Goal: Task Accomplishment & Management: Complete application form

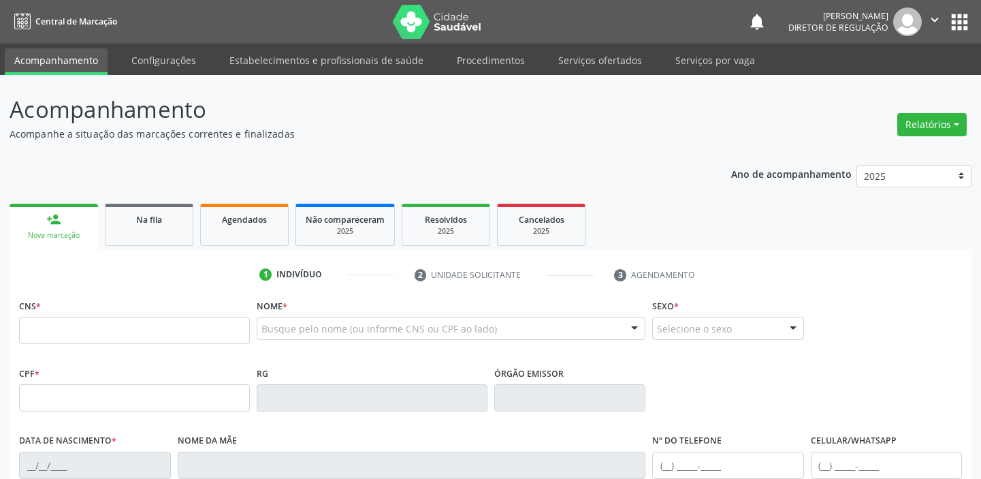
click at [40, 225] on link "person_add Nova marcação" at bounding box center [54, 227] width 89 height 46
click at [51, 338] on input "text" at bounding box center [134, 330] width 231 height 27
type input "706 0038 7590 6342"
type input "092.767.984-12"
type input "1[DATE]"
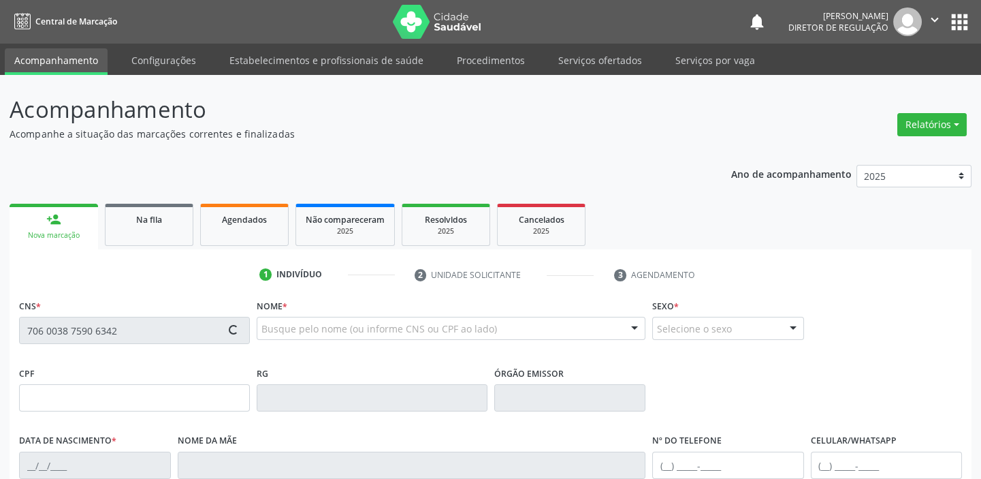
type input "[PERSON_NAME]"
type input "[PHONE_NUMBER]"
type input "S/N"
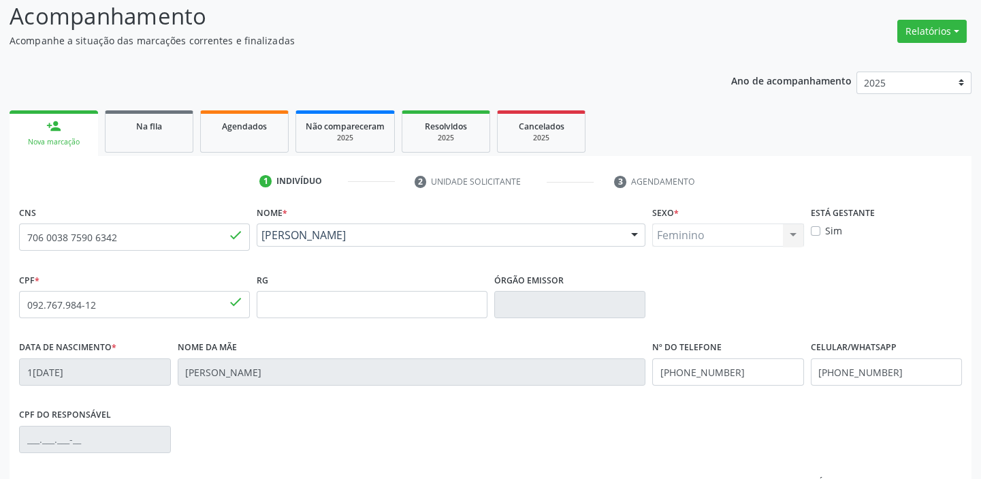
scroll to position [259, 0]
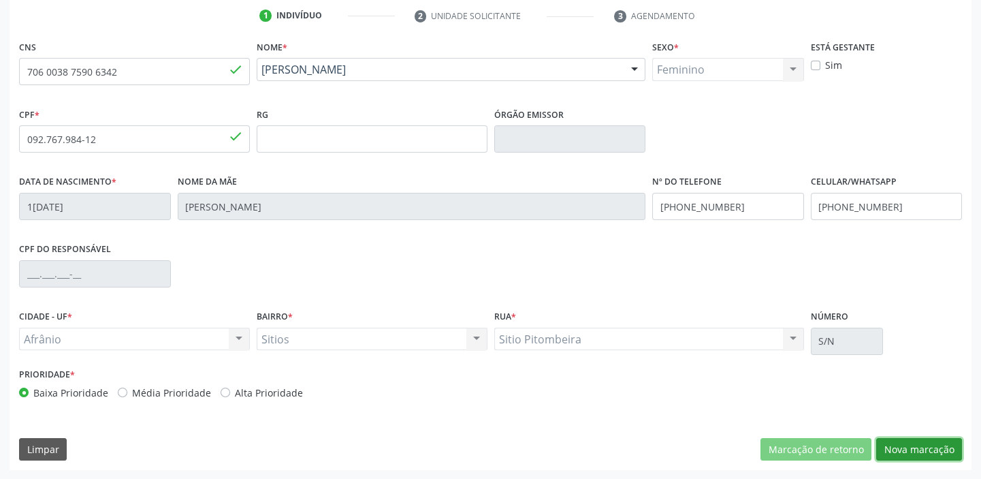
click at [900, 452] on button "Nova marcação" at bounding box center [919, 449] width 86 height 23
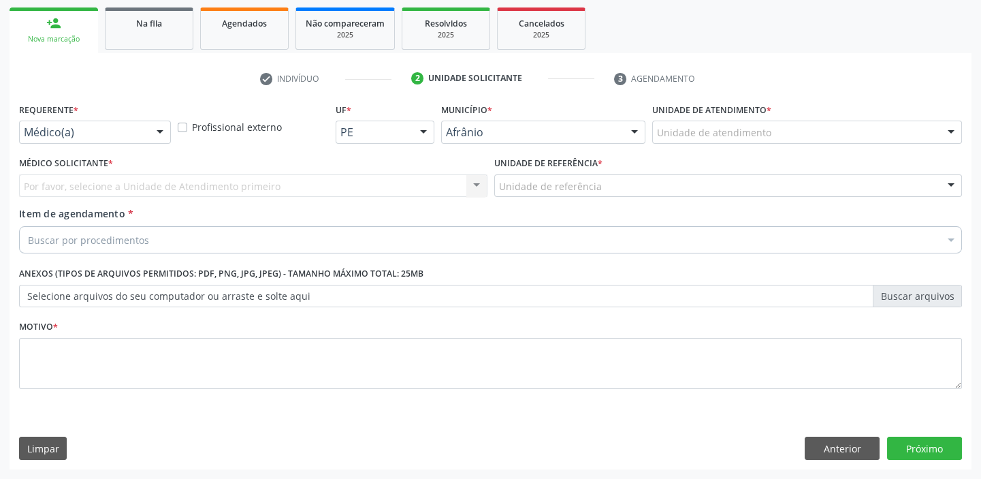
scroll to position [195, 0]
click at [695, 142] on div "Unidade de atendimento" at bounding box center [807, 132] width 310 height 23
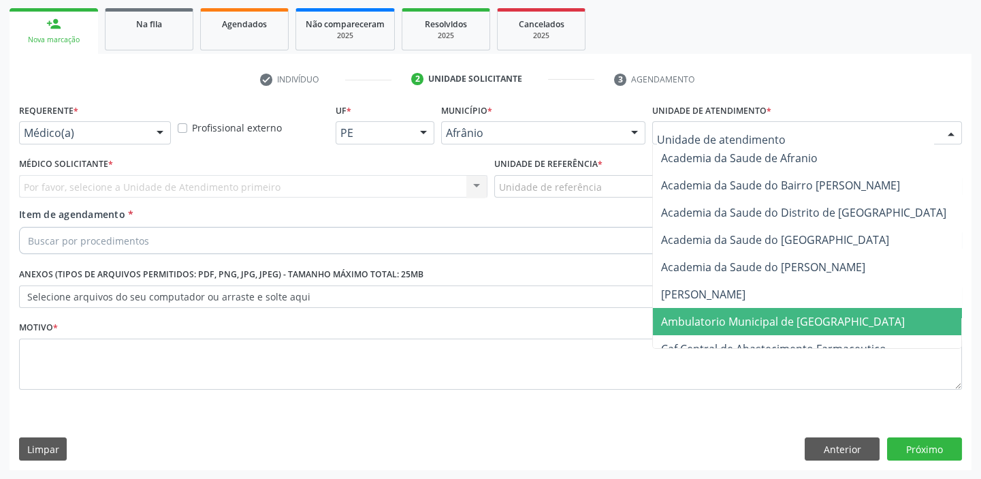
drag, startPoint x: 715, startPoint y: 317, endPoint x: 563, endPoint y: 218, distance: 181.1
click at [714, 317] on span "Ambulatorio Municipal de [GEOGRAPHIC_DATA]" at bounding box center [783, 321] width 244 height 15
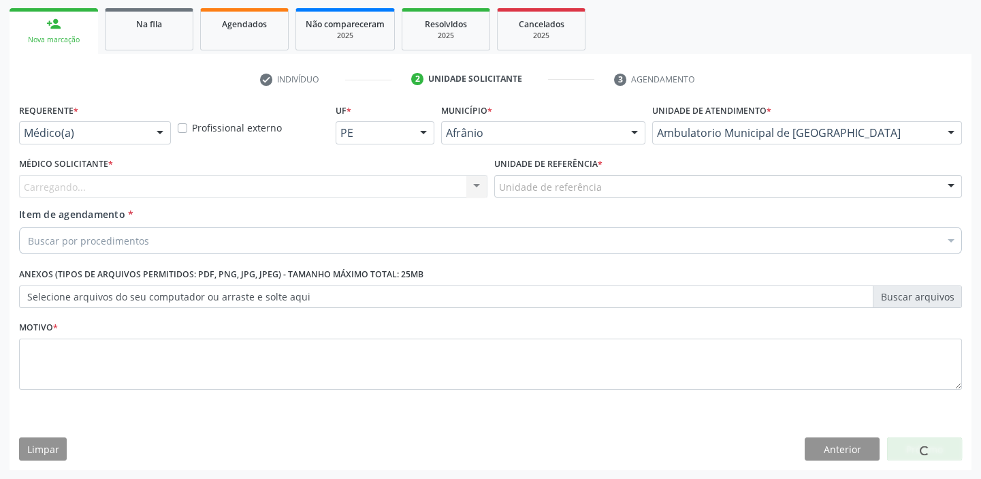
drag, startPoint x: 537, startPoint y: 194, endPoint x: 529, endPoint y: 232, distance: 38.9
click at [535, 195] on div "Unidade de referência" at bounding box center [728, 186] width 469 height 23
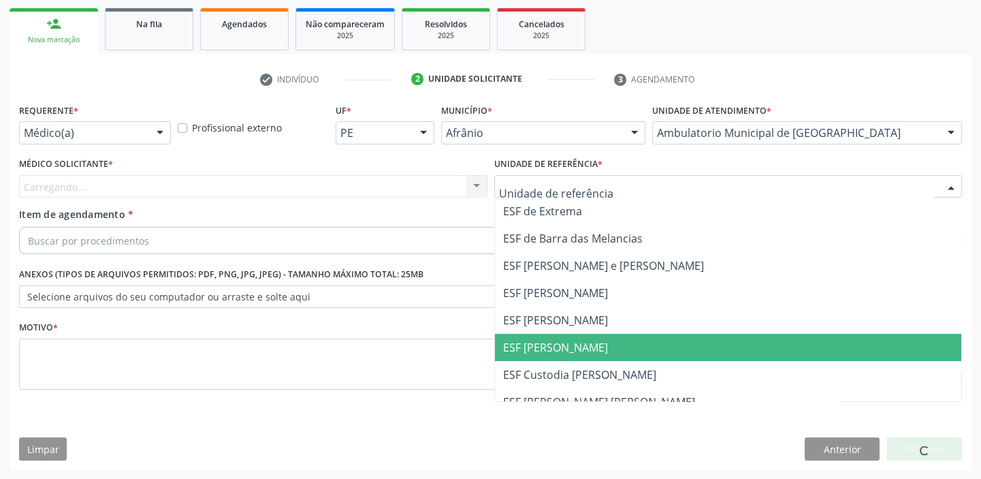
click at [524, 350] on span "ESF [PERSON_NAME]" at bounding box center [555, 347] width 105 height 15
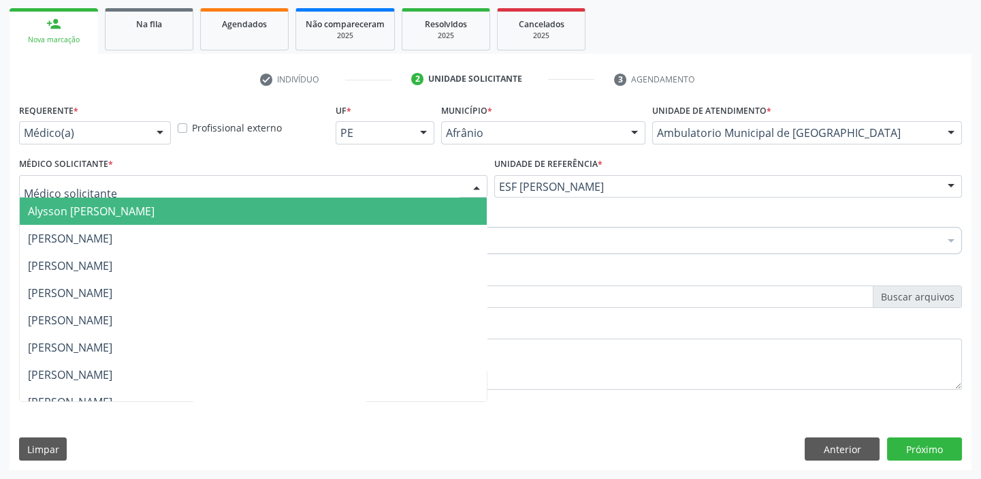
drag, startPoint x: 45, startPoint y: 213, endPoint x: 46, endPoint y: 227, distance: 14.4
click at [46, 214] on span "Alysson [PERSON_NAME]" at bounding box center [91, 211] width 127 height 15
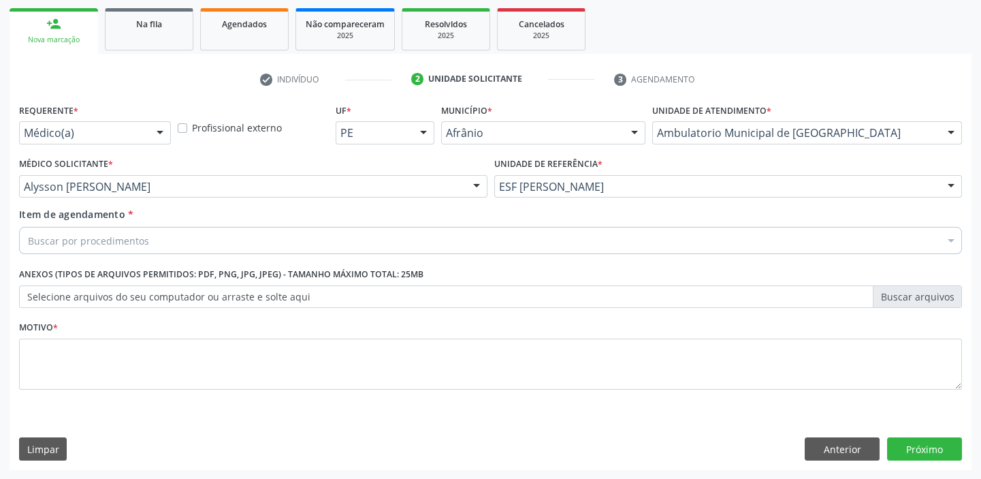
click at [47, 229] on div "Buscar por procedimentos" at bounding box center [490, 240] width 943 height 27
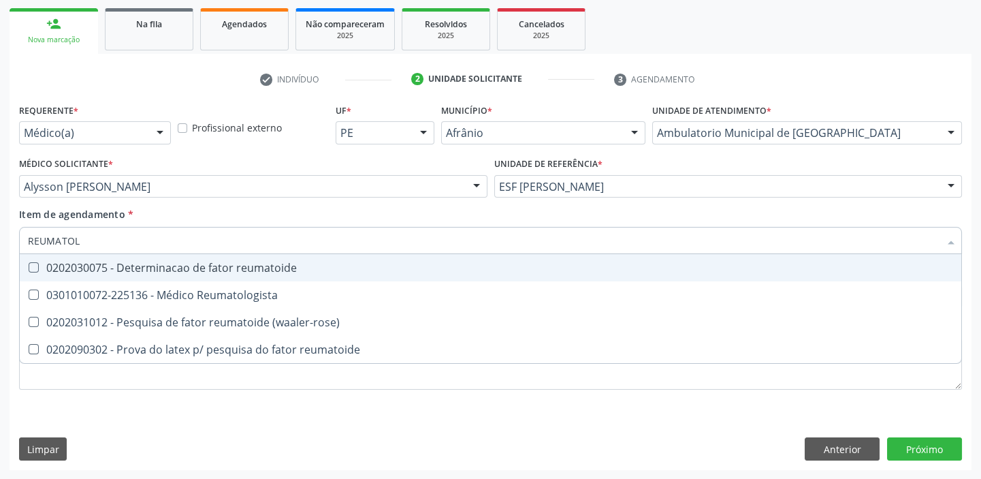
type input "REUMATOLO"
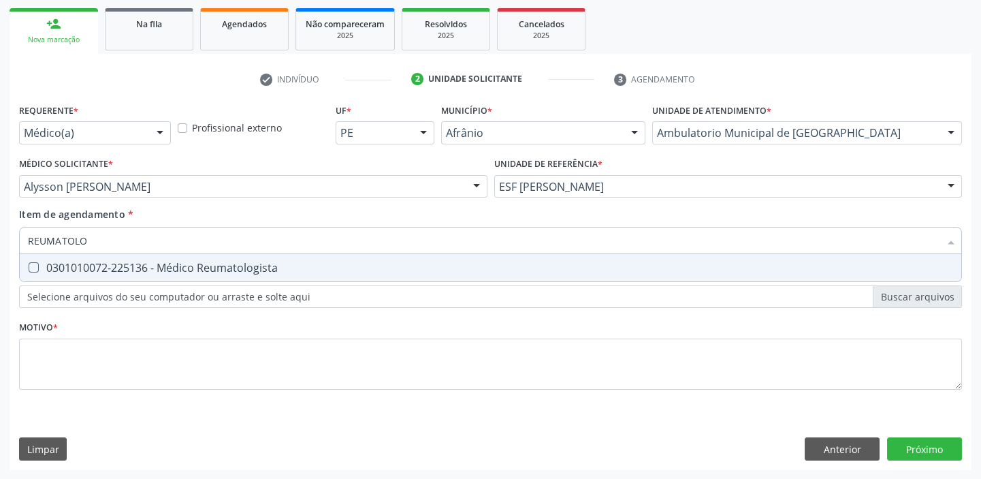
click at [48, 268] on div "0301010072-225136 - Médico Reumatologista" at bounding box center [490, 267] width 925 height 11
checkbox Reumatologista "true"
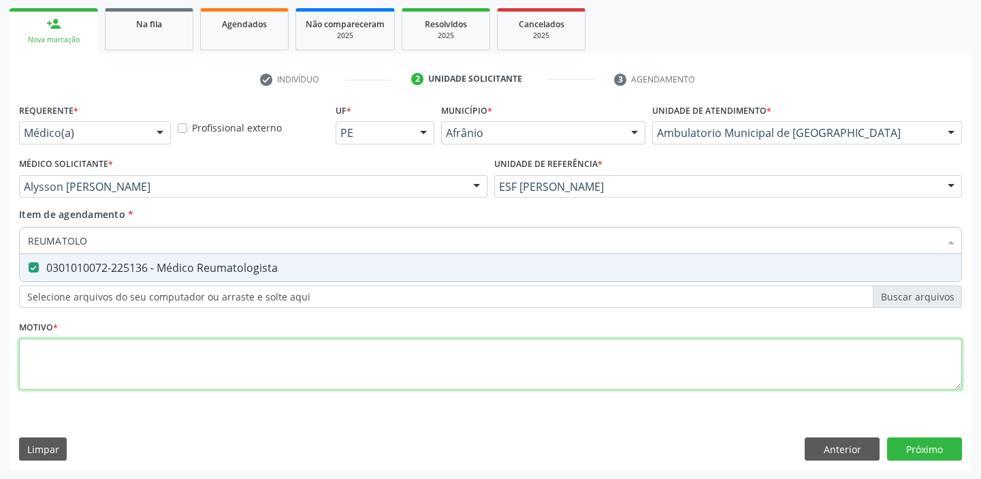
click at [45, 364] on div "Requerente * Médico(a) Médico(a) Enfermeiro(a) Paciente Nenhum resultado encont…" at bounding box center [490, 254] width 943 height 308
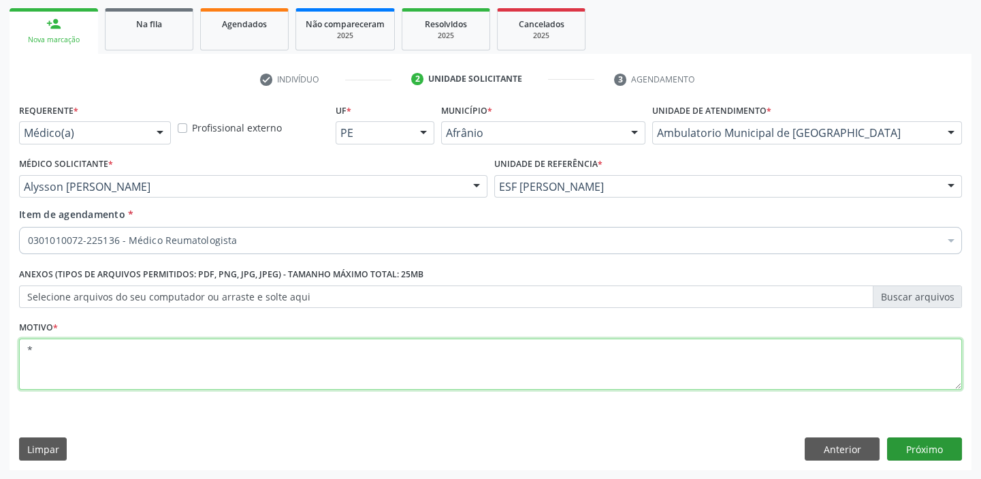
type textarea "*"
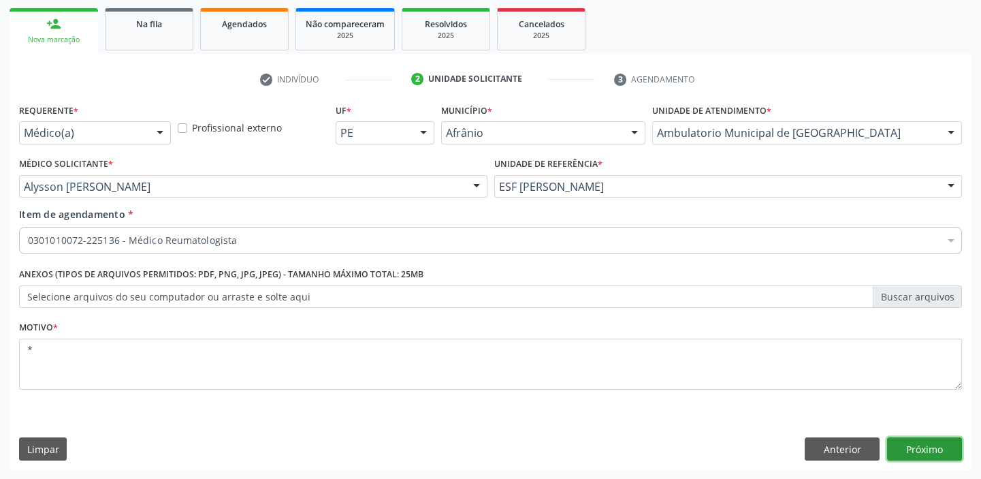
click at [911, 439] on button "Próximo" at bounding box center [924, 448] width 75 height 23
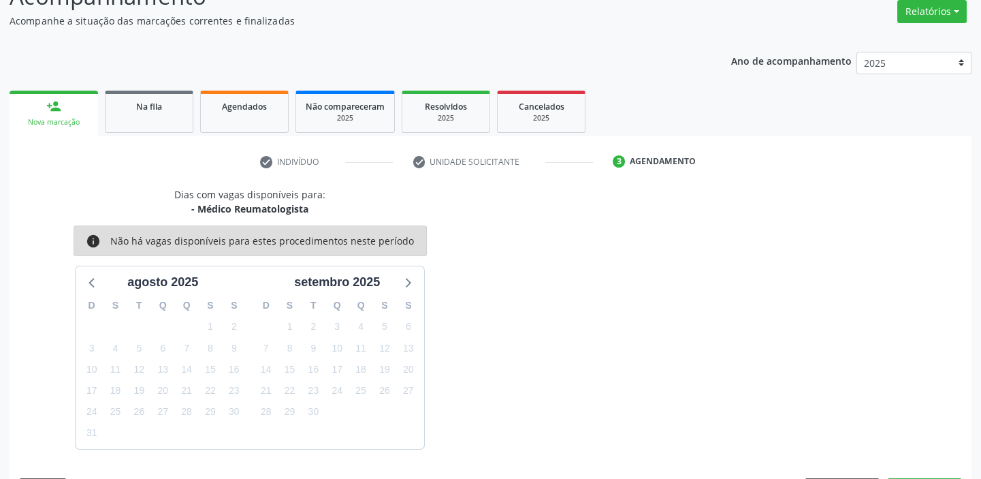
scroll to position [153, 0]
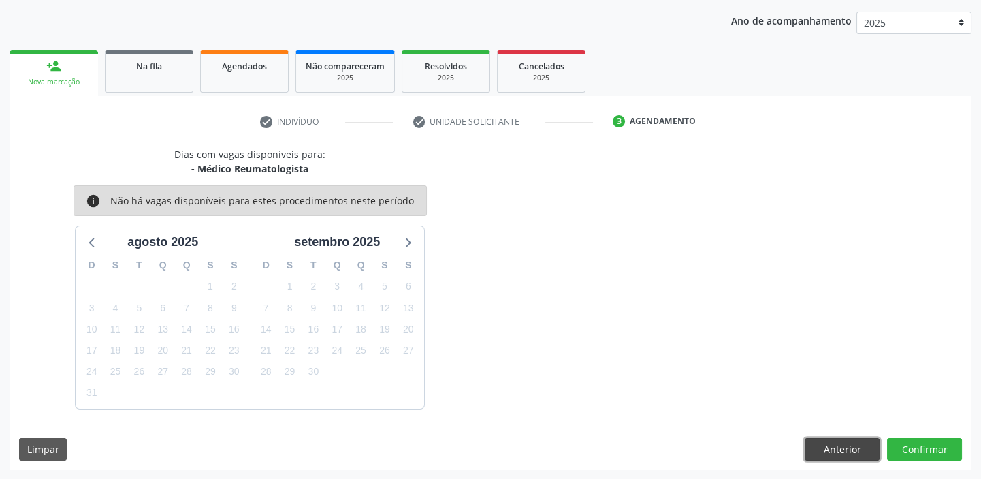
click at [833, 442] on button "Anterior" at bounding box center [842, 449] width 75 height 23
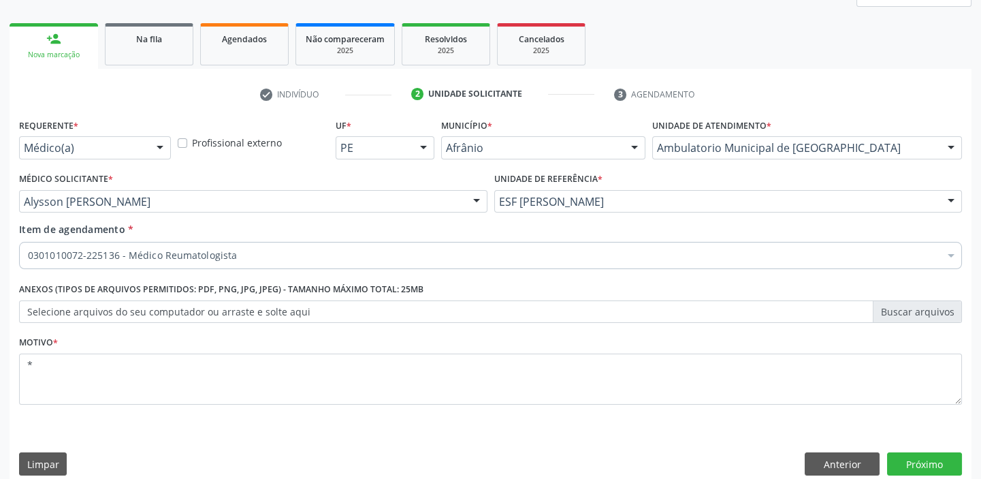
scroll to position [195, 0]
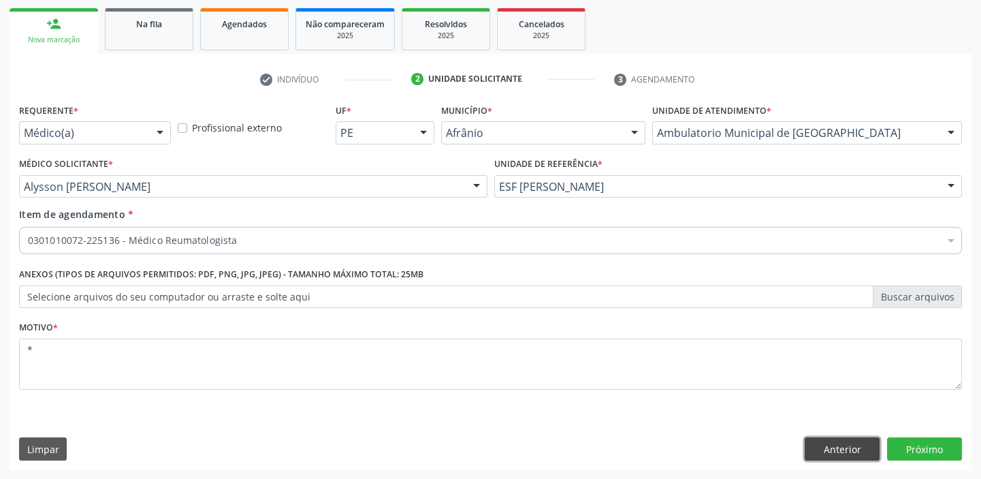
click at [840, 449] on button "Anterior" at bounding box center [842, 448] width 75 height 23
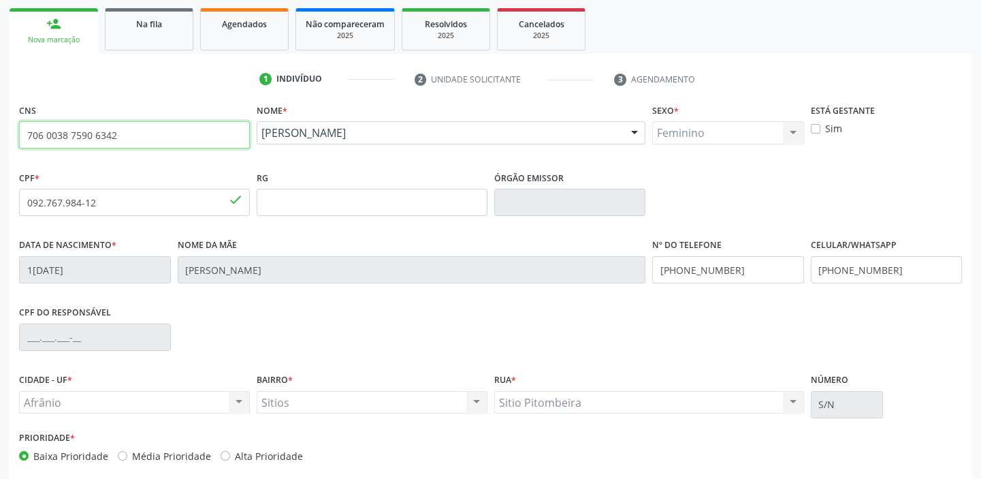
click at [145, 130] on input "706 0038 7590 6342" at bounding box center [134, 134] width 231 height 27
type input "7"
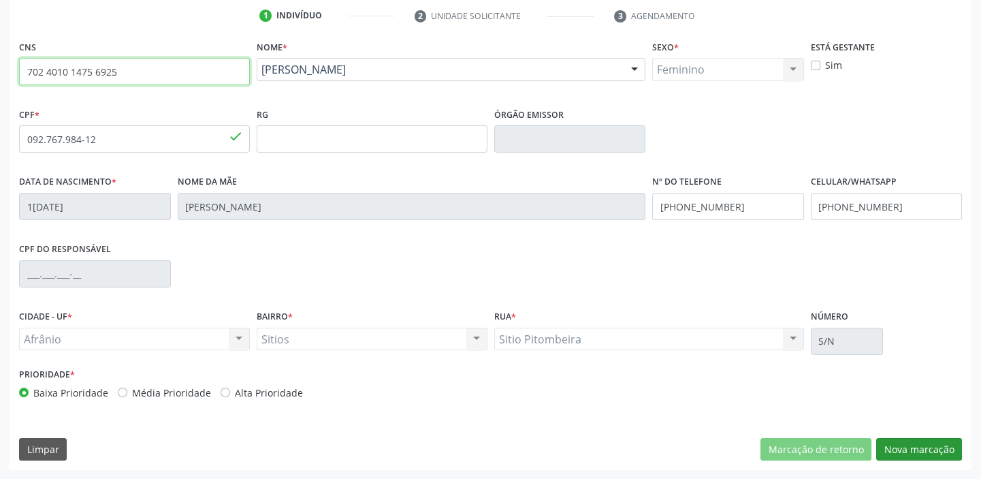
type input "702 4010 1475 6925"
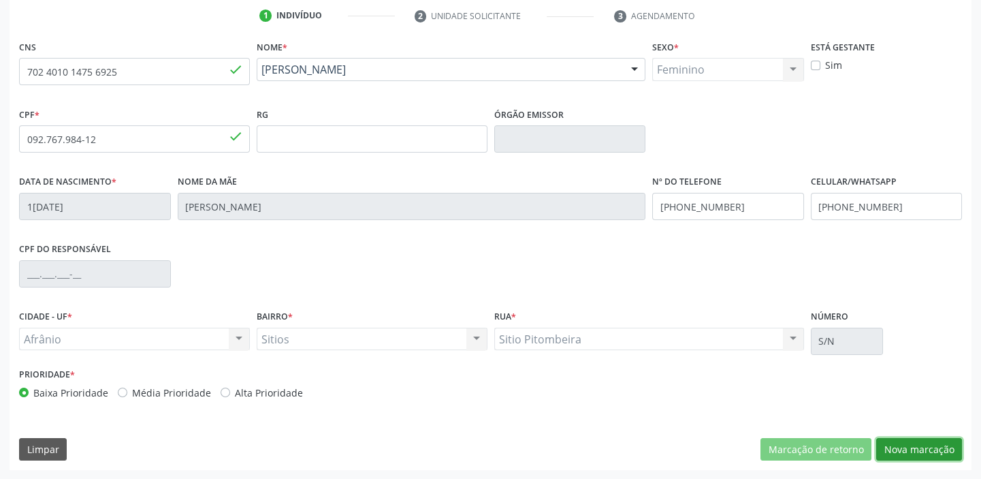
click at [899, 453] on button "Nova marcação" at bounding box center [919, 449] width 86 height 23
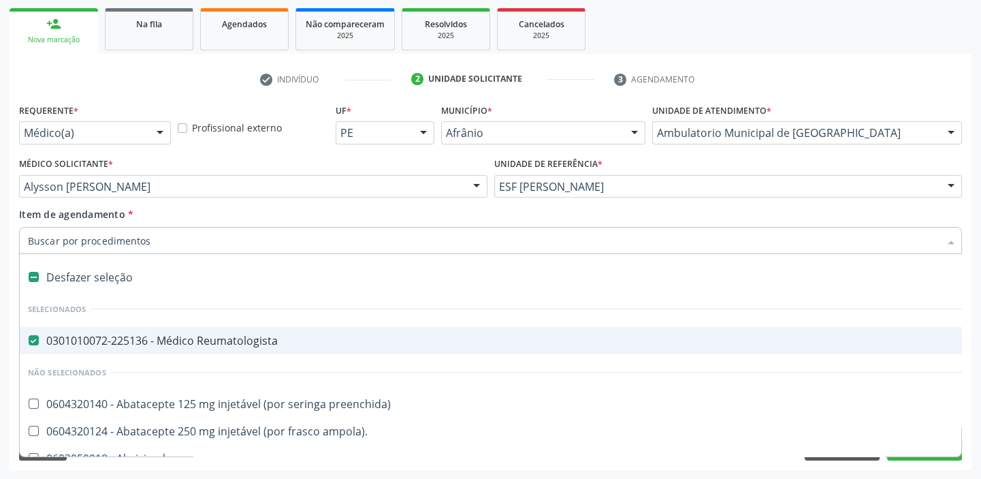
click at [99, 346] on div "0301010072-225136 - Médico Reumatologista" at bounding box center [552, 340] width 1048 height 11
checkbox Reumatologista "false"
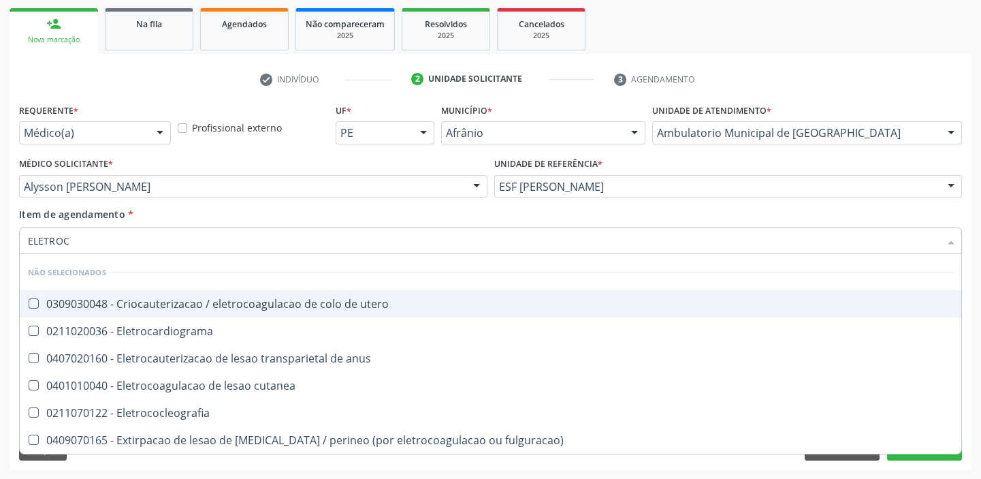
type input "ELETROCA"
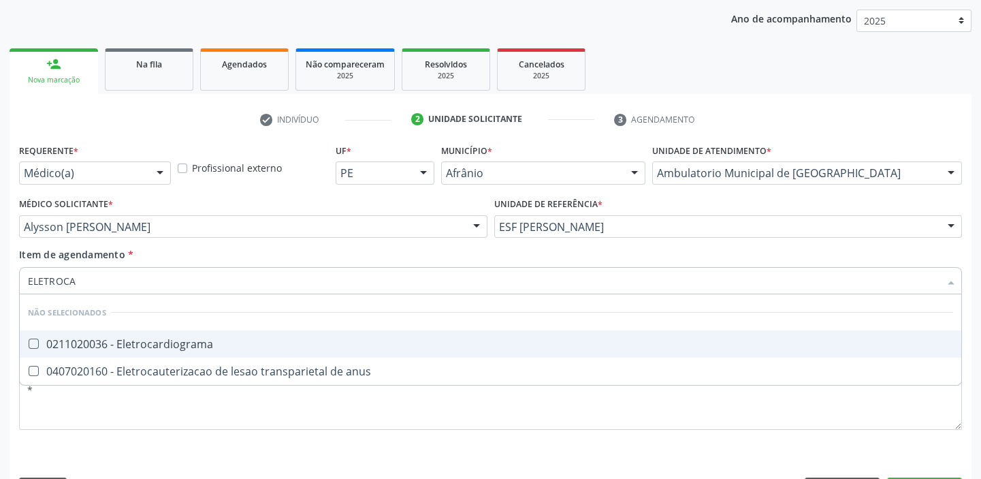
scroll to position [133, 0]
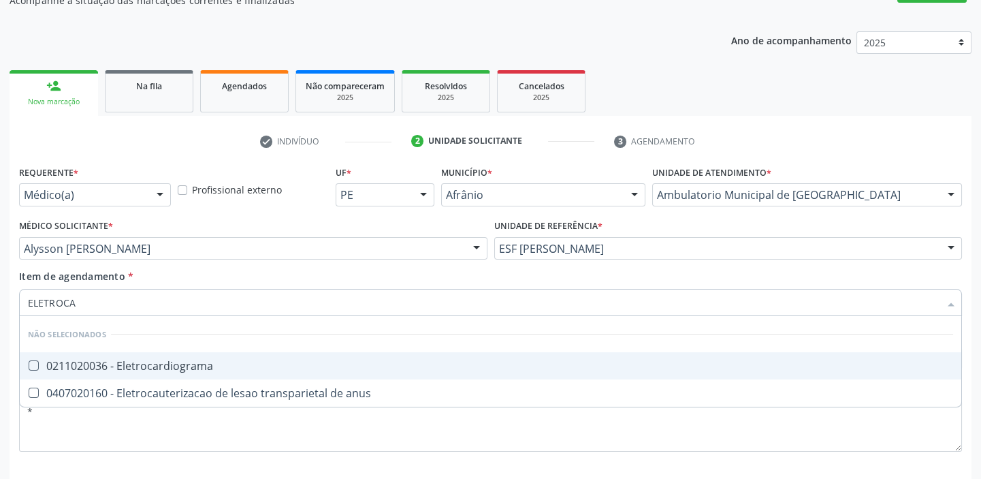
click at [91, 366] on div "0211020036 - Eletrocardiograma" at bounding box center [490, 365] width 925 height 11
checkbox Eletrocardiograma "true"
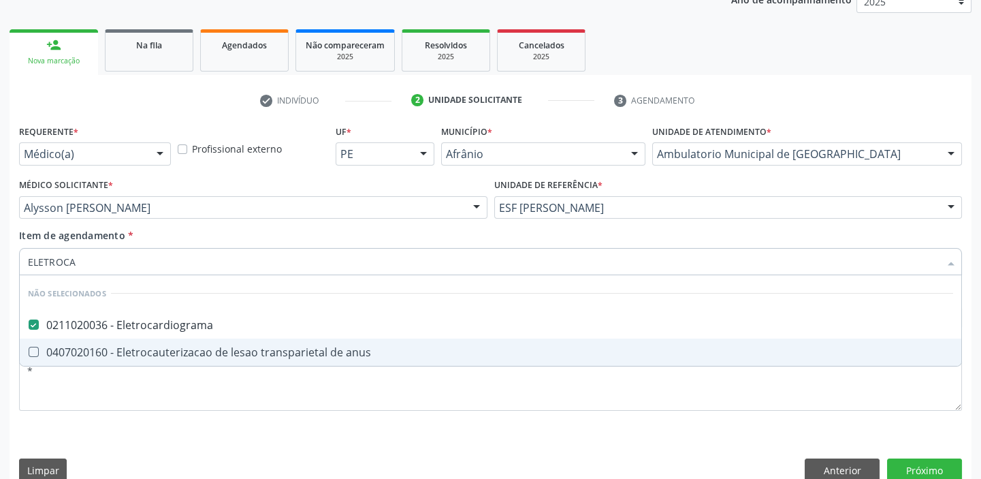
scroll to position [195, 0]
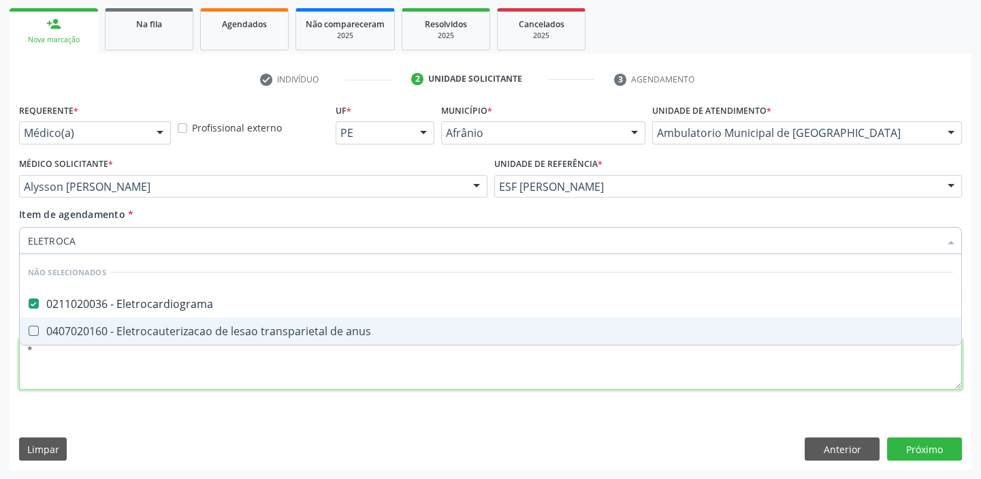
click at [85, 381] on div "Requerente * Médico(a) Médico(a) Enfermeiro(a) Paciente Nenhum resultado encont…" at bounding box center [490, 254] width 943 height 308
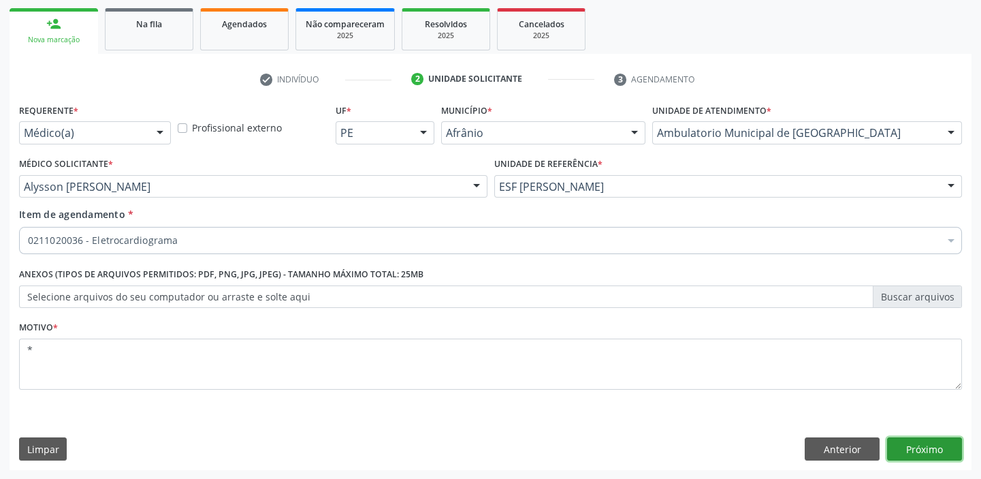
click at [910, 454] on button "Próximo" at bounding box center [924, 448] width 75 height 23
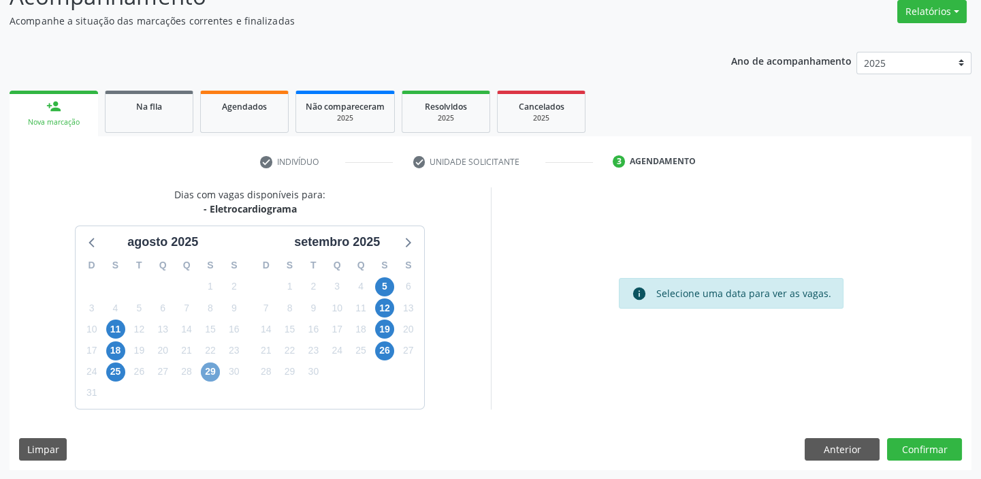
click at [208, 371] on span "29" at bounding box center [210, 371] width 19 height 19
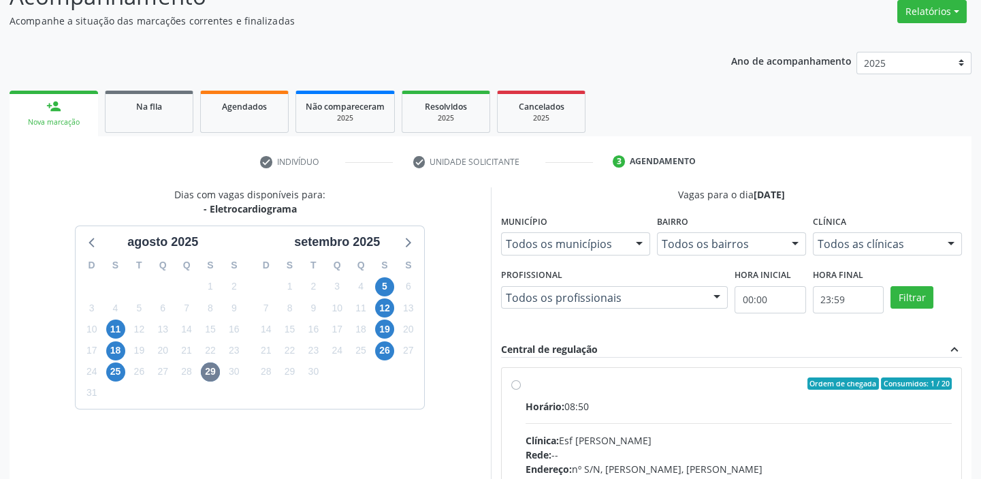
click at [798, 456] on div "Rede: --" at bounding box center [739, 454] width 427 height 14
click at [521, 390] on input "Ordem de chegada Consumidos: 1 / 20 Horário: 08:50 Clínica: Esf [PERSON_NAME] R…" at bounding box center [516, 383] width 10 height 12
radio input "true"
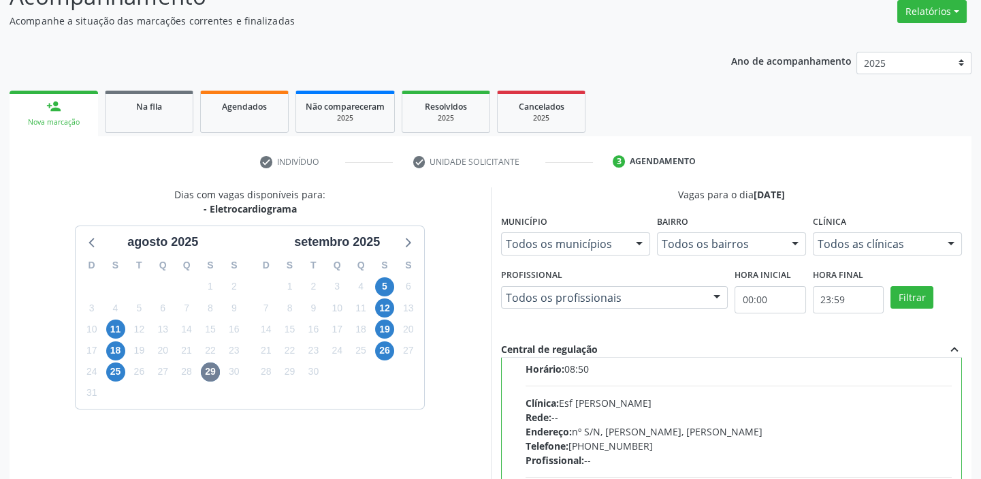
scroll to position [67, 0]
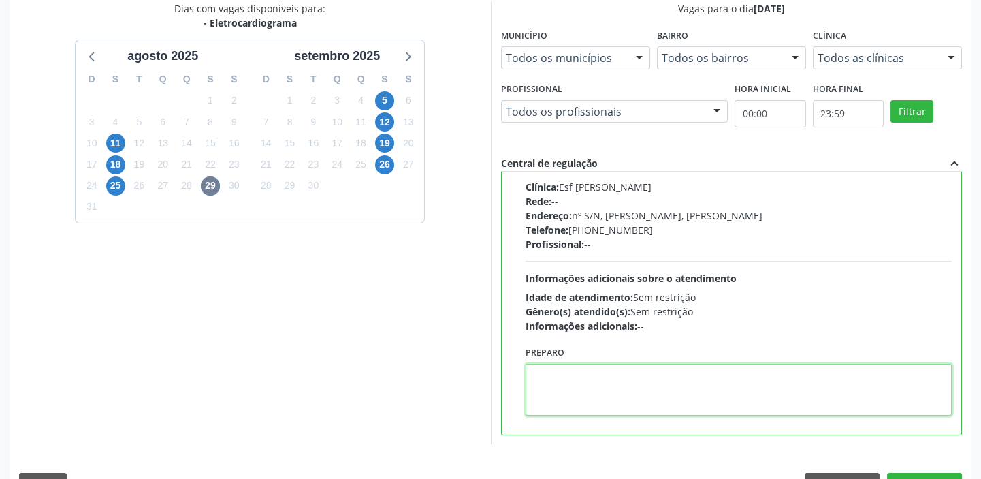
click at [619, 364] on textarea at bounding box center [739, 390] width 427 height 52
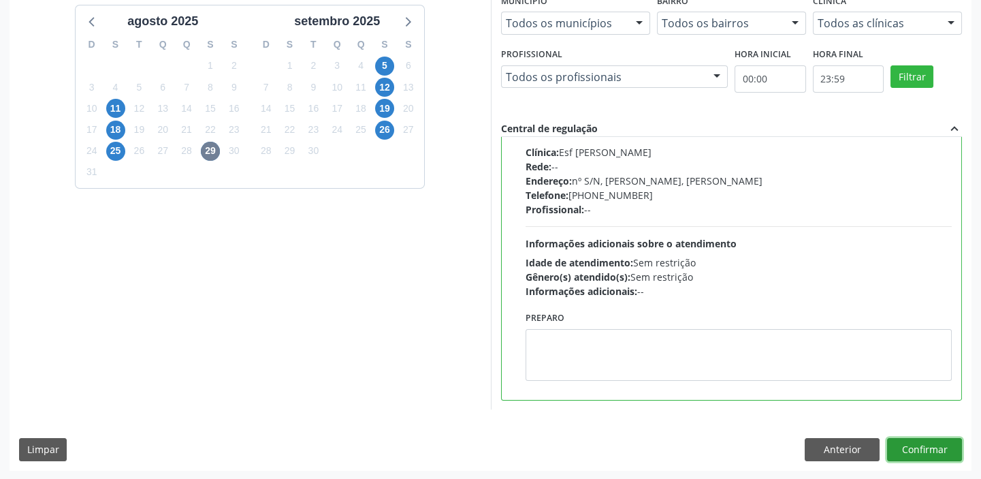
click at [923, 448] on button "Confirmar" at bounding box center [924, 449] width 75 height 23
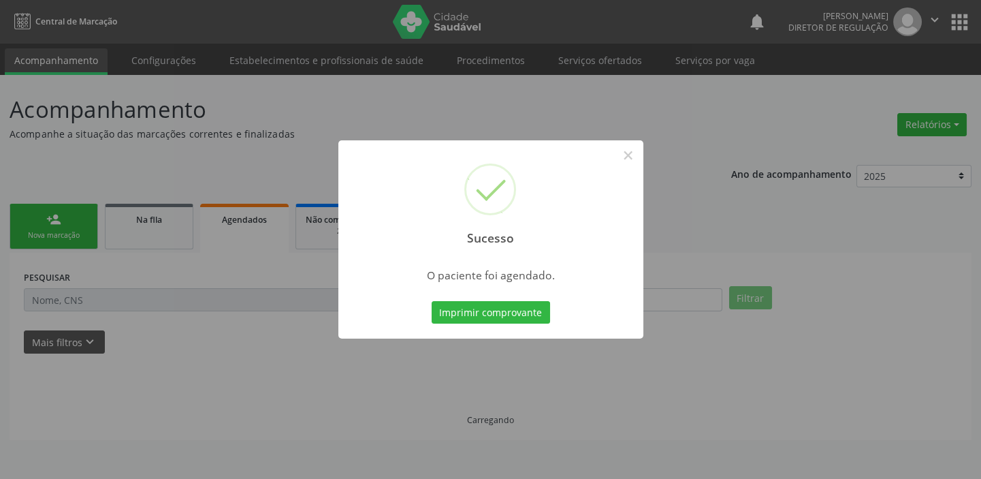
scroll to position [0, 0]
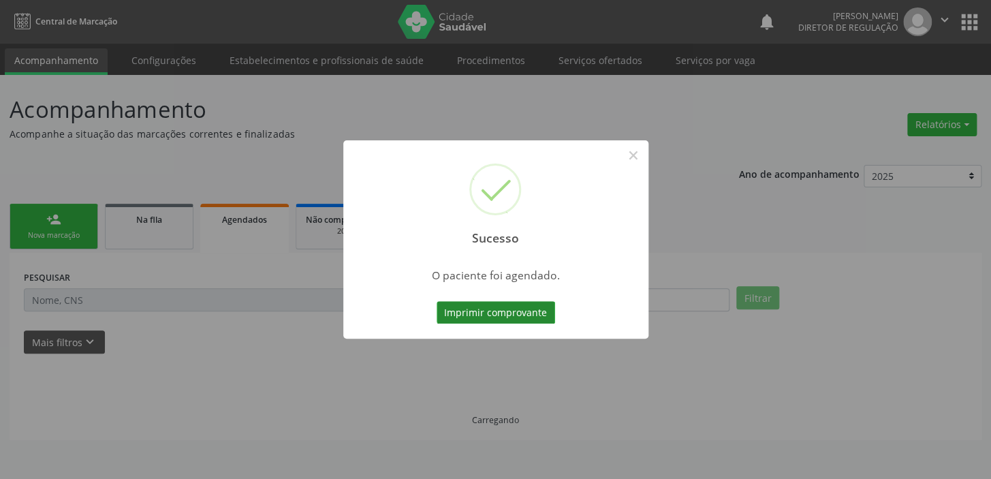
click at [506, 305] on button "Imprimir comprovante" at bounding box center [496, 312] width 118 height 23
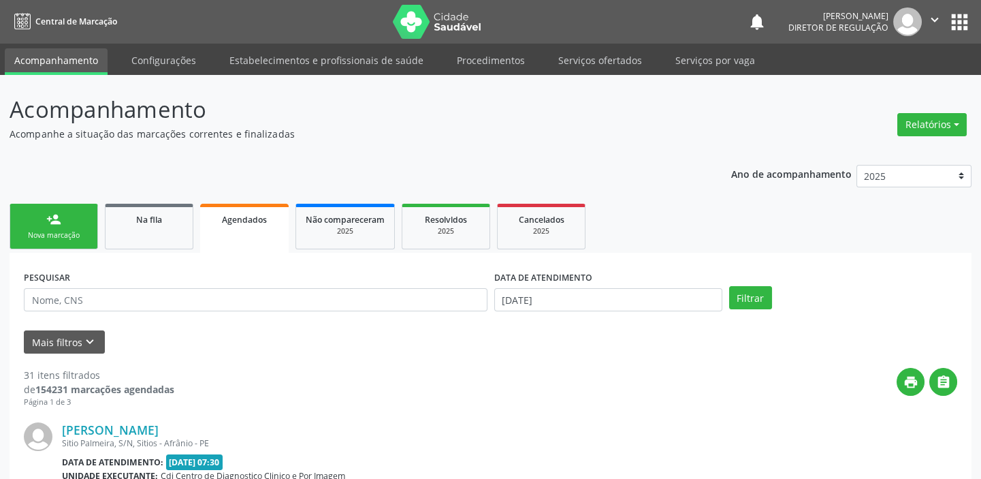
click at [48, 222] on div "person_add" at bounding box center [53, 219] width 15 height 15
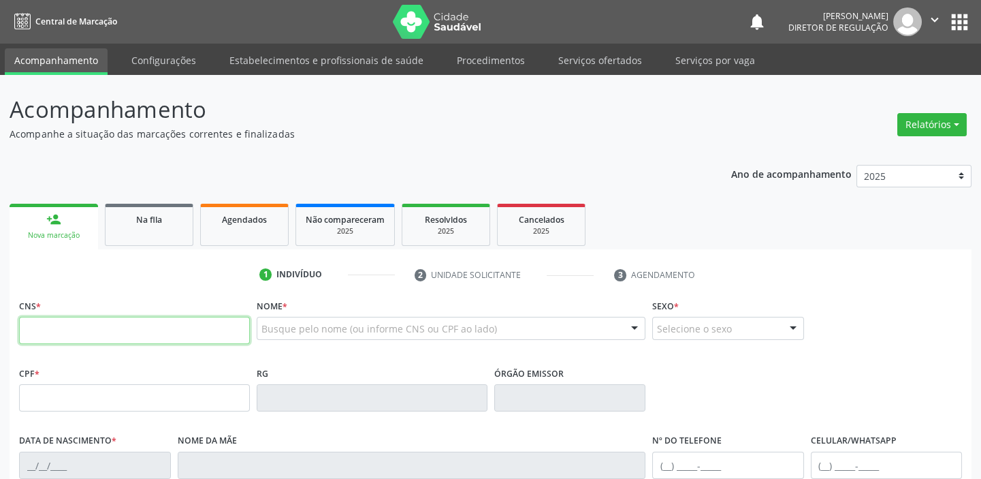
drag, startPoint x: 78, startPoint y: 332, endPoint x: 84, endPoint y: 318, distance: 15.3
click at [79, 331] on input "text" at bounding box center [134, 330] width 231 height 27
type input "700 3039 7316 3334"
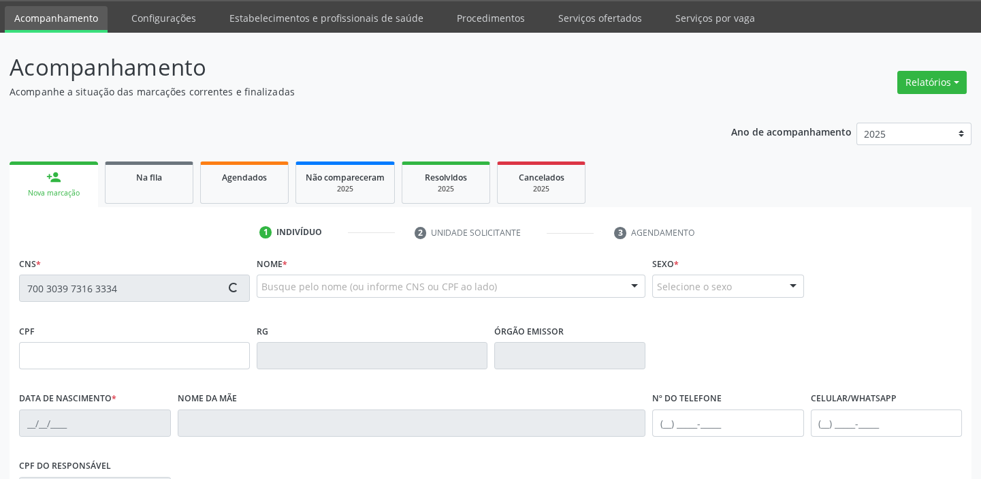
type input "123.287.784-02"
type input "[DATE]"
type input "[PERSON_NAME]"
type input "[PHONE_NUMBER]"
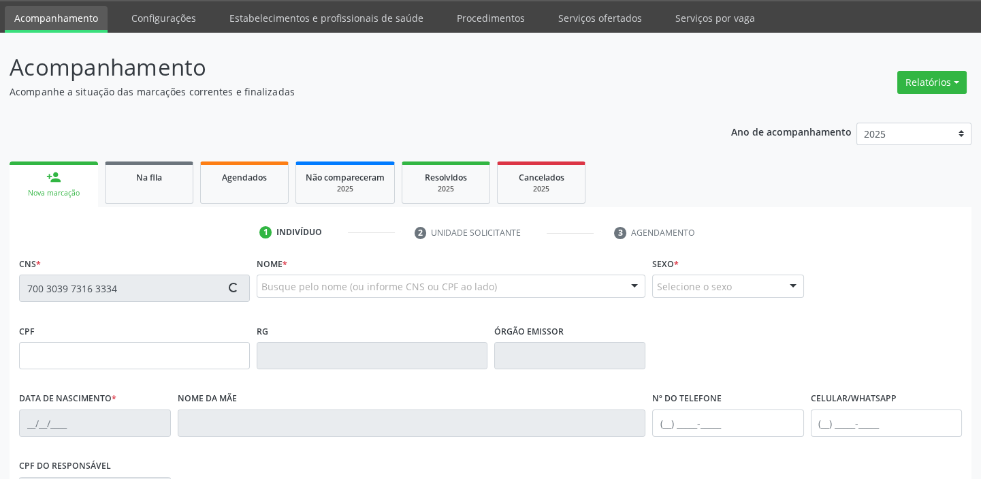
type input "105.159.424-30"
type input "S/N"
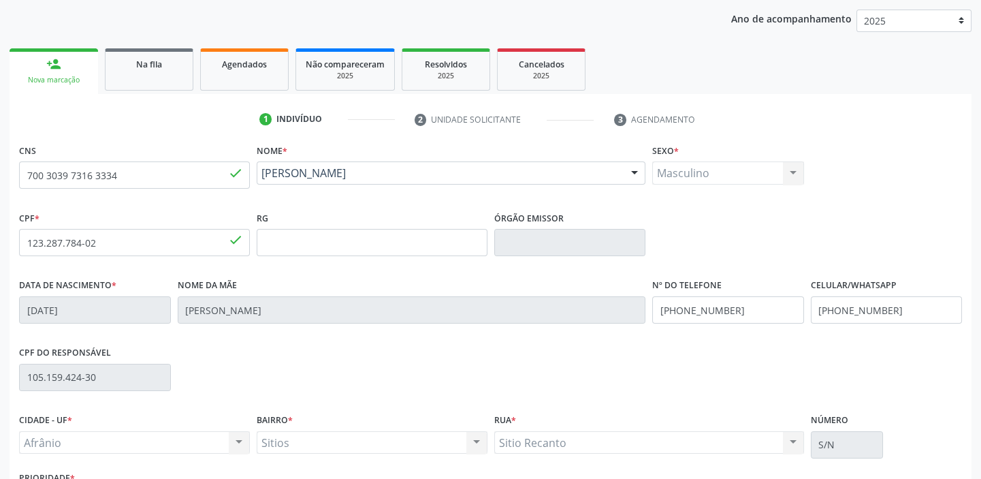
scroll to position [259, 0]
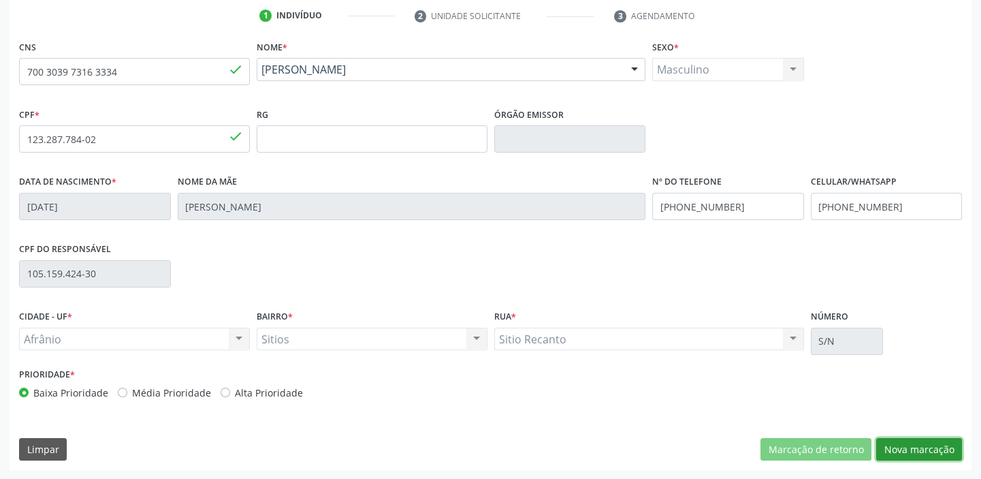
click at [910, 447] on button "Nova marcação" at bounding box center [919, 449] width 86 height 23
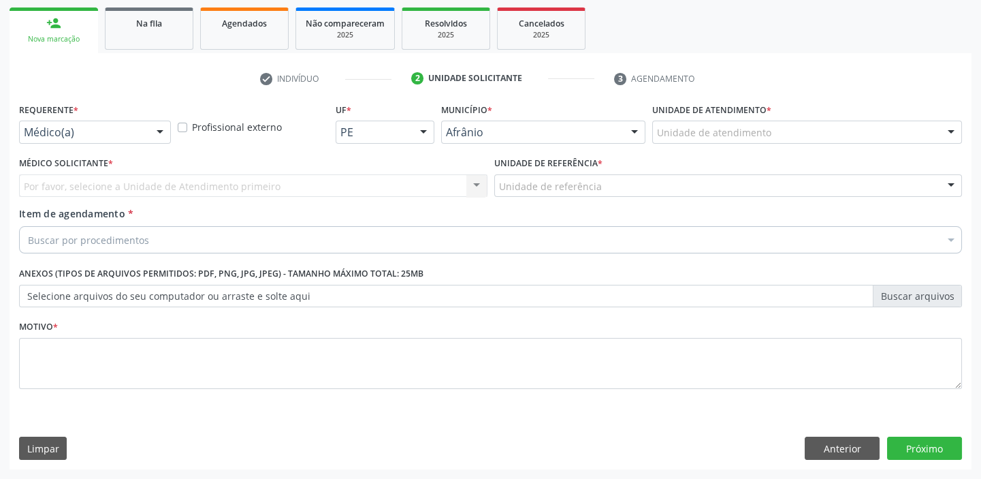
scroll to position [195, 0]
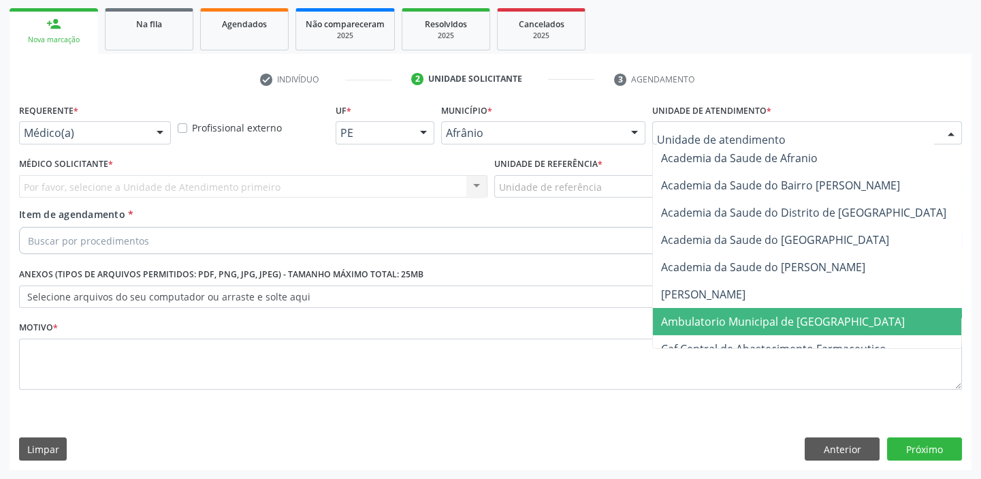
click at [703, 318] on span "Ambulatorio Municipal de [GEOGRAPHIC_DATA]" at bounding box center [783, 321] width 244 height 15
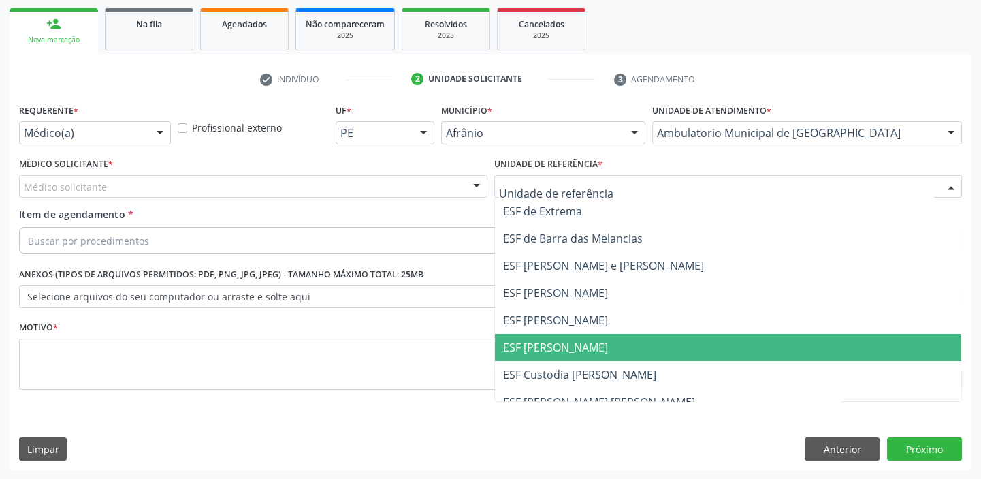
click at [552, 347] on span "ESF [PERSON_NAME]" at bounding box center [555, 347] width 105 height 15
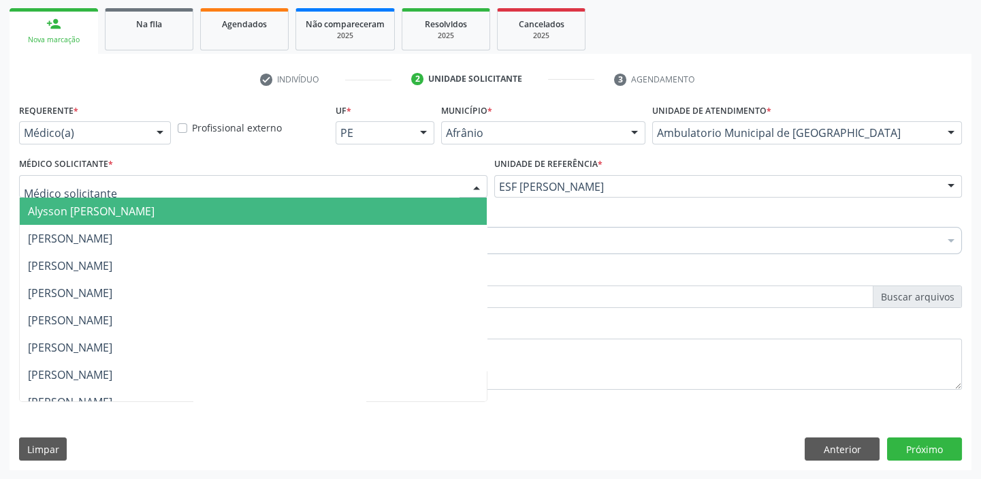
click at [97, 212] on span "Alysson [PERSON_NAME]" at bounding box center [91, 211] width 127 height 15
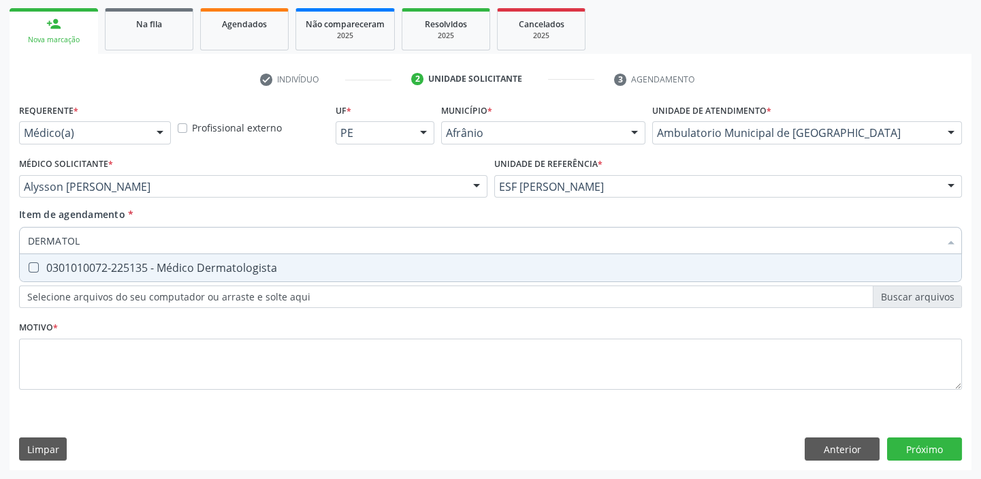
type input "DERMATOLO"
click at [72, 270] on div "0301010072-225135 - Médico Dermatologista" at bounding box center [490, 267] width 925 height 11
checkbox Dermatologista "true"
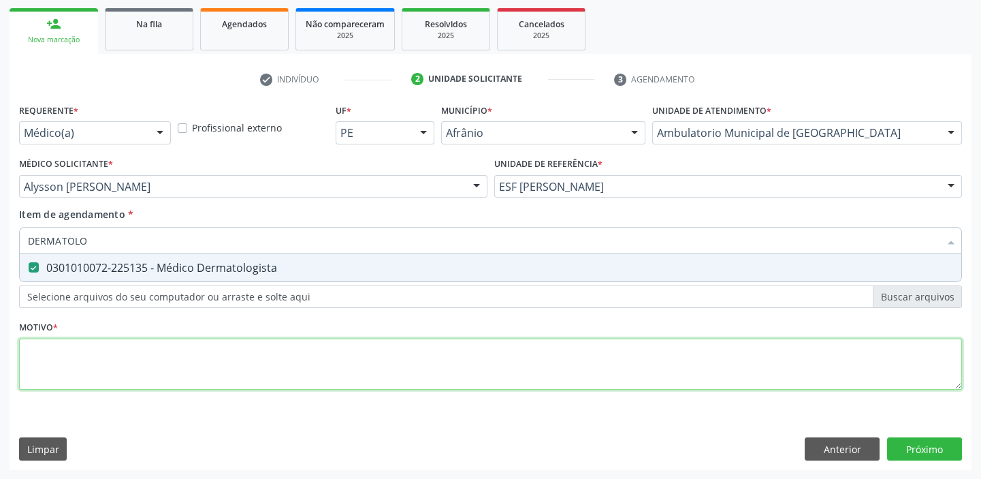
click at [68, 343] on div "Requerente * Médico(a) Médico(a) Enfermeiro(a) Paciente Nenhum resultado encont…" at bounding box center [490, 254] width 943 height 308
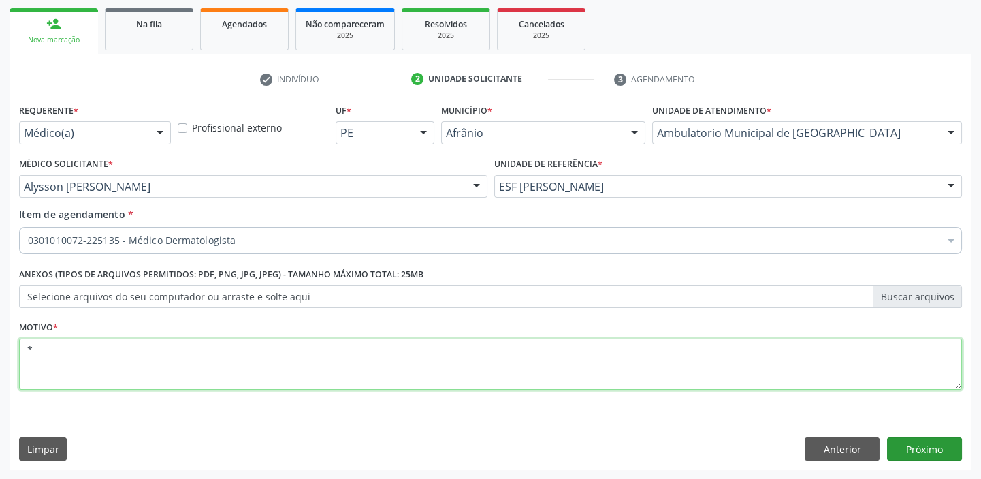
type textarea "*"
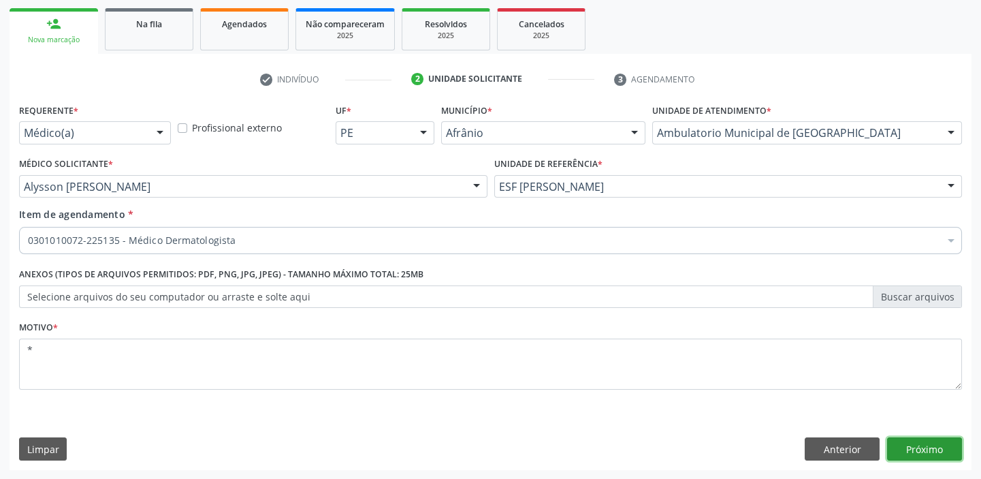
click at [888, 441] on button "Próximo" at bounding box center [924, 448] width 75 height 23
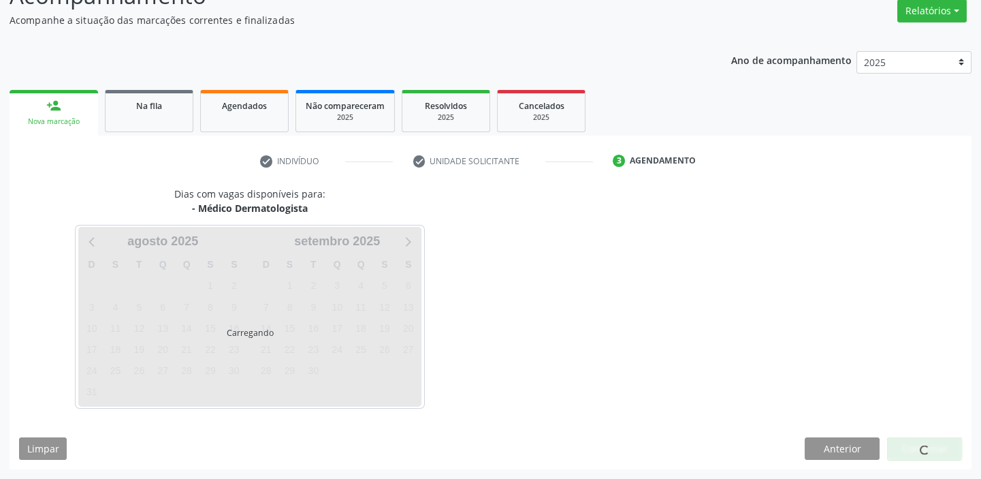
scroll to position [113, 0]
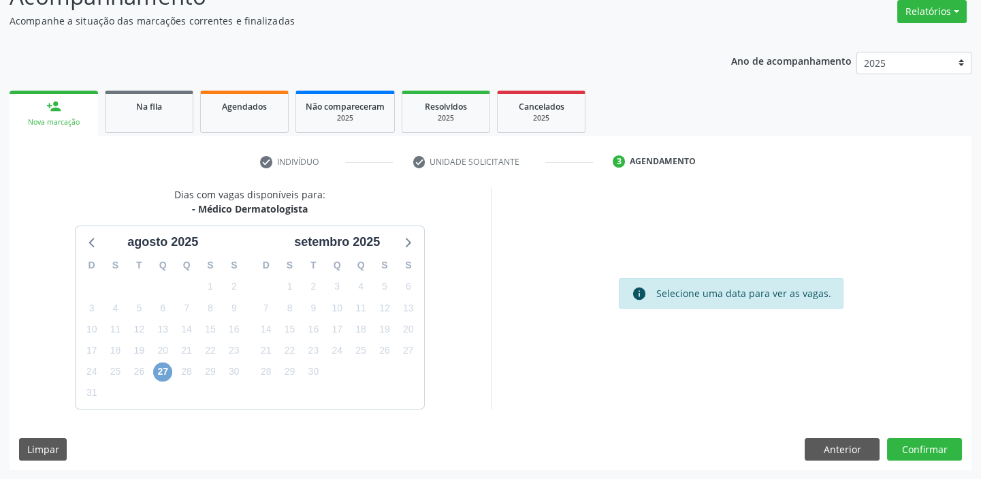
click at [165, 374] on span "27" at bounding box center [162, 371] width 19 height 19
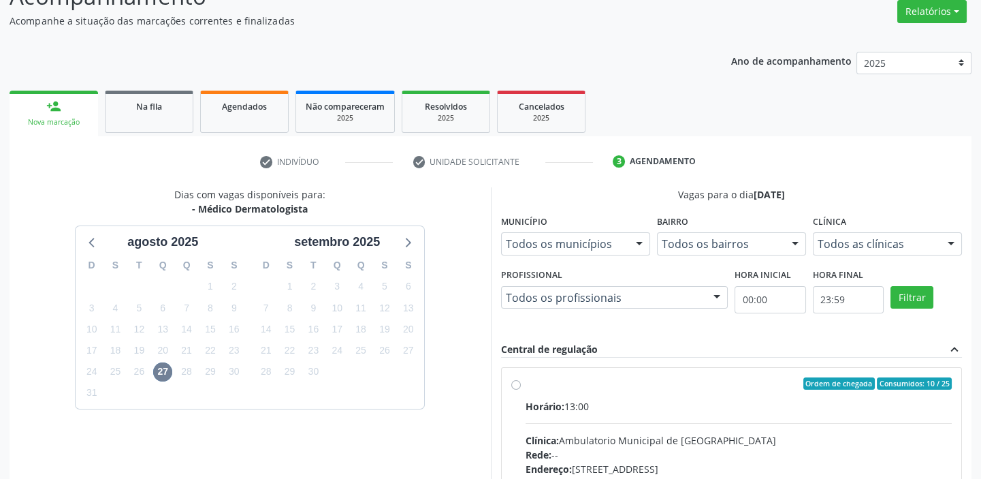
click at [521, 390] on input "Ordem de chegada Consumidos: 10 / 25 Horário: 13:00 Clínica: Ambulatorio Munici…" at bounding box center [516, 383] width 10 height 12
radio input "true"
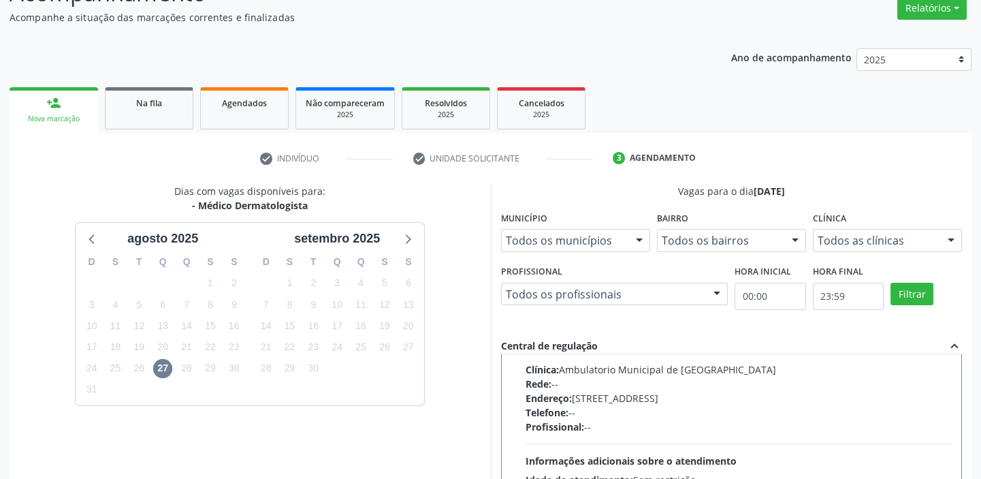
scroll to position [334, 0]
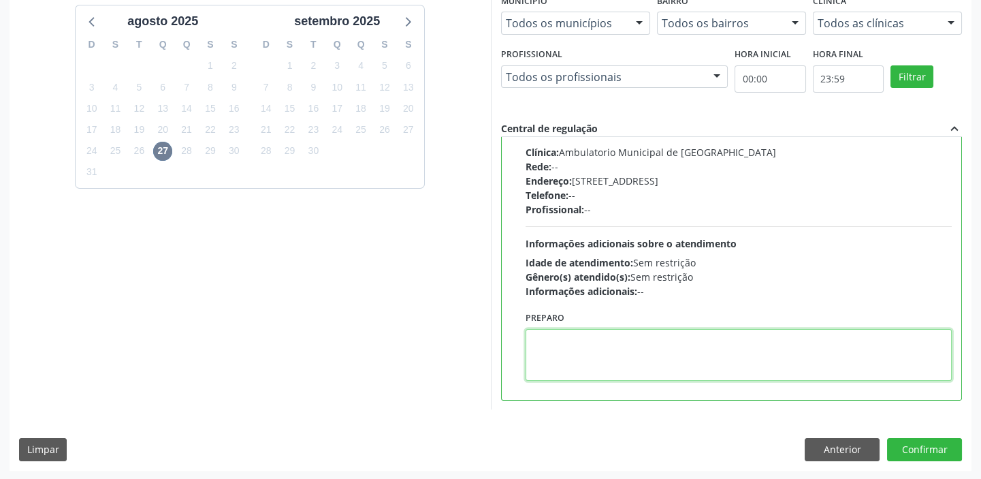
click at [590, 363] on textarea at bounding box center [739, 355] width 427 height 52
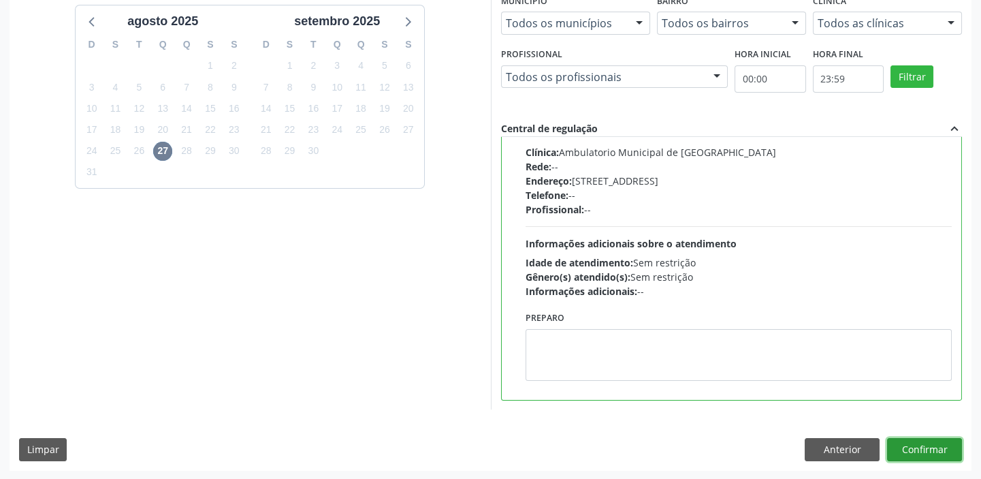
click at [921, 449] on button "Confirmar" at bounding box center [924, 449] width 75 height 23
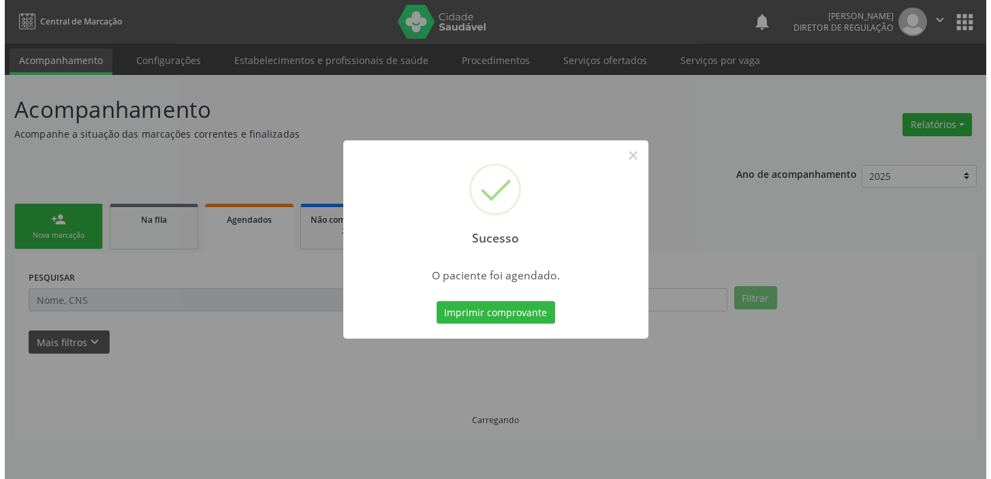
scroll to position [0, 0]
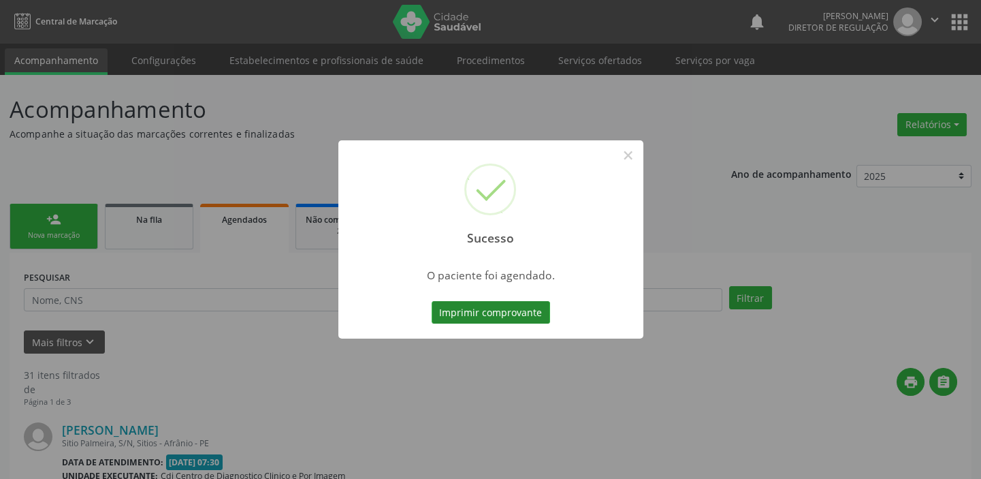
click at [486, 309] on button "Imprimir comprovante" at bounding box center [491, 312] width 118 height 23
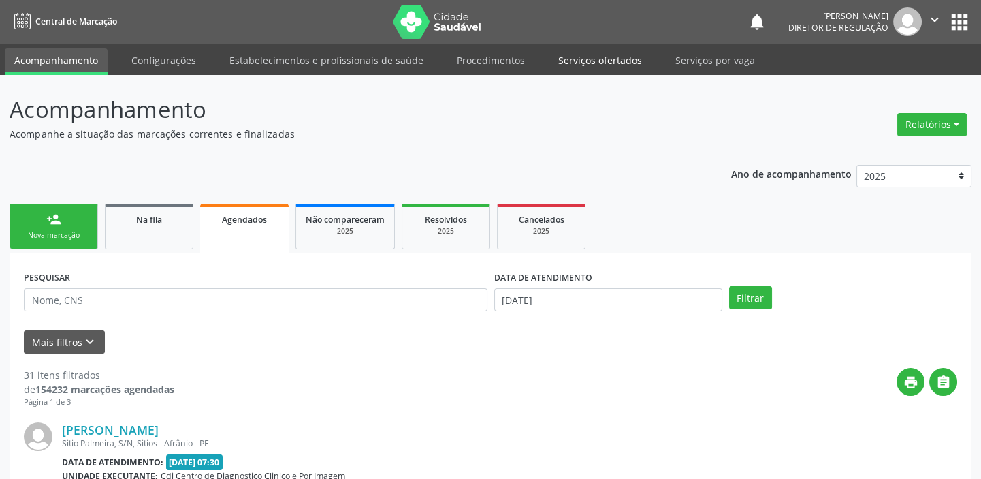
click at [611, 59] on link "Serviços ofertados" at bounding box center [600, 60] width 103 height 24
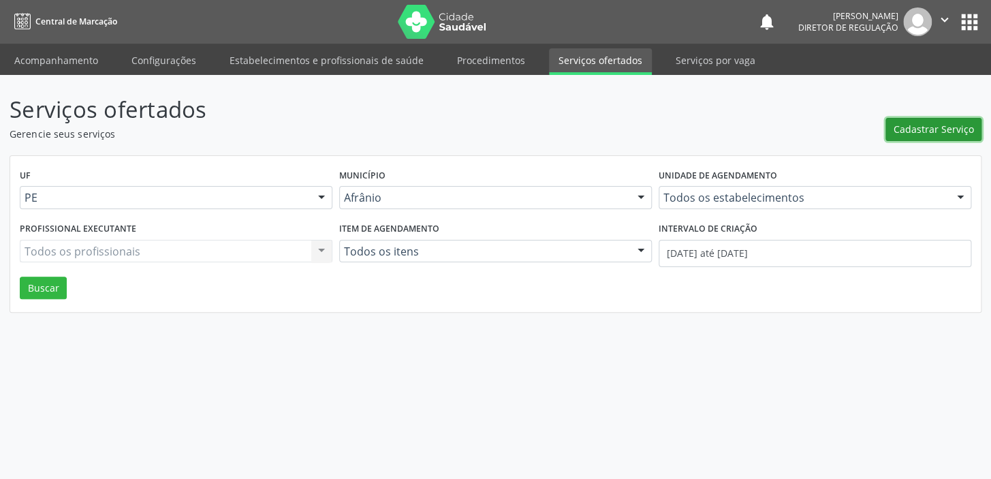
click at [916, 129] on span "Cadastrar Serviço" at bounding box center [933, 129] width 80 height 14
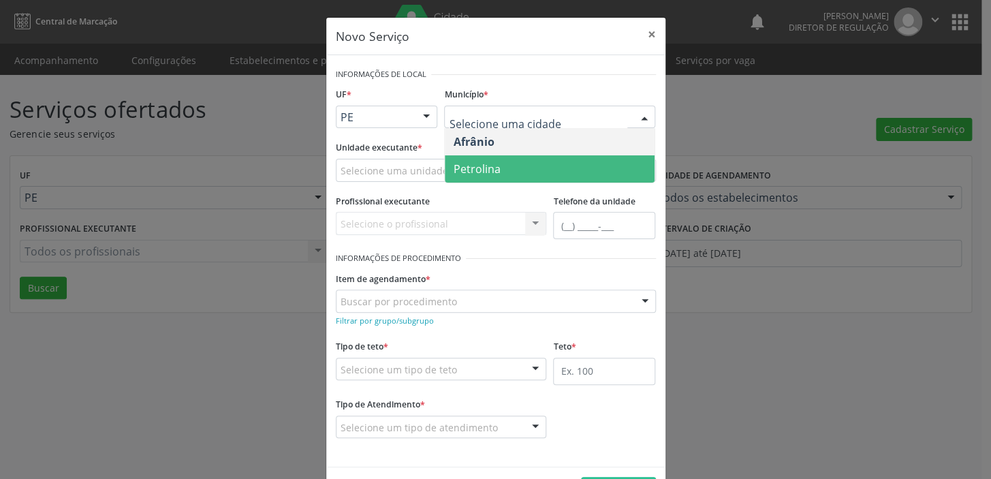
click at [484, 164] on span "Petrolina" at bounding box center [476, 168] width 47 height 15
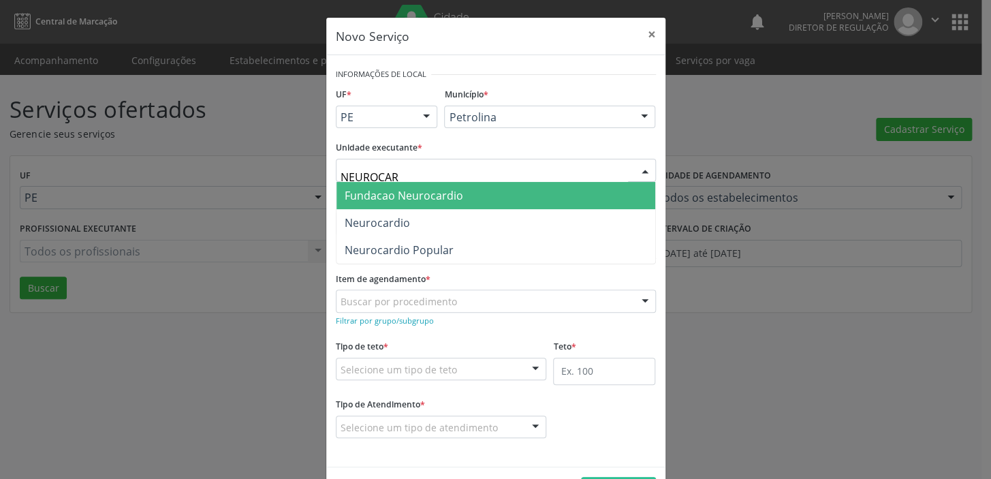
type input "NEUROCARD"
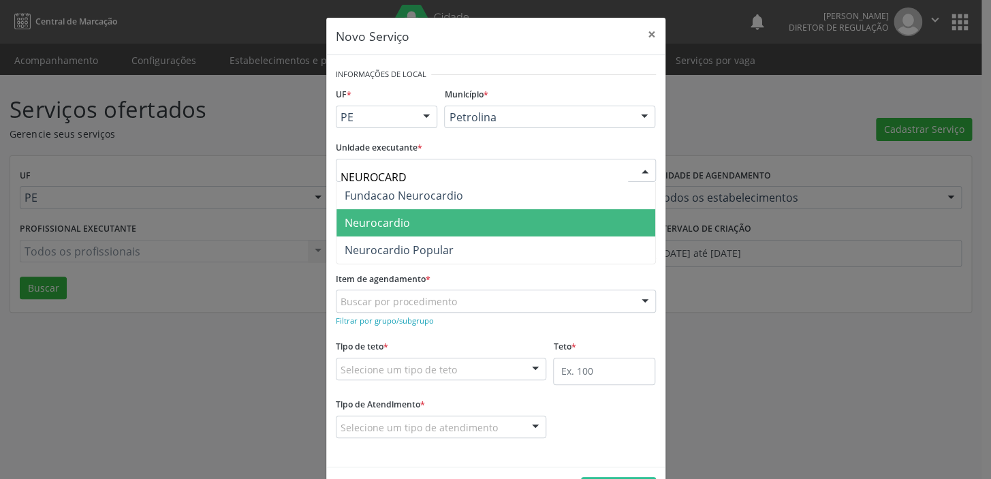
click at [383, 221] on span "Neurocardio" at bounding box center [377, 222] width 65 height 15
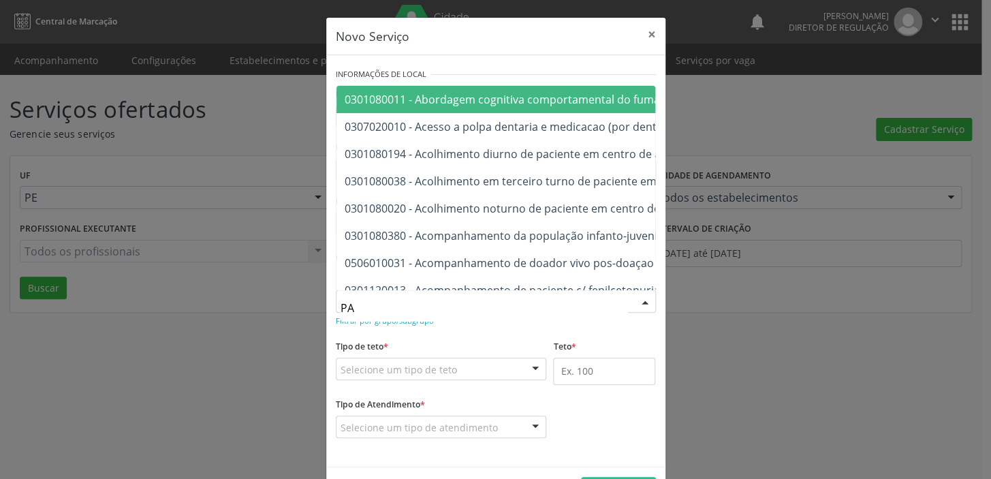
type input "PAA"
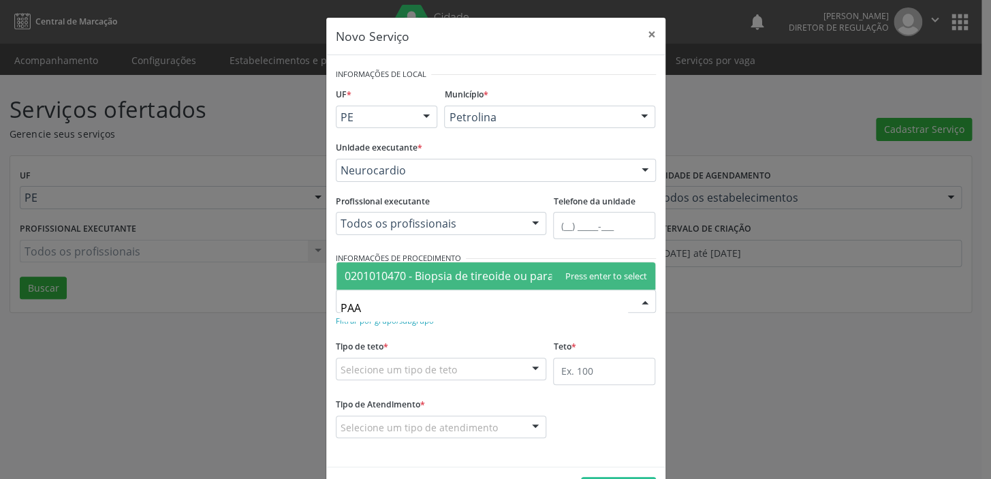
click at [407, 269] on span "0201010470 - Biopsia de tireoide ou paratireoide - paaf" at bounding box center [485, 275] width 281 height 15
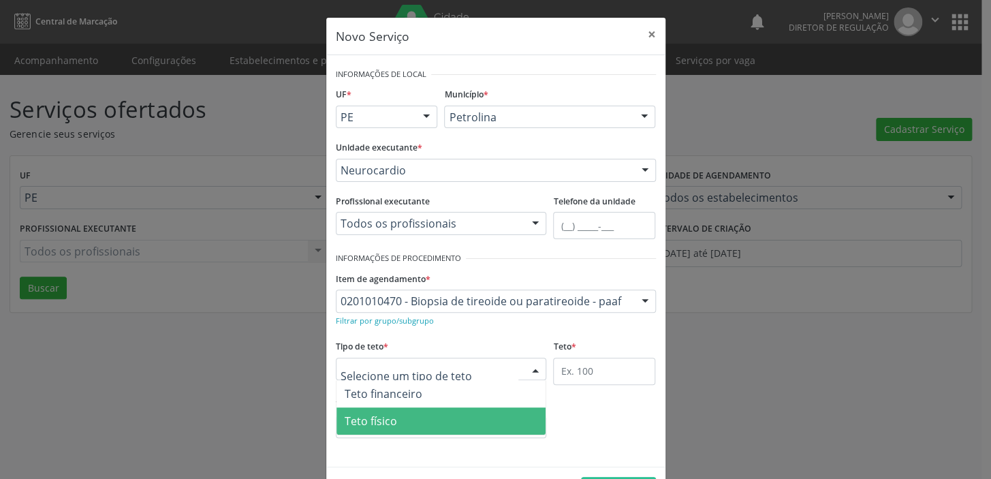
click at [361, 417] on span "Teto físico" at bounding box center [371, 420] width 52 height 15
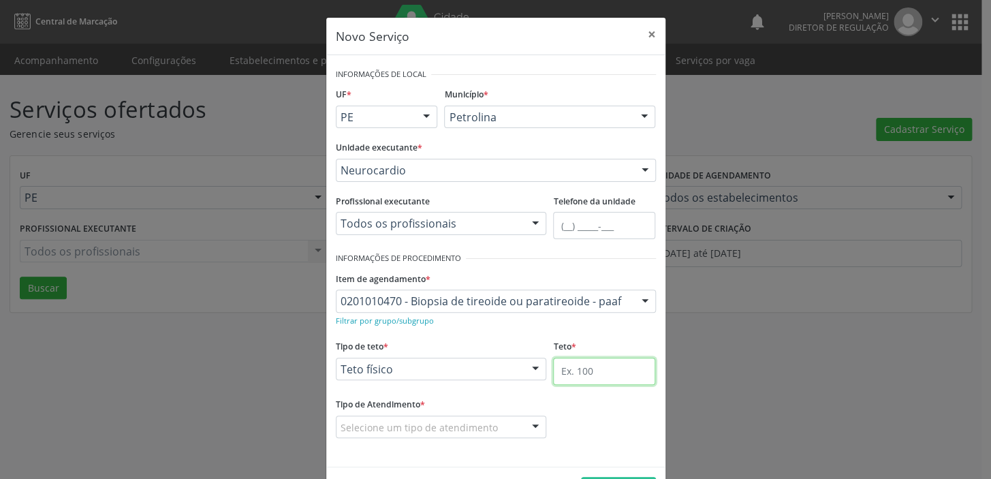
click at [564, 369] on input "text" at bounding box center [604, 371] width 102 height 27
type input "1"
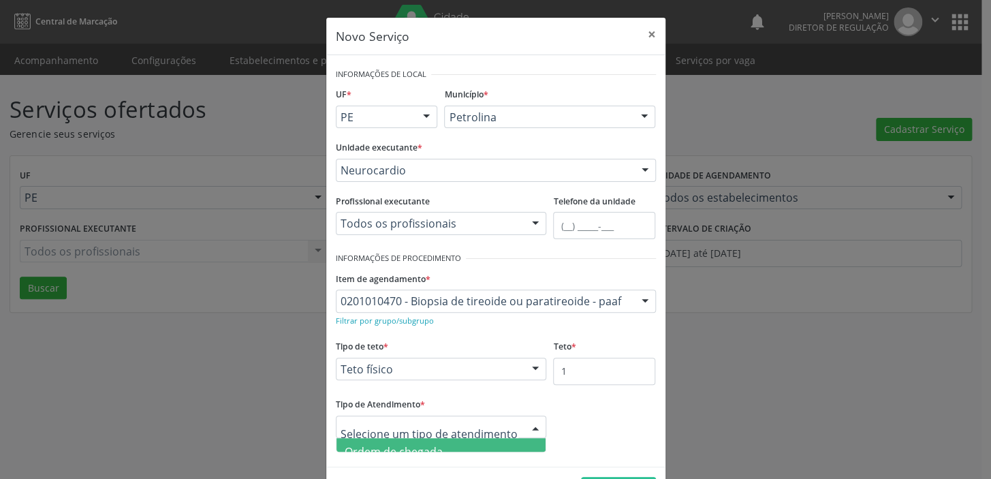
click at [407, 446] on span "Ordem de chegada" at bounding box center [394, 451] width 98 height 15
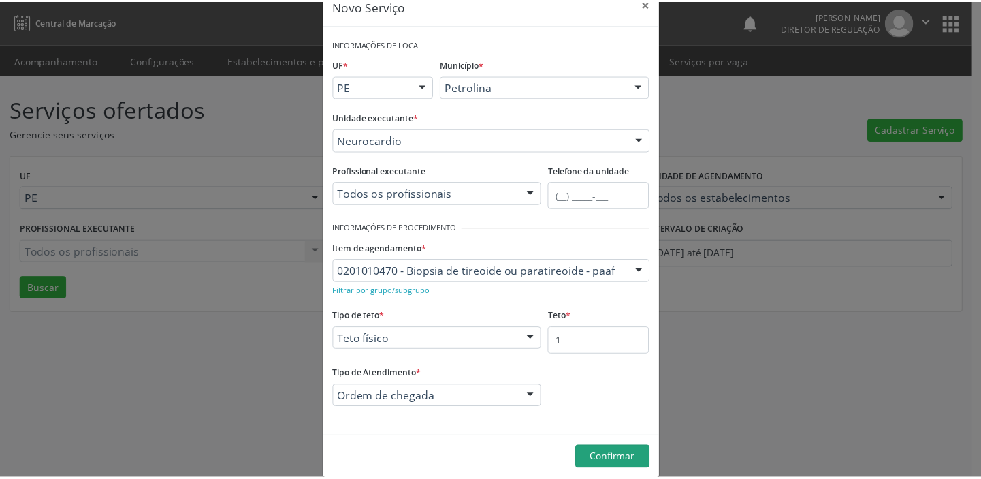
scroll to position [47, 0]
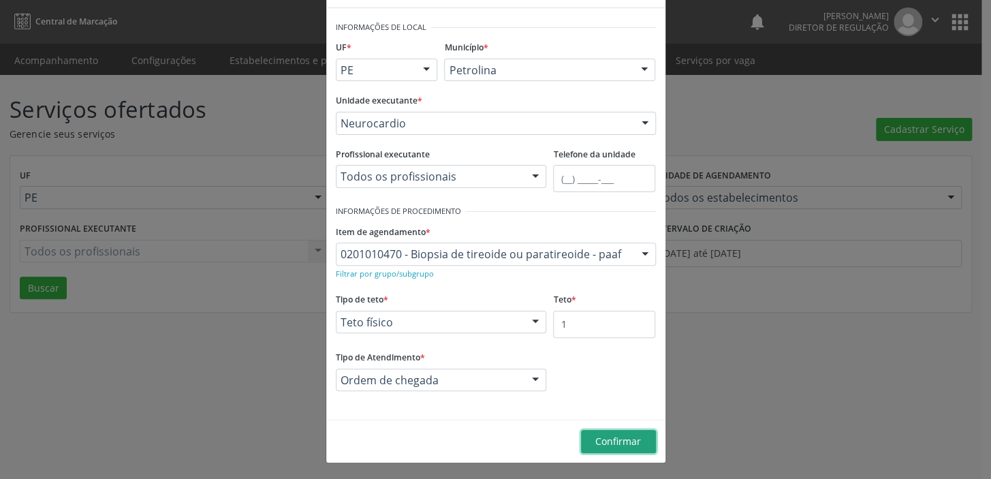
click at [605, 437] on span "Confirmar" at bounding box center [618, 440] width 46 height 13
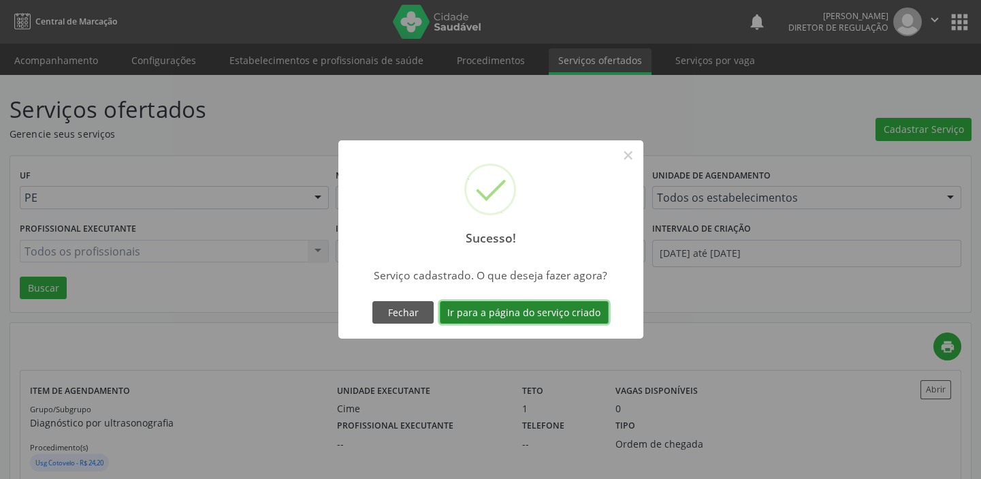
click at [530, 311] on button "Ir para a página do serviço criado" at bounding box center [524, 312] width 169 height 23
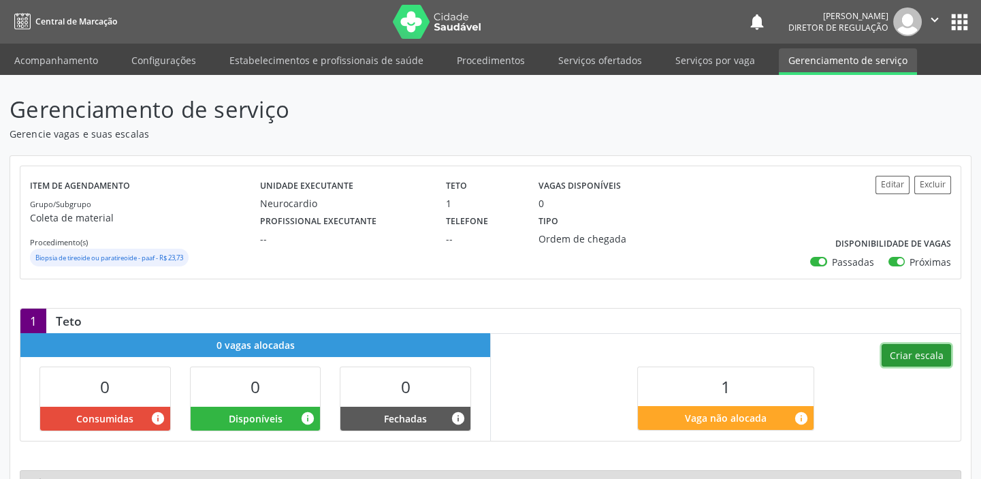
click at [908, 355] on button "Criar escala" at bounding box center [916, 355] width 69 height 23
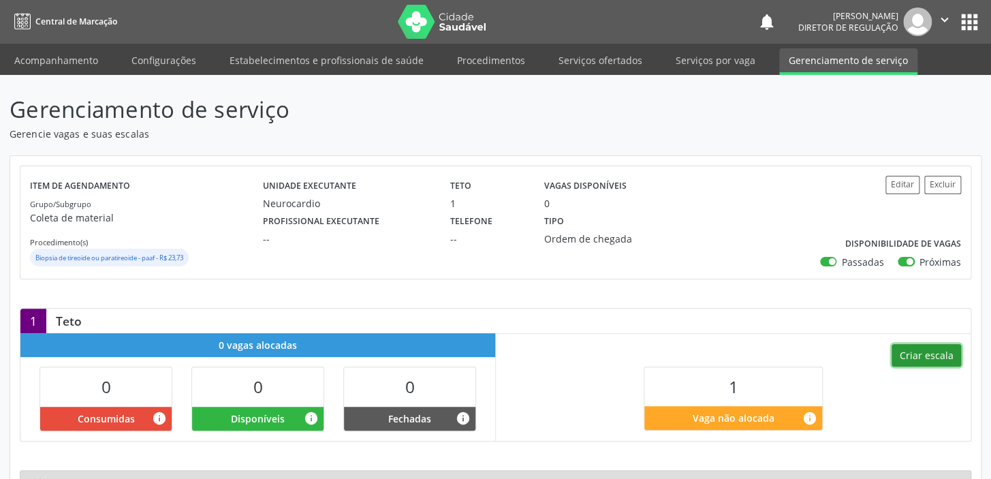
select select "7"
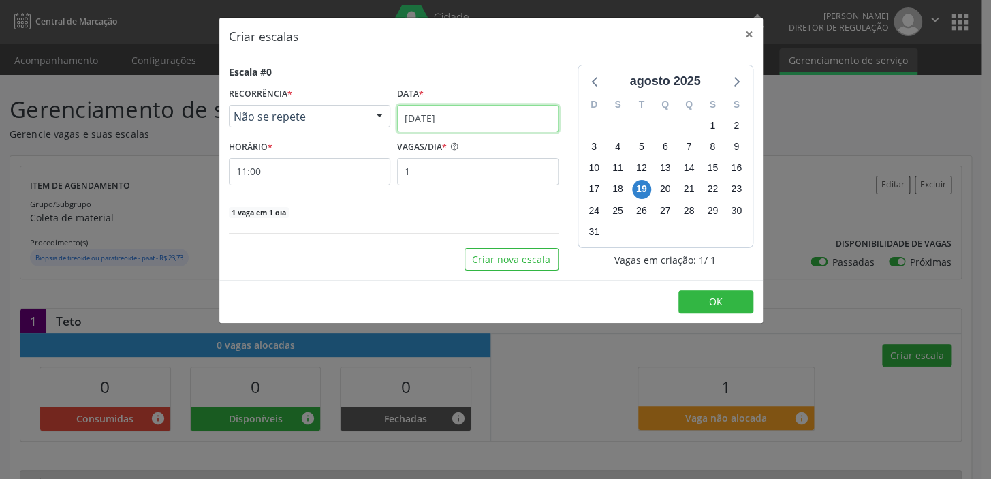
click at [447, 116] on input "[DATE]" at bounding box center [477, 118] width 161 height 27
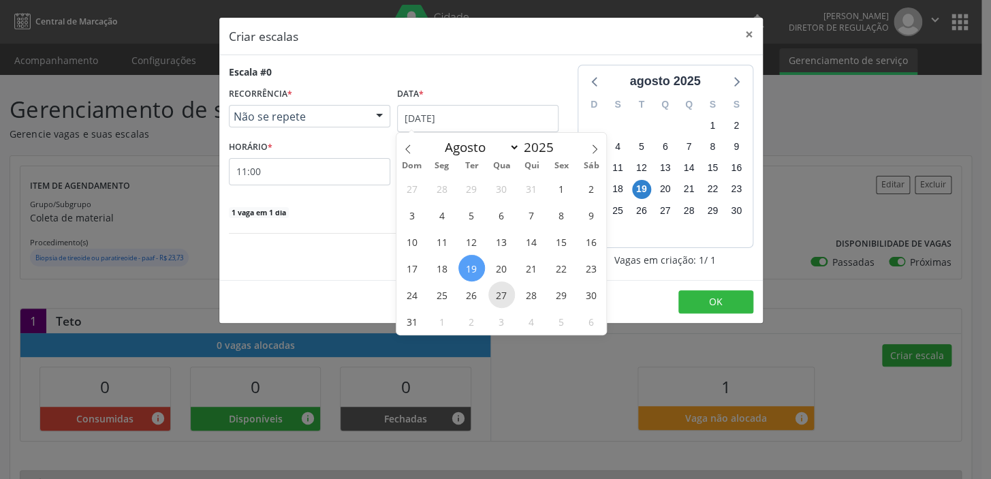
click at [503, 296] on span "27" at bounding box center [501, 294] width 27 height 27
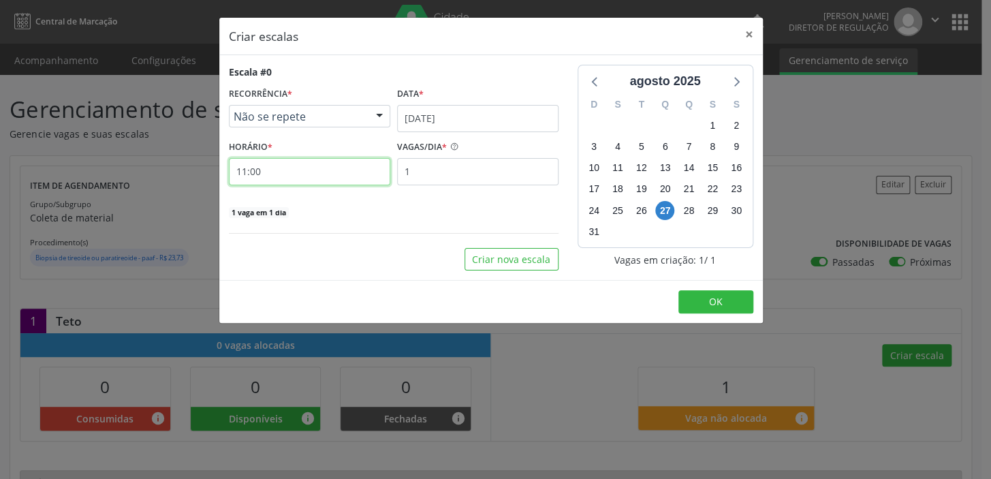
click at [294, 171] on input "11:00" at bounding box center [309, 171] width 161 height 27
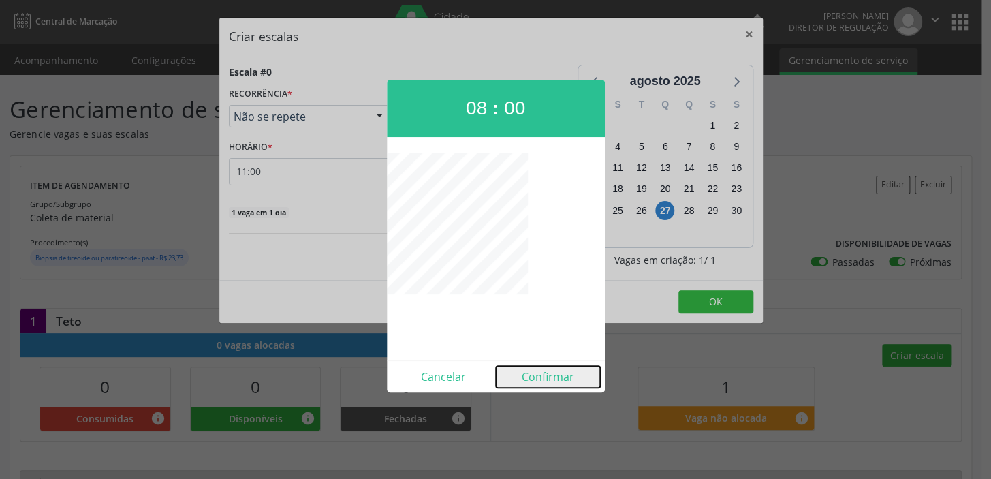
click at [538, 370] on button "Confirmar" at bounding box center [548, 377] width 104 height 22
type input "08:00"
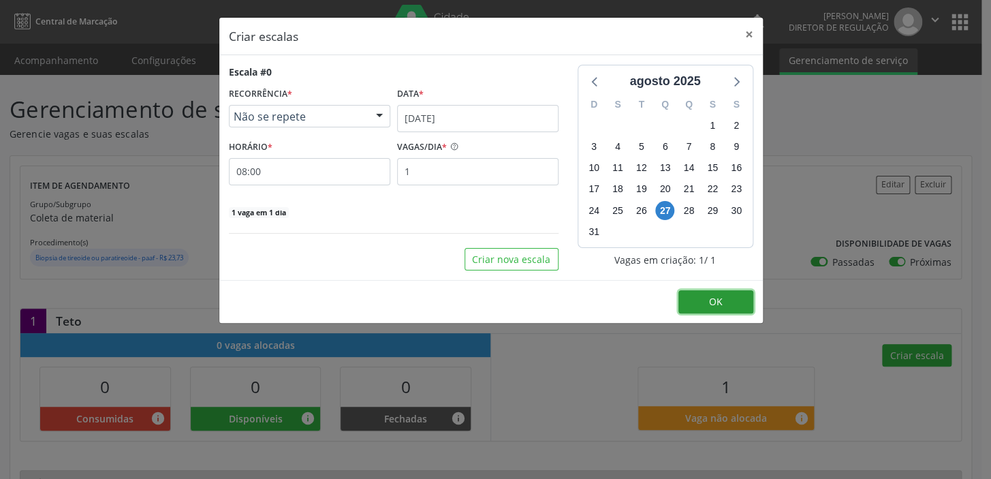
click at [715, 296] on span "OK" at bounding box center [716, 301] width 14 height 13
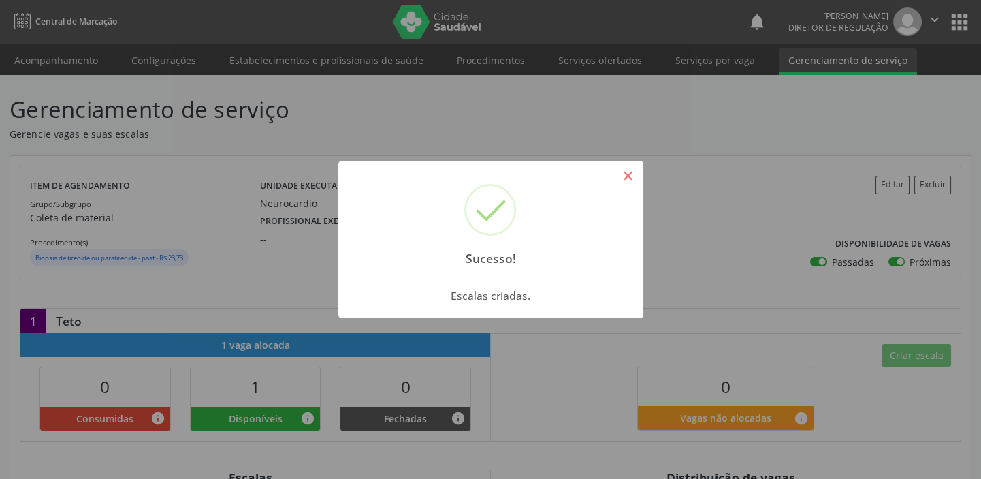
click at [623, 172] on button "×" at bounding box center [628, 175] width 23 height 23
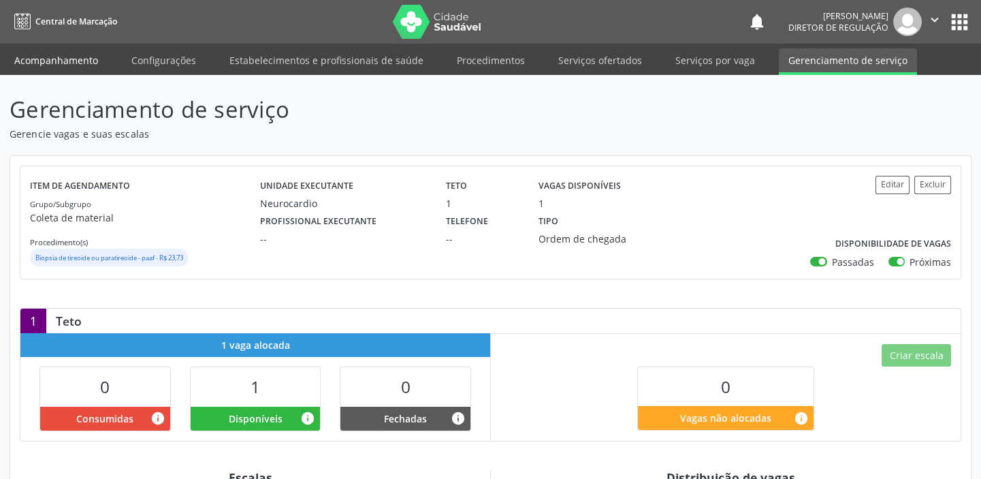
click at [50, 61] on link "Acompanhamento" at bounding box center [56, 60] width 103 height 24
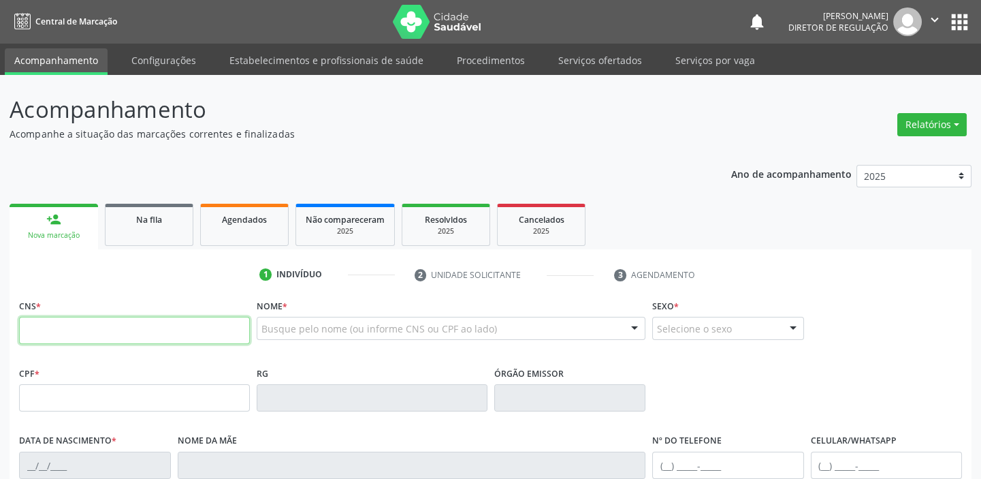
click at [94, 332] on input "text" at bounding box center [134, 330] width 231 height 27
type input "704 0038 0225 0564"
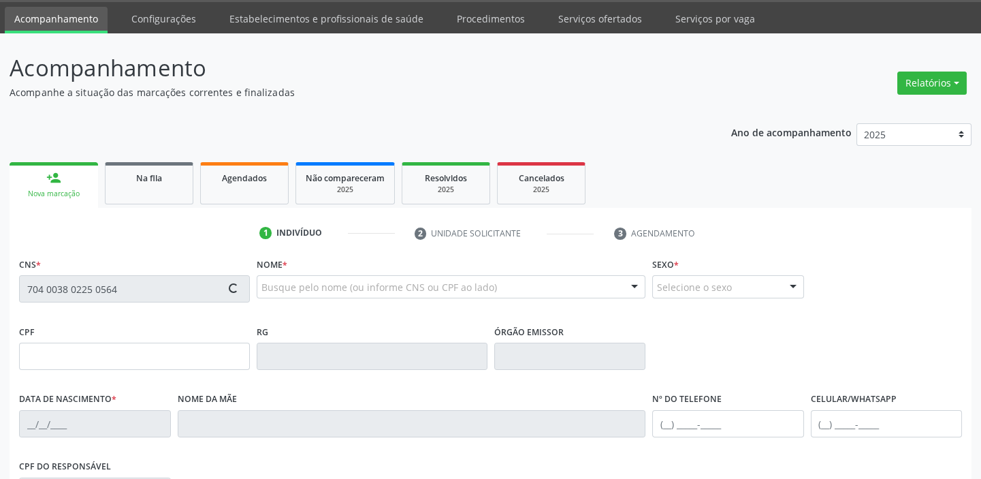
type input "046.264.964-40"
type input "[DATE]"
type input "[PERSON_NAME] da Purificação"
type input "[PHONE_NUMBER]"
type input "96"
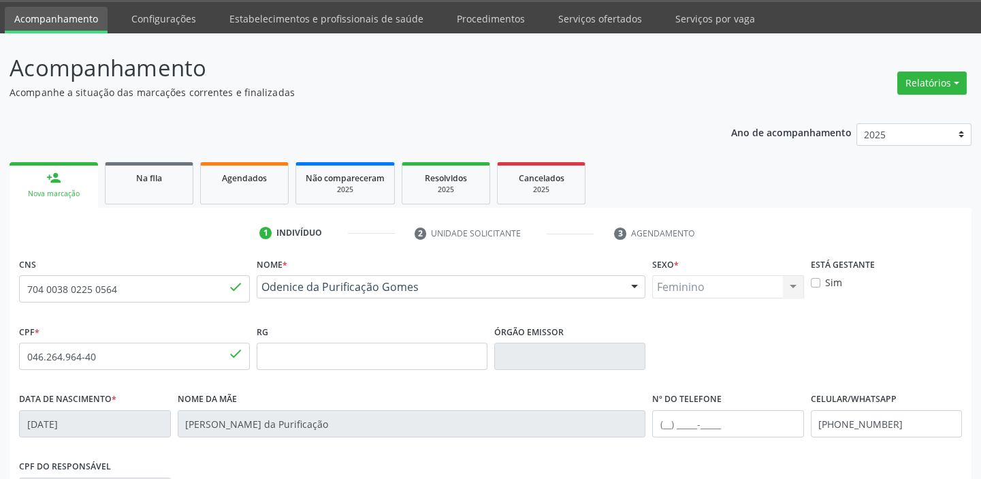
scroll to position [259, 0]
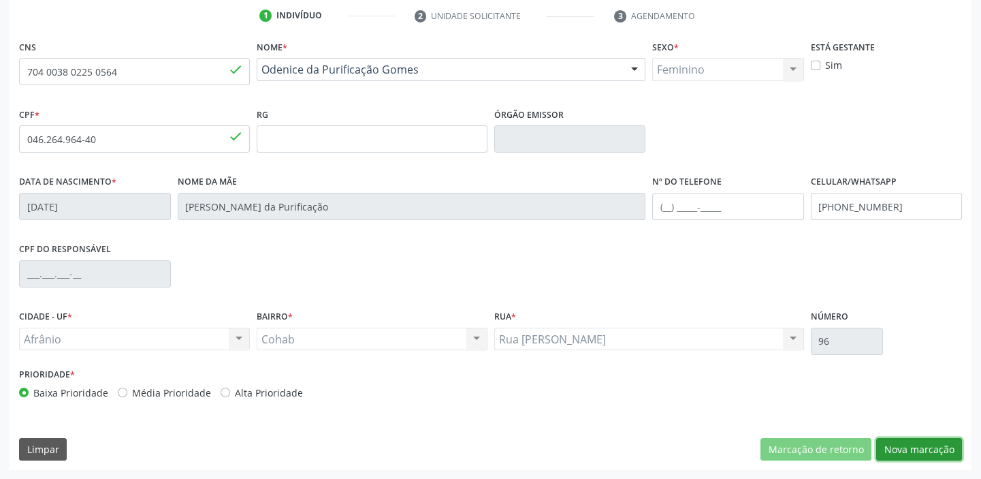
click at [907, 449] on button "Nova marcação" at bounding box center [919, 449] width 86 height 23
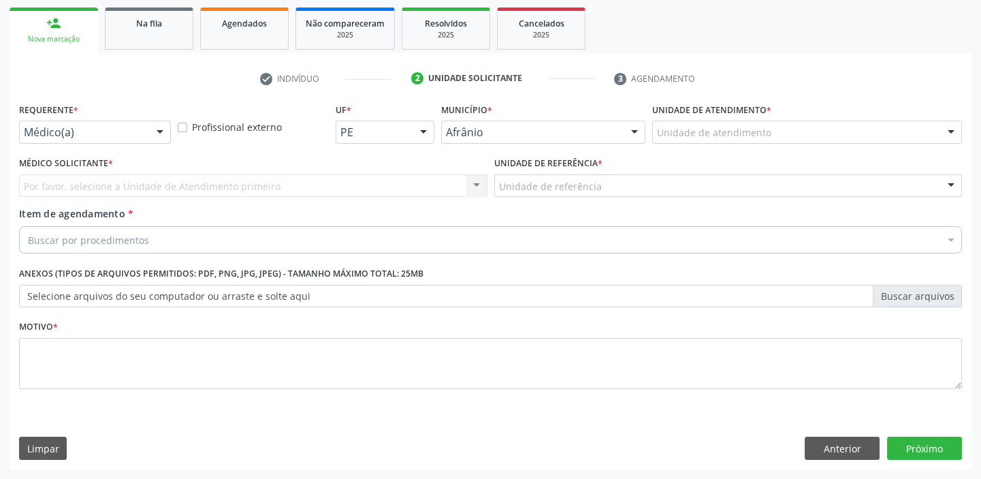
scroll to position [195, 0]
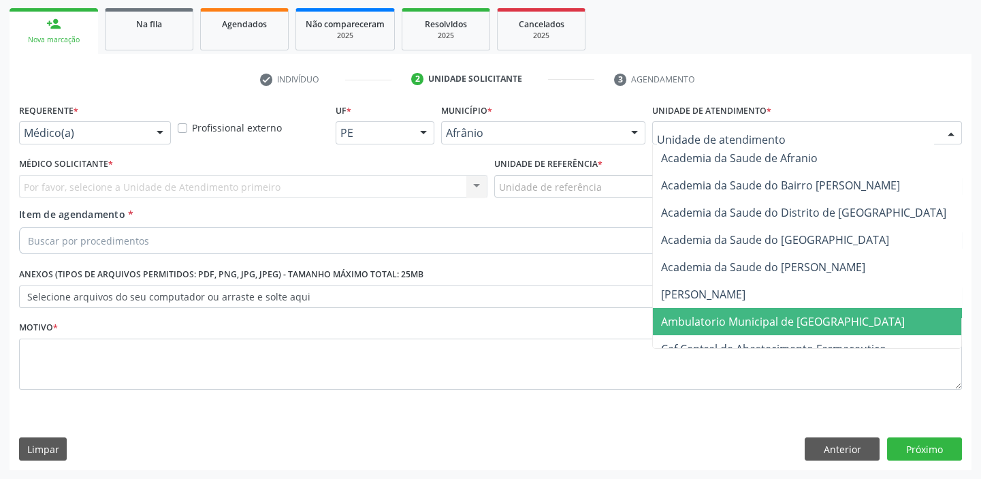
click at [685, 318] on span "Ambulatorio Municipal de [GEOGRAPHIC_DATA]" at bounding box center [783, 321] width 244 height 15
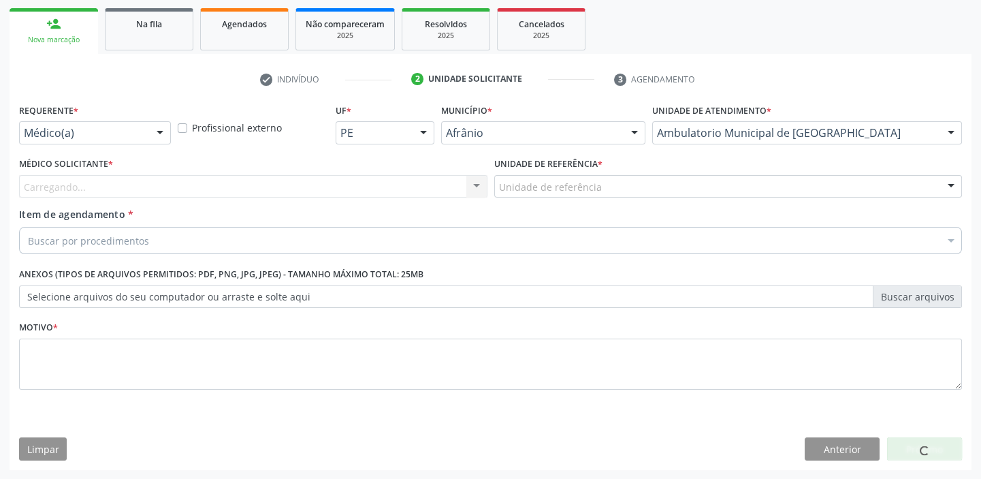
click at [518, 175] on div "Unidade de referência" at bounding box center [728, 186] width 469 height 23
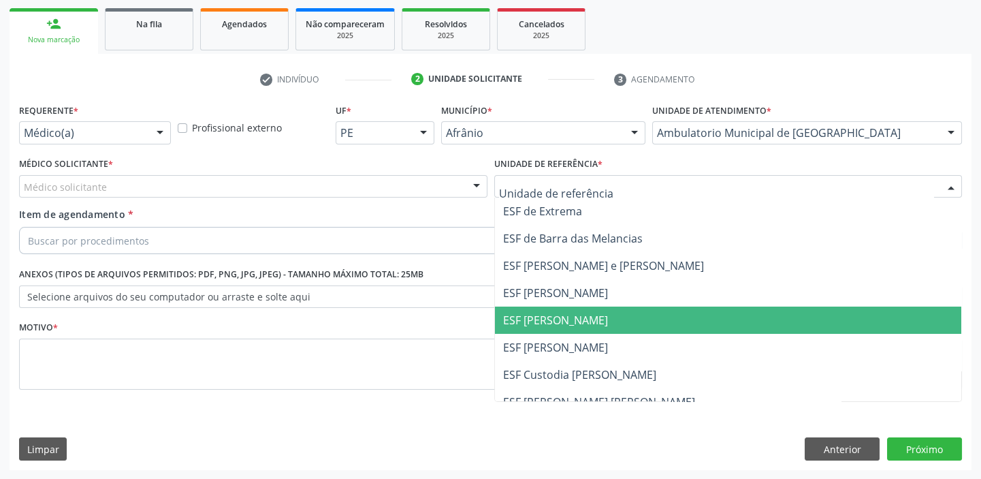
click at [522, 332] on span "ESF [PERSON_NAME]" at bounding box center [728, 319] width 467 height 27
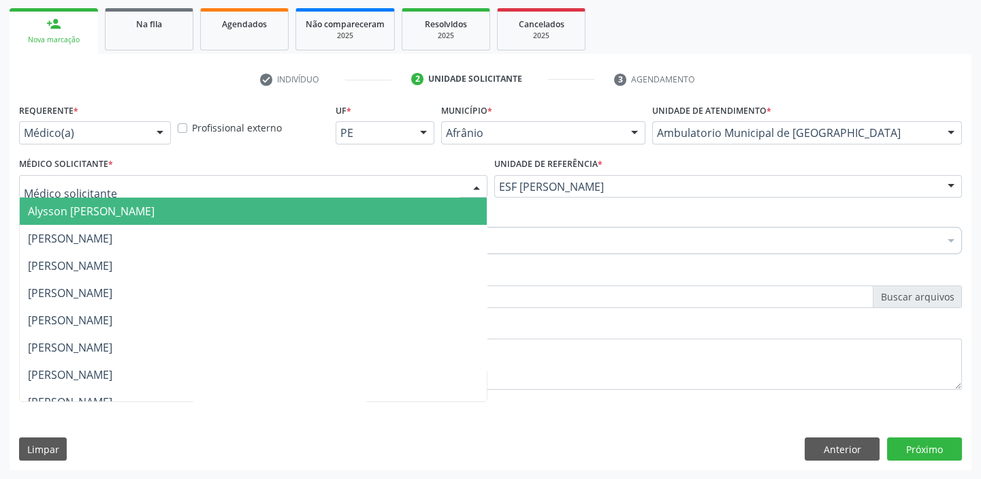
click at [108, 195] on div at bounding box center [253, 186] width 469 height 23
click at [108, 217] on span "Alysson [PERSON_NAME]" at bounding box center [91, 211] width 127 height 15
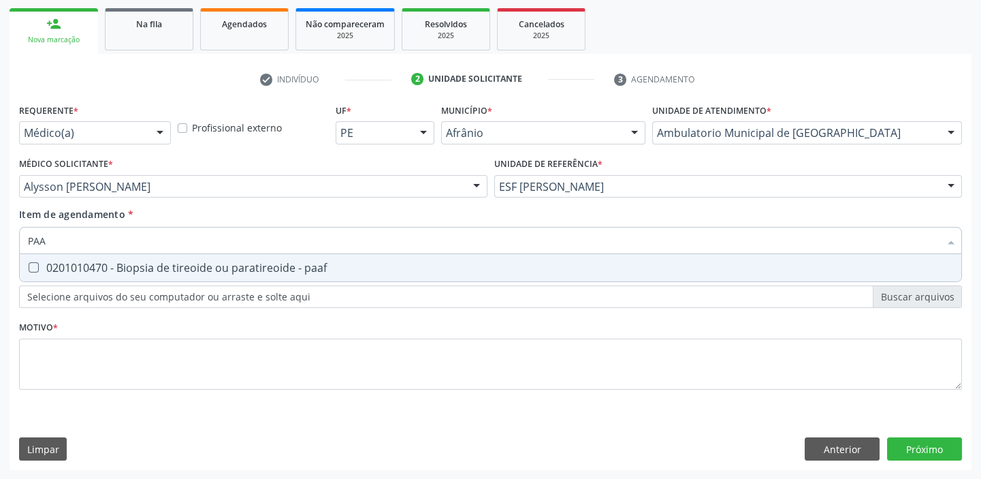
type input "PAAF"
click at [80, 264] on div "0201010470 - Biopsia de tireoide ou paratireoide - paaf" at bounding box center [490, 267] width 925 height 11
checkbox paaf "true"
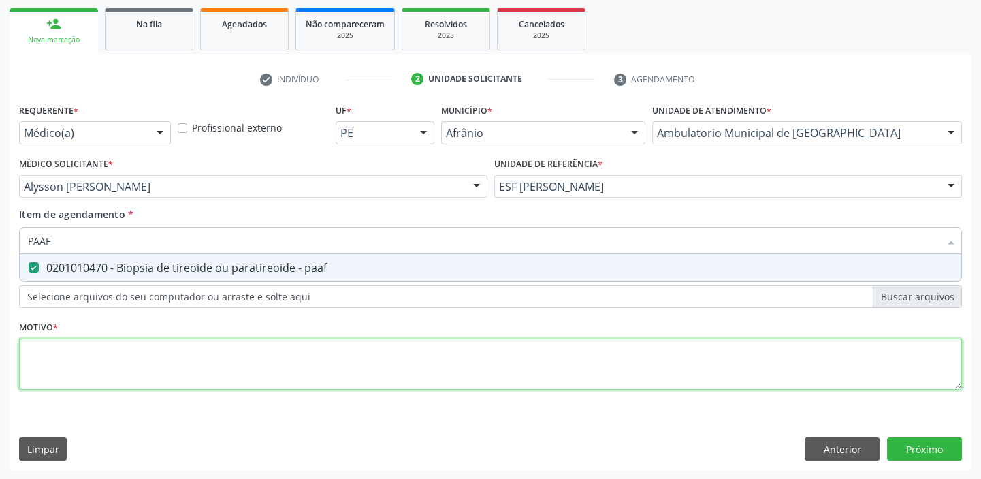
click at [71, 362] on div "Requerente * Médico(a) Médico(a) Enfermeiro(a) Paciente Nenhum resultado encont…" at bounding box center [490, 254] width 943 height 308
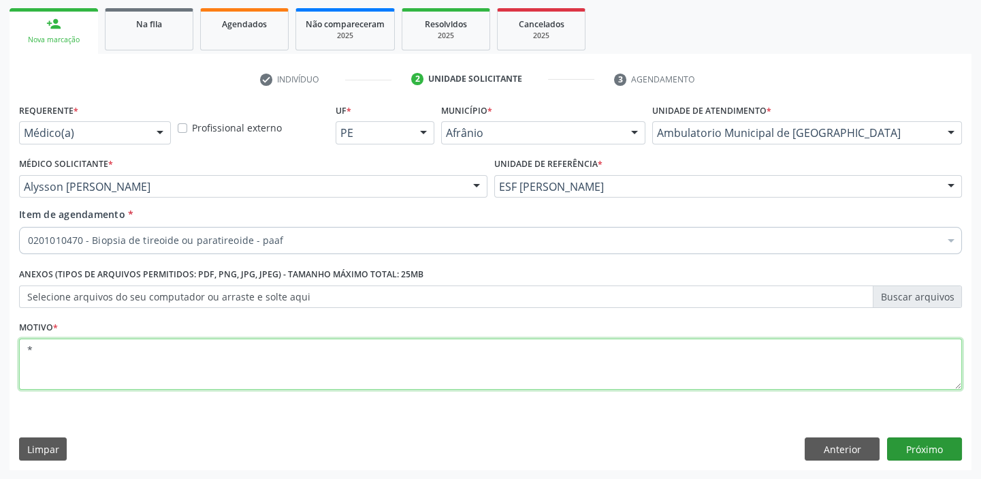
type textarea "*"
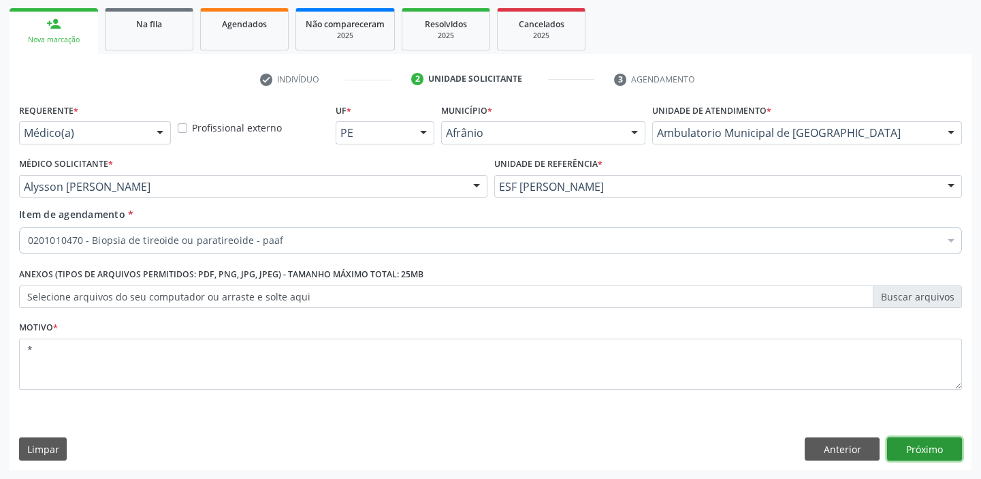
click at [900, 454] on button "Próximo" at bounding box center [924, 448] width 75 height 23
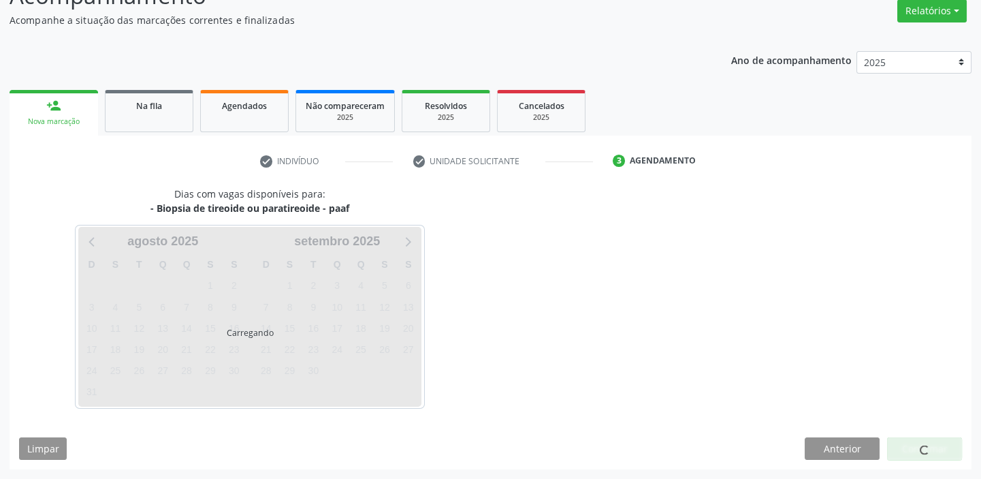
scroll to position [113, 0]
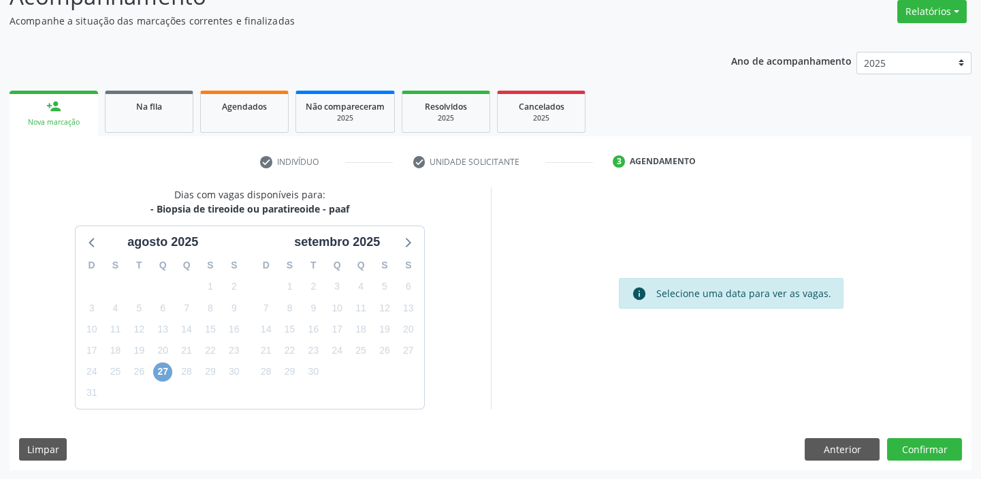
click at [161, 373] on span "27" at bounding box center [162, 371] width 19 height 19
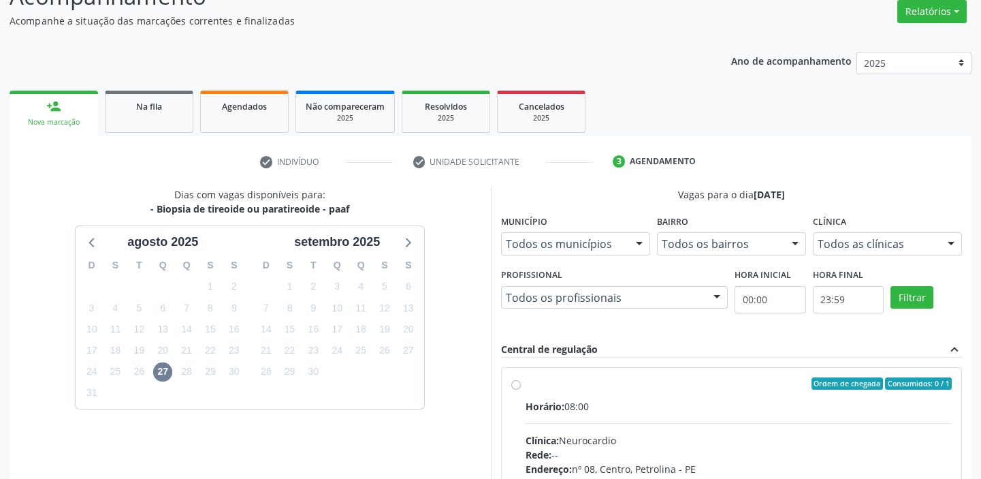
click at [714, 411] on div "Horário: 08:00" at bounding box center [739, 406] width 427 height 14
click at [521, 390] on input "Ordem de chegada Consumidos: 0 / 1 Horário: 08:00 Clínica: Neurocardio Rede: --…" at bounding box center [516, 383] width 10 height 12
radio input "true"
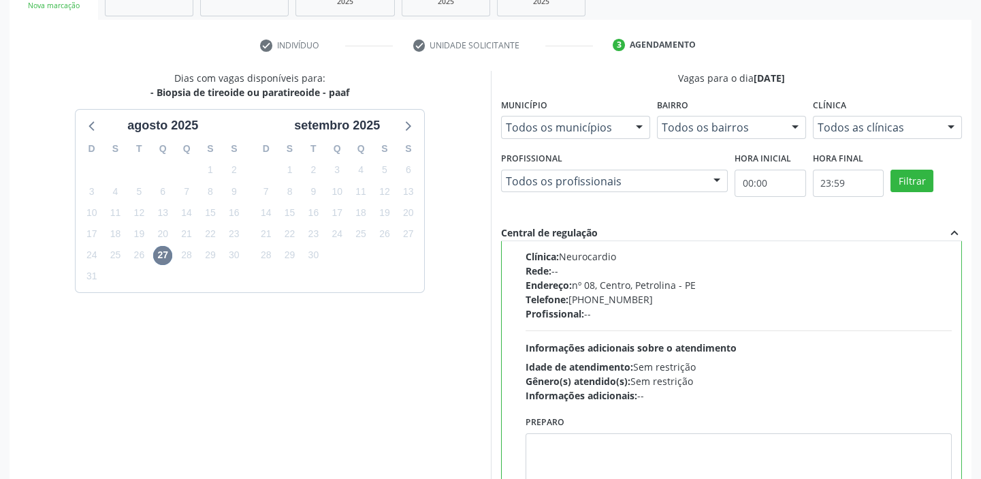
scroll to position [334, 0]
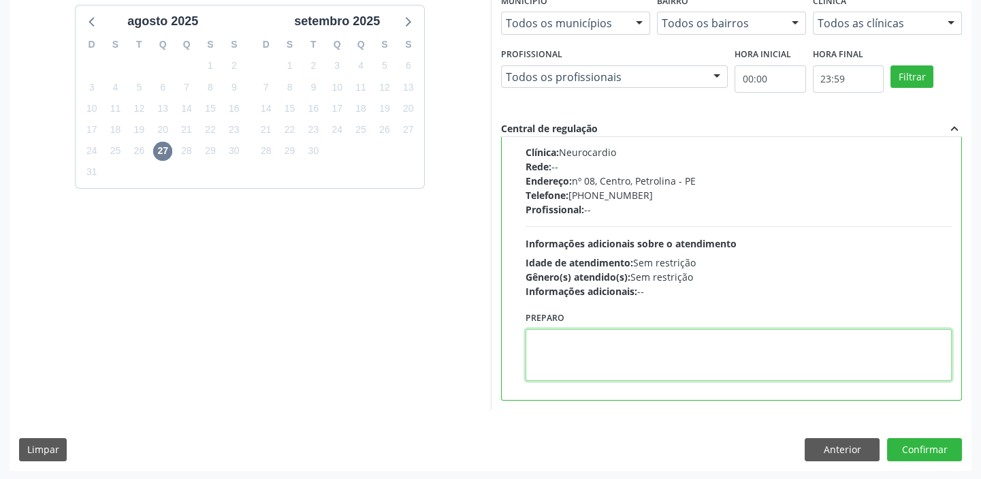
click at [654, 349] on textarea at bounding box center [739, 355] width 427 height 52
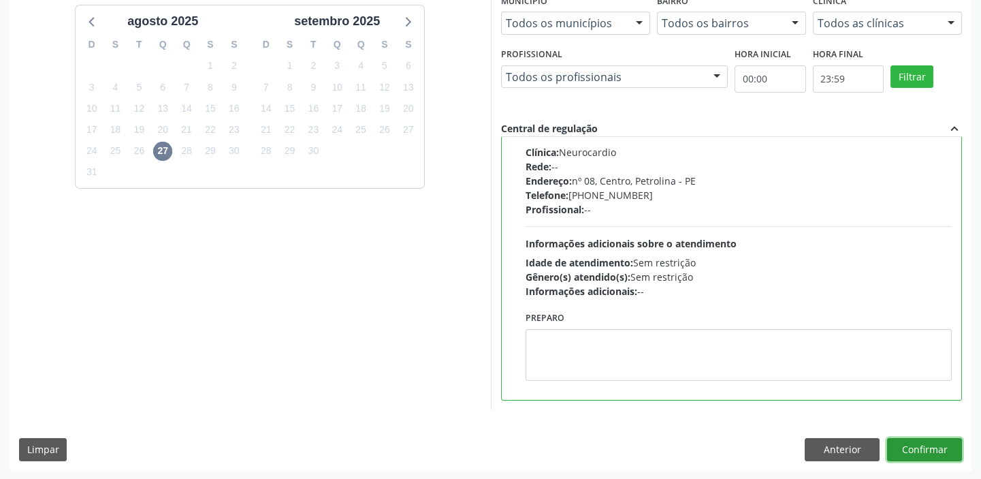
click at [900, 440] on button "Confirmar" at bounding box center [924, 449] width 75 height 23
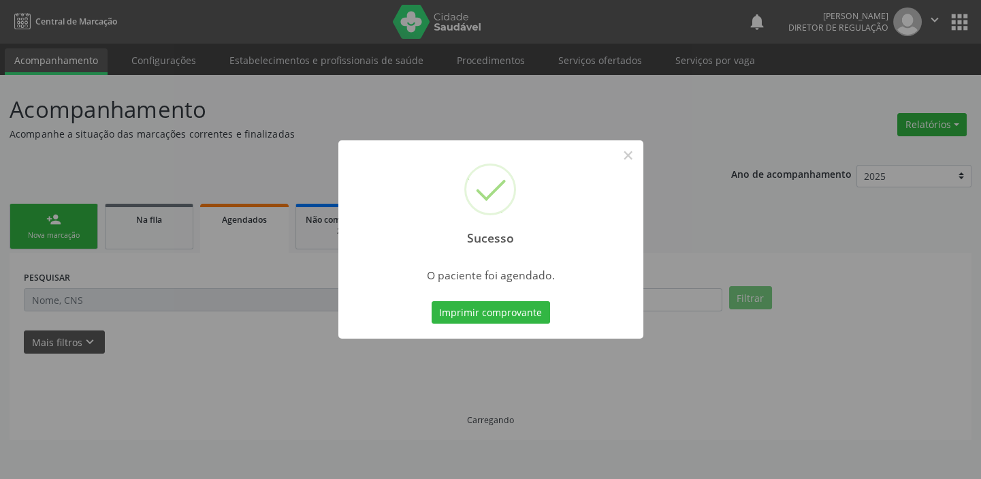
scroll to position [0, 0]
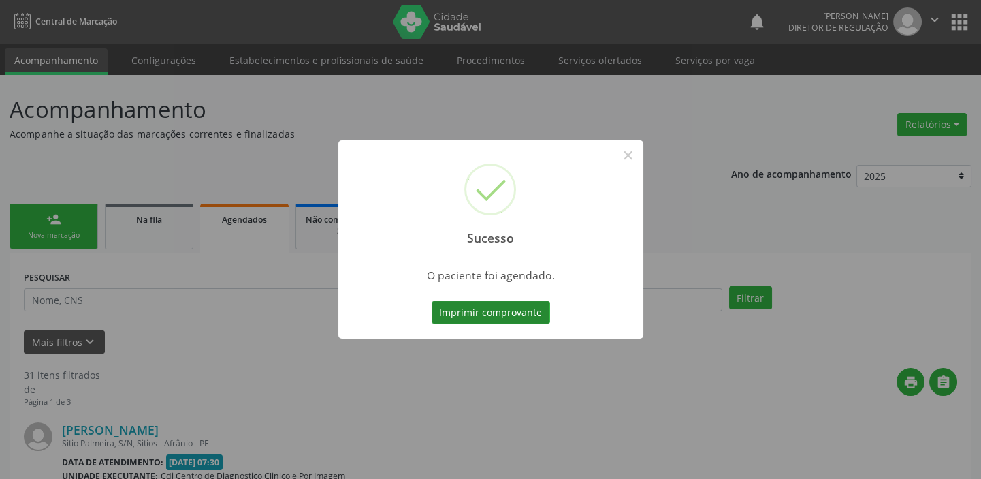
click at [471, 312] on button "Imprimir comprovante" at bounding box center [491, 312] width 118 height 23
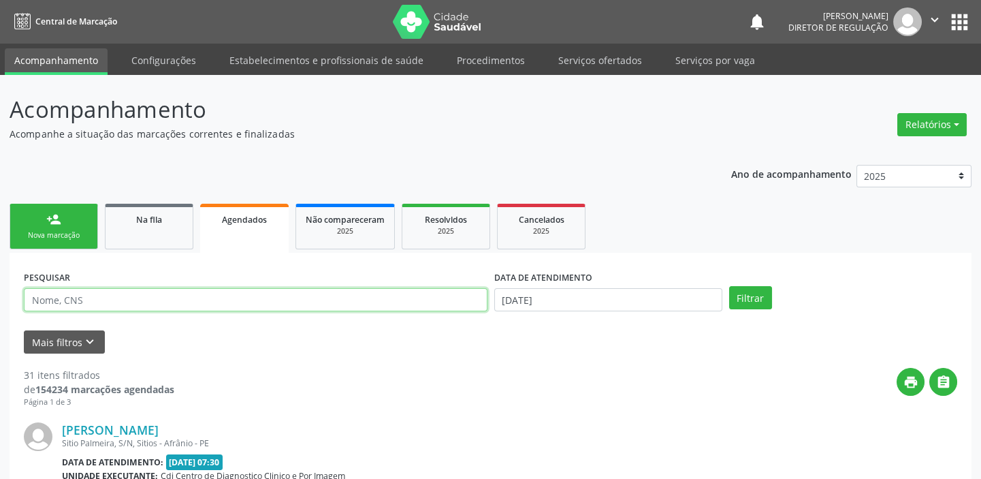
click at [67, 302] on input "text" at bounding box center [256, 299] width 464 height 23
type input "703403940022700"
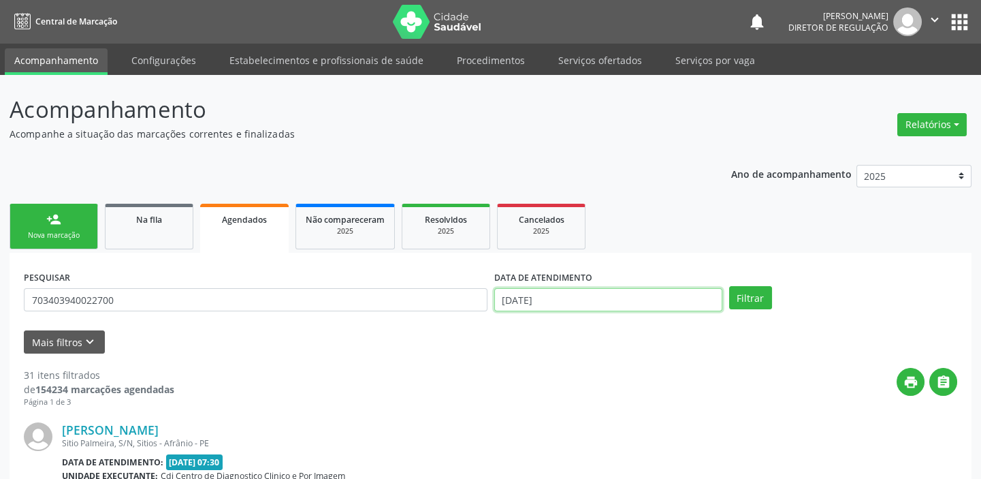
click at [545, 301] on input "[DATE]" at bounding box center [608, 299] width 228 height 23
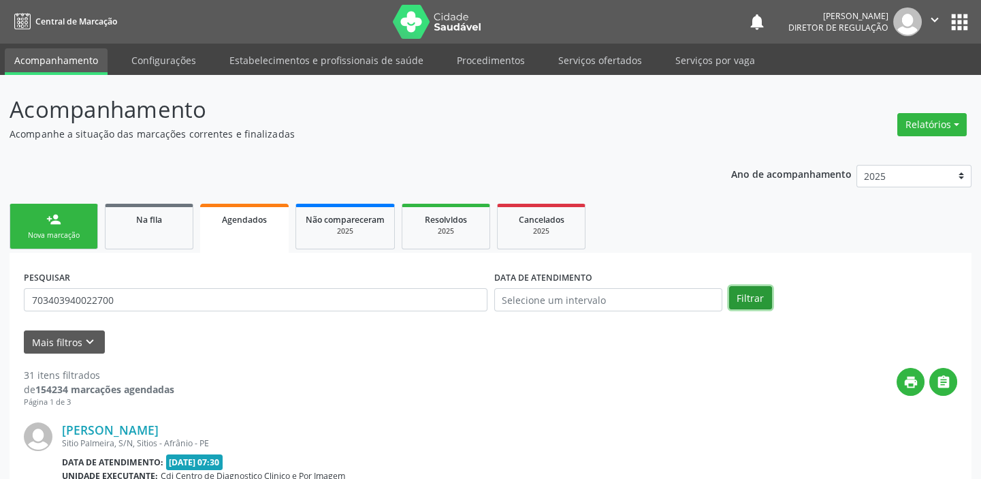
click at [752, 297] on button "Filtrar" at bounding box center [750, 297] width 43 height 23
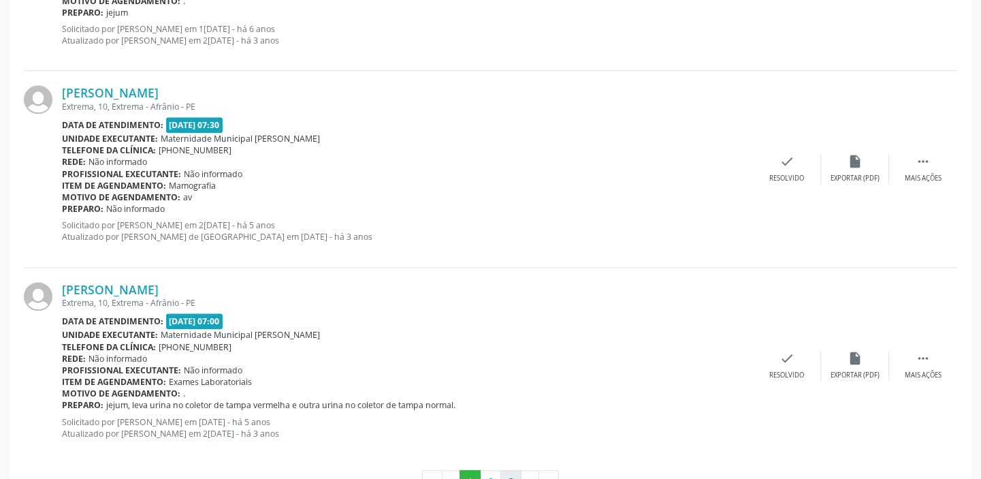
scroll to position [2932, 0]
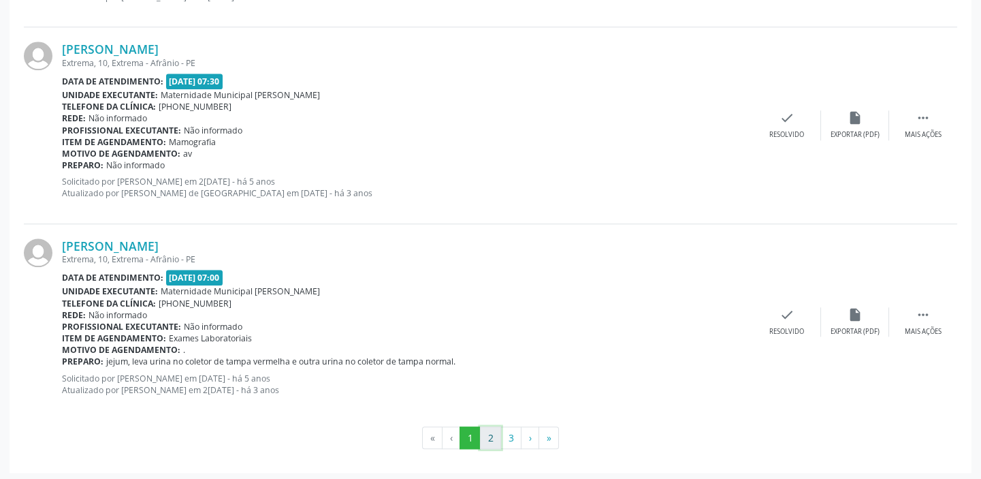
click at [484, 430] on button "2" at bounding box center [490, 437] width 21 height 23
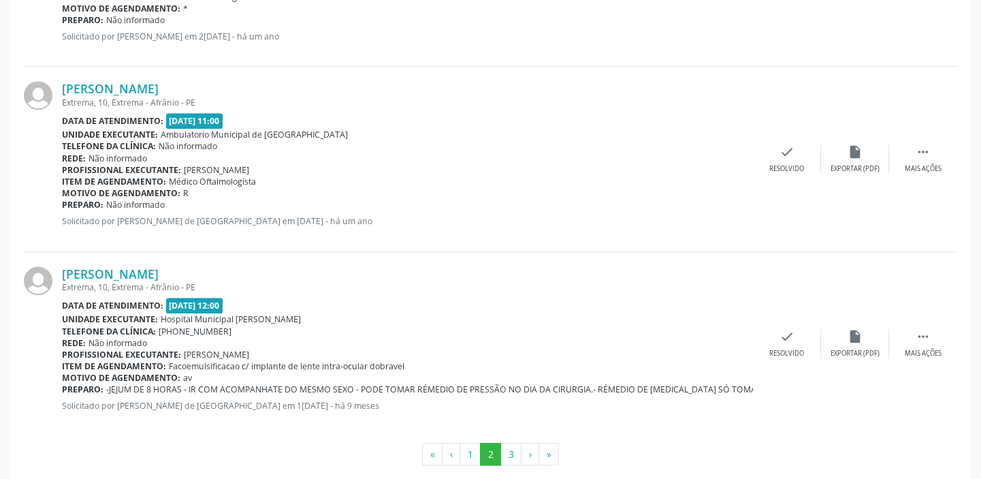
scroll to position [2769, 0]
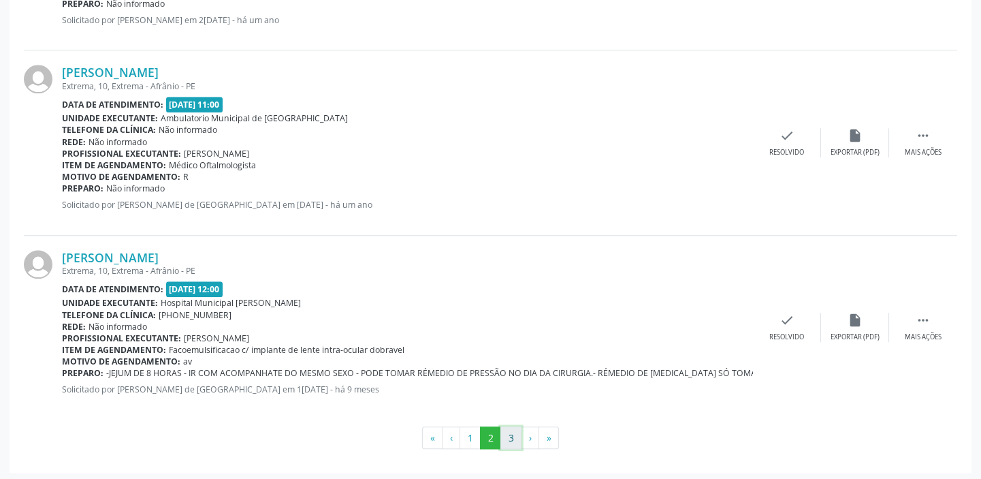
click at [517, 436] on button "3" at bounding box center [511, 437] width 21 height 23
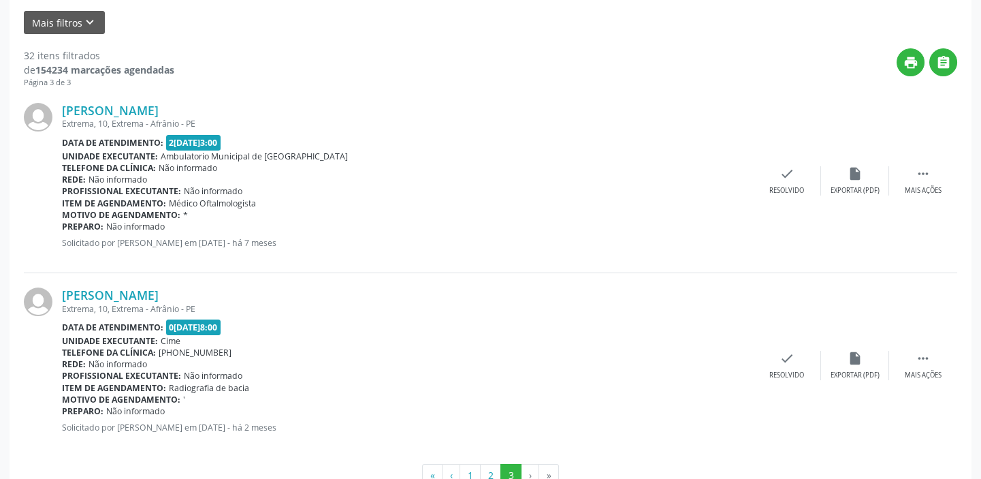
scroll to position [360, 0]
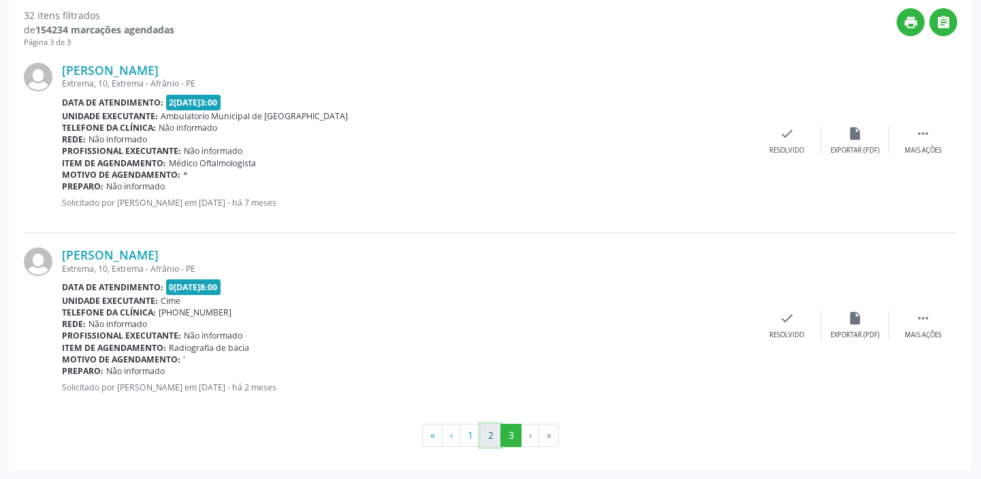
click at [494, 432] on button "2" at bounding box center [490, 435] width 21 height 23
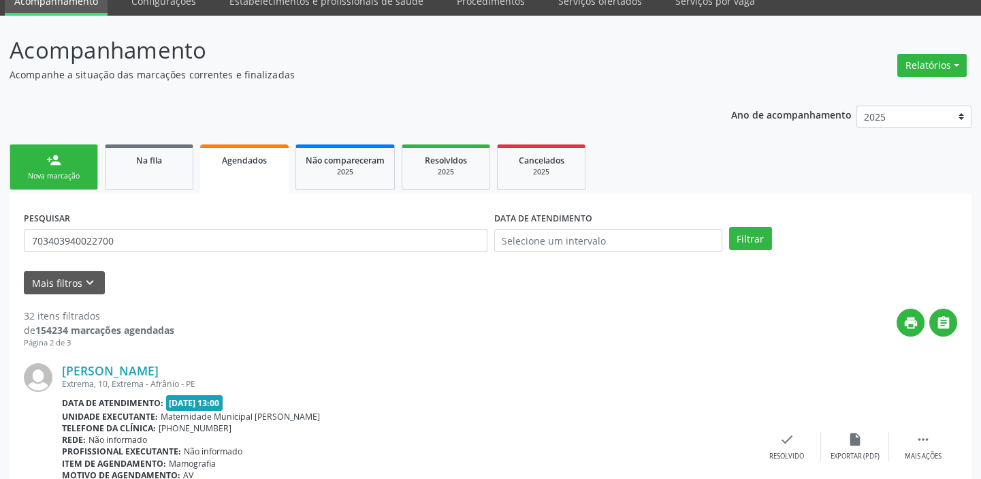
scroll to position [0, 0]
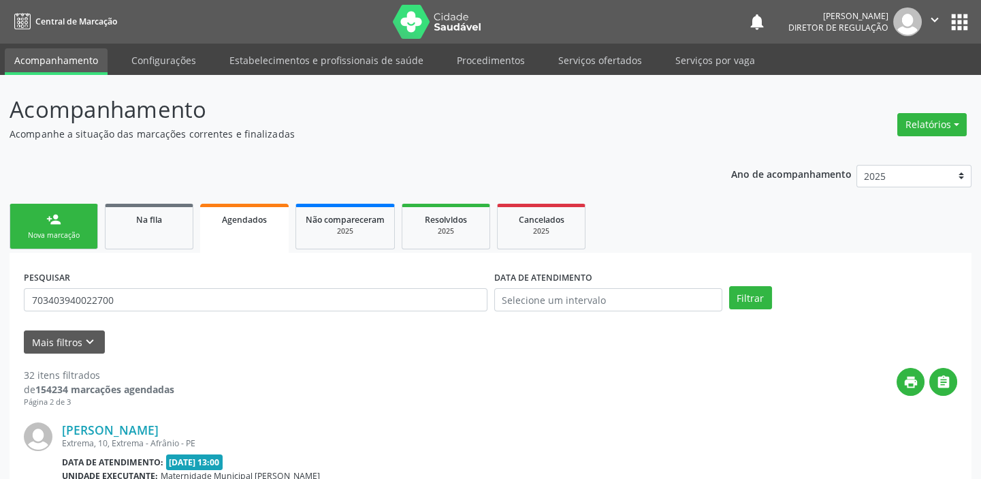
click at [84, 229] on link "person_add Nova marcação" at bounding box center [54, 227] width 89 height 46
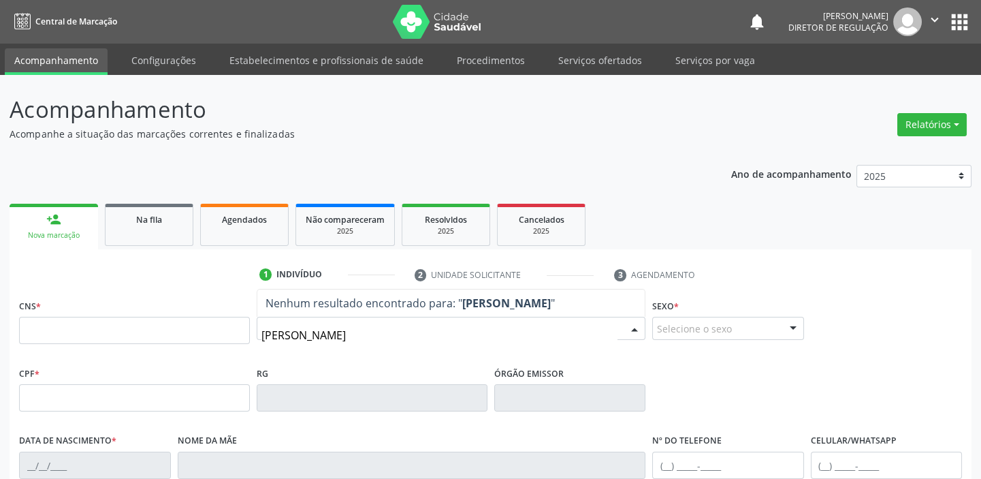
type input "[PERSON_NAME]"
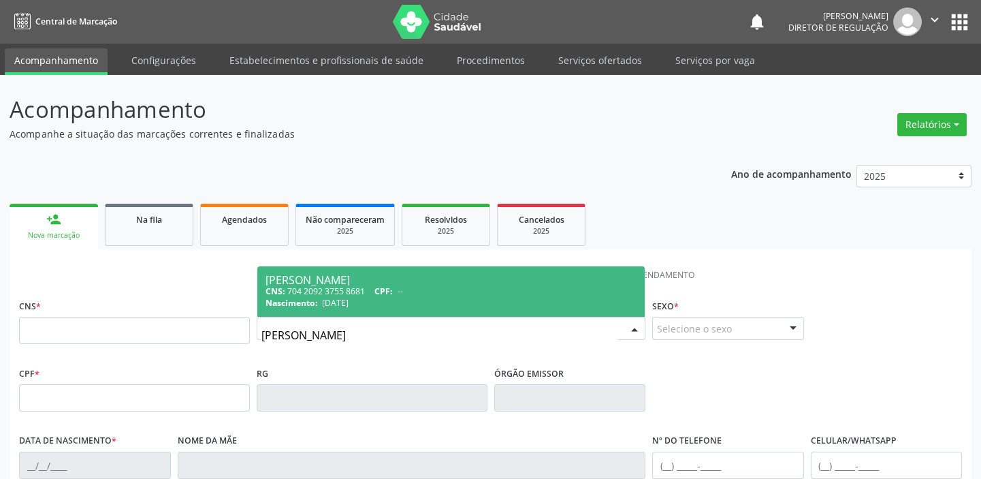
click at [390, 294] on span "CPF:" at bounding box center [384, 291] width 18 height 12
type input "704 2092 3755 8681"
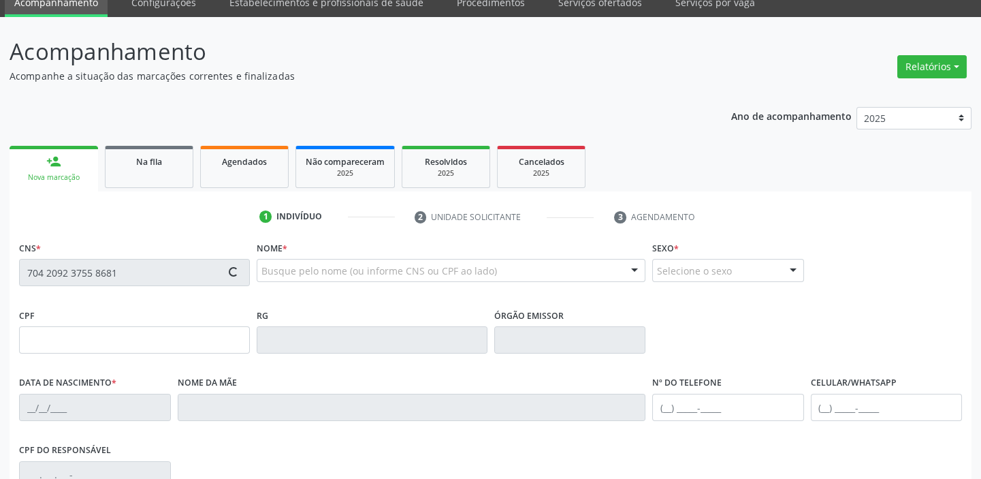
scroll to position [259, 0]
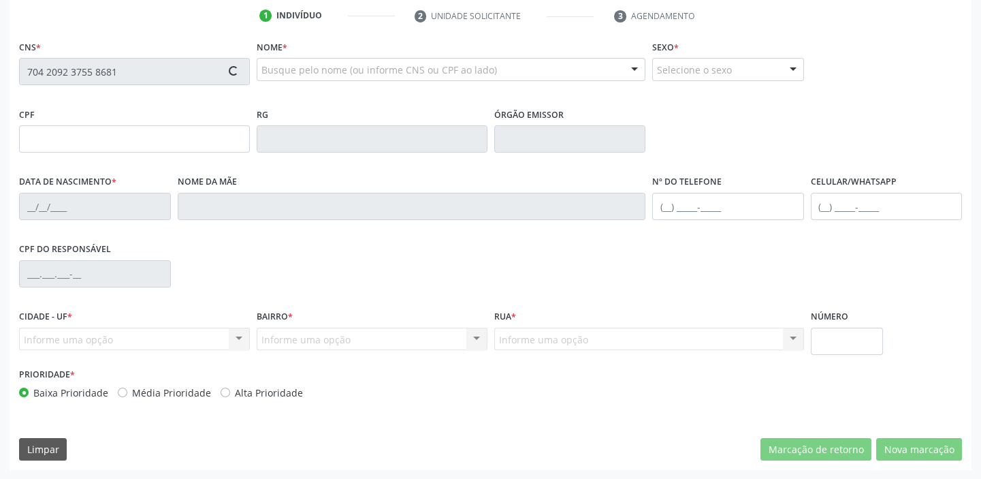
type input "23/07/1995"
type input "Martinha Marisoti da Silva Carvalho"
type input "(87) 98856-6849"
type input "526.039.894-72"
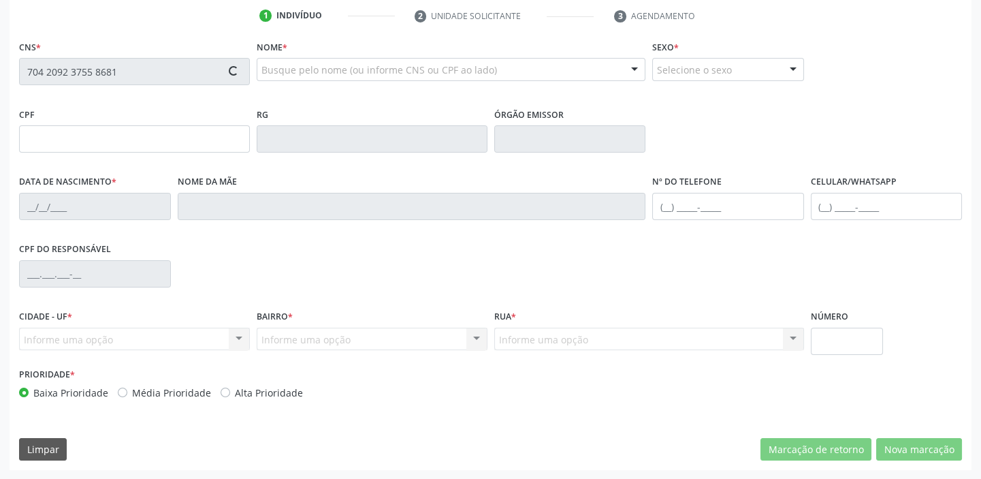
type input "S/N"
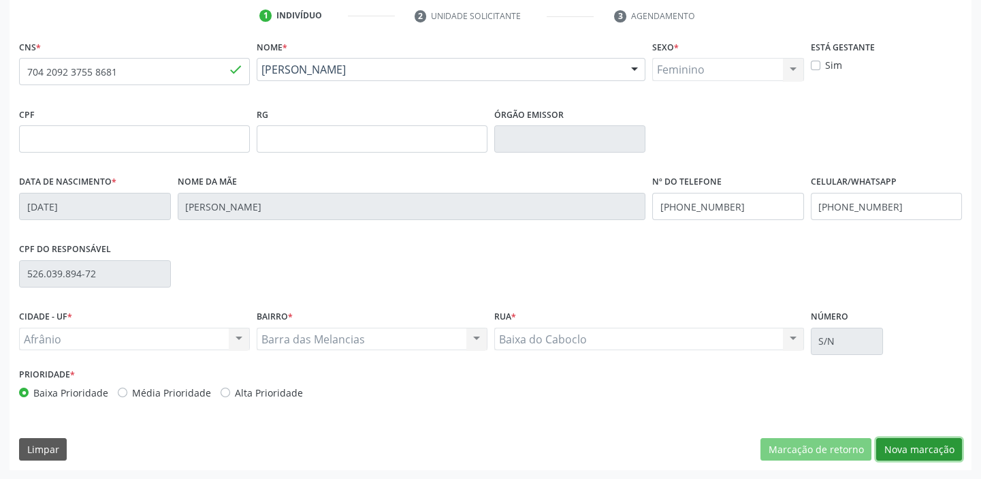
click at [900, 451] on button "Nova marcação" at bounding box center [919, 449] width 86 height 23
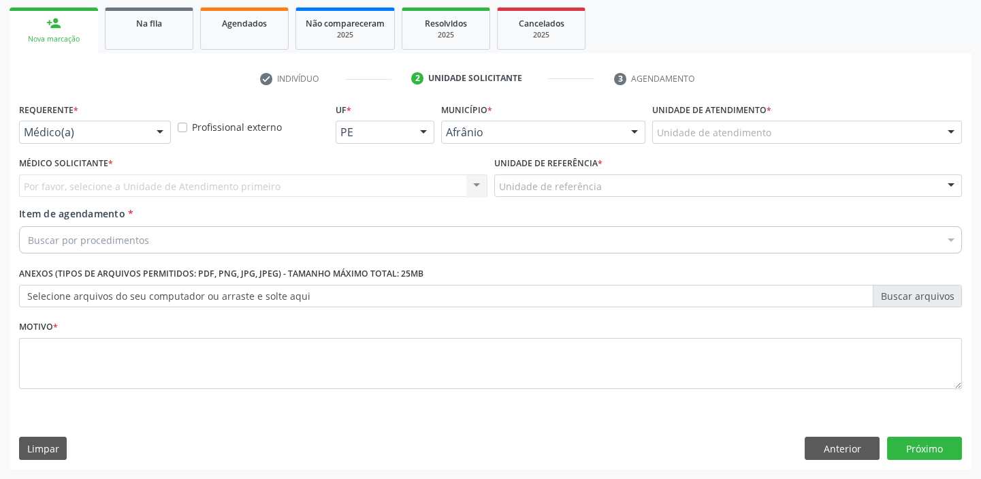
scroll to position [195, 0]
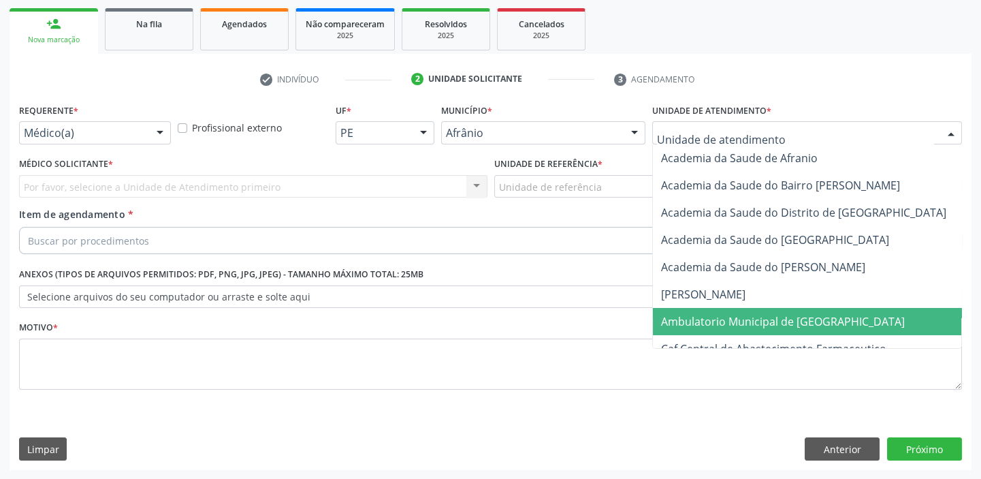
click at [692, 315] on span "Ambulatorio Municipal de [GEOGRAPHIC_DATA]" at bounding box center [783, 321] width 244 height 15
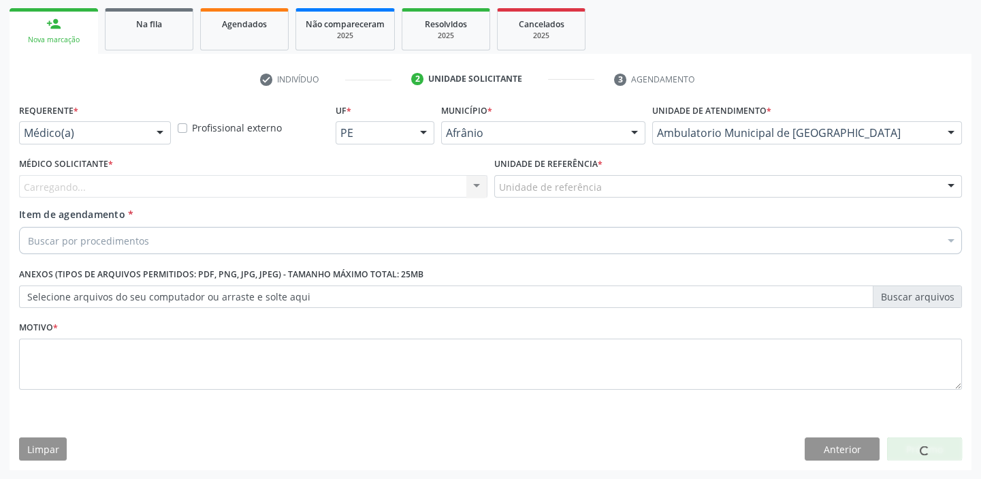
drag, startPoint x: 543, startPoint y: 178, endPoint x: 525, endPoint y: 220, distance: 45.2
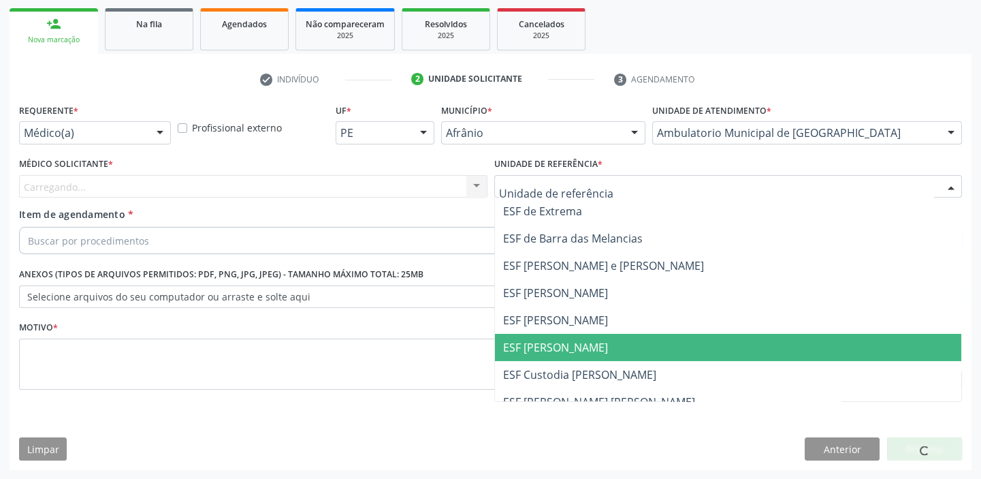
click at [528, 340] on span "ESF [PERSON_NAME]" at bounding box center [555, 347] width 105 height 15
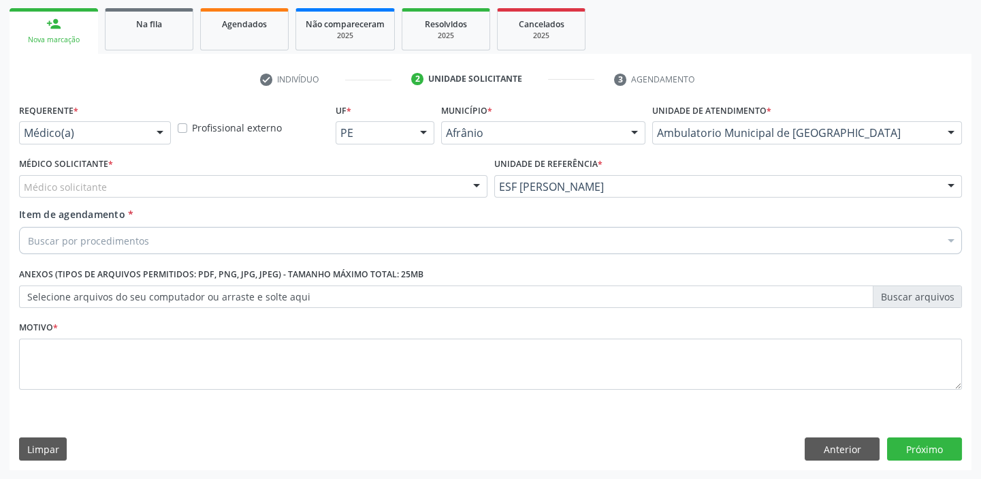
click at [79, 194] on div "Médico solicitante" at bounding box center [253, 186] width 469 height 23
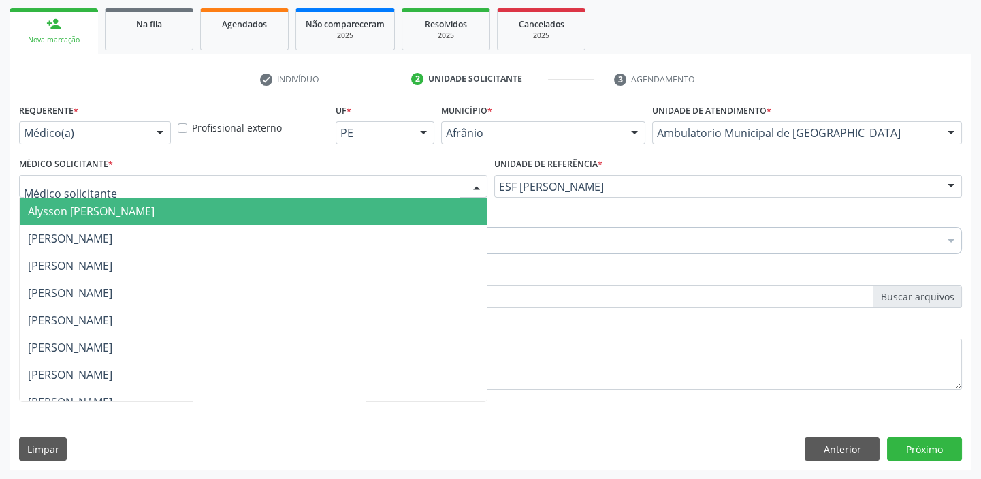
drag, startPoint x: 78, startPoint y: 204, endPoint x: 79, endPoint y: 219, distance: 15.0
click at [78, 206] on span "Alysson [PERSON_NAME]" at bounding box center [91, 211] width 127 height 15
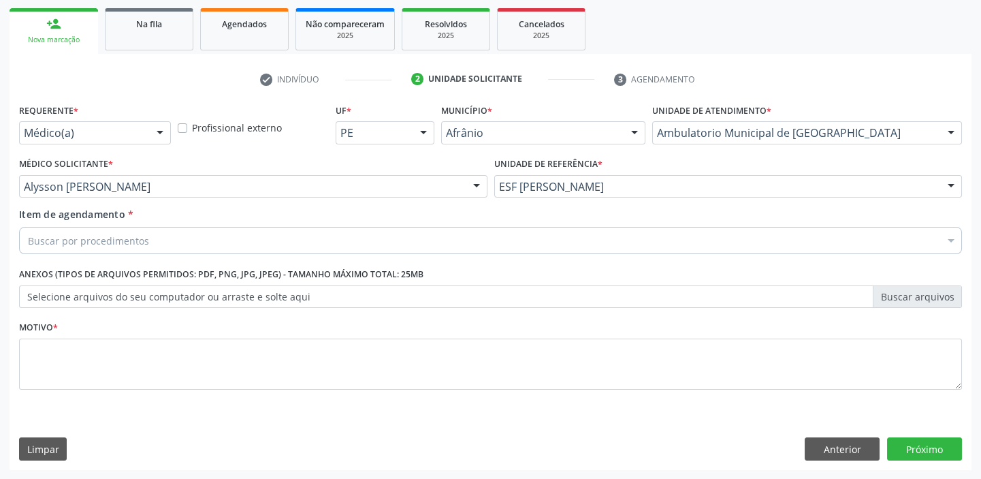
click at [79, 227] on div "Buscar por procedimentos" at bounding box center [490, 240] width 943 height 27
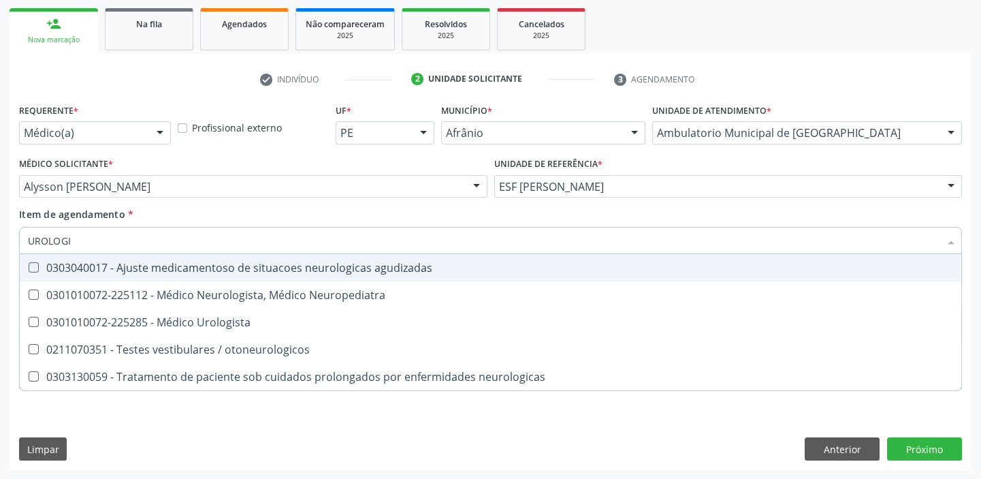
type input "UROLOGIS"
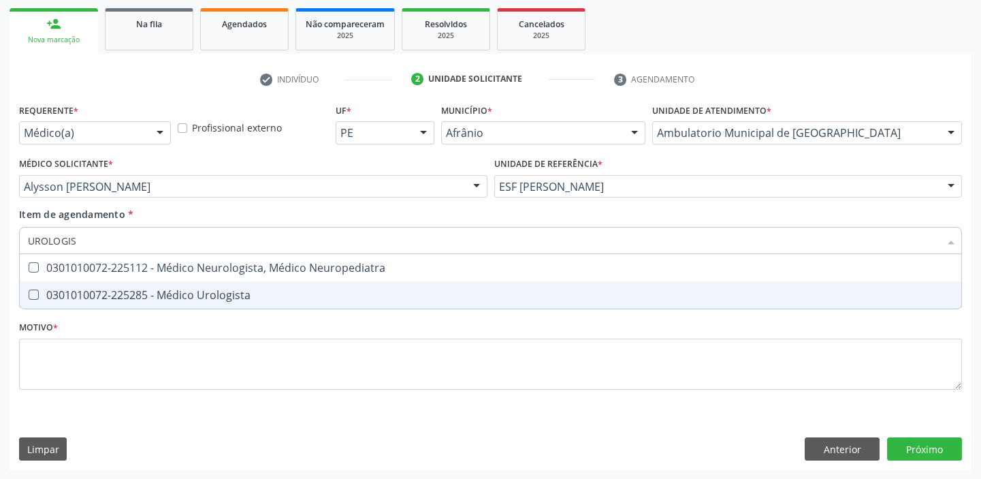
click at [116, 295] on div "0301010072-225285 - Médico Urologista" at bounding box center [490, 294] width 925 height 11
checkbox Urologista "true"
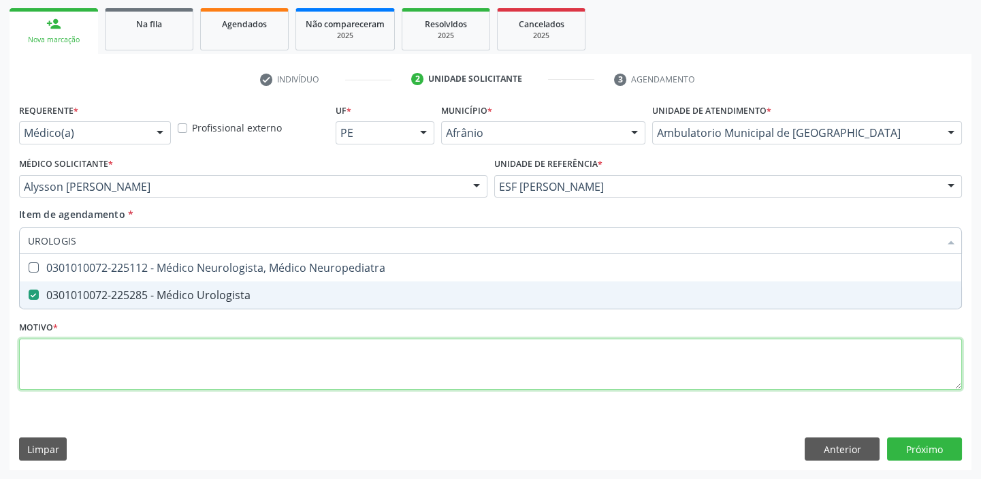
click at [97, 362] on div "Requerente * Médico(a) Médico(a) Enfermeiro(a) Paciente Nenhum resultado encont…" at bounding box center [490, 254] width 943 height 308
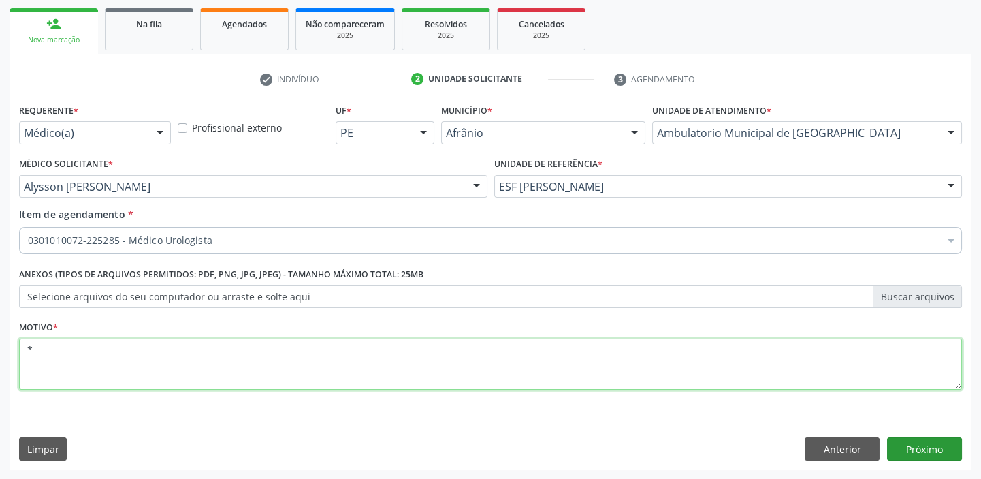
type textarea "*"
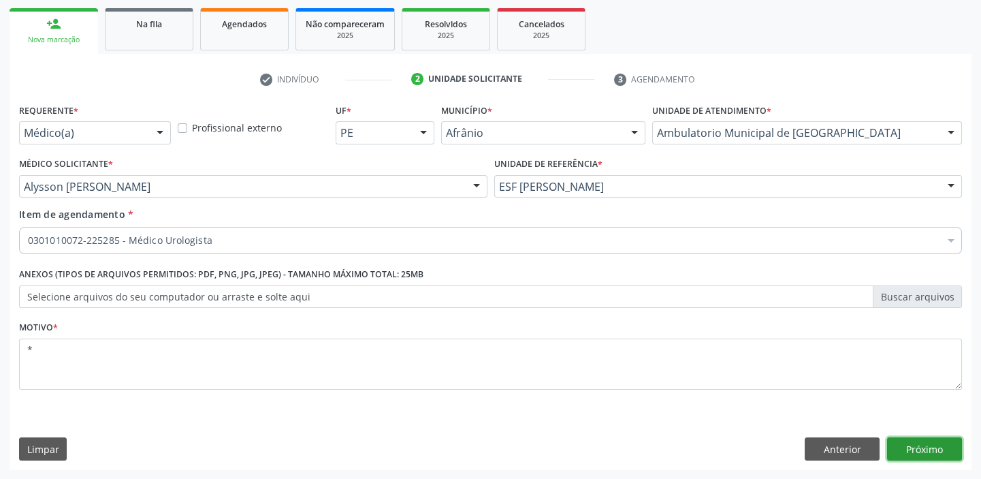
click at [932, 450] on button "Próximo" at bounding box center [924, 448] width 75 height 23
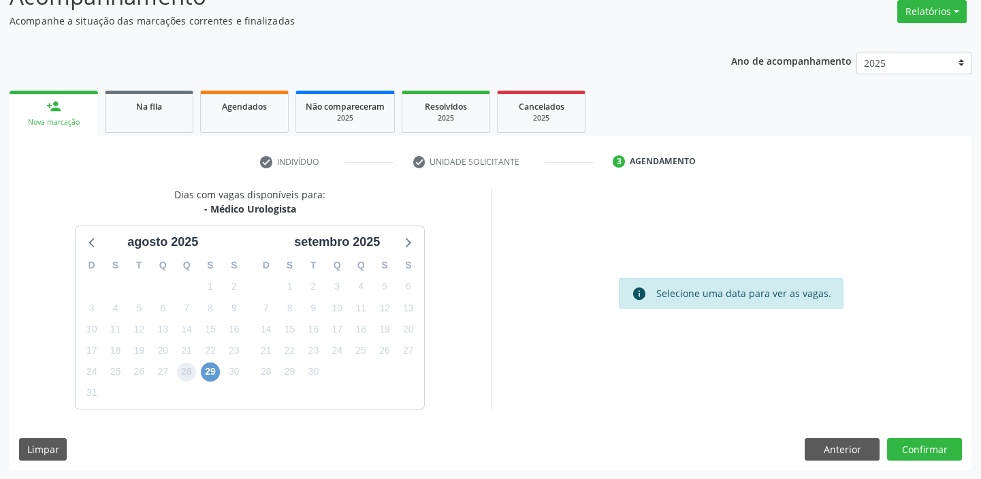
drag, startPoint x: 191, startPoint y: 368, endPoint x: 212, endPoint y: 371, distance: 21.4
click at [195, 369] on span "28" at bounding box center [186, 371] width 19 height 19
click at [212, 371] on span "29" at bounding box center [210, 371] width 19 height 19
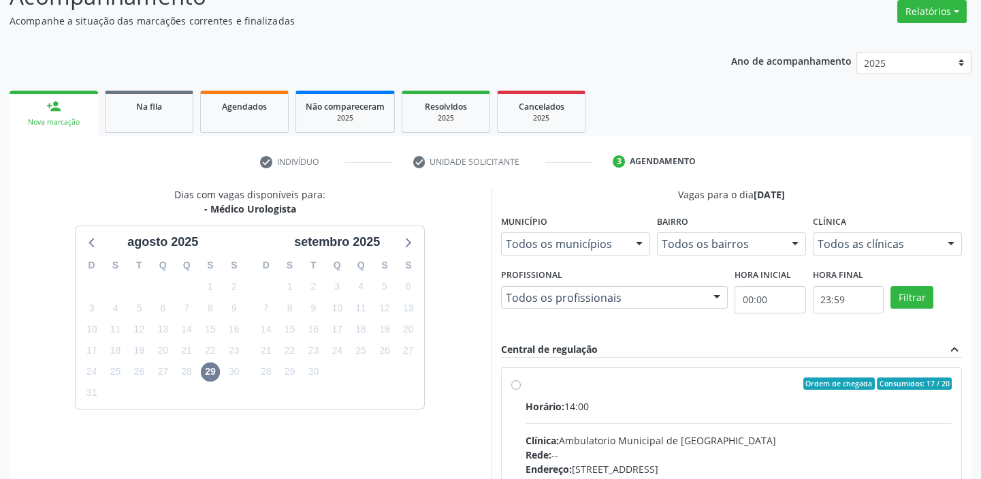
click at [521, 390] on input "Ordem de chegada Consumidos: 17 / 20 Horário: 14:00 Clínica: Ambulatorio Munici…" at bounding box center [516, 383] width 10 height 12
radio input "true"
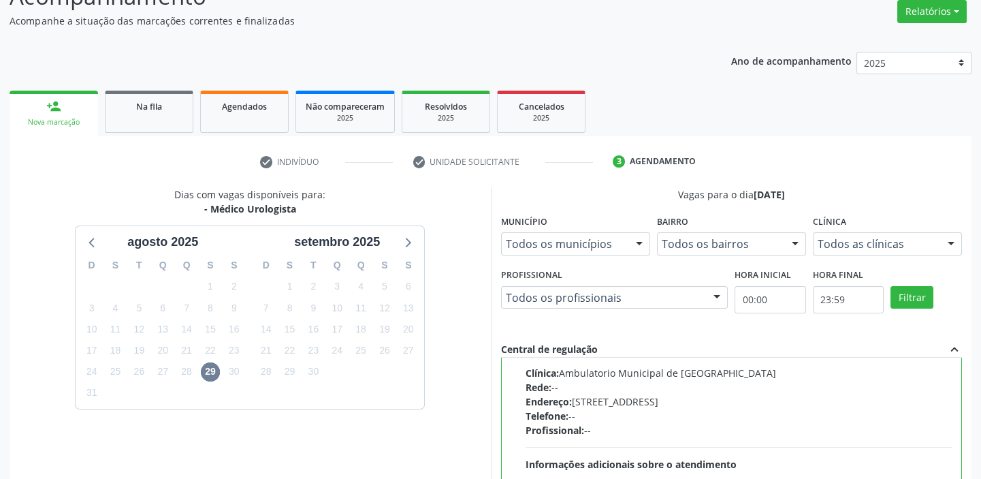
scroll to position [334, 0]
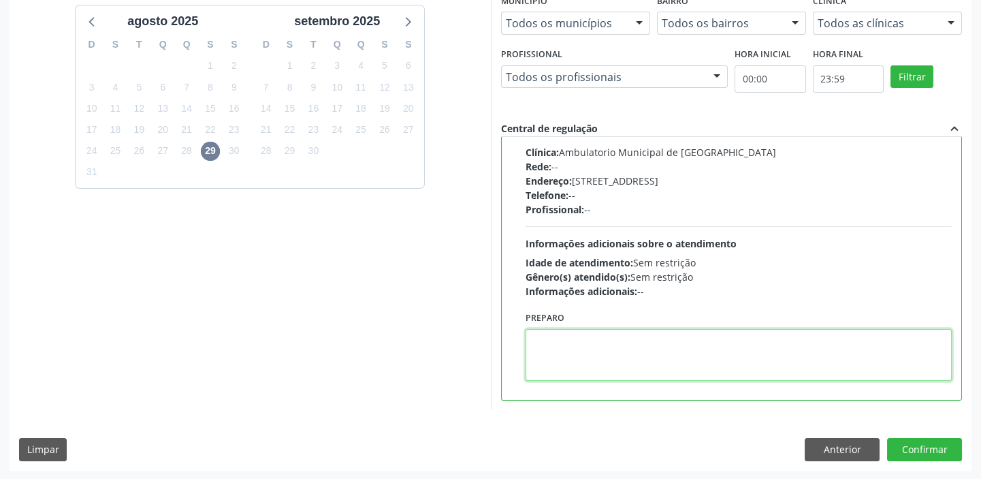
click at [646, 363] on textarea at bounding box center [739, 355] width 427 height 52
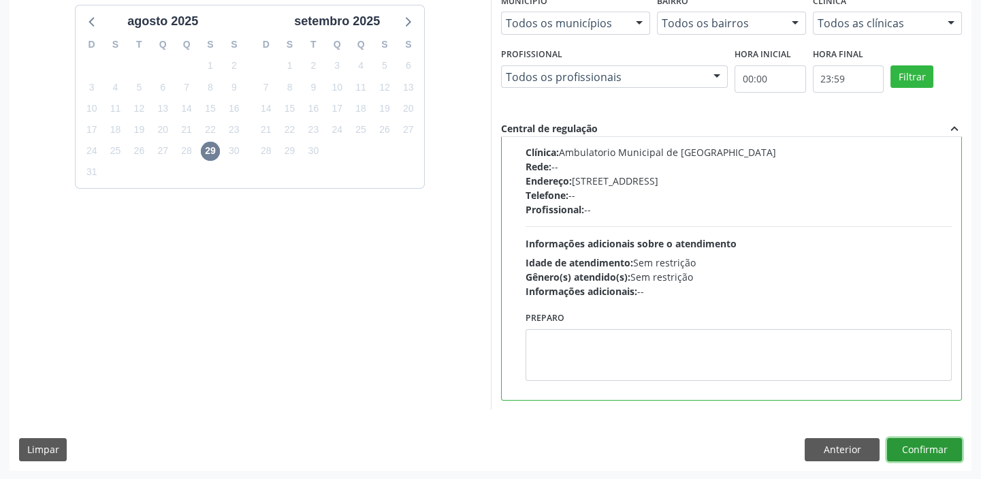
click at [898, 453] on button "Confirmar" at bounding box center [924, 449] width 75 height 23
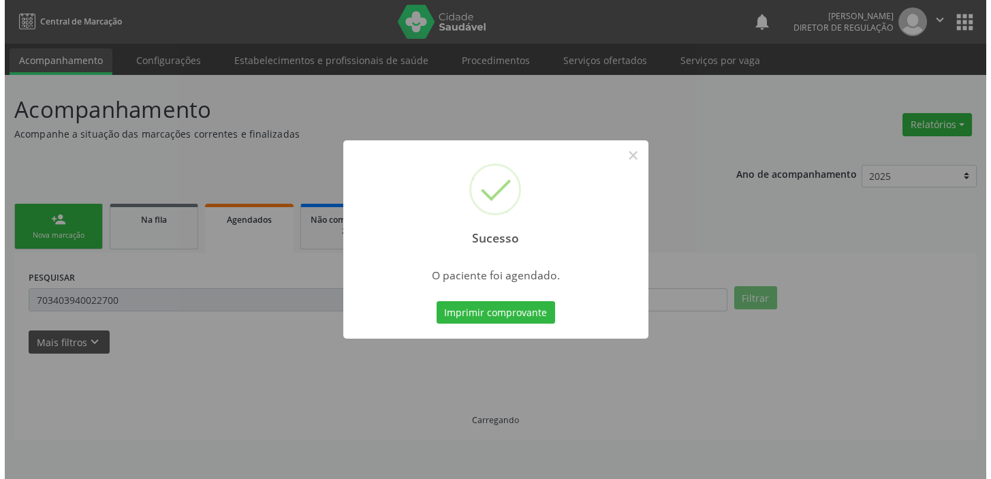
scroll to position [0, 0]
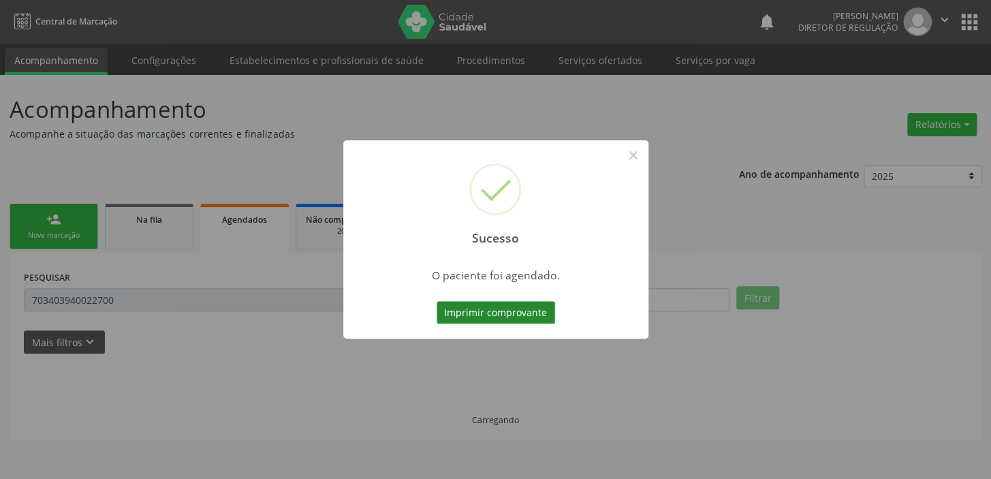
click at [536, 313] on button "Imprimir comprovante" at bounding box center [496, 312] width 118 height 23
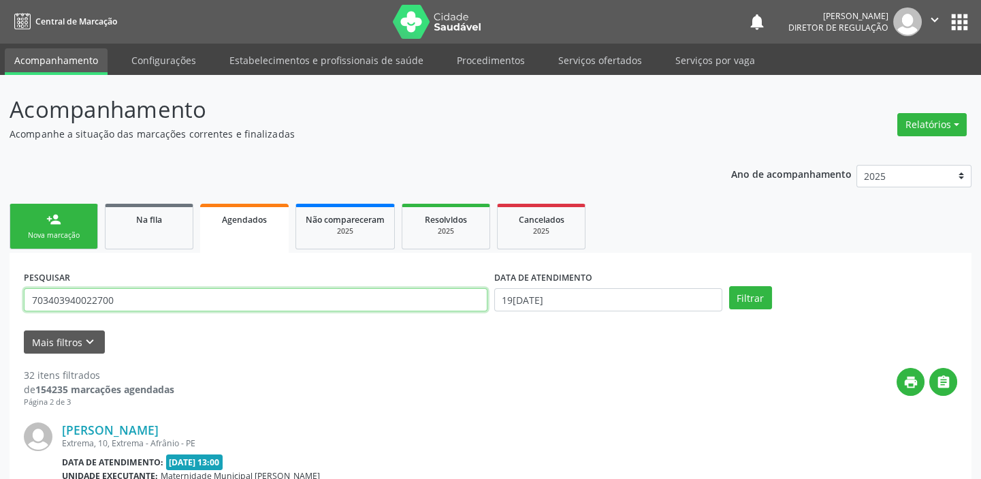
click at [113, 297] on input "703403940022700" at bounding box center [256, 299] width 464 height 23
type input "7"
type input "EDNARIA"
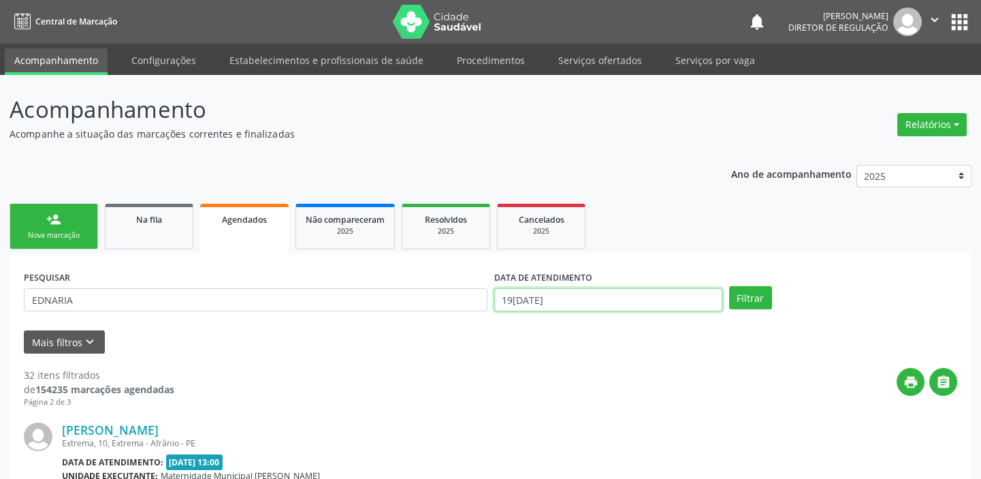
click at [534, 299] on input "[DATE]" at bounding box center [608, 299] width 228 height 23
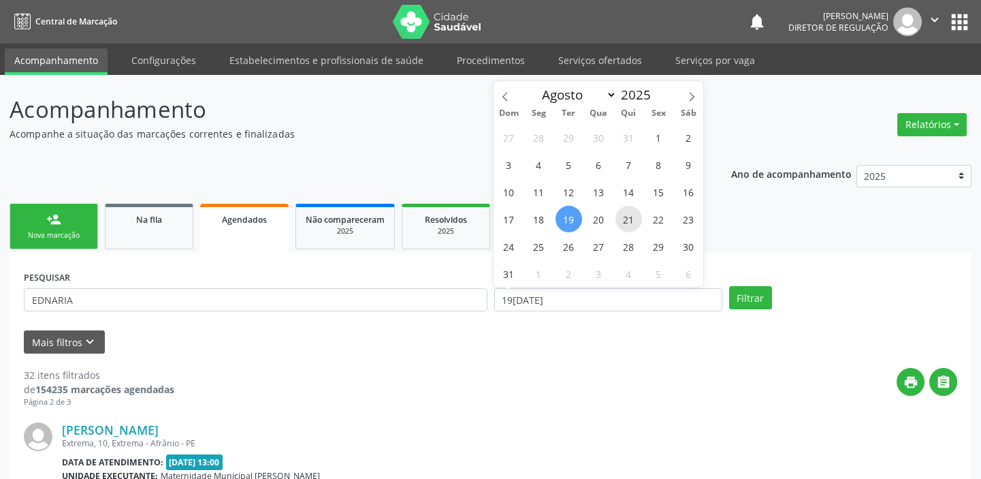
click at [634, 219] on span "21" at bounding box center [629, 219] width 27 height 27
type input "21/08/2025"
click at [634, 219] on span "21" at bounding box center [629, 219] width 27 height 27
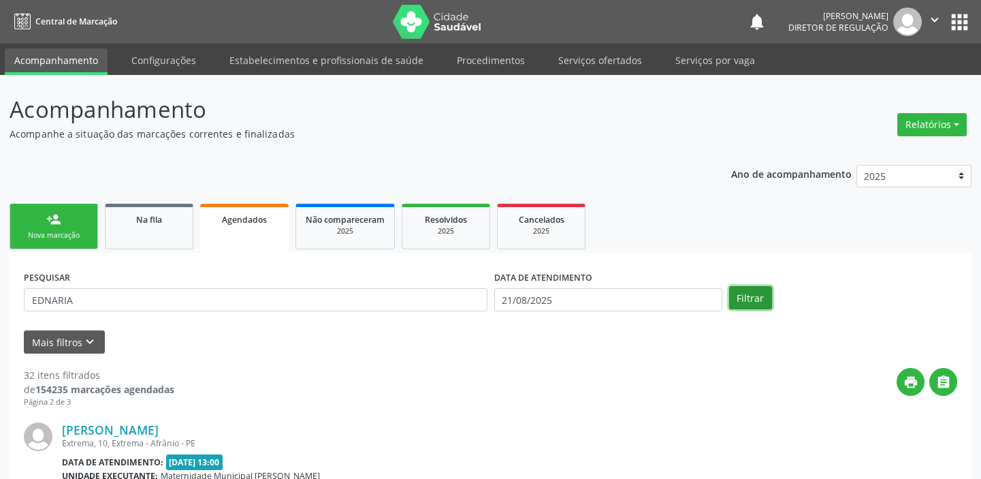
click at [735, 296] on button "Filtrar" at bounding box center [750, 297] width 43 height 23
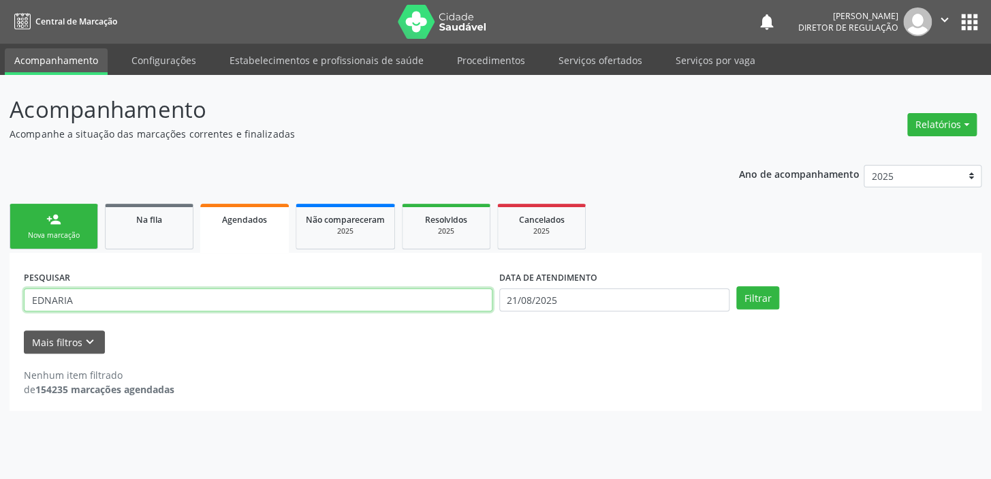
drag, startPoint x: 42, startPoint y: 300, endPoint x: 42, endPoint y: 310, distance: 9.6
click at [43, 300] on input "EDNARIA" at bounding box center [258, 299] width 469 height 23
click at [750, 290] on button "Filtrar" at bounding box center [757, 297] width 43 height 23
click at [74, 299] on input "EDINARIA" at bounding box center [258, 299] width 469 height 23
type input "E"
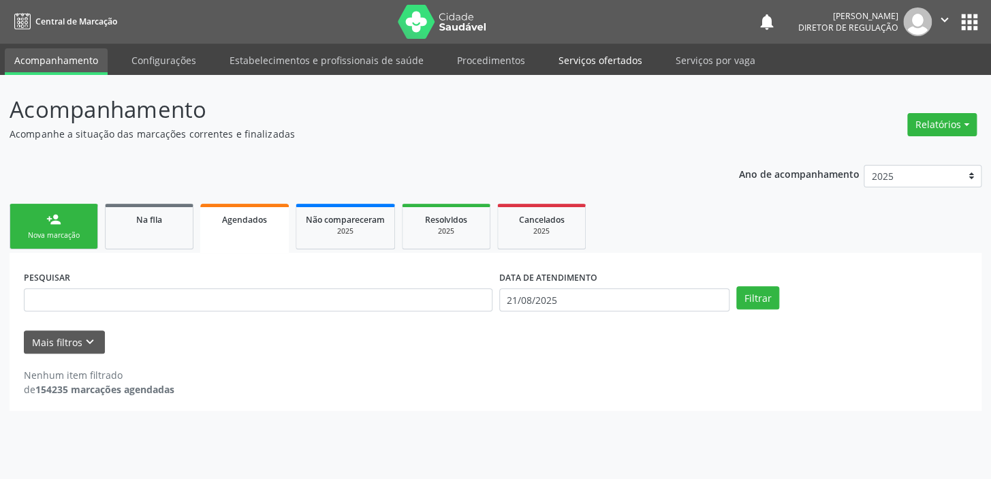
click at [571, 54] on link "Serviços ofertados" at bounding box center [600, 60] width 103 height 24
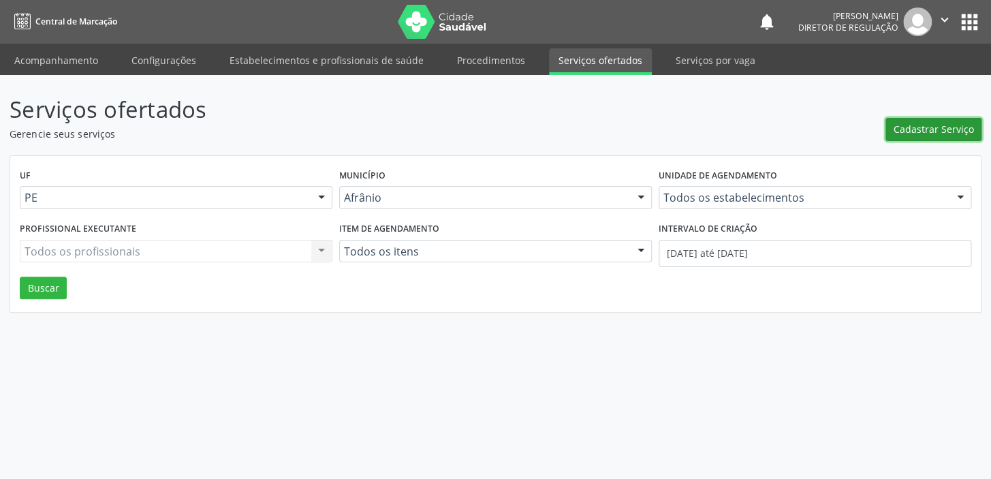
click at [906, 127] on span "Cadastrar Serviço" at bounding box center [933, 129] width 80 height 14
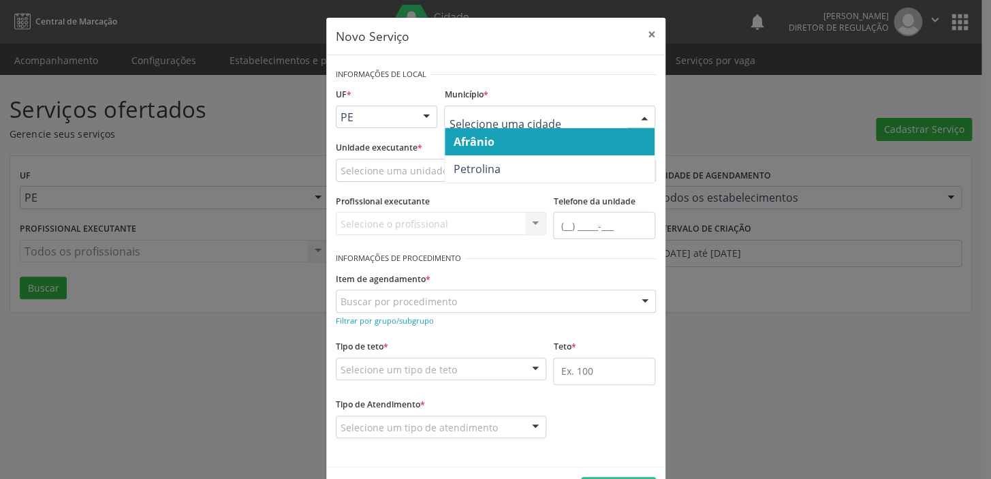
click at [494, 139] on span "Afrânio" at bounding box center [550, 141] width 210 height 27
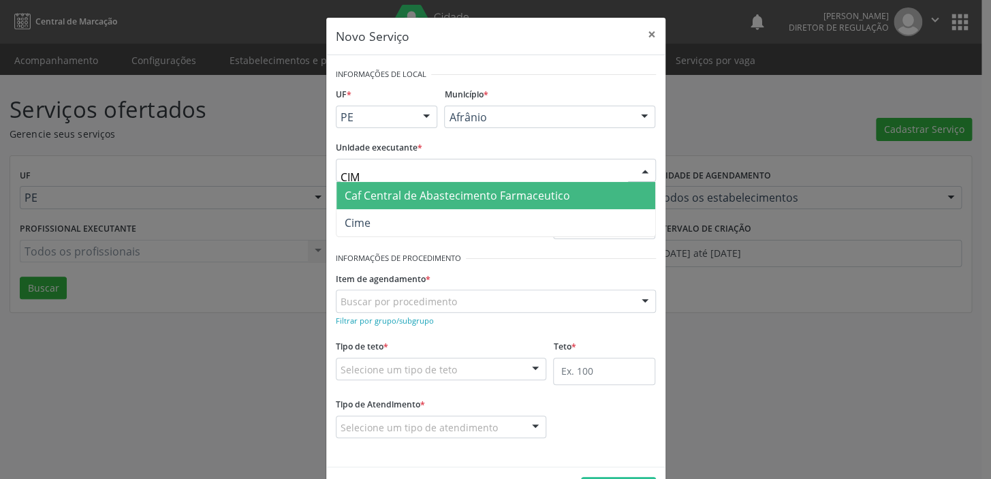
type input "CIME"
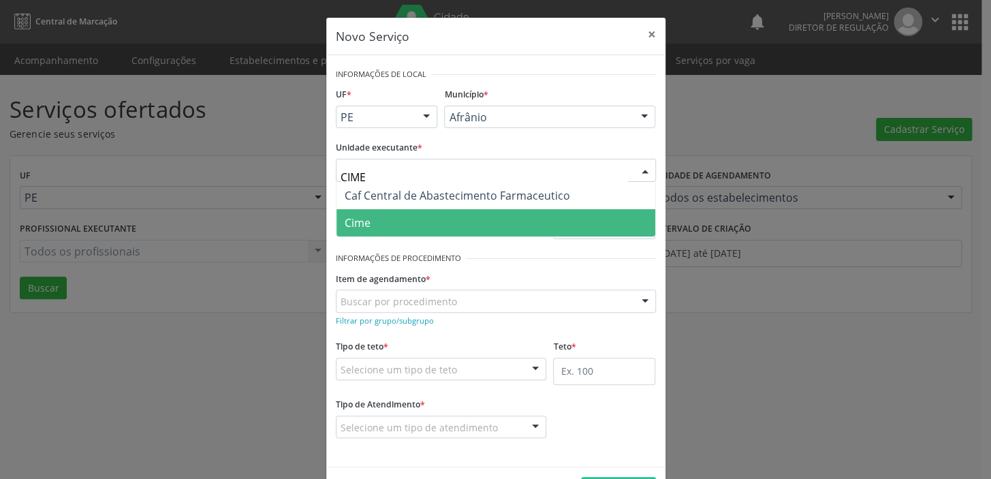
click at [375, 221] on span "Cime" at bounding box center [495, 222] width 319 height 27
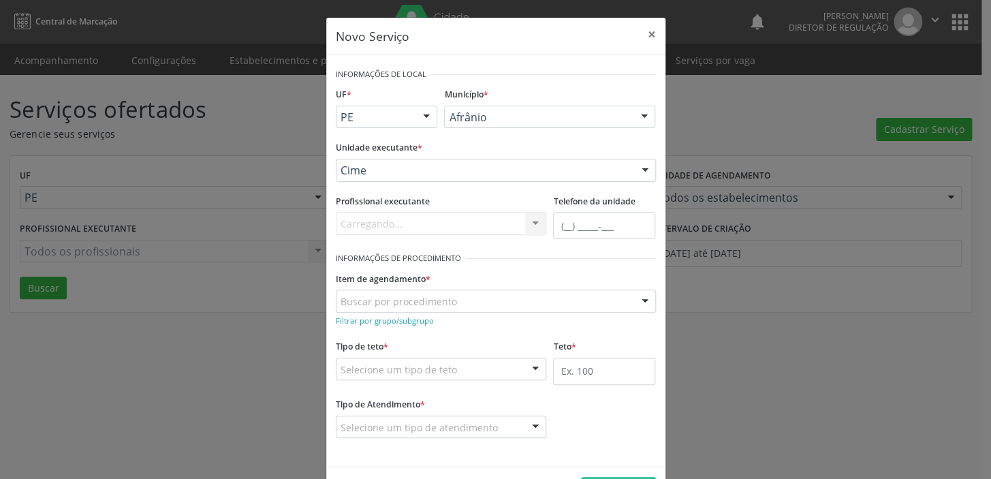
click at [361, 309] on div "Buscar por procedimento" at bounding box center [496, 300] width 320 height 23
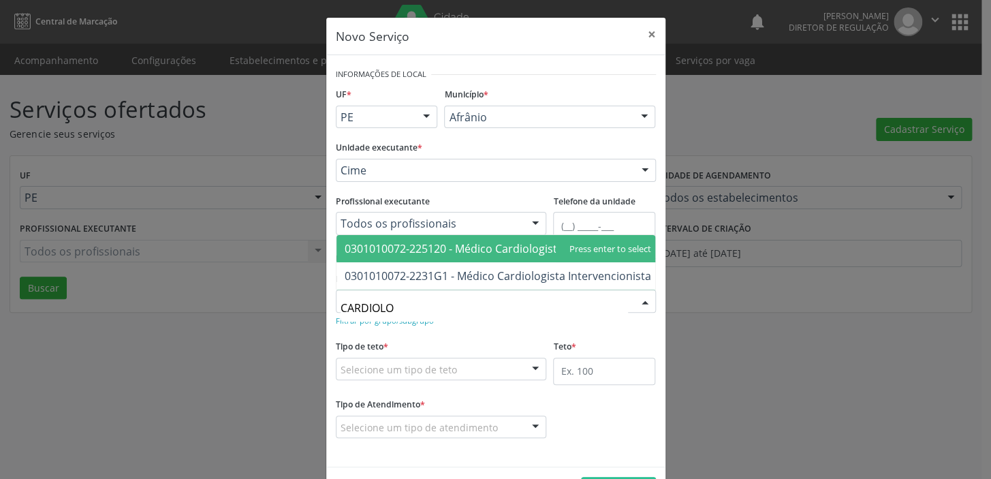
type input "CARDIOLOG"
click at [389, 244] on span "0301010072-225120 - Médico Cardiologista" at bounding box center [454, 248] width 219 height 15
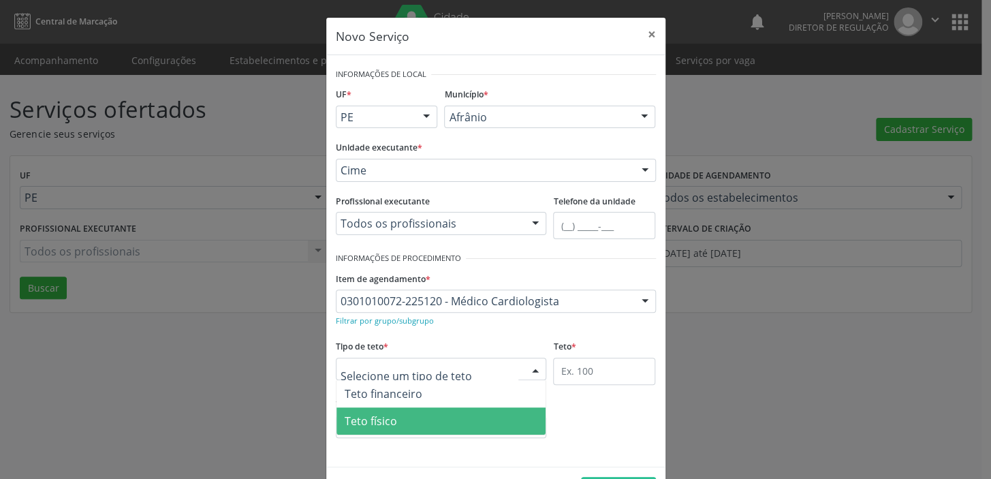
drag, startPoint x: 350, startPoint y: 426, endPoint x: 356, endPoint y: 422, distance: 7.0
click at [351, 425] on span "Teto físico" at bounding box center [371, 420] width 52 height 15
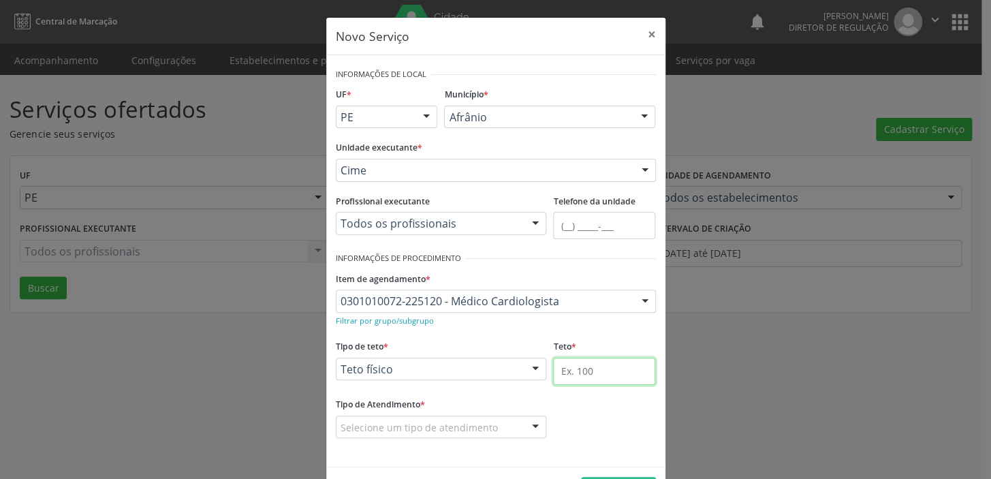
click at [560, 377] on input "text" at bounding box center [604, 371] width 102 height 27
type input "1"
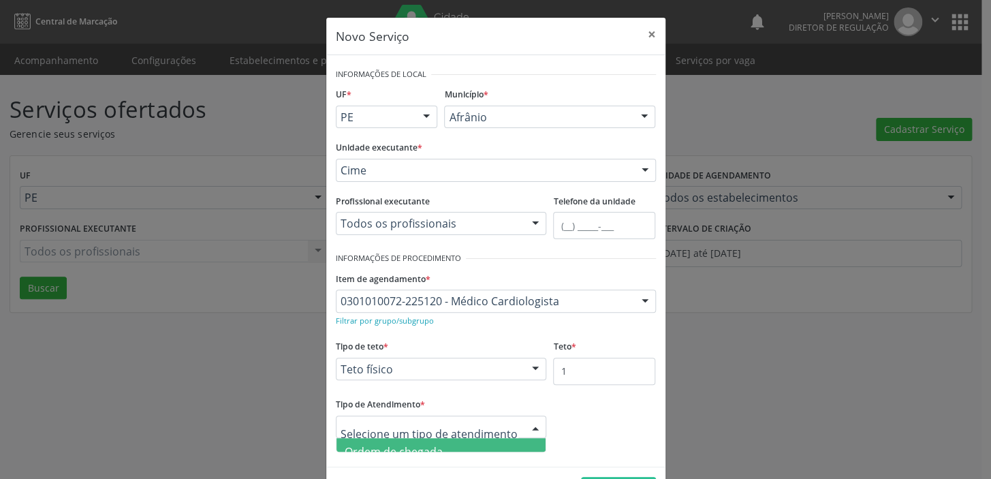
click at [432, 434] on div at bounding box center [441, 426] width 211 height 23
click at [417, 444] on span "Ordem de chegada" at bounding box center [394, 451] width 98 height 15
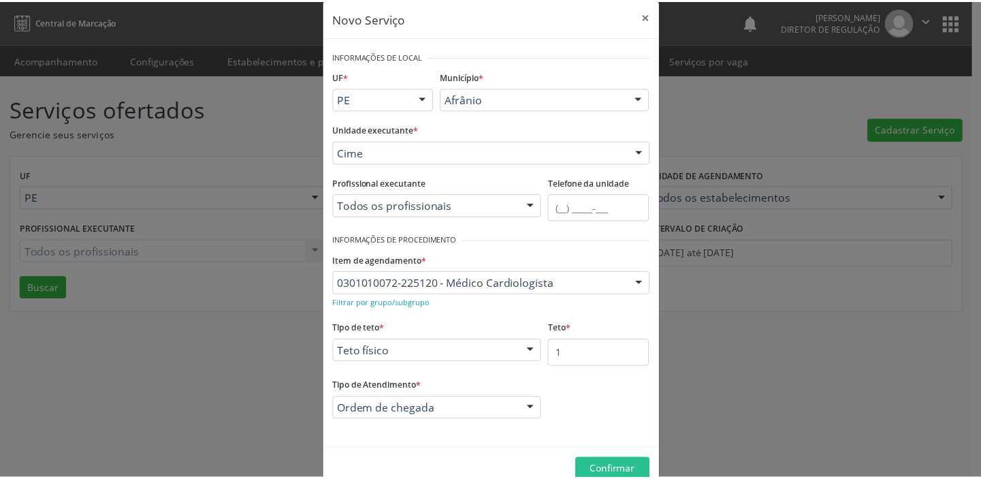
scroll to position [47, 0]
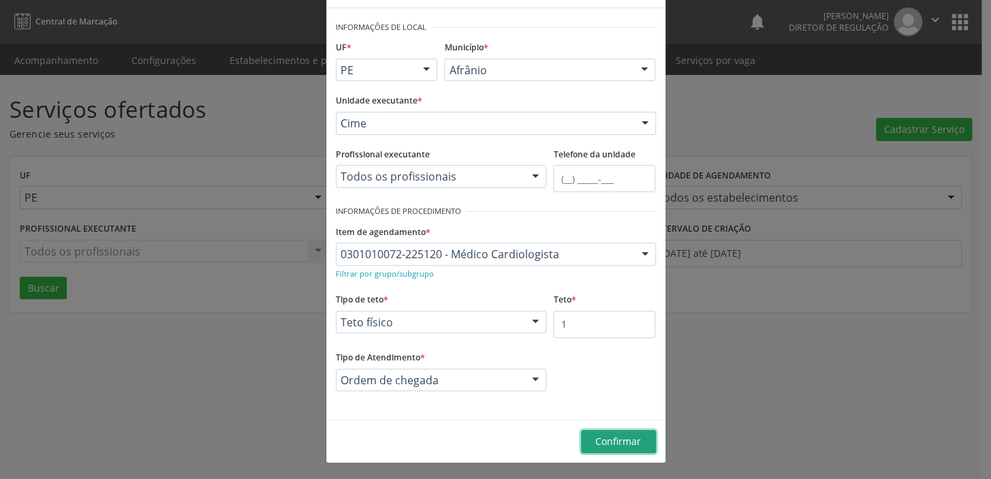
click at [603, 434] on span "Confirmar" at bounding box center [618, 440] width 46 height 13
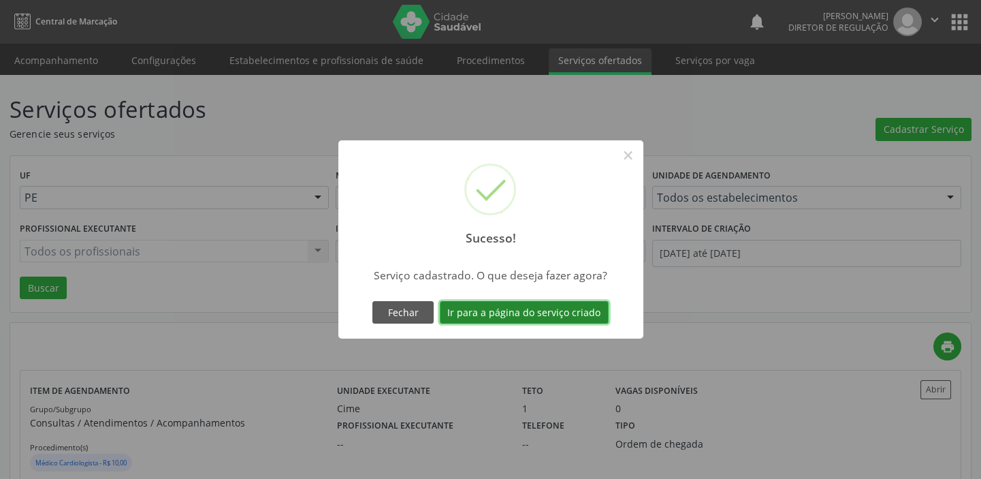
click at [550, 313] on button "Ir para a página do serviço criado" at bounding box center [524, 312] width 169 height 23
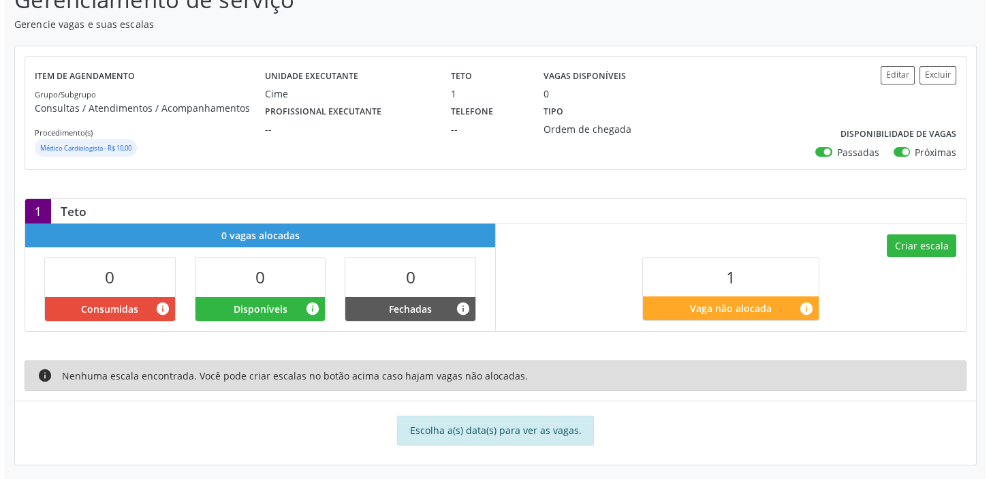
scroll to position [114, 0]
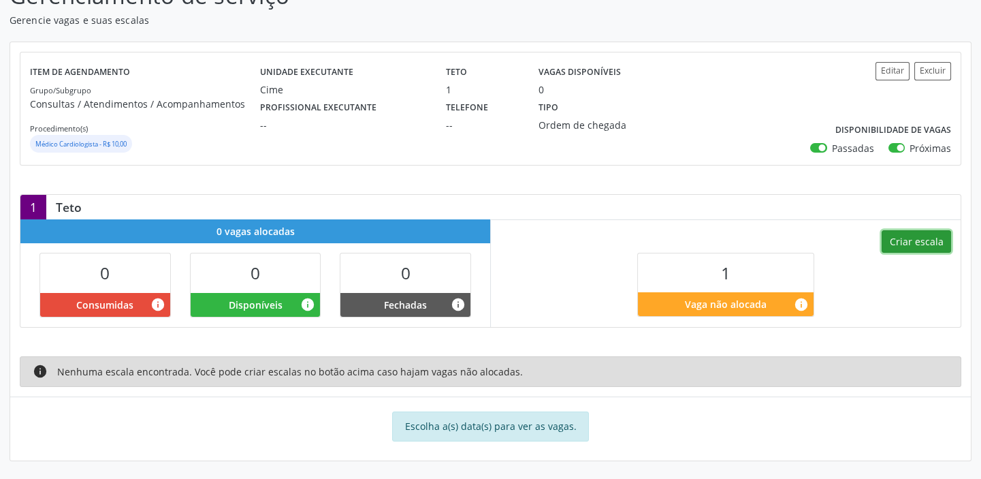
click at [918, 238] on button "Criar escala" at bounding box center [916, 241] width 69 height 23
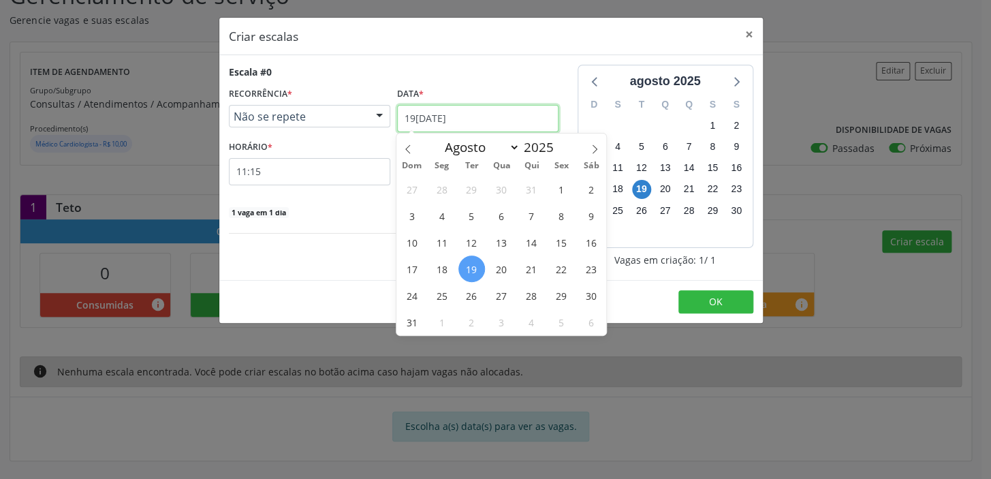
click at [449, 107] on input "[DATE]" at bounding box center [477, 118] width 161 height 27
click at [526, 266] on span "21" at bounding box center [531, 268] width 27 height 27
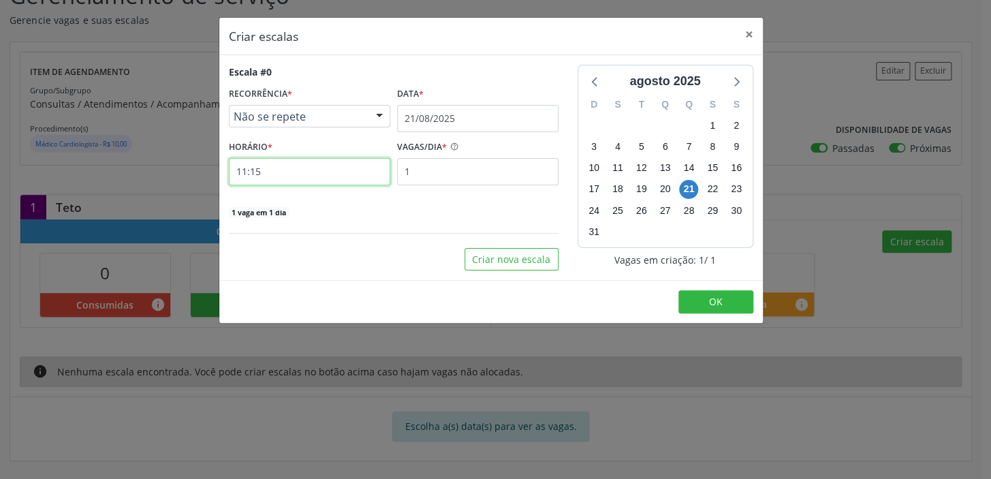
click at [324, 179] on input "11:15" at bounding box center [309, 171] width 161 height 27
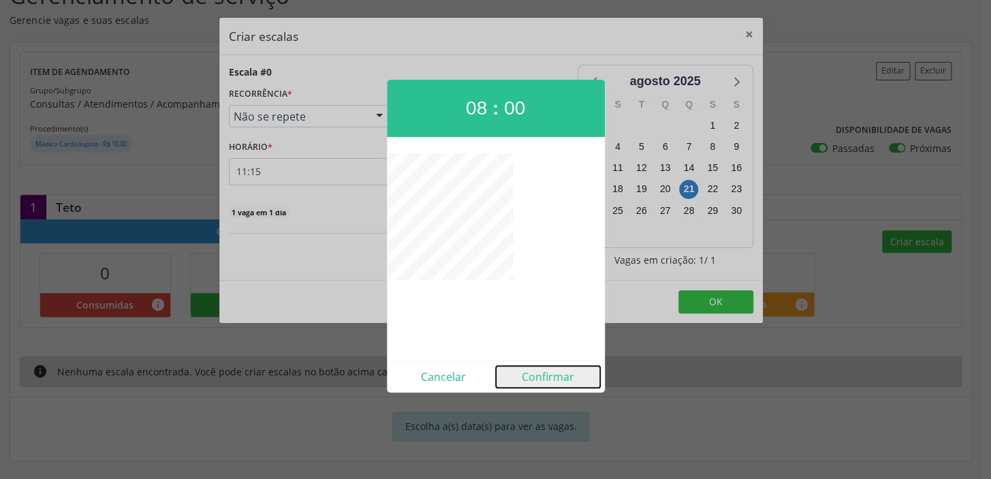
drag, startPoint x: 549, startPoint y: 381, endPoint x: 558, endPoint y: 375, distance: 11.0
click at [550, 381] on button "Confirmar" at bounding box center [548, 377] width 104 height 22
type input "08:00"
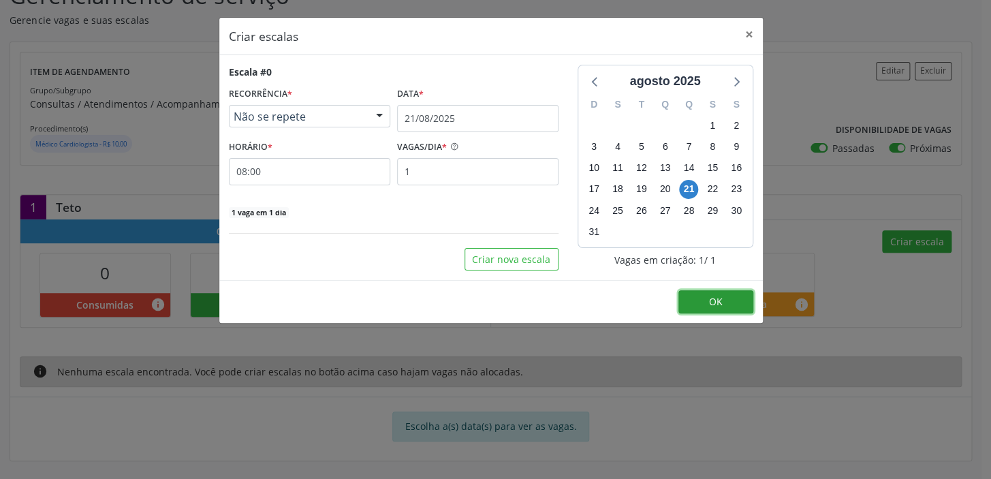
click at [719, 300] on span "OK" at bounding box center [716, 301] width 14 height 13
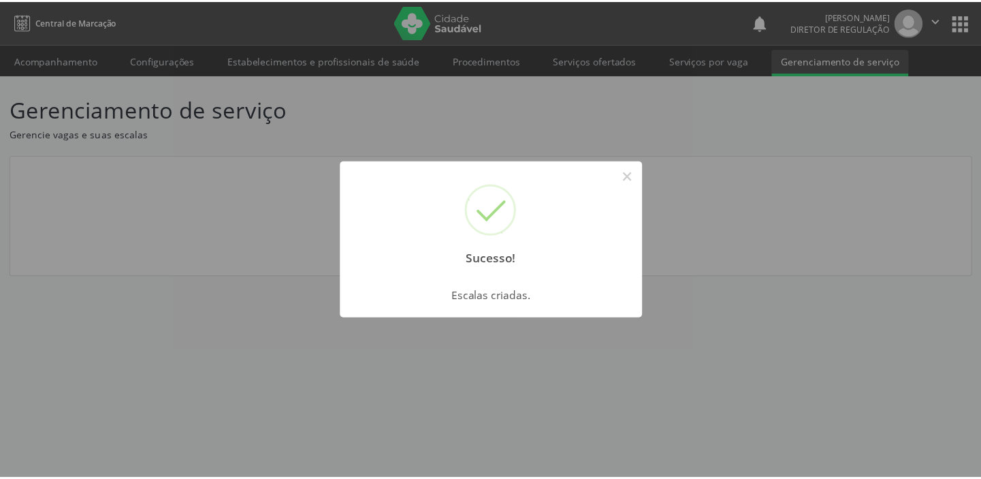
scroll to position [0, 0]
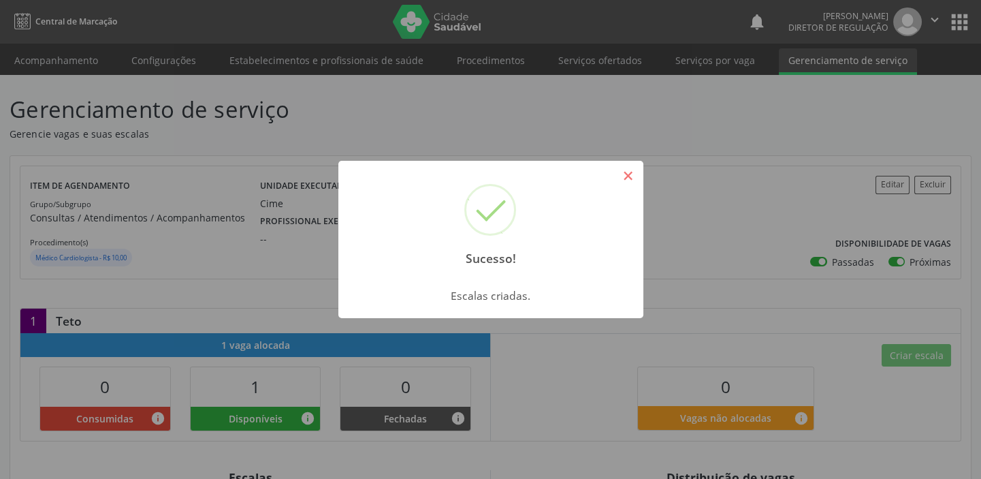
click at [624, 174] on button "×" at bounding box center [628, 175] width 23 height 23
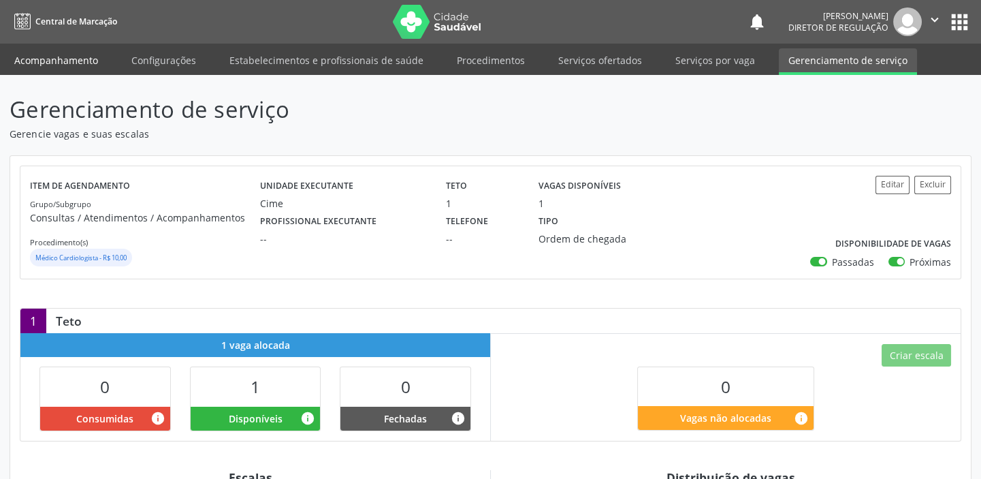
click at [67, 60] on link "Acompanhamento" at bounding box center [56, 60] width 103 height 24
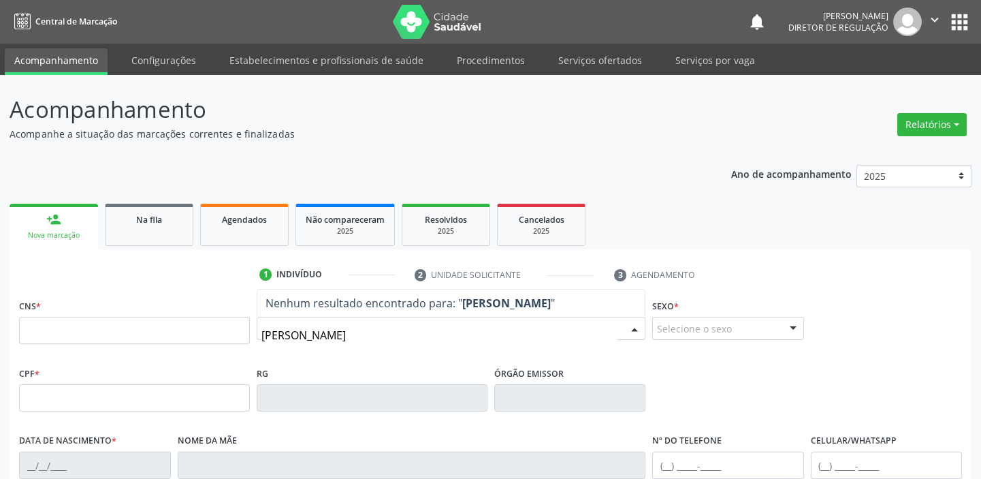
type input "JANETE DA SILVA"
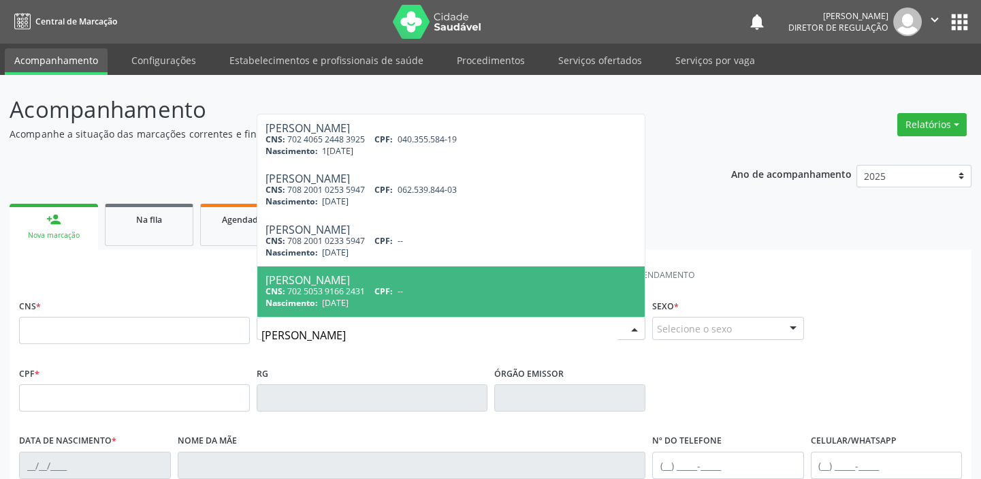
click at [385, 294] on span "CPF:" at bounding box center [384, 291] width 18 height 12
type input "702 5053 9166 2431"
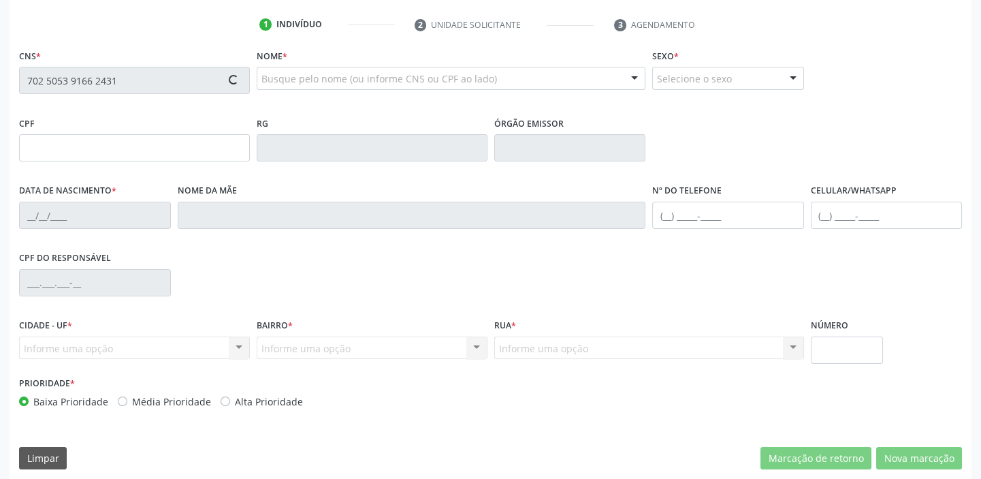
scroll to position [259, 0]
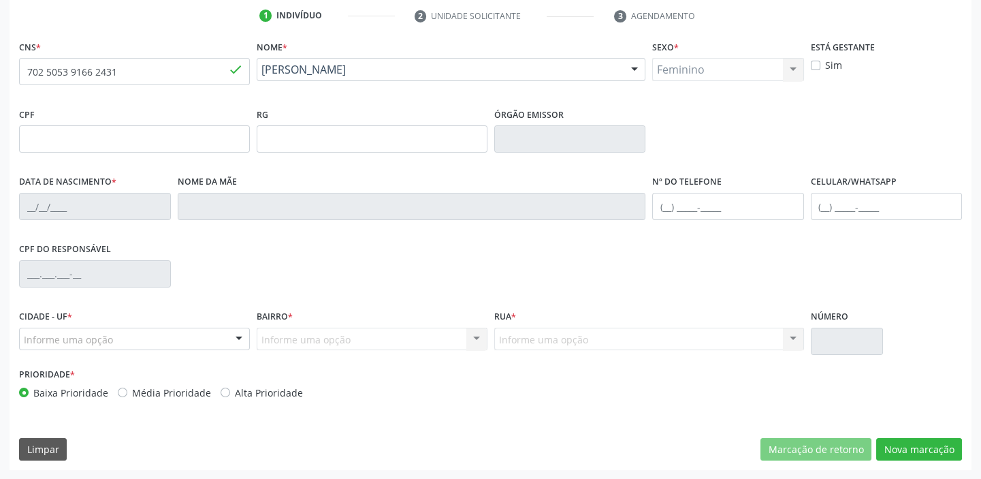
type input "01/03/1994"
type input "Francinete da Silva Peixoto"
type input "(87) 3988-2015"
type input "20"
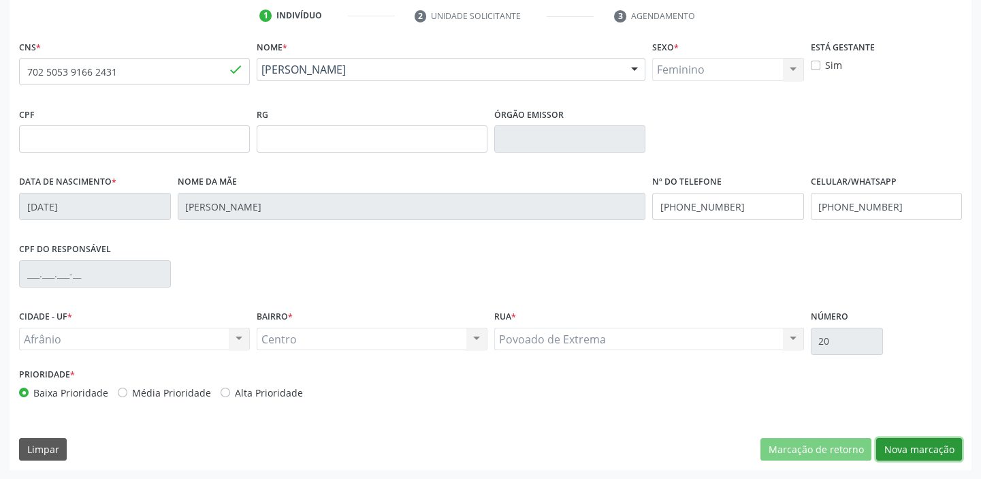
click at [900, 442] on button "Nova marcação" at bounding box center [919, 449] width 86 height 23
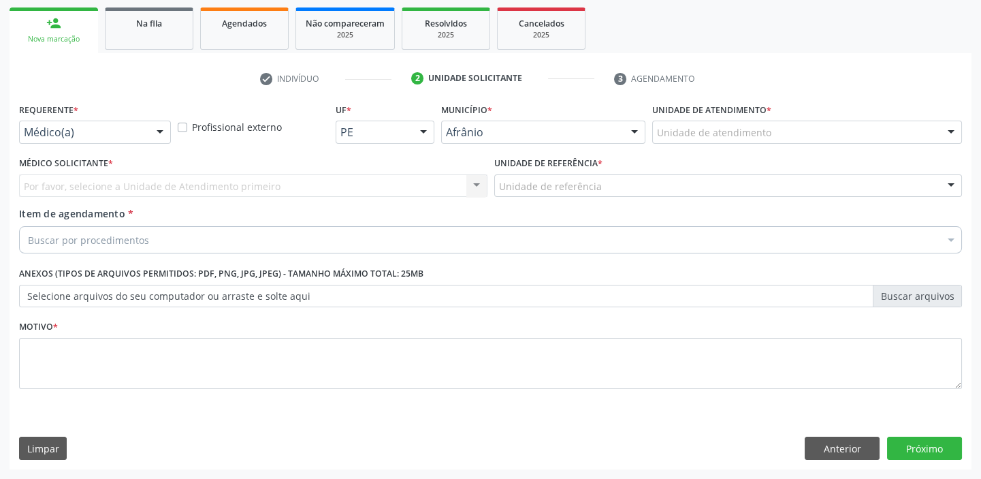
scroll to position [195, 0]
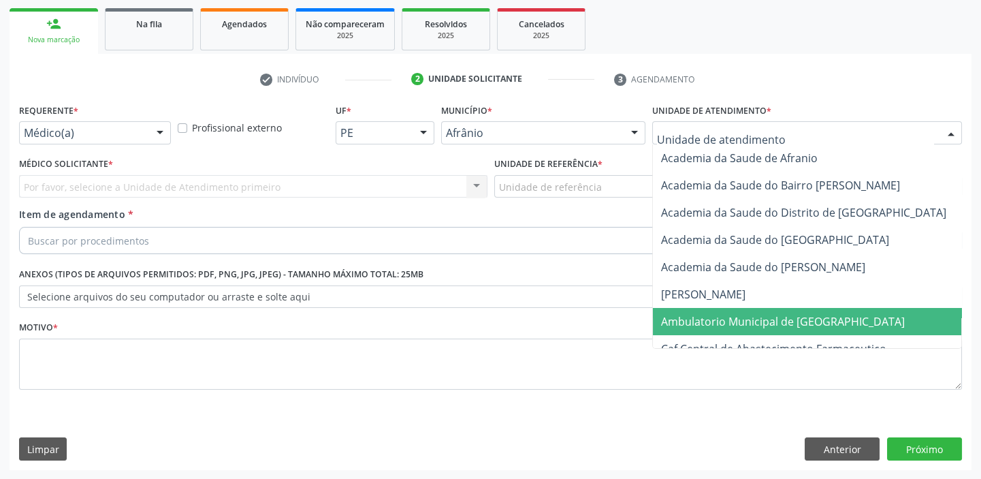
click at [713, 325] on span "Ambulatorio Municipal de [GEOGRAPHIC_DATA]" at bounding box center [783, 321] width 244 height 15
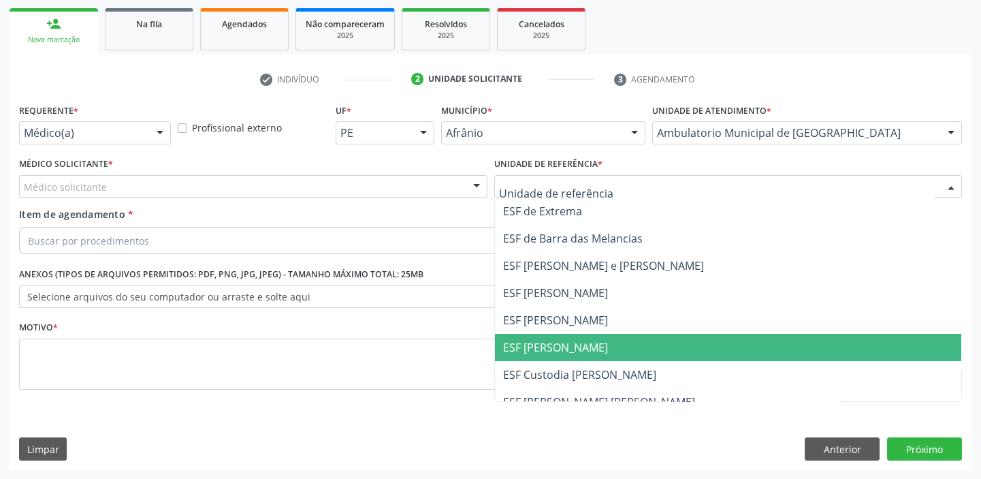
click at [518, 347] on span "ESF [PERSON_NAME]" at bounding box center [555, 347] width 105 height 15
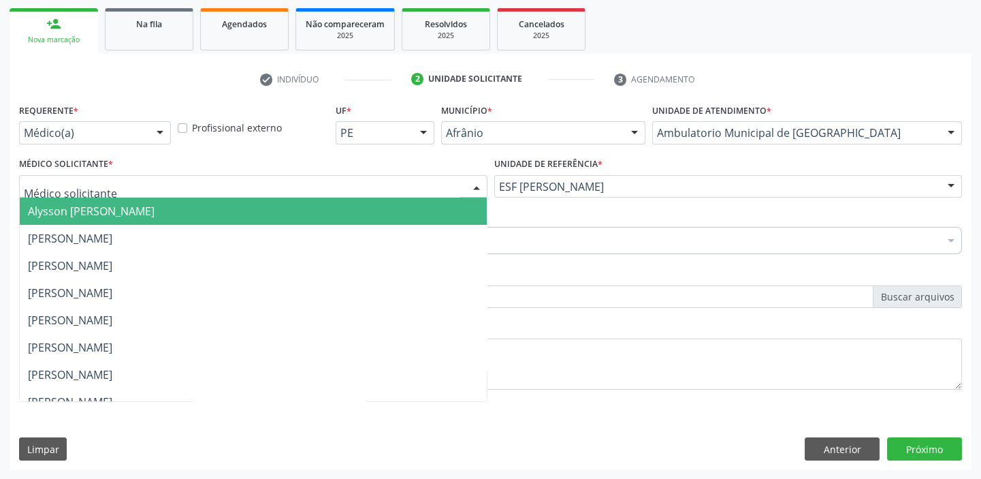
click at [80, 210] on span "Alysson [PERSON_NAME]" at bounding box center [91, 211] width 127 height 15
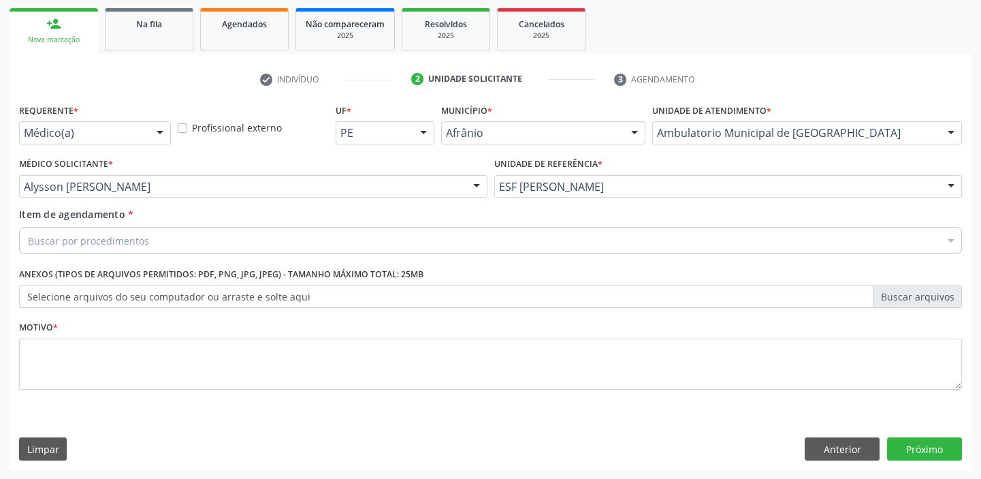
click at [78, 220] on label "Item de agendamento *" at bounding box center [76, 214] width 114 height 14
click at [28, 227] on input "Item de agendamento *" at bounding box center [28, 240] width 0 height 27
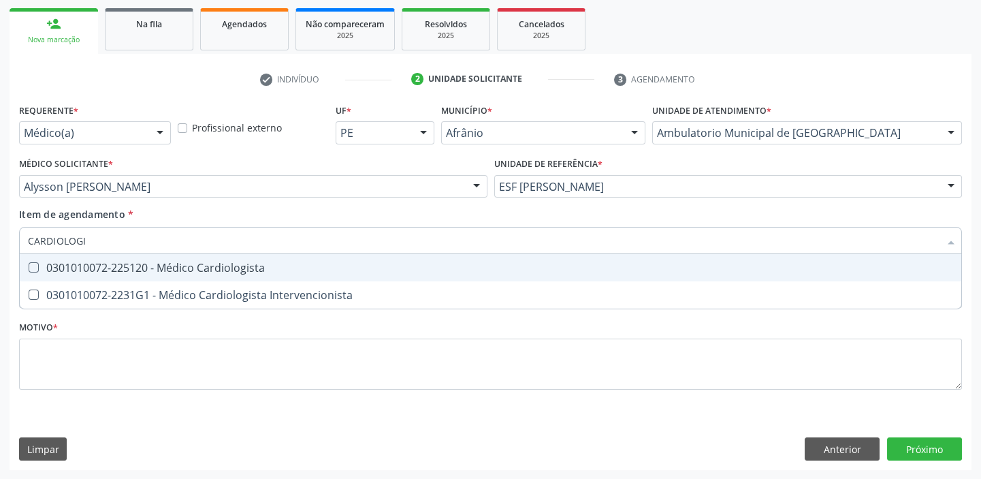
type input "CARDIOLOGIS"
click at [77, 274] on span "0301010072-225120 - Médico Cardiologista" at bounding box center [491, 267] width 942 height 27
checkbox Cardiologista "true"
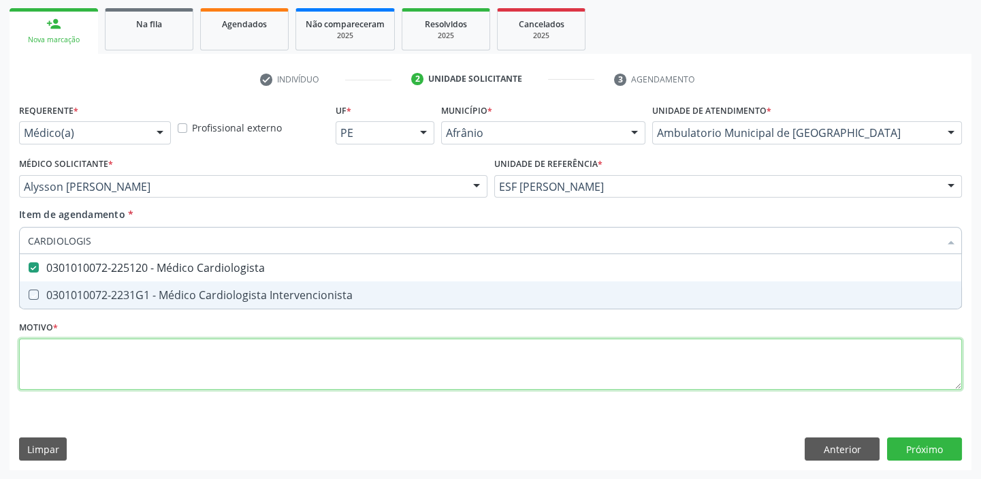
click at [74, 357] on div "Requerente * Médico(a) Médico(a) Enfermeiro(a) Paciente Nenhum resultado encont…" at bounding box center [490, 254] width 943 height 308
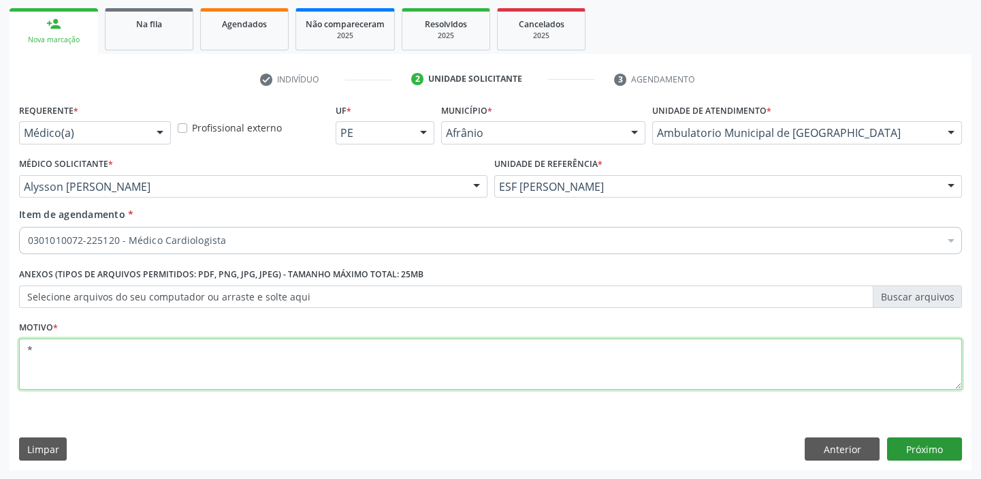
type textarea "*"
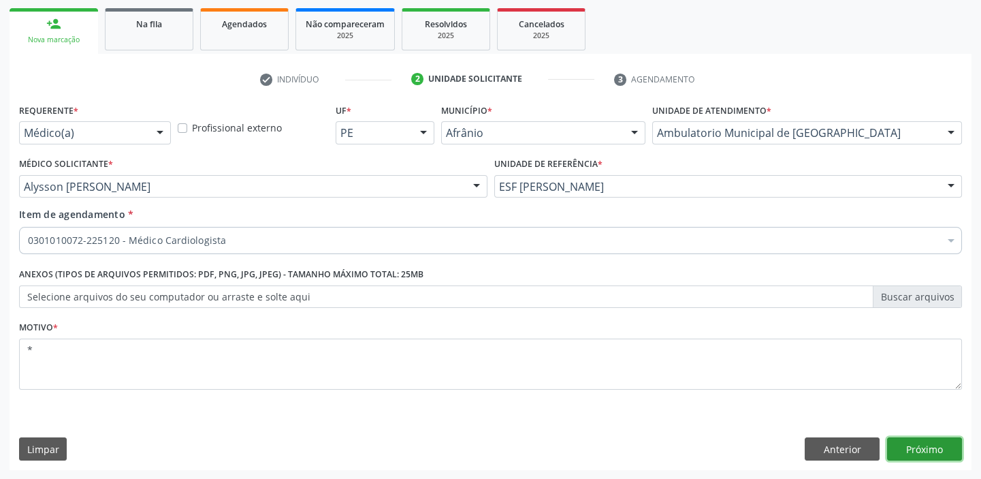
click at [916, 444] on button "Próximo" at bounding box center [924, 448] width 75 height 23
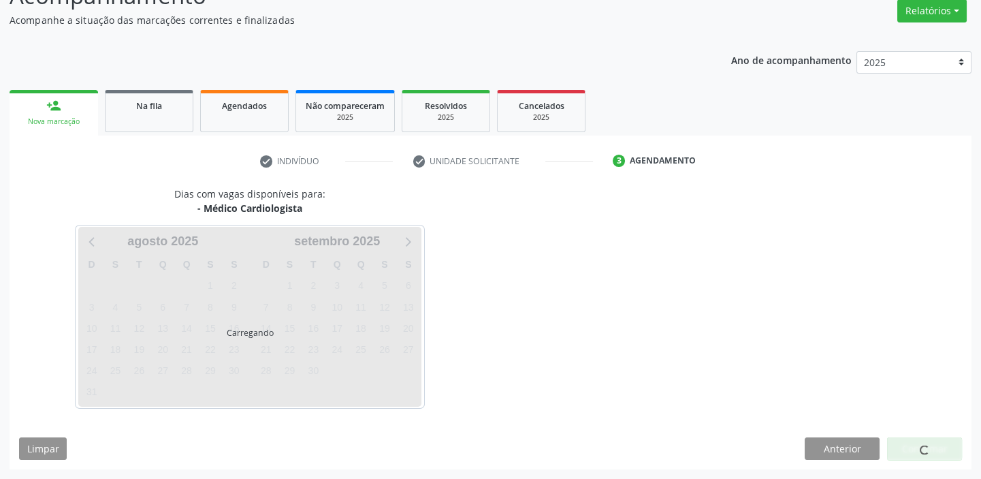
scroll to position [113, 0]
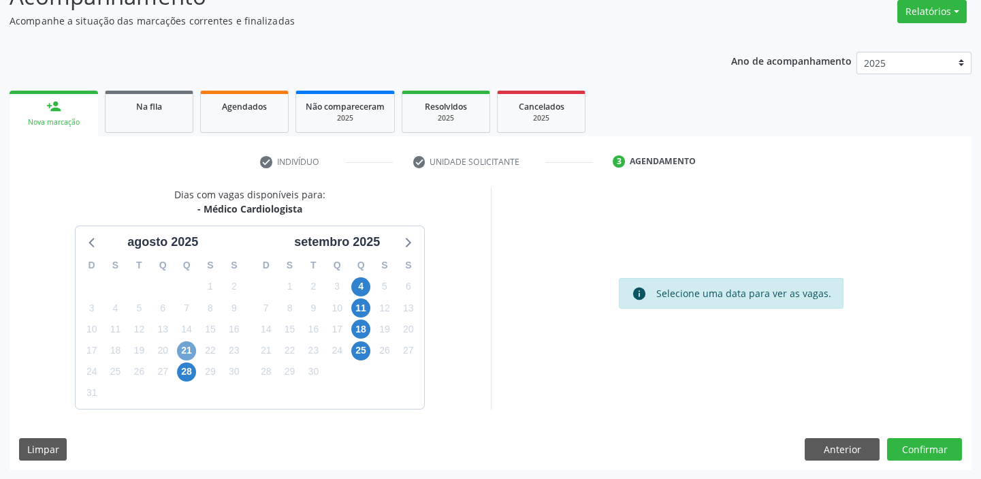
click at [191, 347] on span "21" at bounding box center [186, 350] width 19 height 19
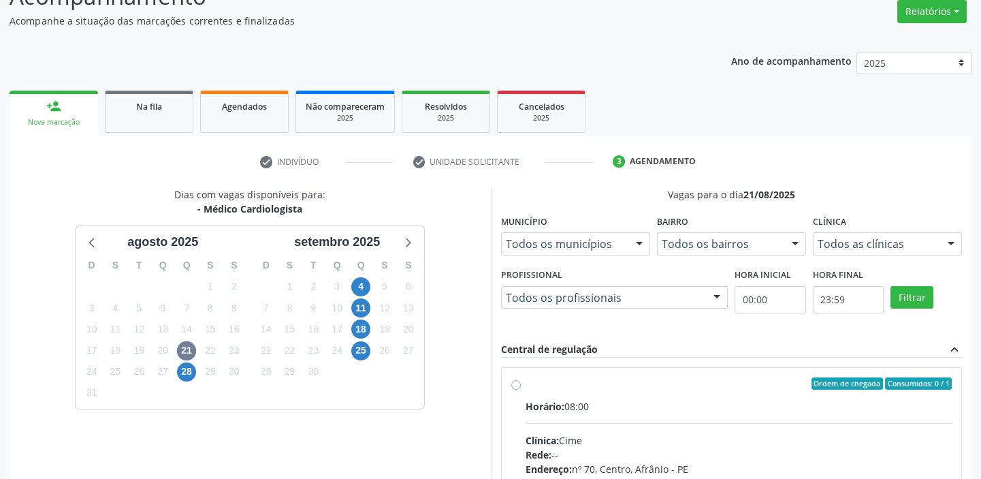
click at [723, 441] on div "Clínica: Cime" at bounding box center [739, 440] width 427 height 14
click at [521, 390] on input "Ordem de chegada Consumidos: 0 / 1 Horário: 08:00 Clínica: Cime Rede: -- Endere…" at bounding box center [516, 383] width 10 height 12
radio input "true"
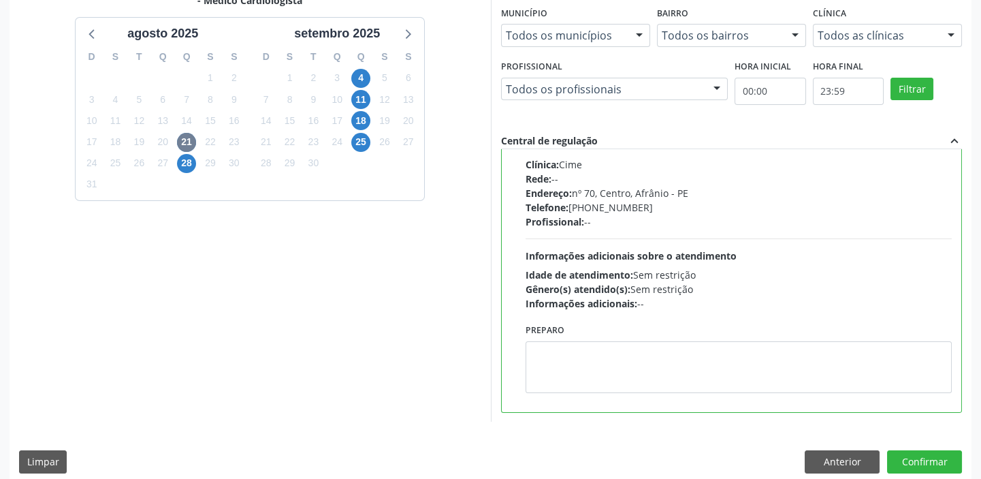
scroll to position [334, 0]
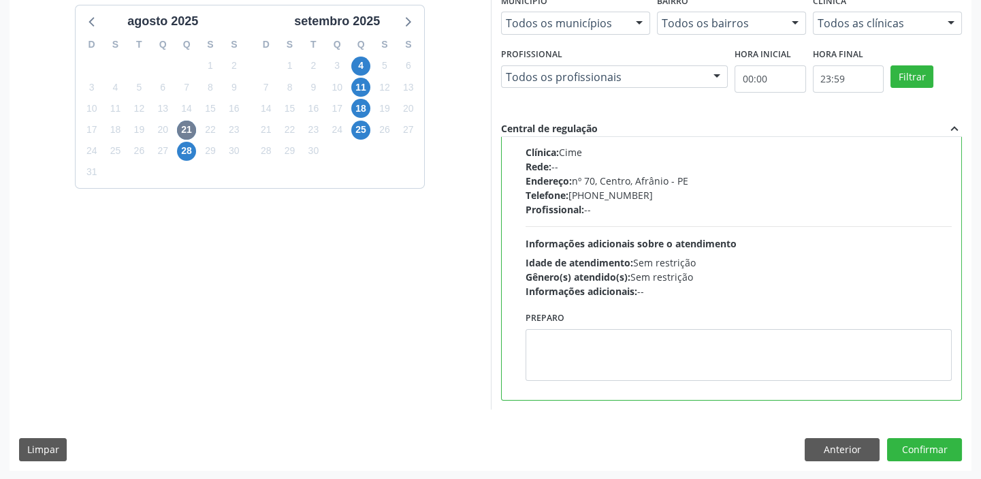
click at [612, 385] on div "Preparo" at bounding box center [739, 349] width 434 height 82
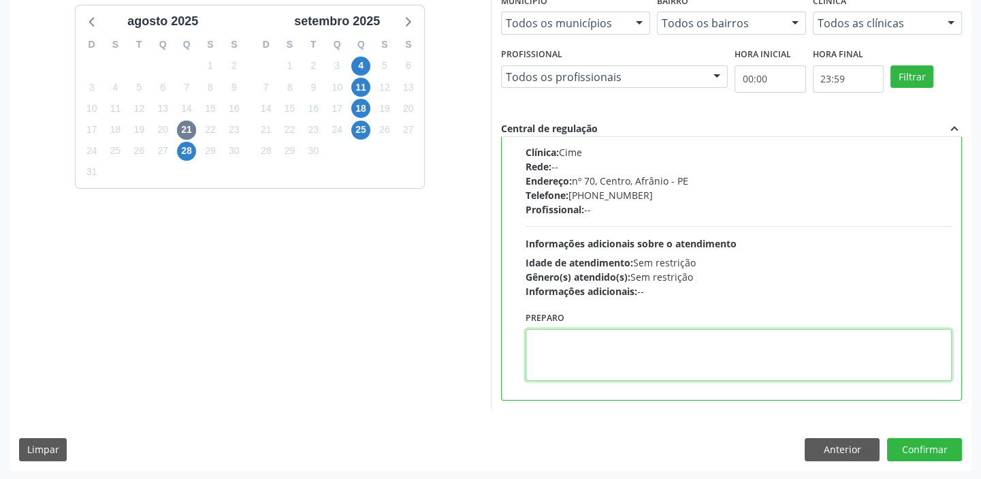
click at [611, 367] on textarea at bounding box center [739, 355] width 427 height 52
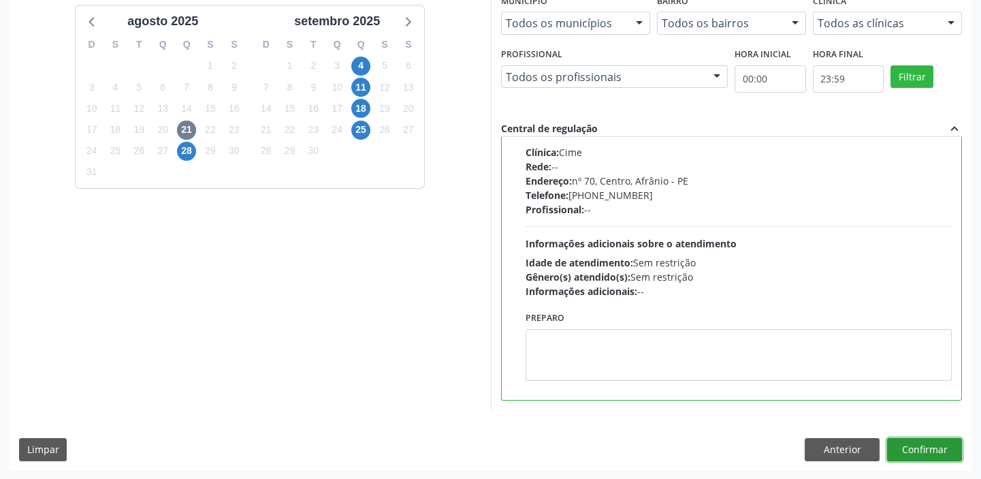
click at [930, 450] on button "Confirmar" at bounding box center [924, 449] width 75 height 23
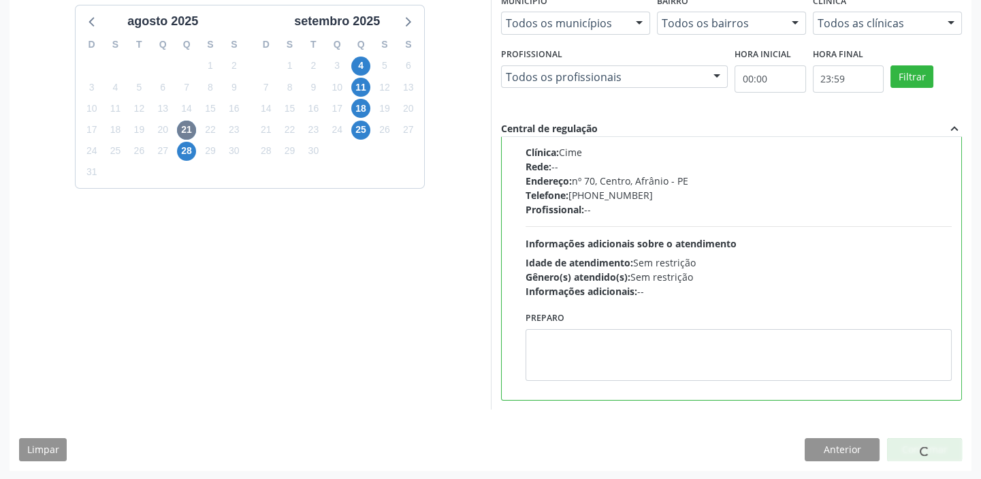
scroll to position [0, 0]
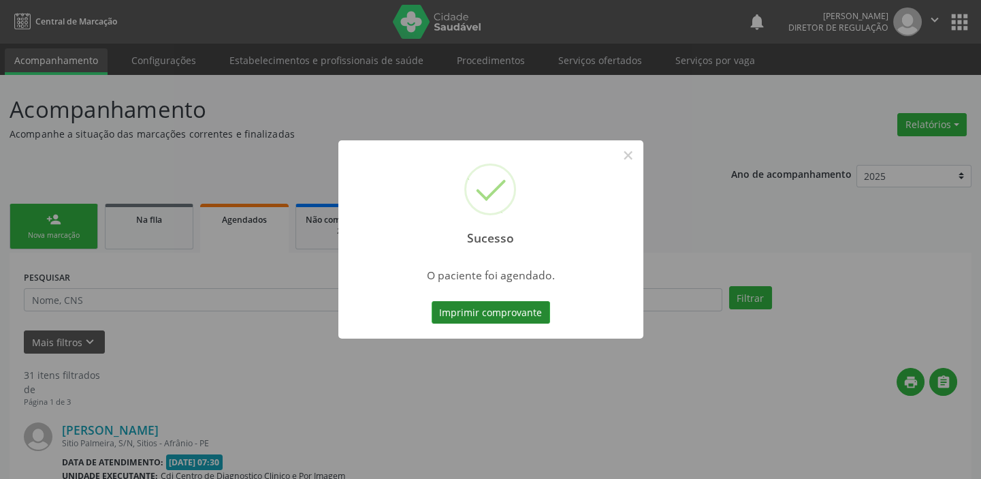
click at [494, 310] on button "Imprimir comprovante" at bounding box center [491, 312] width 118 height 23
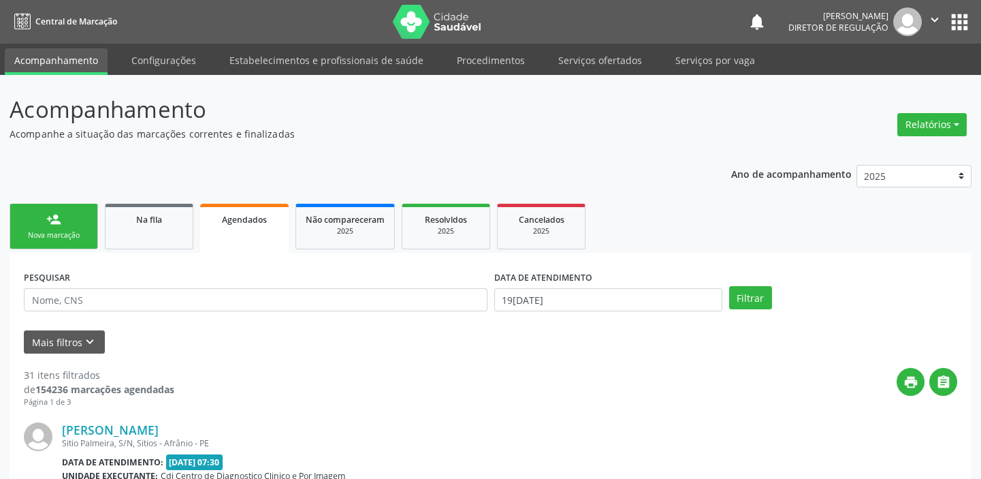
click at [69, 224] on link "person_add Nova marcação" at bounding box center [54, 227] width 89 height 46
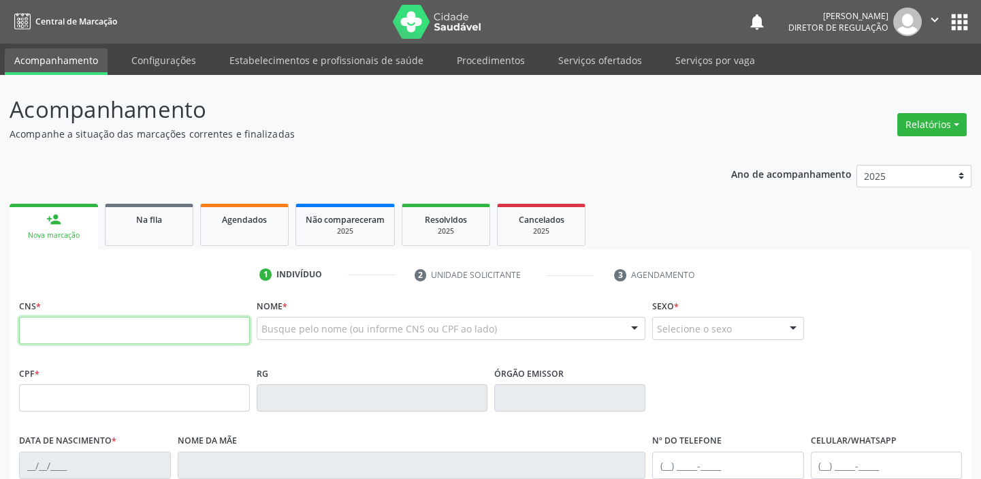
click at [56, 326] on input "text" at bounding box center [134, 330] width 231 height 27
type input "700 3049 5999 8336"
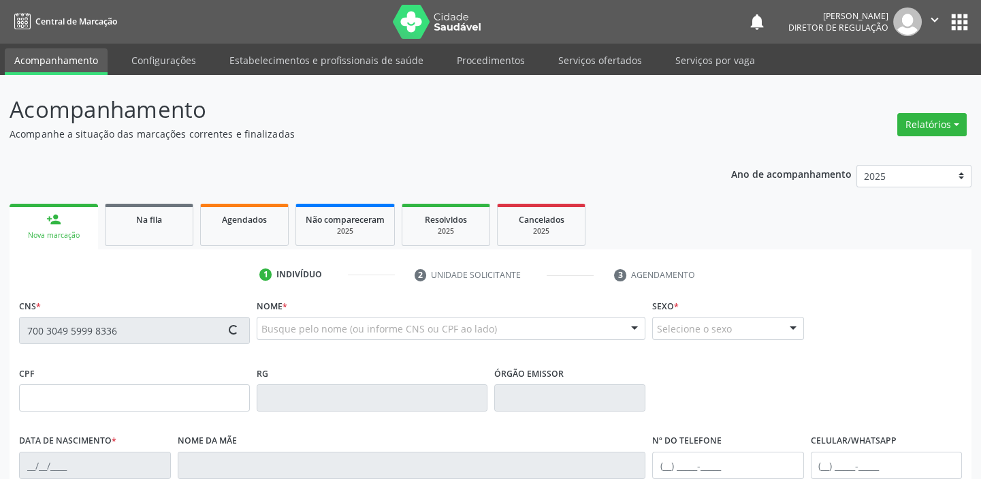
type input "15/05/1946"
type input "Antonia Amoníaco de Brito"
type input "(87) 98157-8367"
type input "S/N"
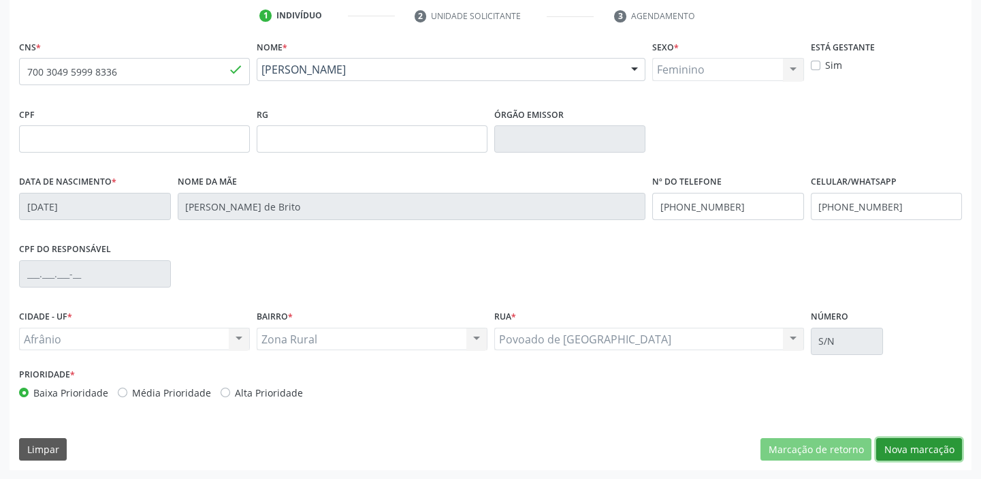
click at [893, 439] on button "Nova marcação" at bounding box center [919, 449] width 86 height 23
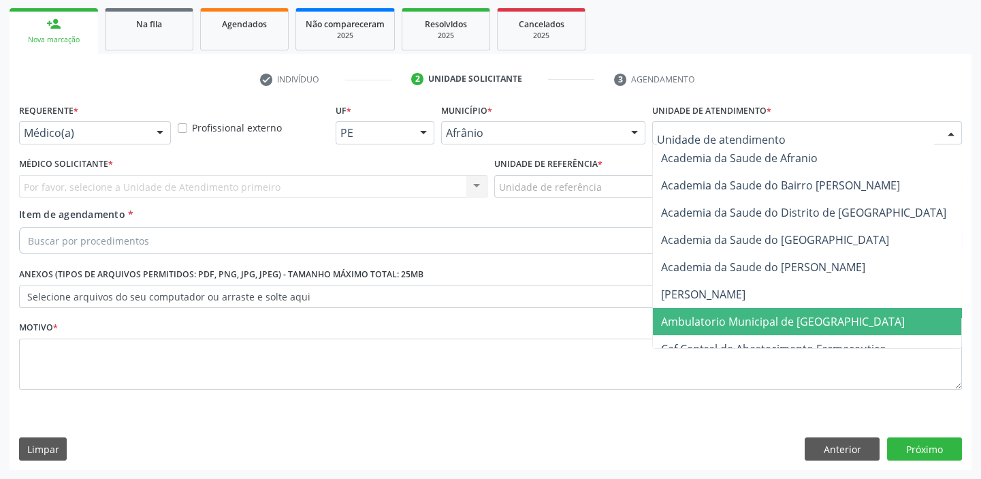
click at [697, 314] on span "Ambulatorio Municipal de [GEOGRAPHIC_DATA]" at bounding box center [783, 321] width 244 height 15
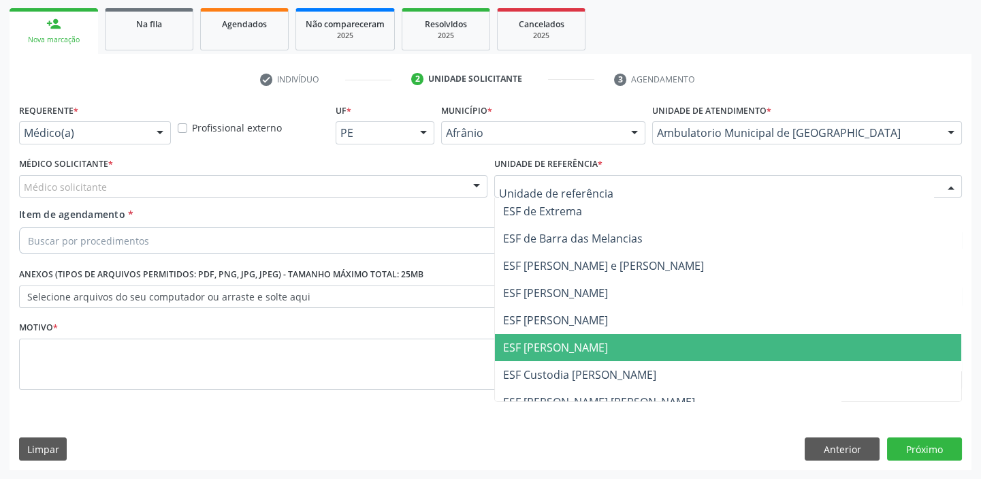
click at [540, 351] on span "ESF [PERSON_NAME]" at bounding box center [555, 347] width 105 height 15
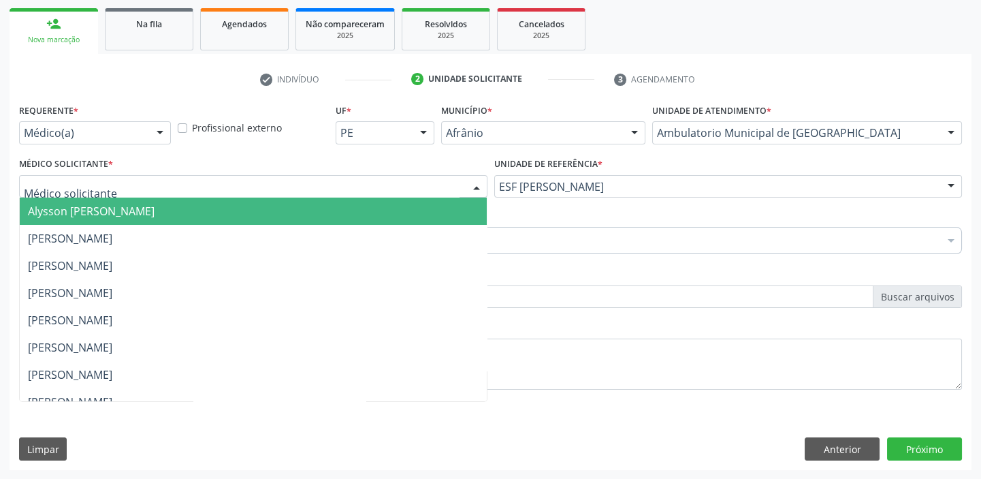
click at [61, 207] on span "Alysson [PERSON_NAME]" at bounding box center [91, 211] width 127 height 15
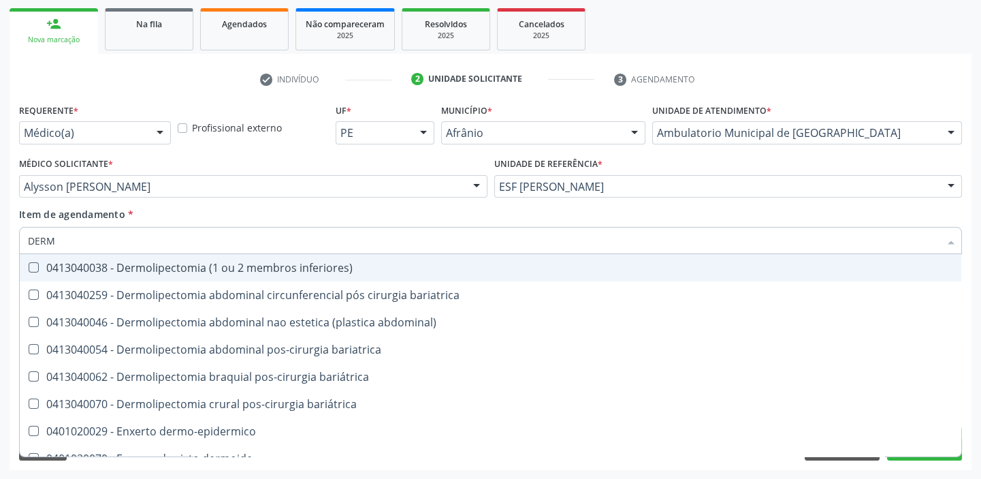
type input "DERMA"
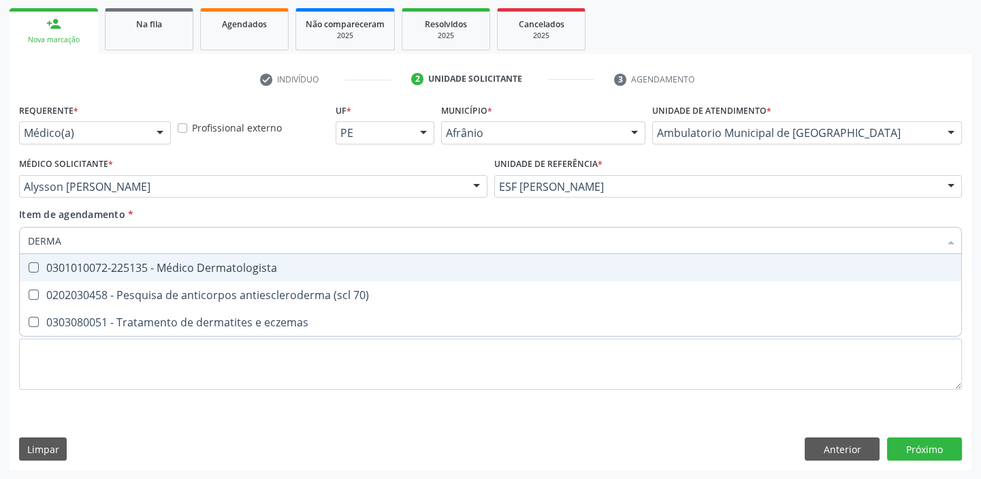
click at [59, 272] on div "0301010072-225135 - Médico Dermatologista" at bounding box center [490, 267] width 925 height 11
checkbox Dermatologista "true"
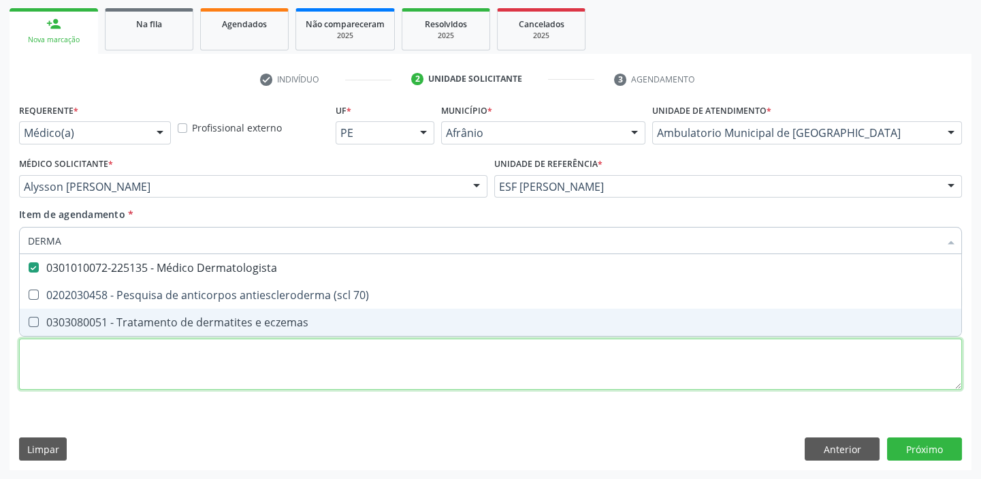
click at [50, 367] on div "Requerente * Médico(a) Médico(a) Enfermeiro(a) Paciente Nenhum resultado encont…" at bounding box center [490, 254] width 943 height 308
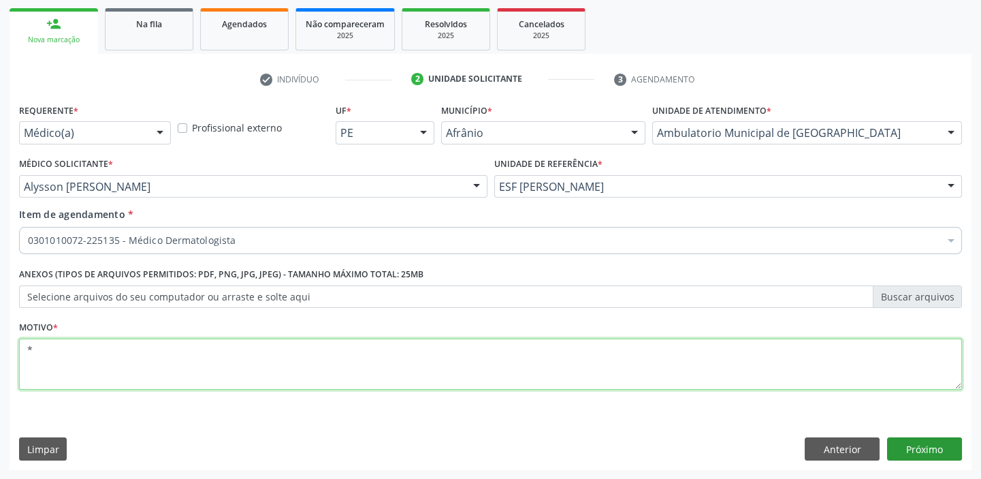
type textarea "*"
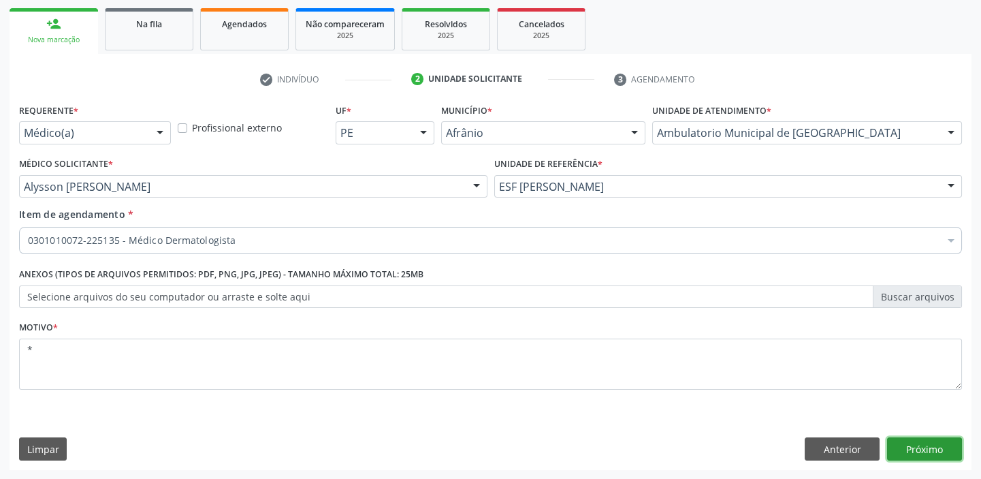
click at [913, 449] on button "Próximo" at bounding box center [924, 448] width 75 height 23
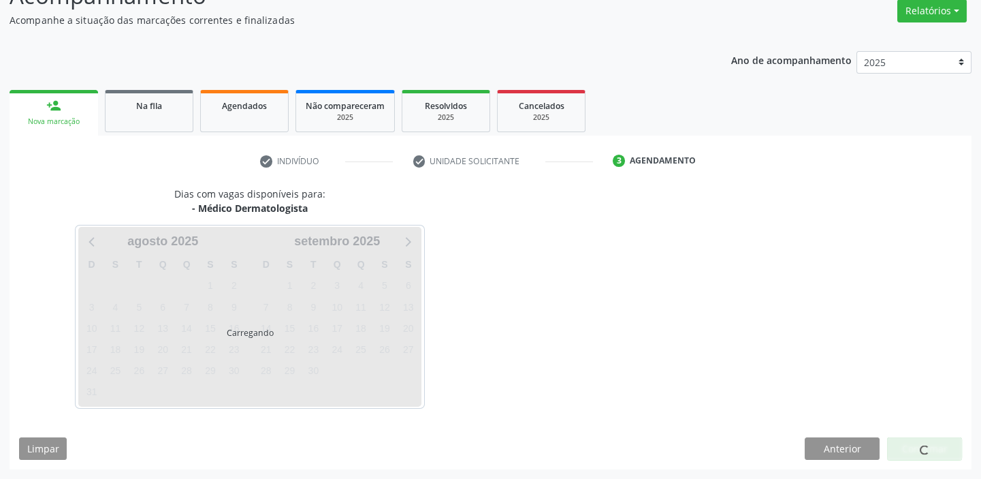
scroll to position [113, 0]
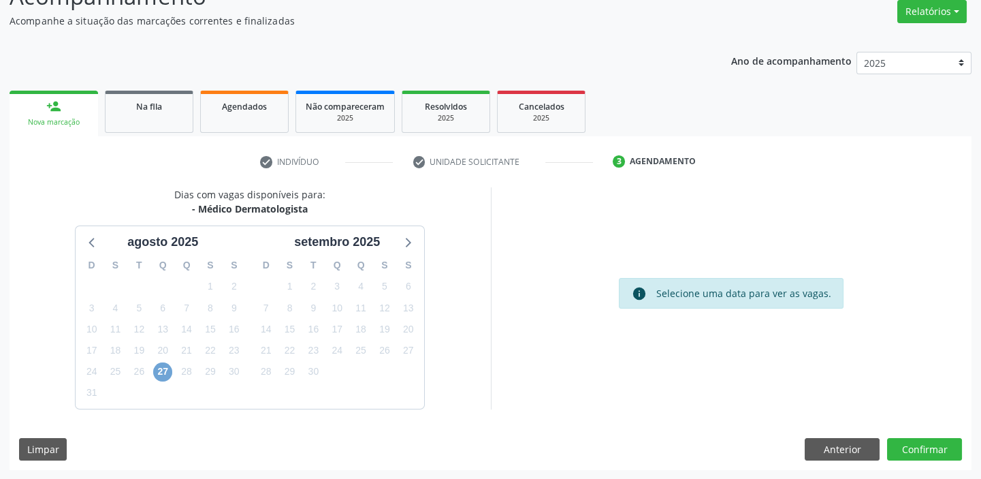
click at [161, 369] on span "27" at bounding box center [162, 371] width 19 height 19
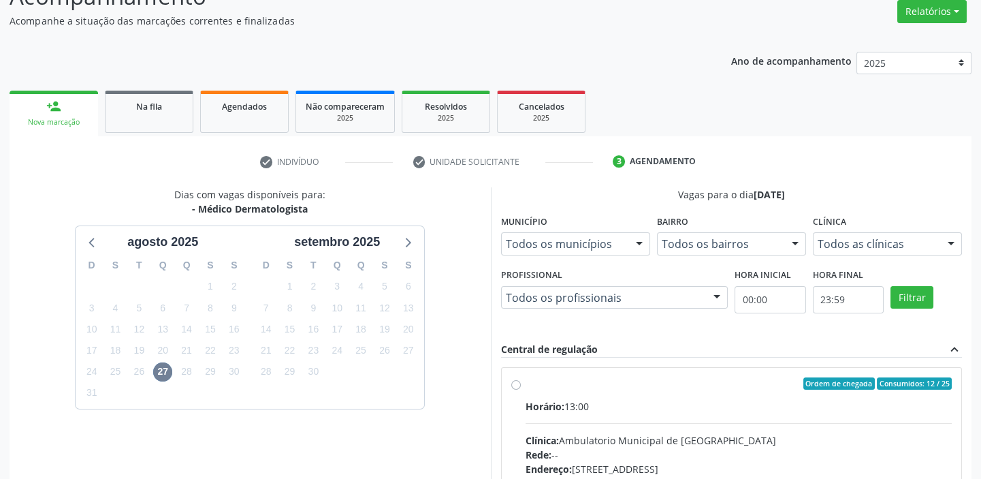
click at [757, 399] on div "Horário: 13:00" at bounding box center [739, 406] width 427 height 14
click at [521, 390] on input "Ordem de chegada Consumidos: 12 / 25 Horário: 13:00 Clínica: Ambulatorio Munici…" at bounding box center [516, 383] width 10 height 12
radio input "true"
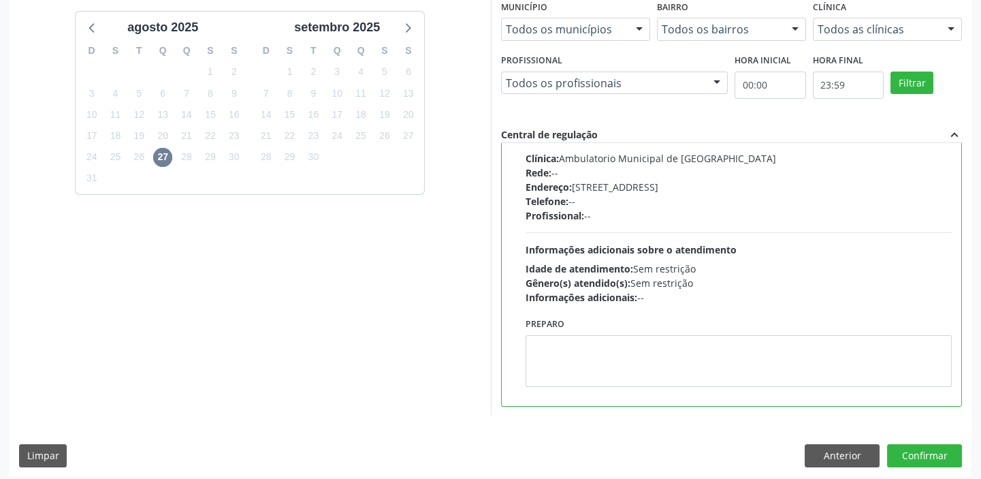
scroll to position [334, 0]
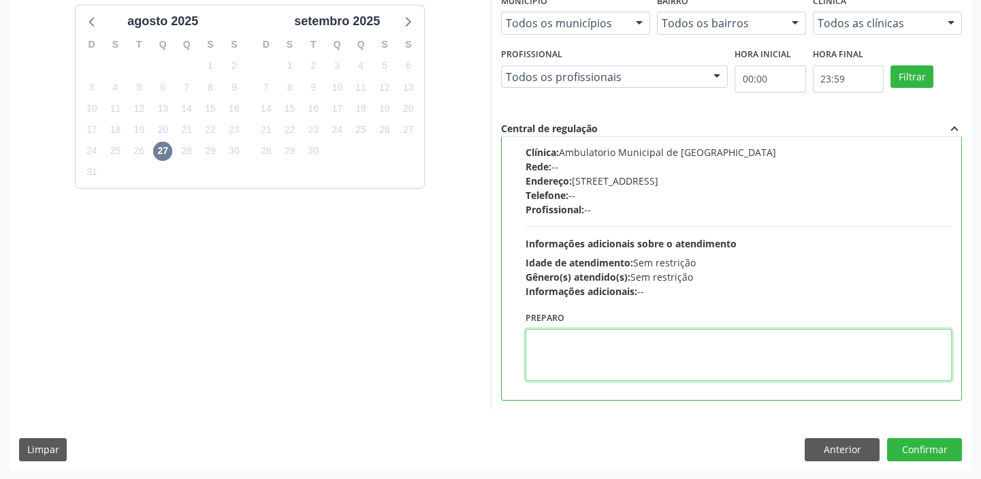
click at [618, 349] on textarea at bounding box center [739, 355] width 427 height 52
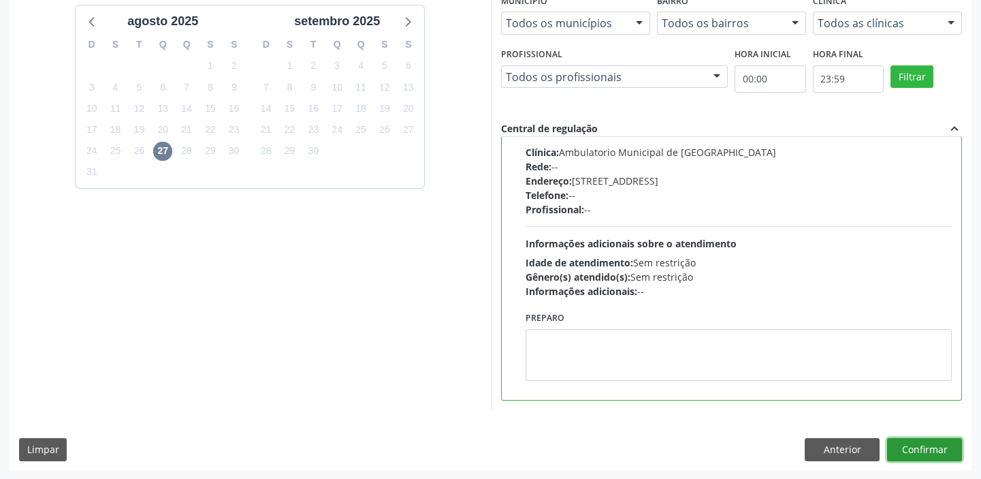
click at [898, 446] on button "Confirmar" at bounding box center [924, 449] width 75 height 23
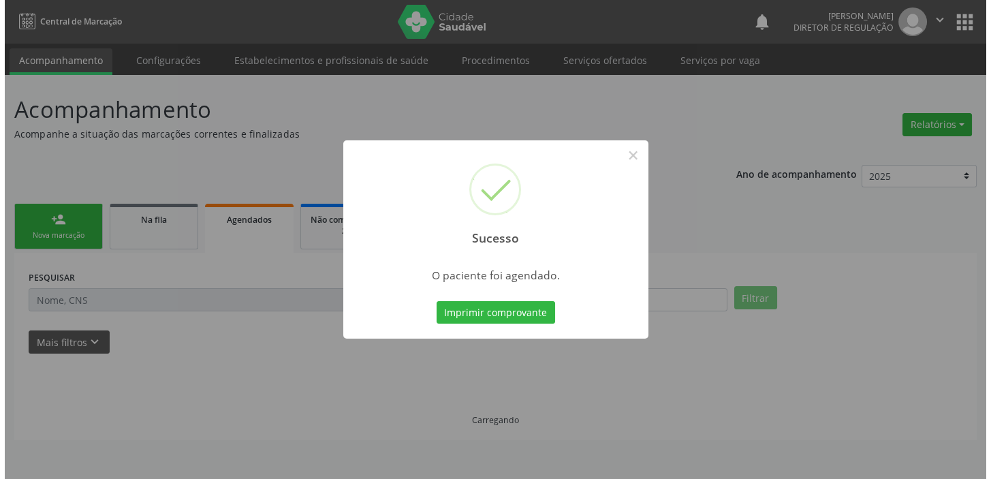
scroll to position [0, 0]
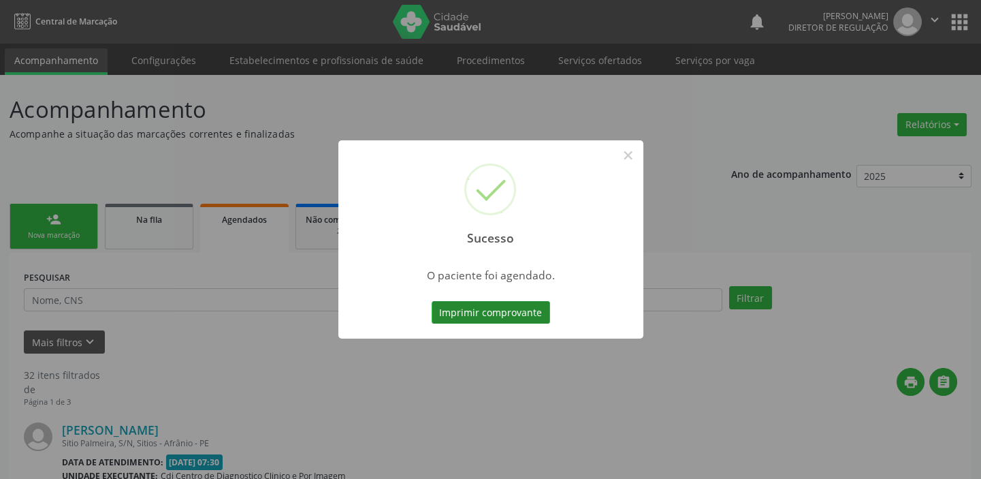
click at [473, 309] on button "Imprimir comprovante" at bounding box center [491, 312] width 118 height 23
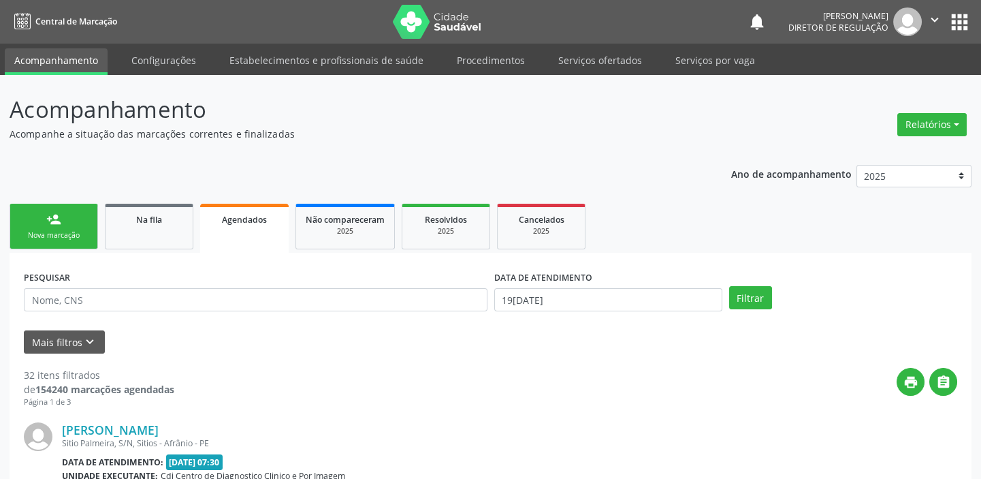
click at [57, 229] on link "person_add Nova marcação" at bounding box center [54, 227] width 89 height 46
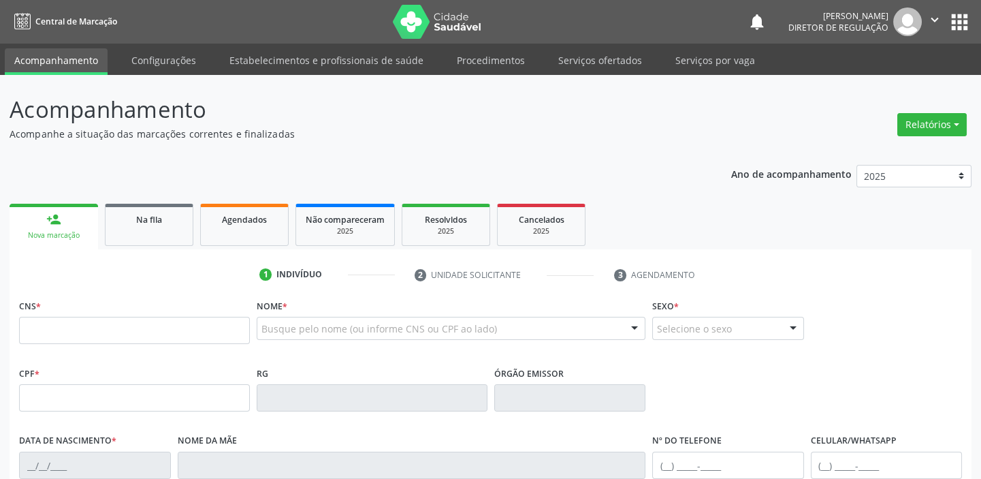
click at [57, 229] on link "person_add Nova marcação" at bounding box center [54, 227] width 89 height 46
click at [573, 57] on link "Serviços ofertados" at bounding box center [600, 60] width 103 height 24
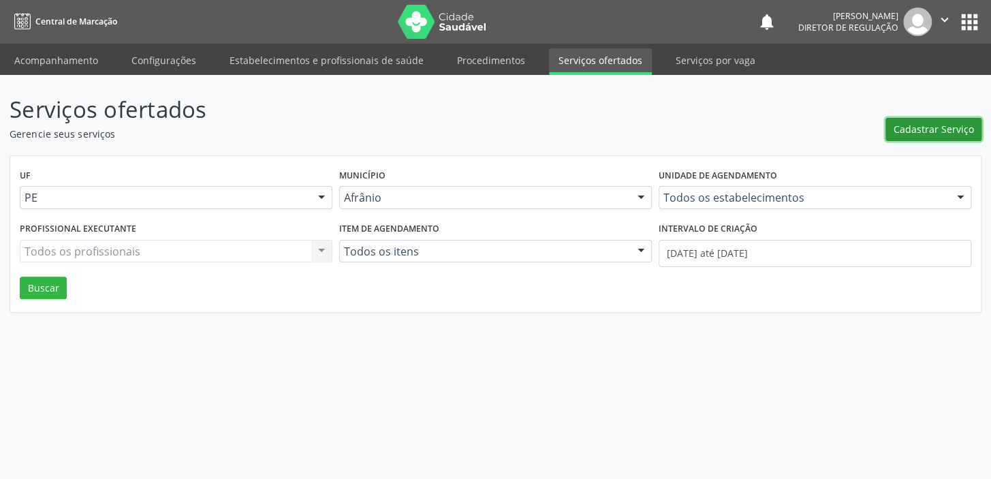
click at [926, 134] on span "Cadastrar Serviço" at bounding box center [933, 129] width 80 height 14
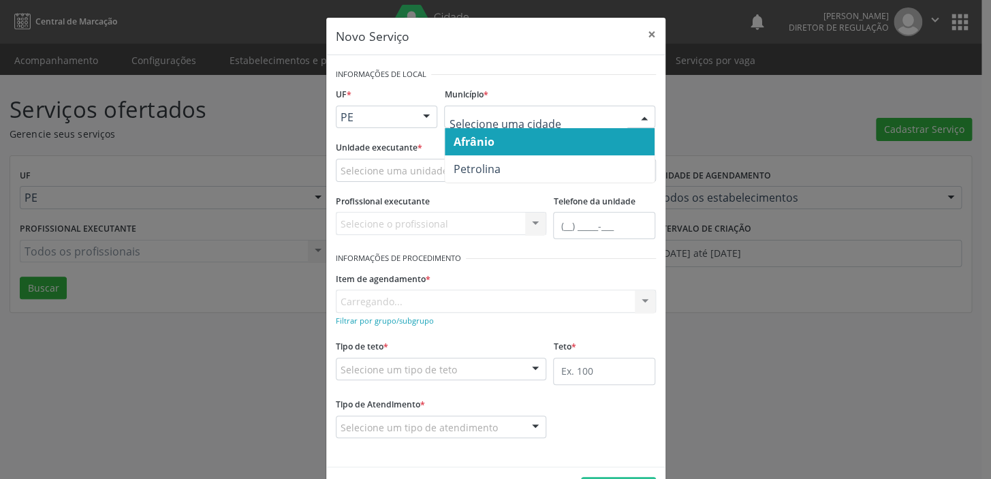
click at [517, 144] on span "Afrânio" at bounding box center [550, 141] width 210 height 27
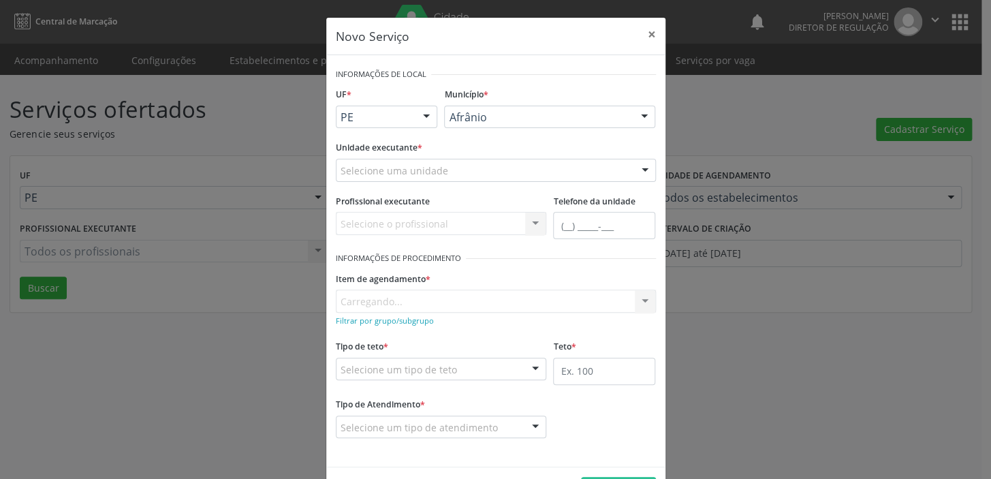
click at [451, 164] on div "Selecione uma unidade" at bounding box center [496, 170] width 320 height 23
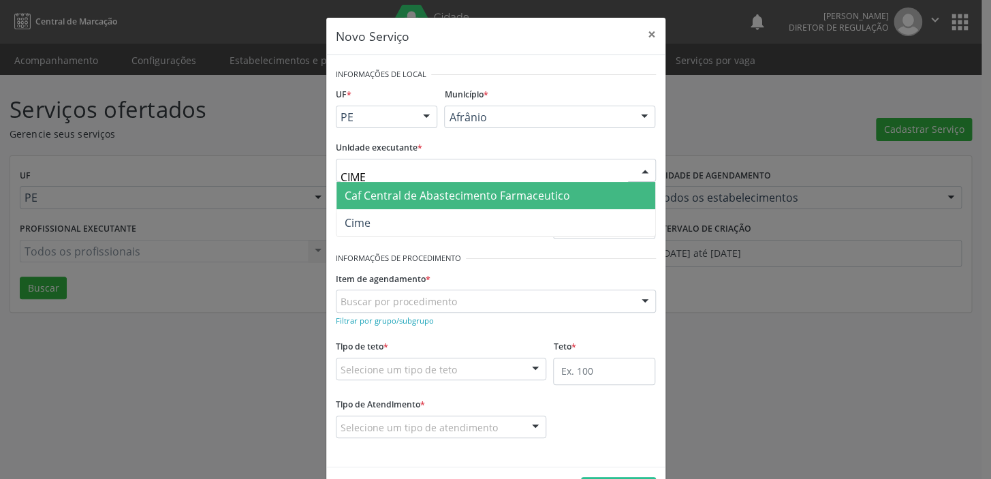
type input "CIME"
click at [362, 237] on form "Informações de Local UF * PE BA PE Nenhum resultado encontrado para: " " Não há…" at bounding box center [496, 261] width 320 height 392
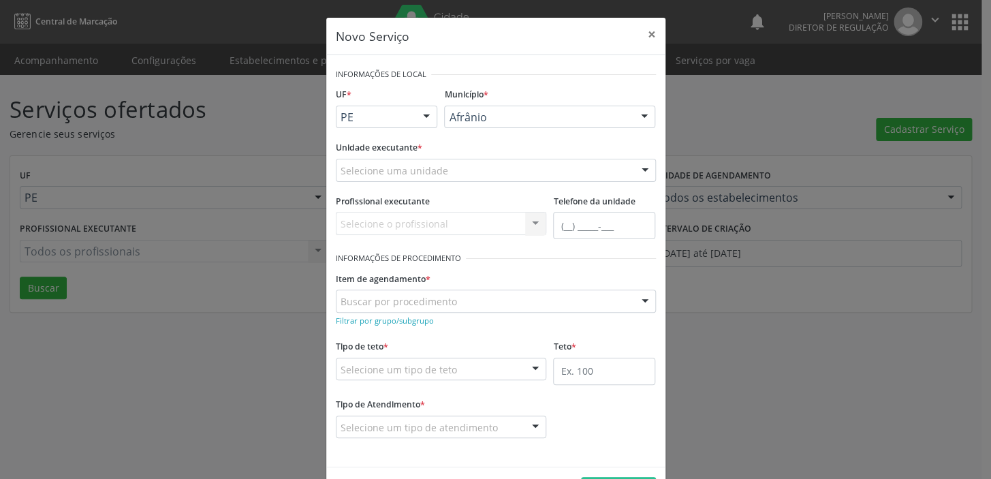
click at [370, 222] on div "Selecione o profissional Nenhum resultado encontrado para: " " Não há nenhuma o…" at bounding box center [441, 223] width 211 height 23
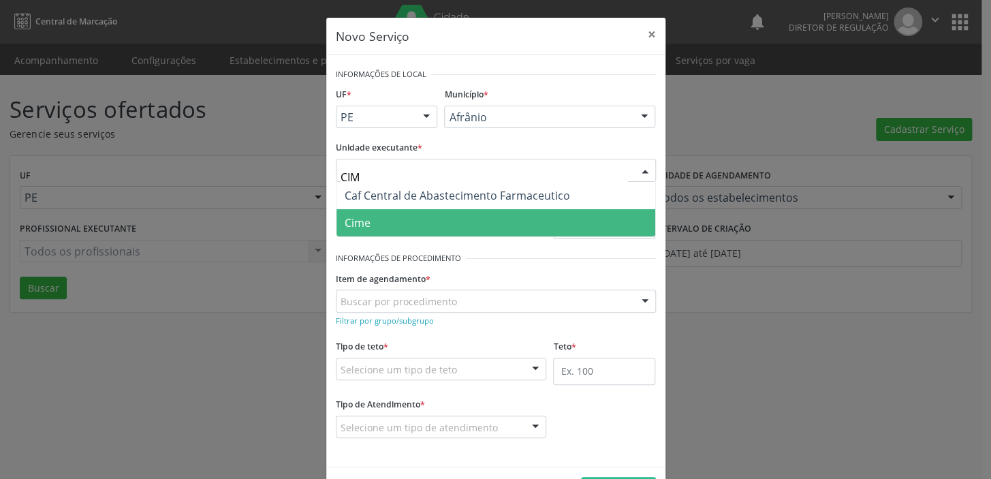
type input "CIME"
click at [354, 220] on span "Cime" at bounding box center [358, 222] width 26 height 15
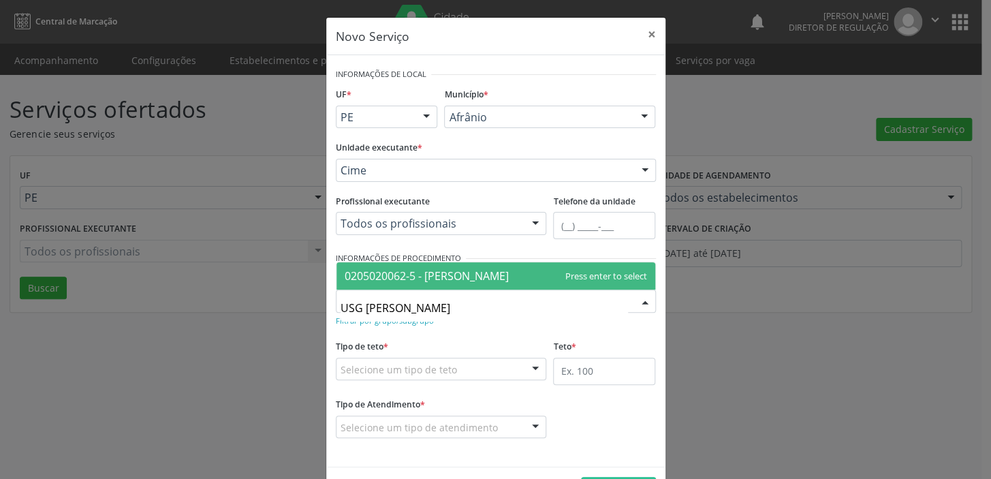
type input "USG JOEL"
click at [400, 273] on span "0205020062-5 - [PERSON_NAME]" at bounding box center [427, 275] width 164 height 15
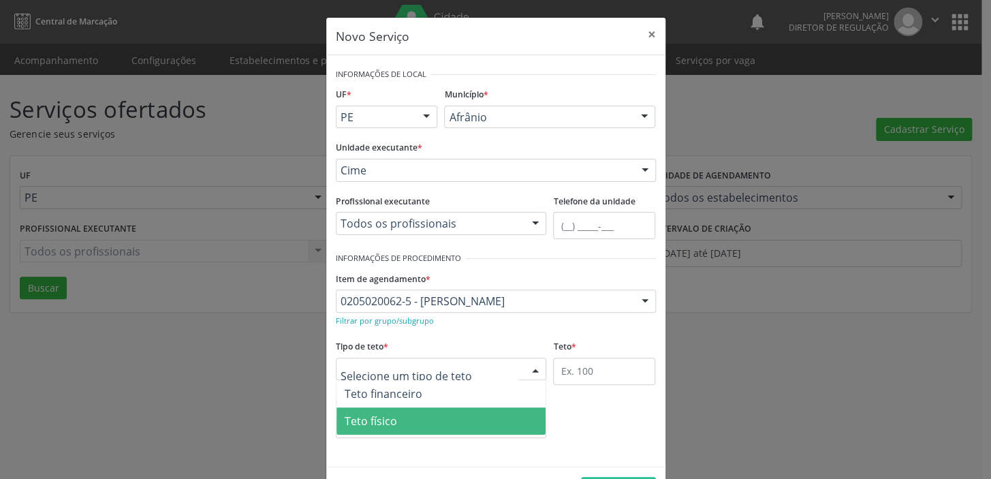
click at [384, 411] on span "Teto físico" at bounding box center [441, 420] width 210 height 27
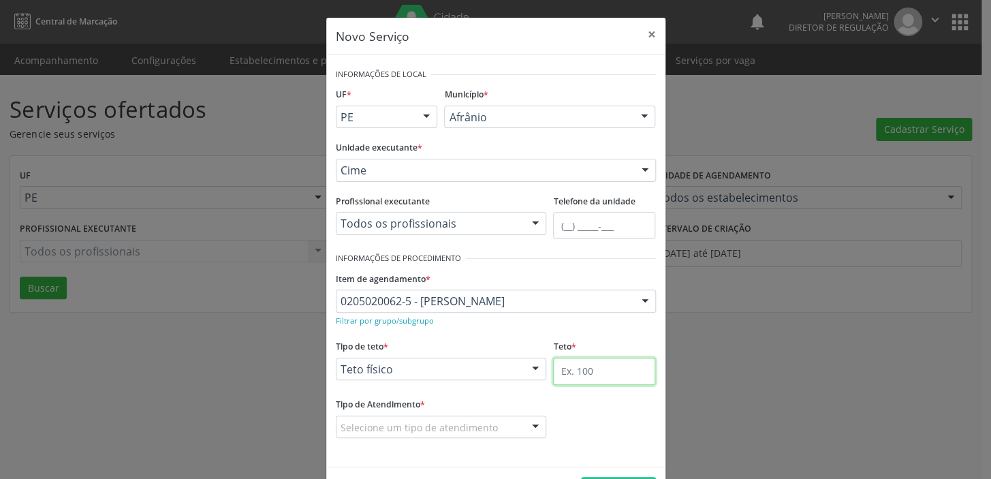
click at [577, 372] on input "text" at bounding box center [604, 371] width 102 height 27
type input "1"
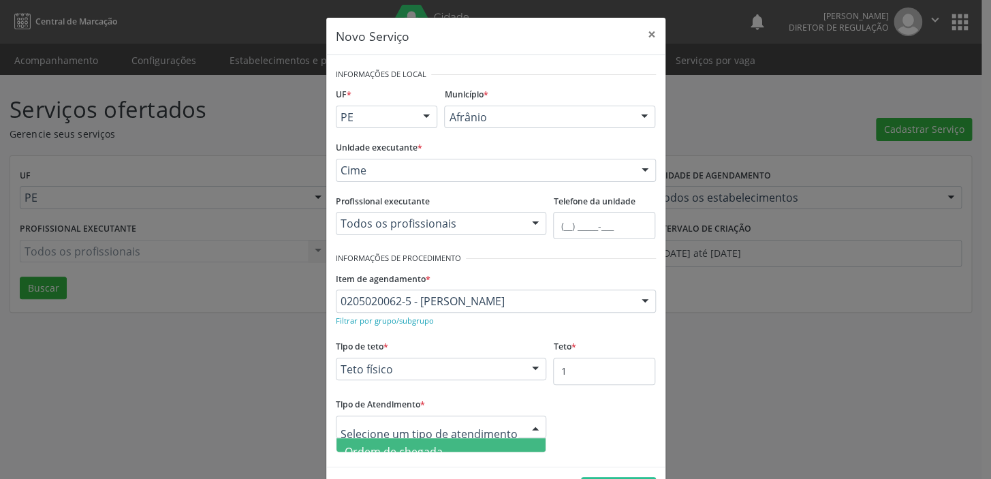
click at [346, 417] on div at bounding box center [441, 426] width 211 height 23
click at [360, 444] on span "Ordem de chegada" at bounding box center [394, 451] width 98 height 15
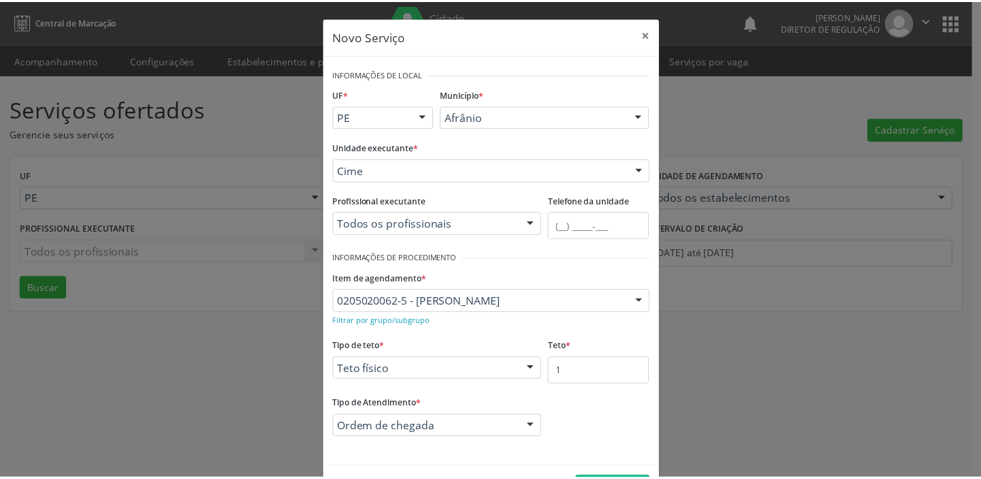
scroll to position [47, 0]
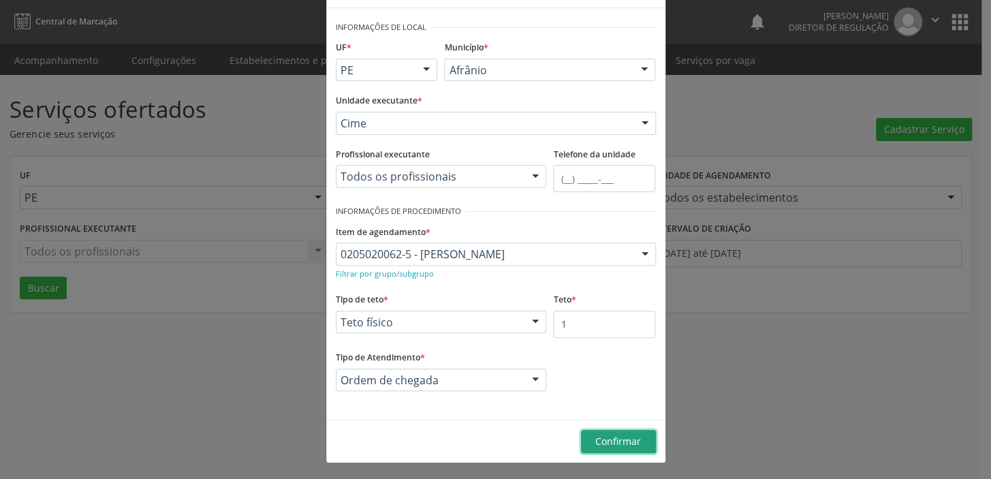
click at [618, 437] on span "Confirmar" at bounding box center [618, 440] width 46 height 13
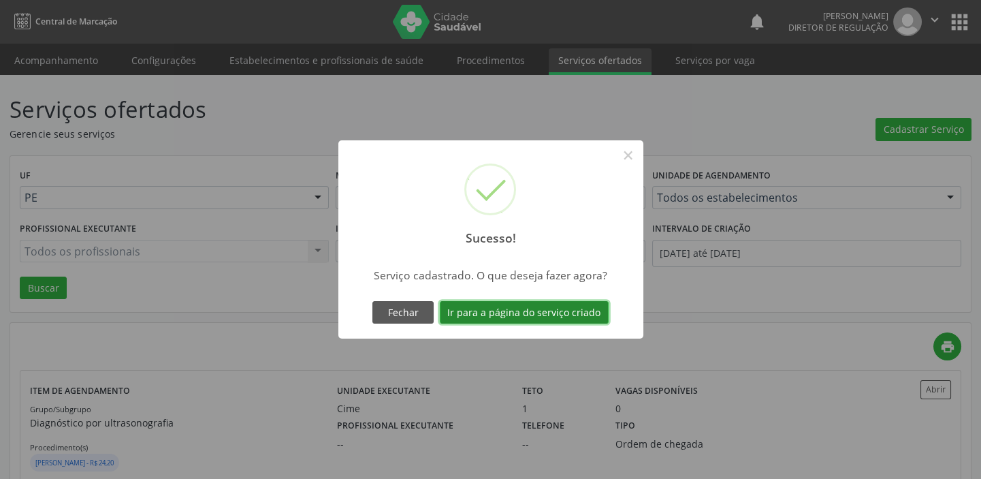
click at [493, 313] on button "Ir para a página do serviço criado" at bounding box center [524, 312] width 169 height 23
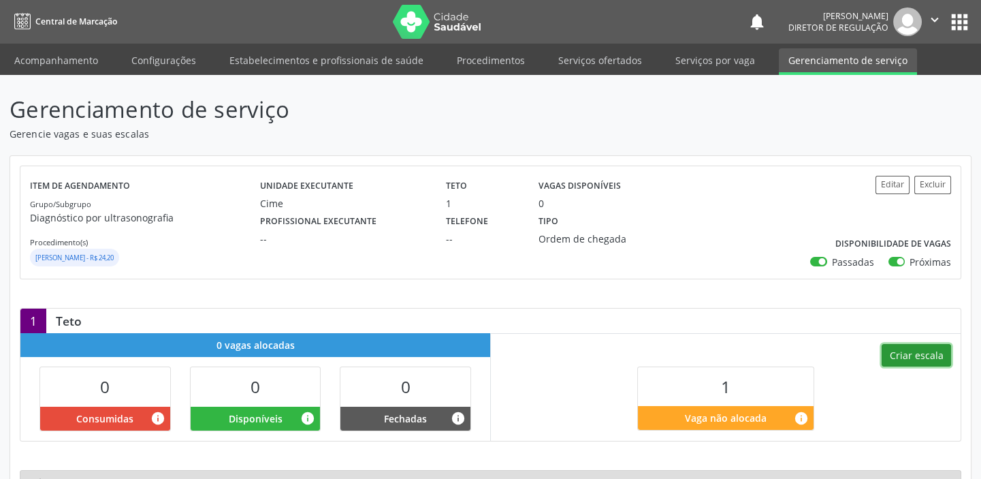
click at [904, 348] on button "Criar escala" at bounding box center [916, 355] width 69 height 23
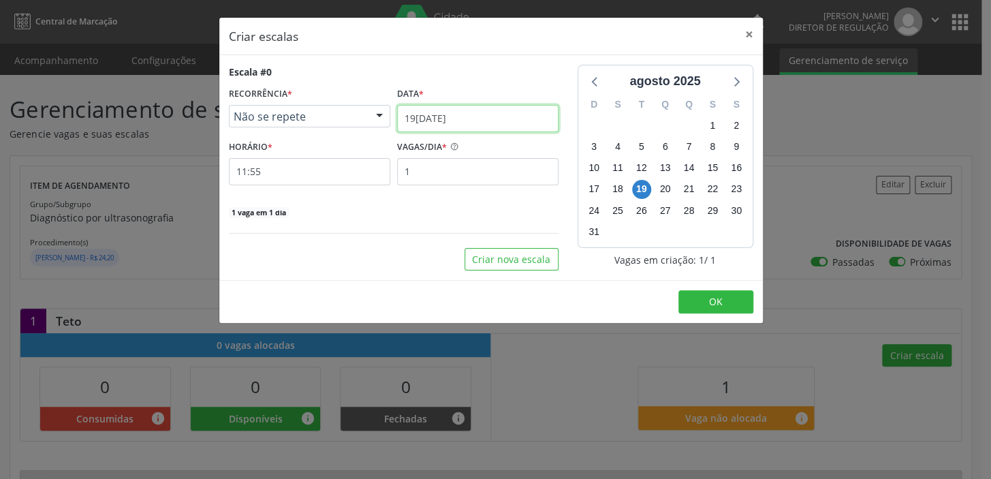
click at [429, 127] on body "Central de Marcação notifications Maria Aparecida Rodrigues da Silva Diretor de…" at bounding box center [495, 239] width 991 height 479
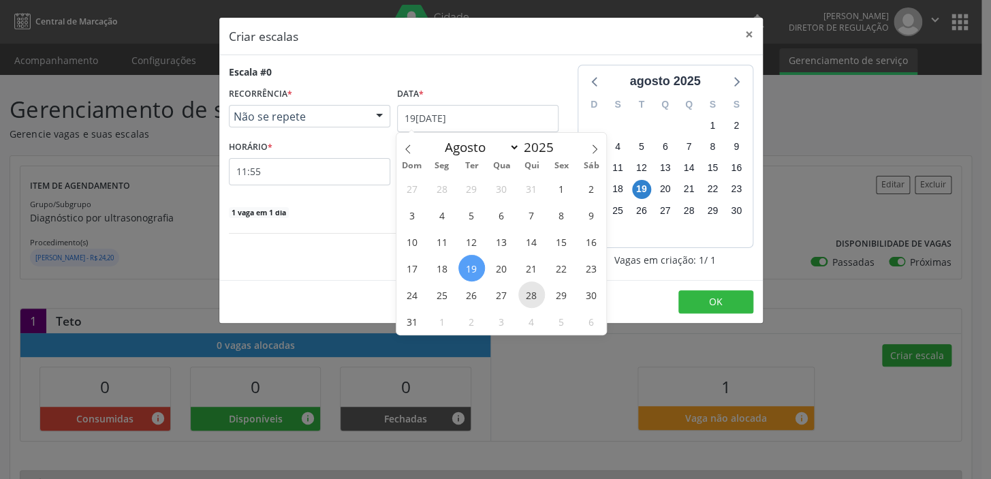
click at [528, 294] on span "28" at bounding box center [531, 294] width 27 height 27
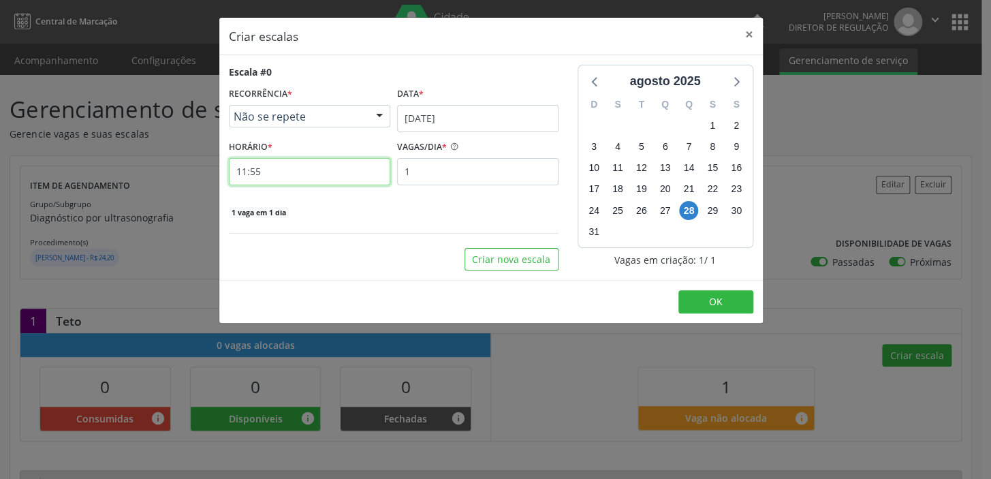
click at [266, 176] on input "11:55" at bounding box center [309, 171] width 161 height 27
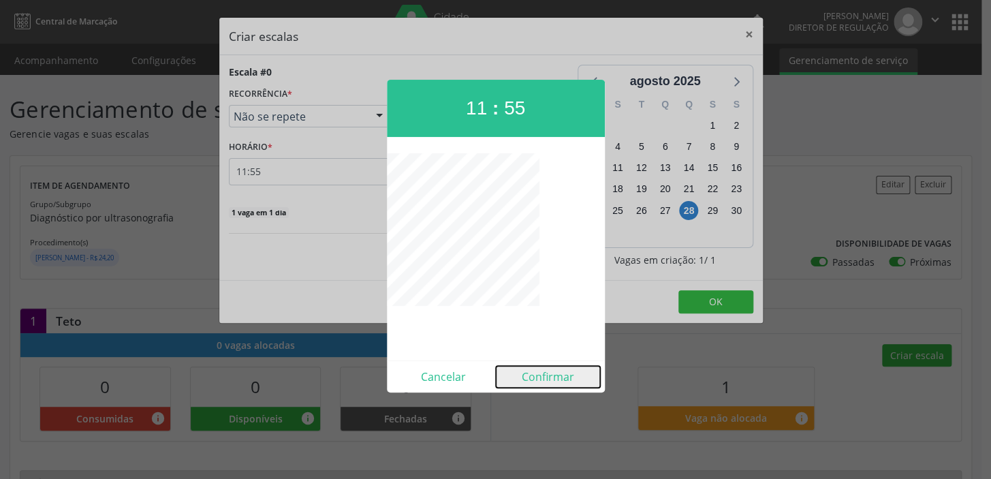
drag, startPoint x: 552, startPoint y: 376, endPoint x: 556, endPoint y: 358, distance: 18.3
click at [552, 377] on button "Confirmar" at bounding box center [548, 377] width 104 height 22
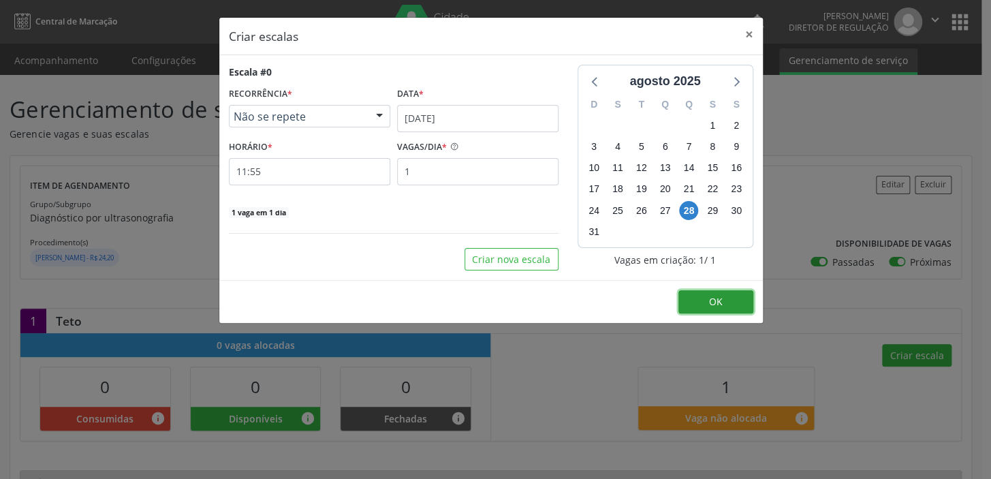
click at [709, 295] on span "OK" at bounding box center [716, 301] width 14 height 13
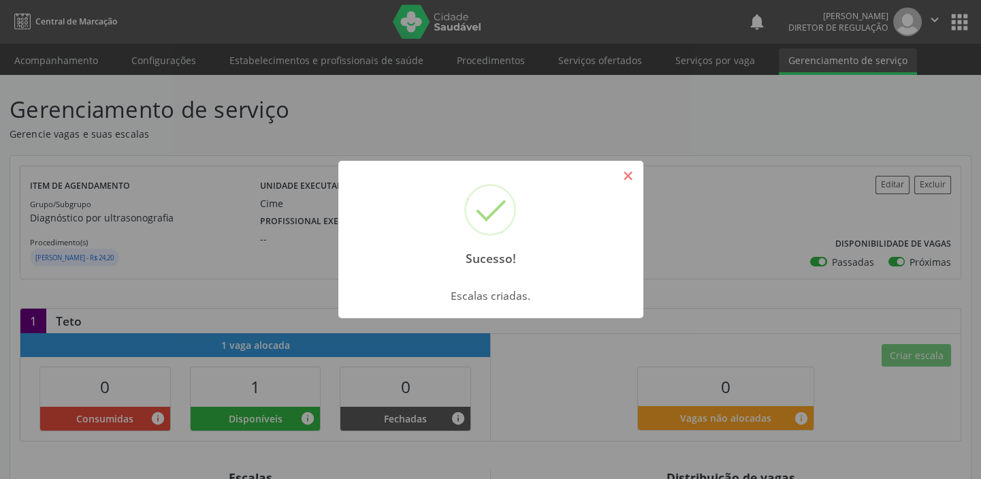
click at [634, 177] on button "×" at bounding box center [628, 175] width 23 height 23
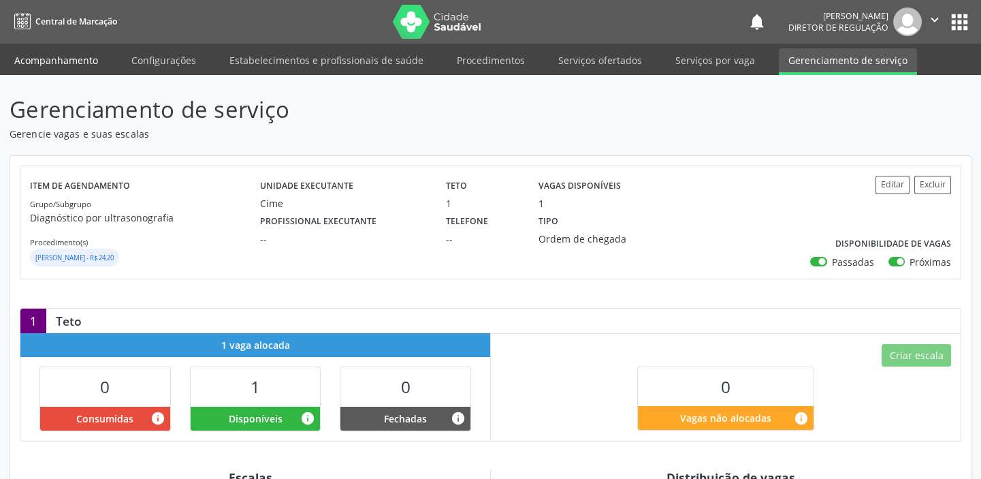
click at [76, 61] on link "Acompanhamento" at bounding box center [56, 60] width 103 height 24
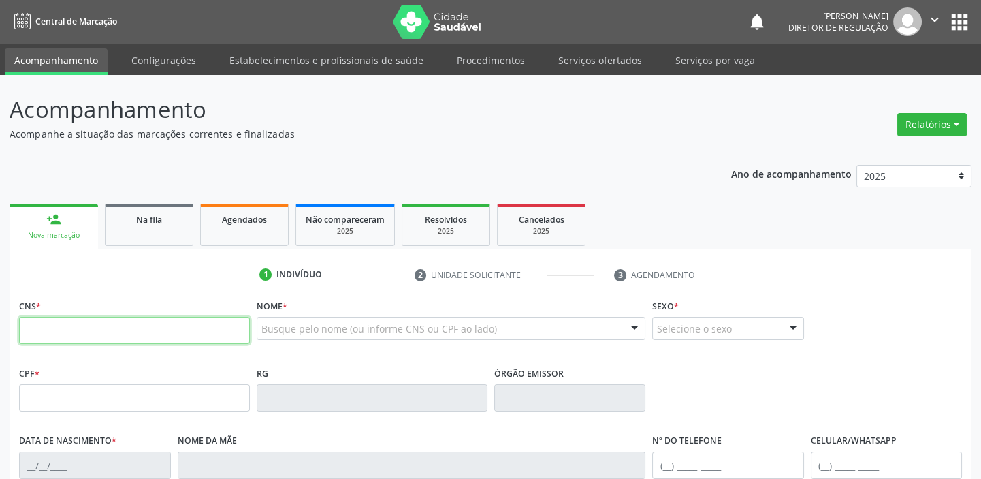
click at [36, 317] on input "text" at bounding box center [134, 330] width 231 height 27
type input "702 7041 1946 8660"
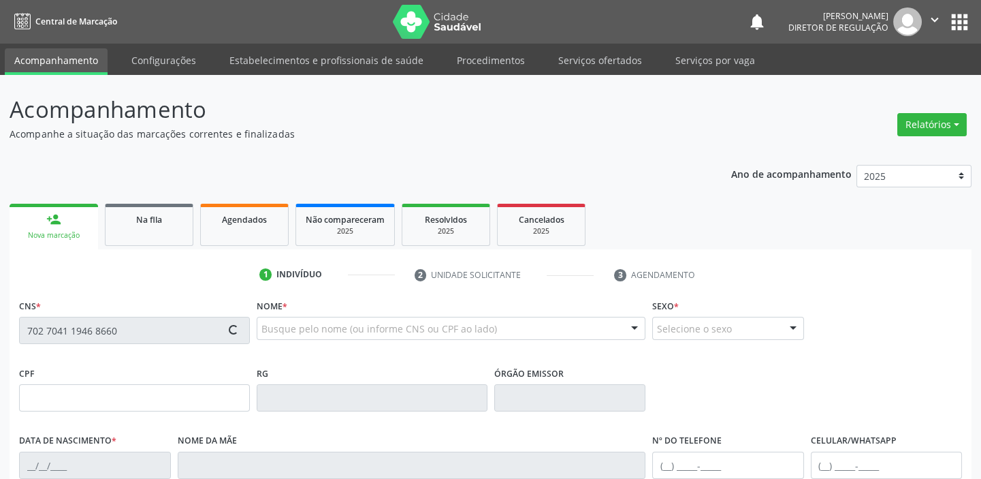
type input "044.674.454-98"
type input "30/11/1979"
type input "Maria Gomes da Silva"
type input "(87) 98831-0878"
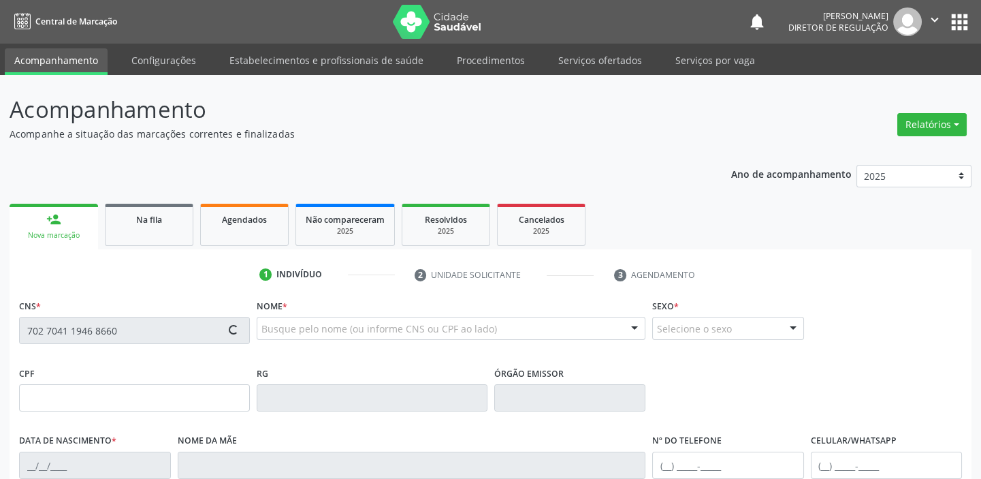
type input "S/N"
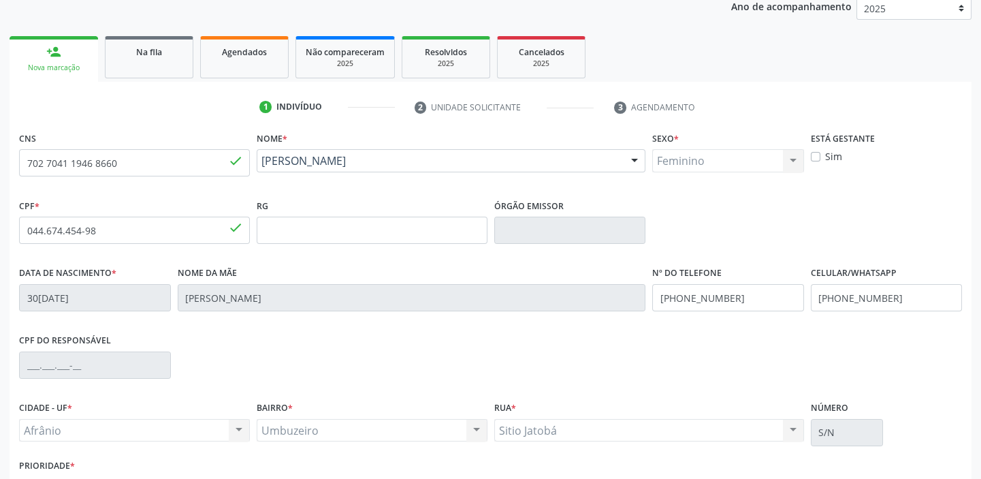
scroll to position [259, 0]
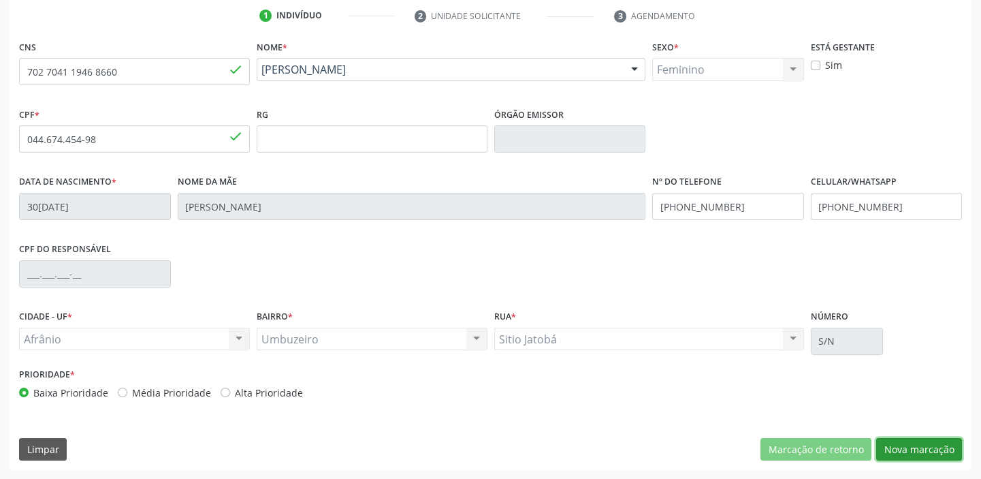
click at [906, 449] on button "Nova marcação" at bounding box center [919, 449] width 86 height 23
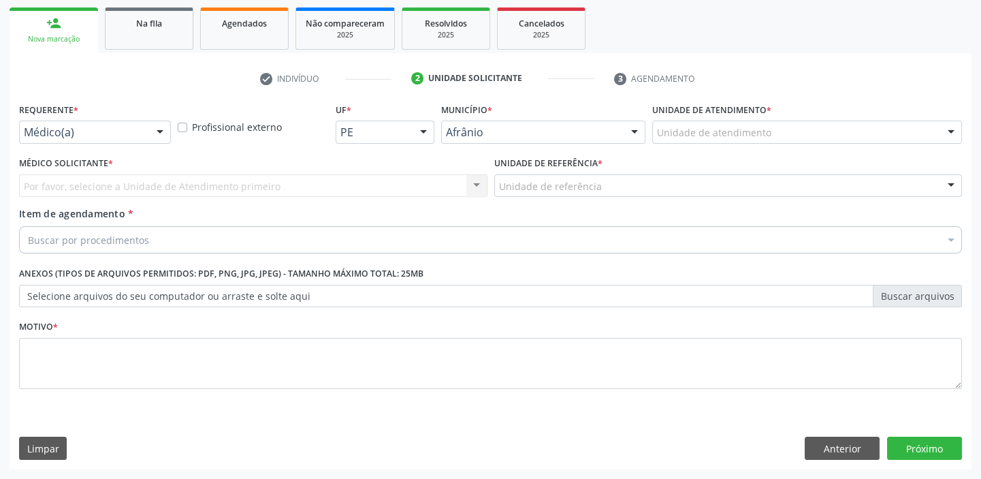
scroll to position [195, 0]
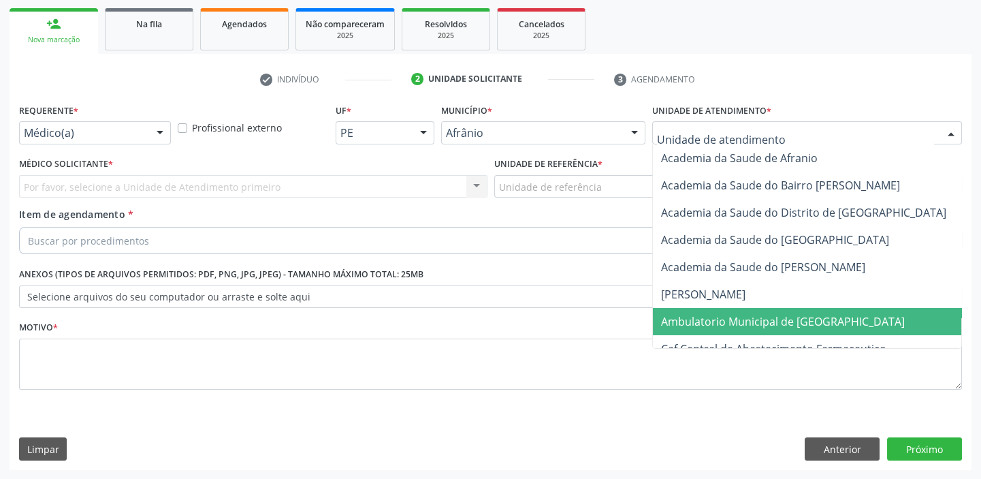
click at [715, 321] on span "Ambulatorio Municipal de [GEOGRAPHIC_DATA]" at bounding box center [783, 321] width 244 height 15
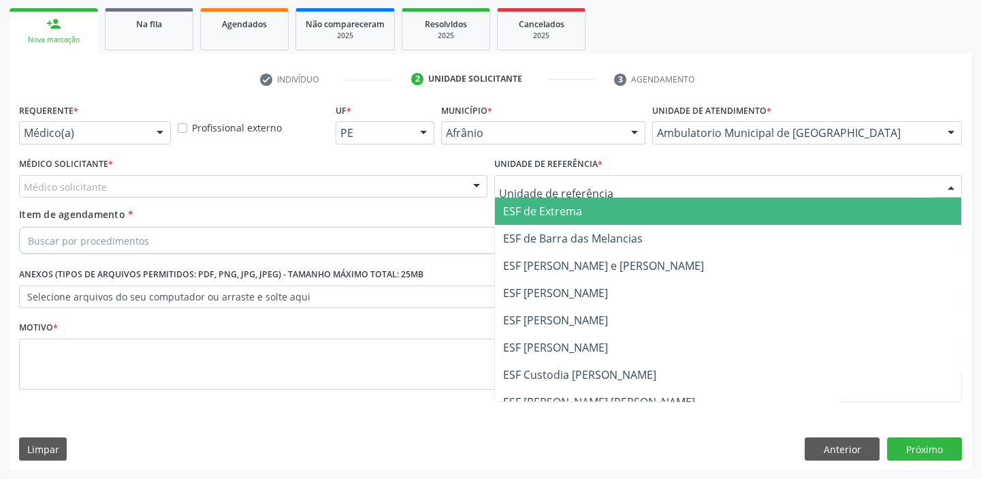
drag, startPoint x: 560, startPoint y: 185, endPoint x: 559, endPoint y: 303, distance: 118.5
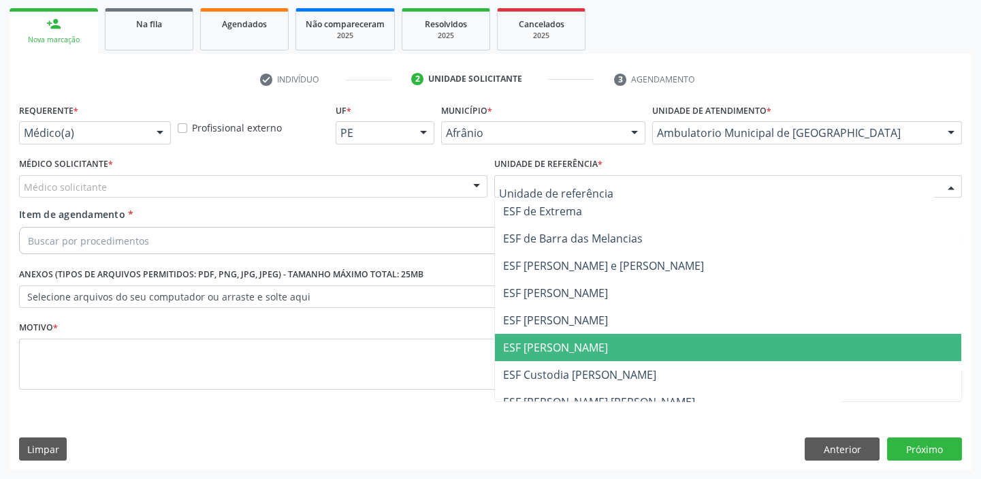
click at [558, 350] on span "ESF [PERSON_NAME]" at bounding box center [555, 347] width 105 height 15
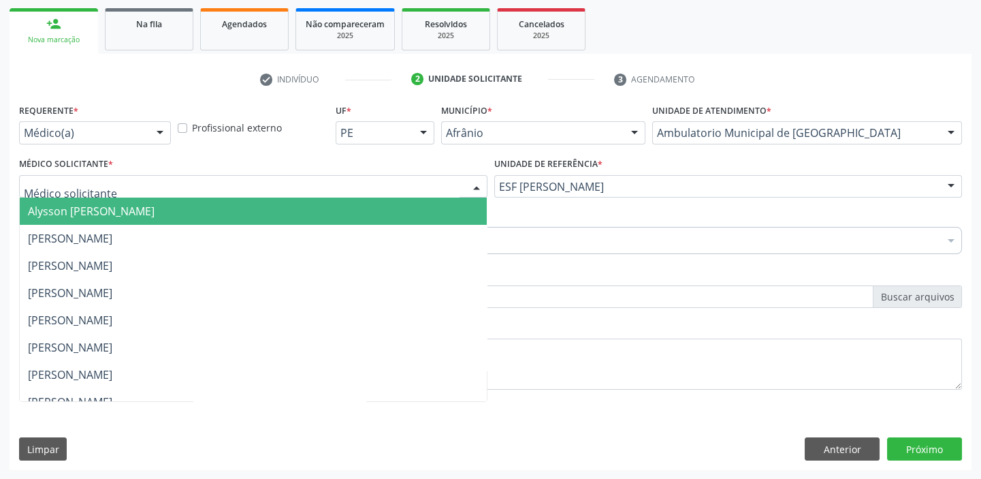
drag, startPoint x: 63, startPoint y: 180, endPoint x: 60, endPoint y: 207, distance: 27.4
click at [60, 208] on span "Alysson [PERSON_NAME]" at bounding box center [91, 211] width 127 height 15
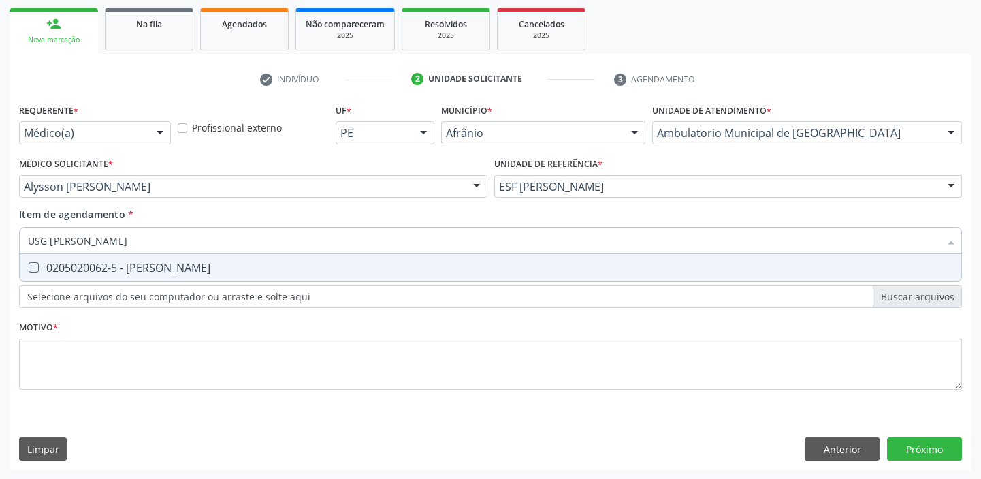
type input "USG JOELH"
click at [50, 272] on div "0205020062-5 - [PERSON_NAME]" at bounding box center [490, 267] width 925 height 11
checkbox Joelho "true"
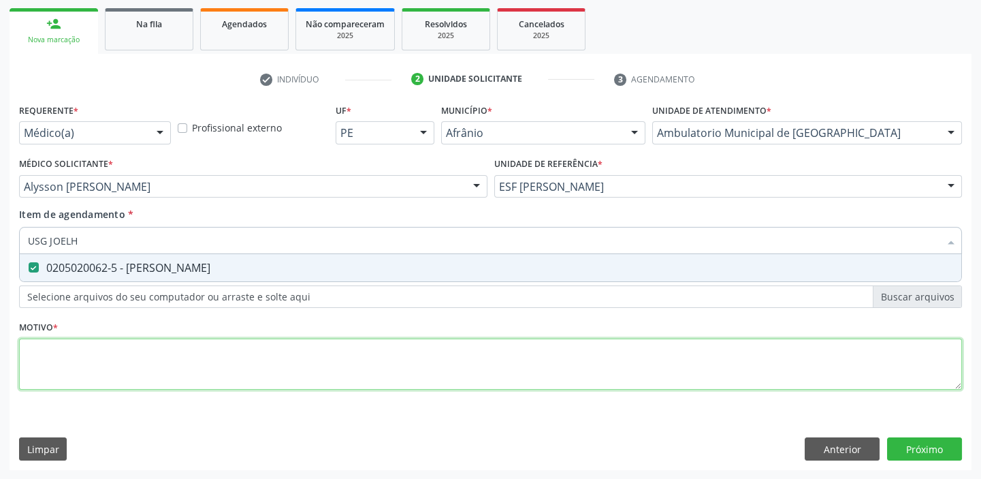
click at [43, 355] on div "Requerente * Médico(a) Médico(a) Enfermeiro(a) Paciente Nenhum resultado encont…" at bounding box center [490, 254] width 943 height 308
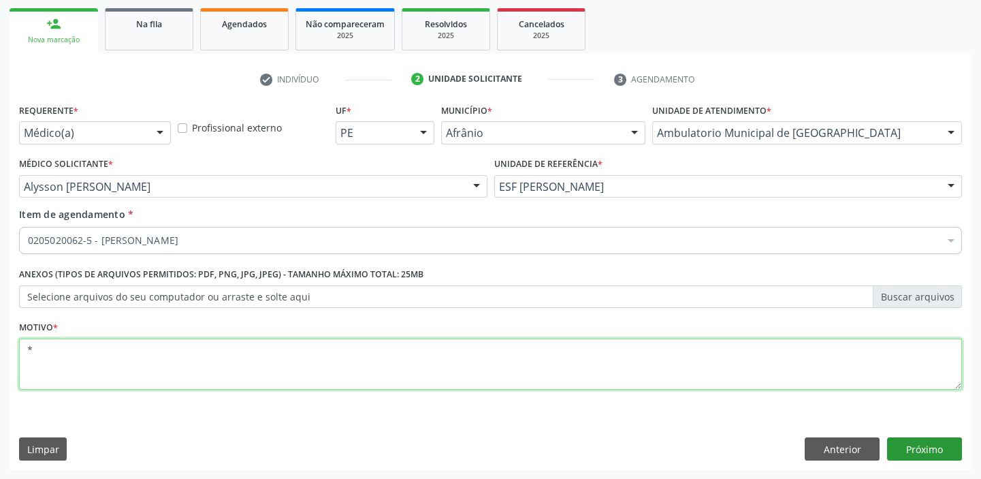
type textarea "*"
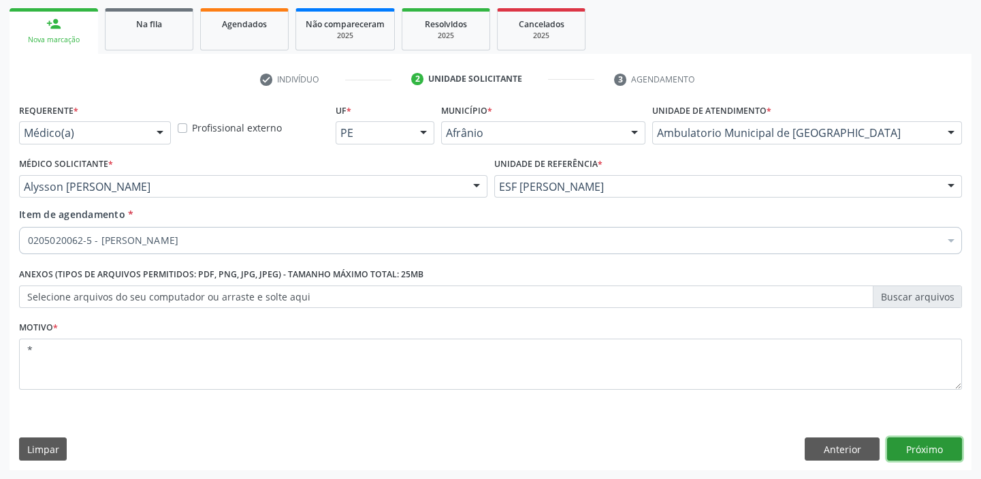
click at [915, 451] on button "Próximo" at bounding box center [924, 448] width 75 height 23
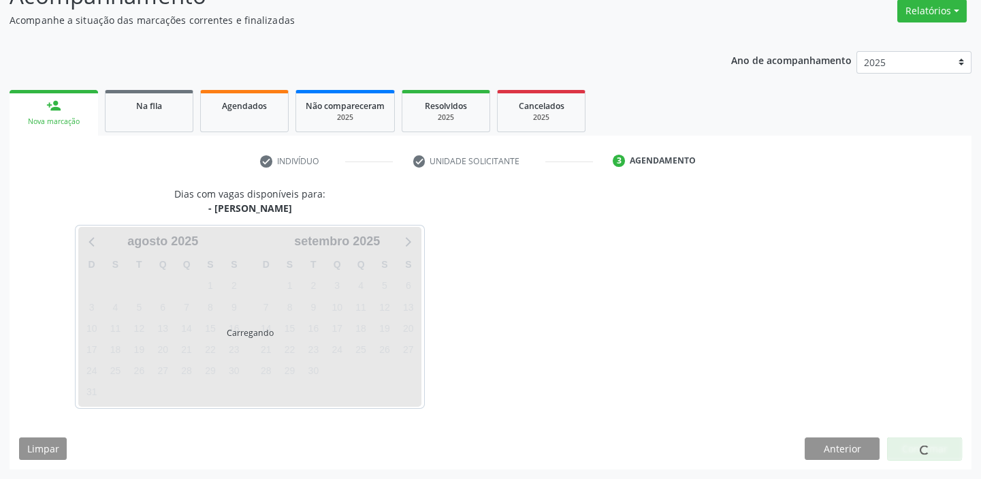
scroll to position [113, 0]
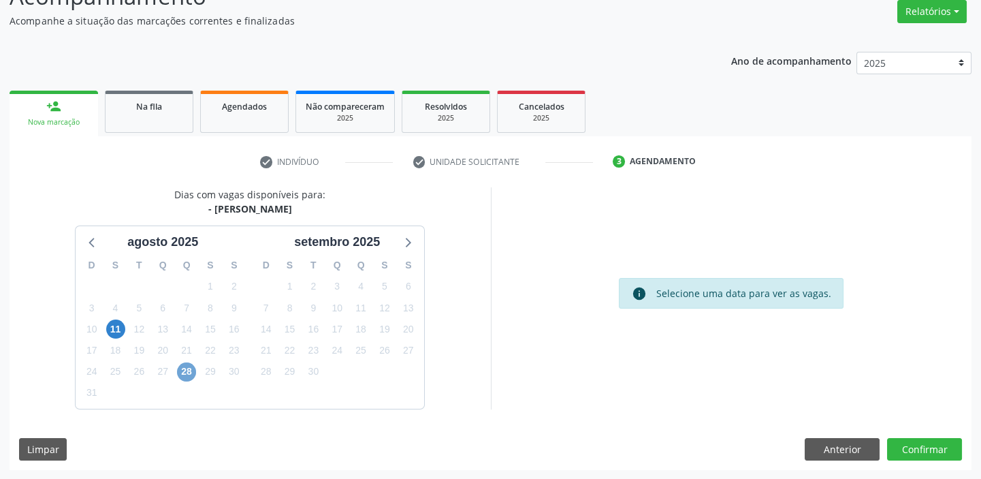
click at [187, 368] on span "28" at bounding box center [186, 371] width 19 height 19
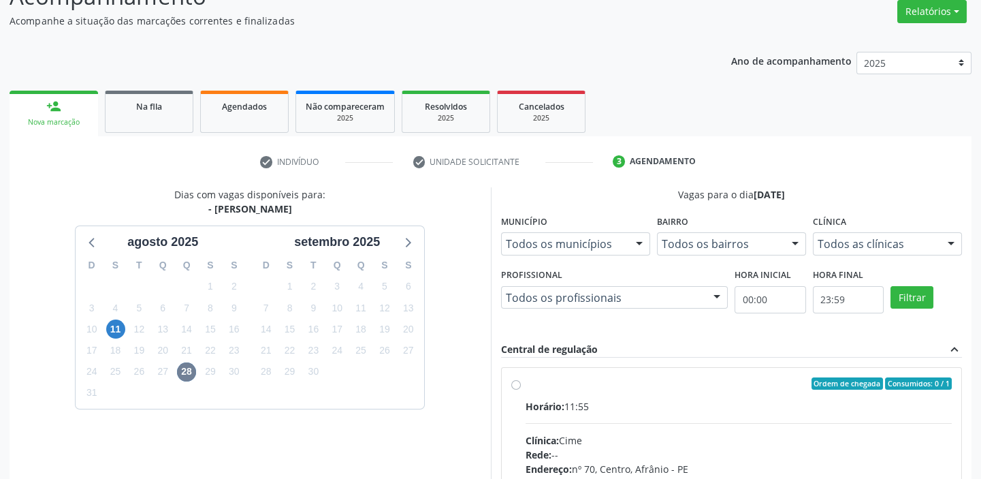
click at [653, 400] on div "Horário: 11:55" at bounding box center [739, 406] width 427 height 14
click at [521, 390] on input "Ordem de chegada Consumidos: 0 / 1 Horário: 11:55 Clínica: Cime Rede: -- Endere…" at bounding box center [516, 383] width 10 height 12
radio input "true"
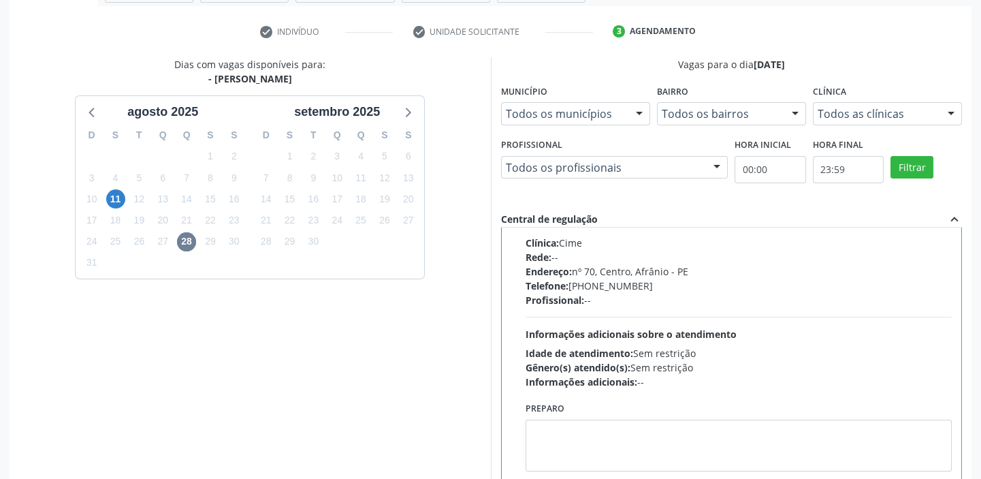
scroll to position [334, 0]
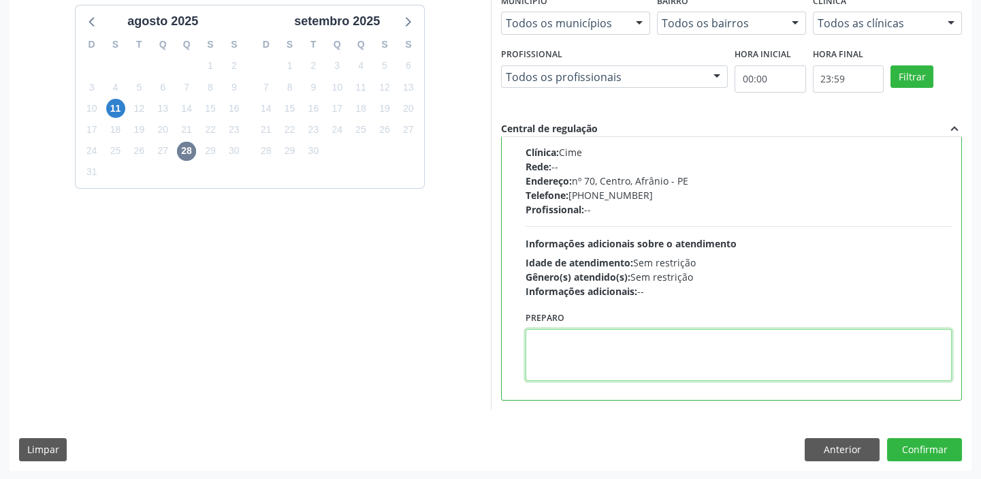
click at [562, 348] on textarea at bounding box center [739, 355] width 427 height 52
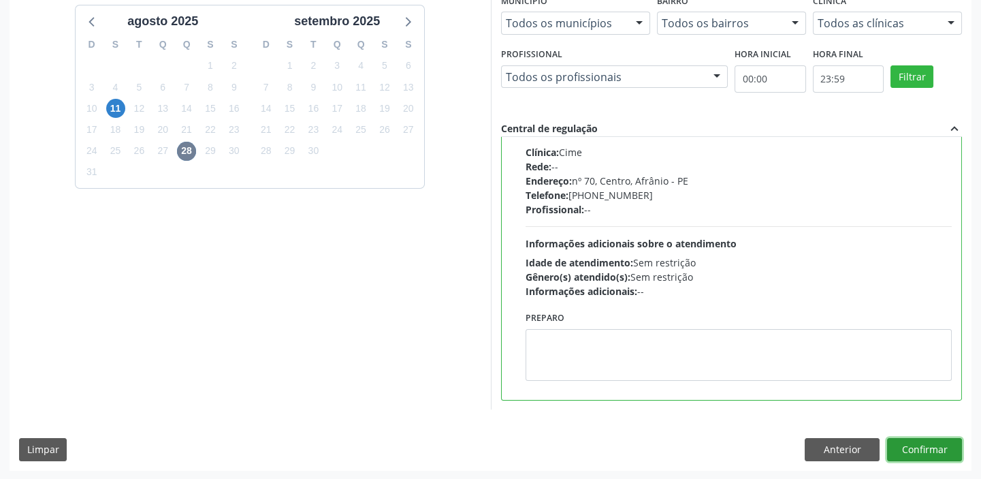
click at [910, 451] on button "Confirmar" at bounding box center [924, 449] width 75 height 23
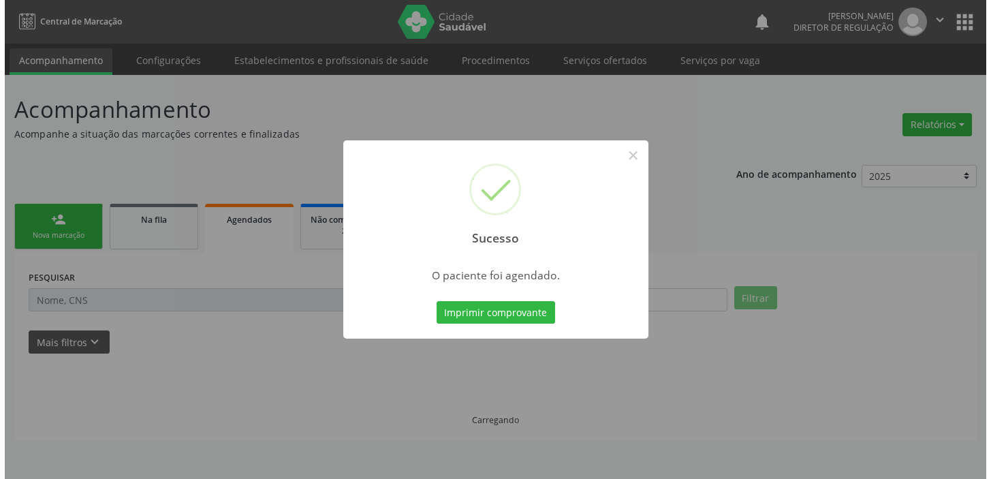
scroll to position [0, 0]
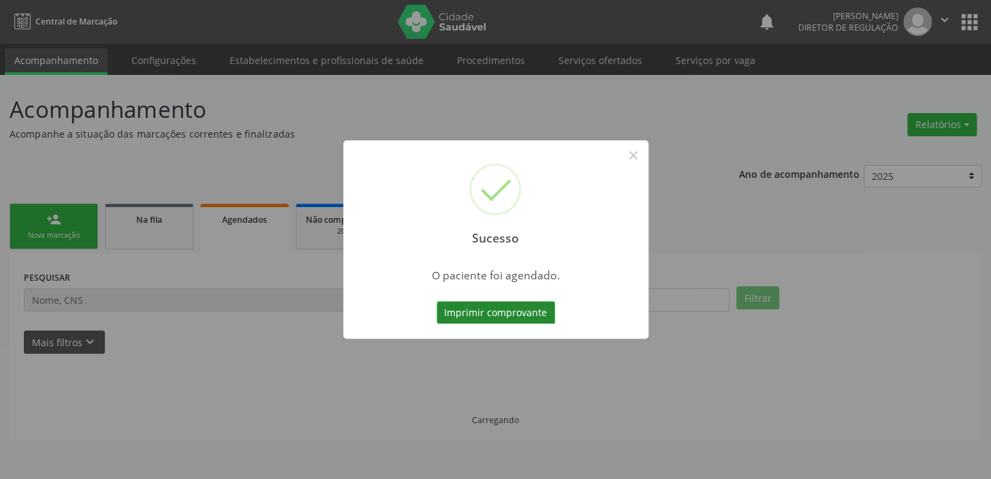
click at [511, 308] on button "Imprimir comprovante" at bounding box center [496, 312] width 118 height 23
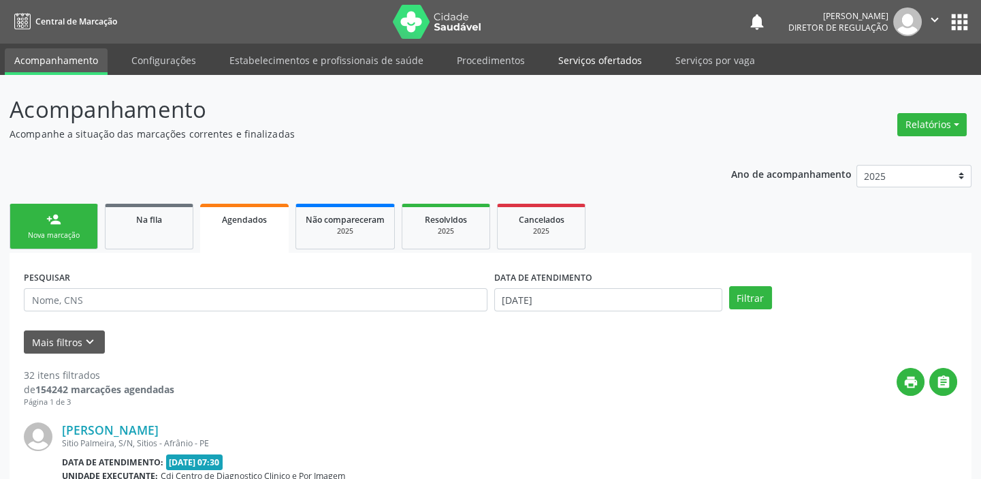
click at [574, 55] on link "Serviços ofertados" at bounding box center [600, 60] width 103 height 24
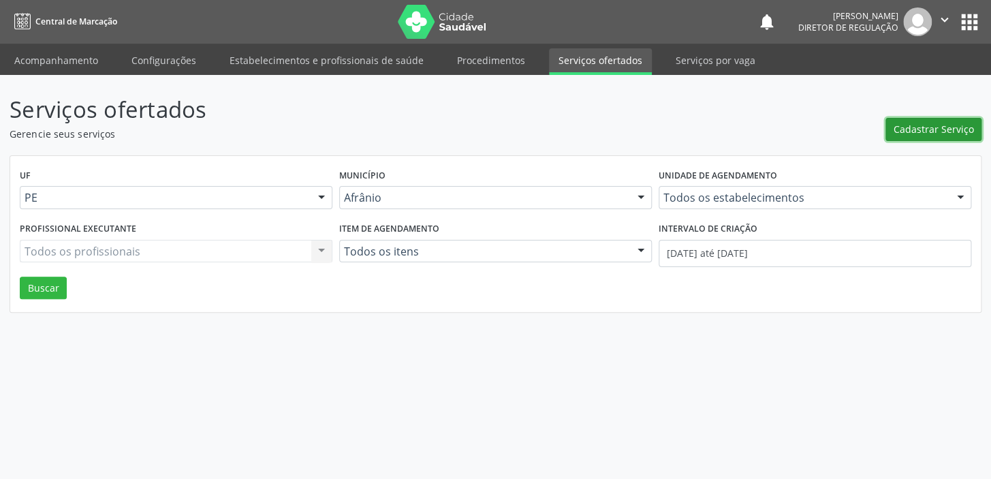
click at [907, 127] on span "Cadastrar Serviço" at bounding box center [933, 129] width 80 height 14
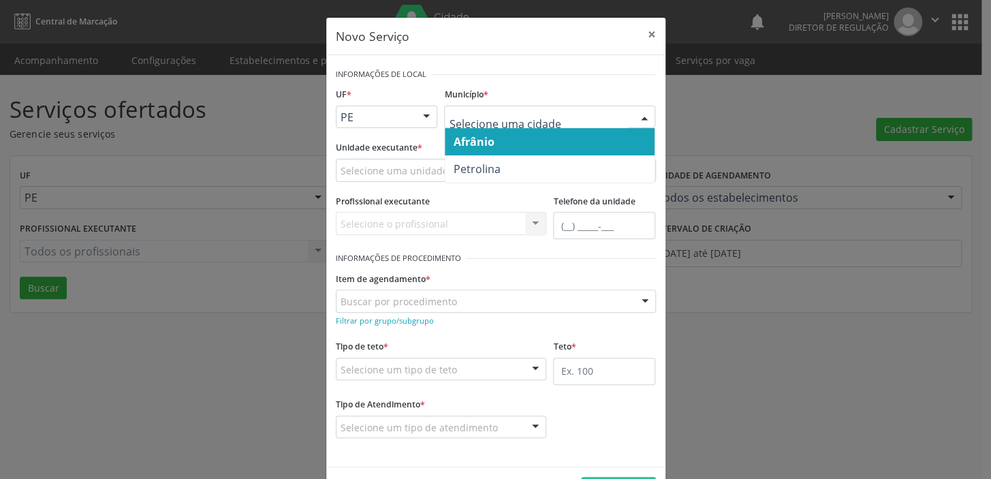
click at [476, 143] on span "Afrânio" at bounding box center [473, 141] width 41 height 15
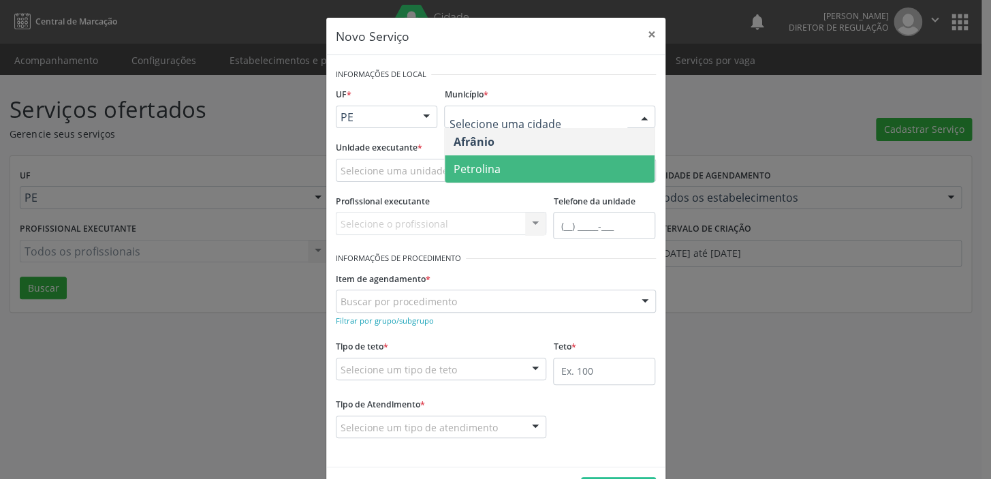
click at [476, 159] on span "Petrolina" at bounding box center [550, 168] width 210 height 27
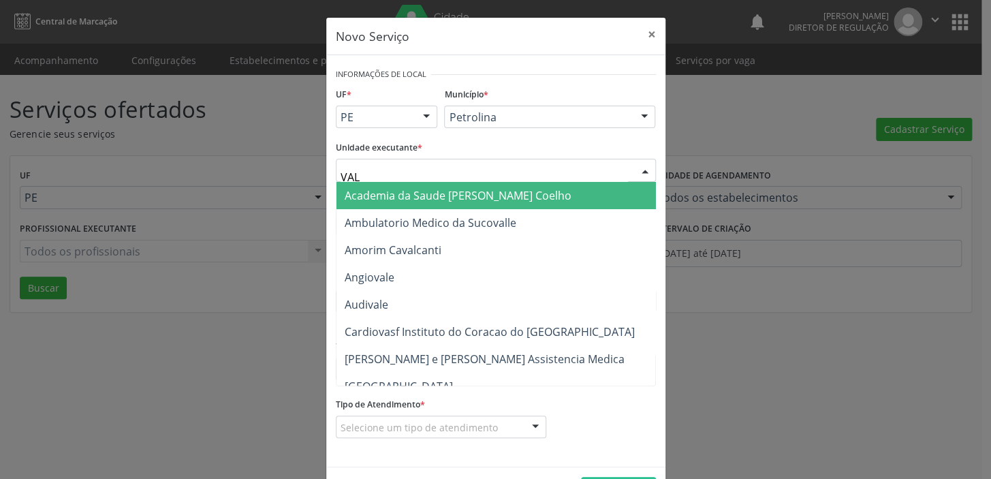
type input "VALE"
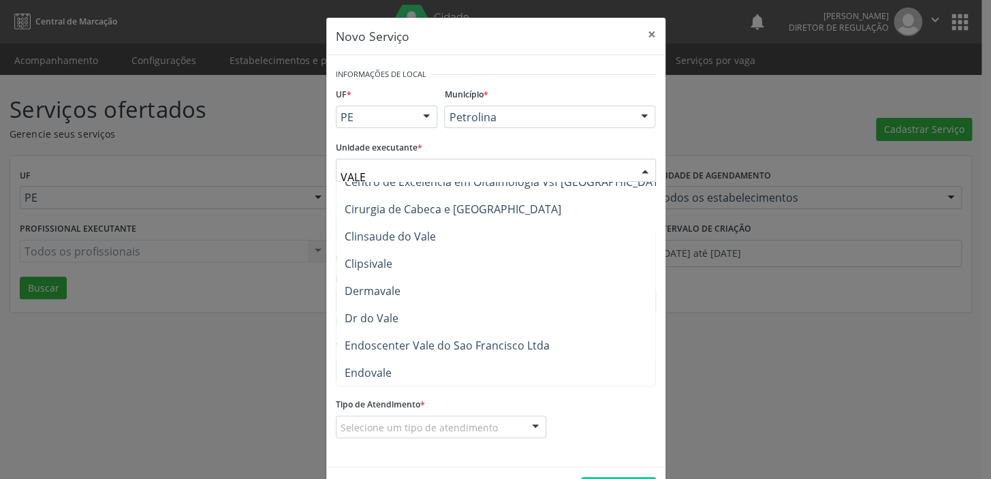
scroll to position [123, 0]
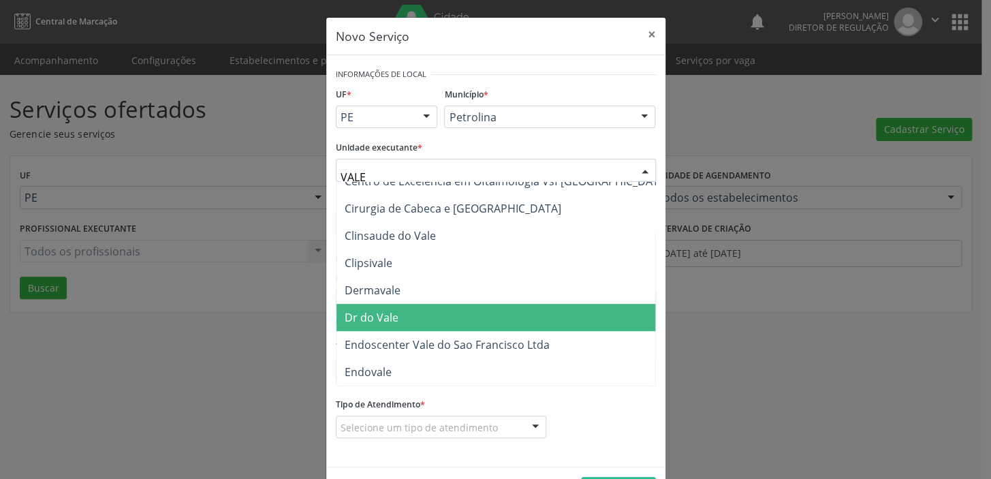
click at [377, 311] on span "Dr do Vale" at bounding box center [372, 317] width 54 height 15
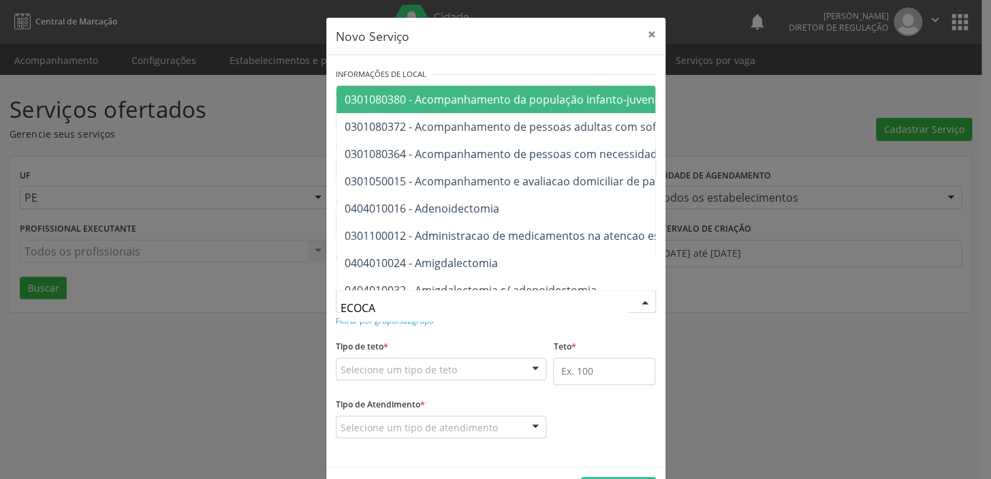
type input "ECOCAR"
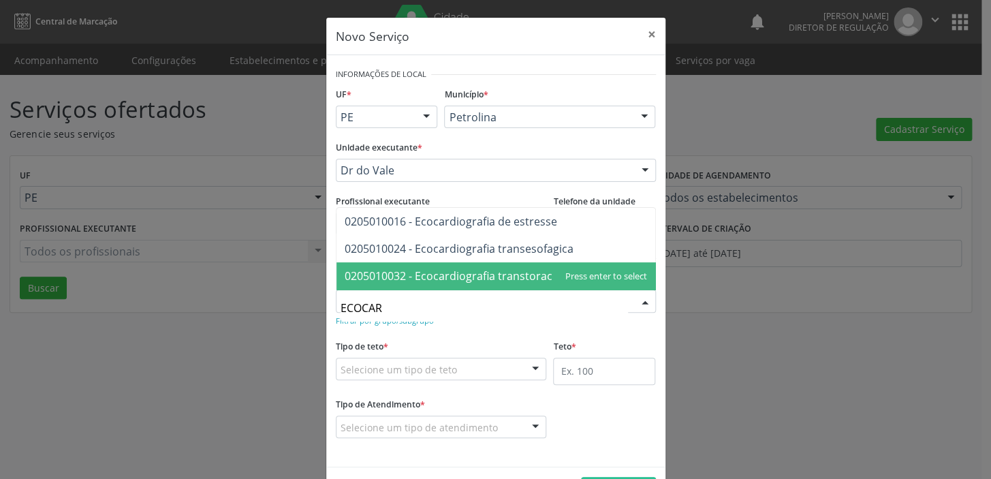
click at [459, 273] on span "0205010032 - Ecocardiografia transtoracica" at bounding box center [456, 275] width 222 height 15
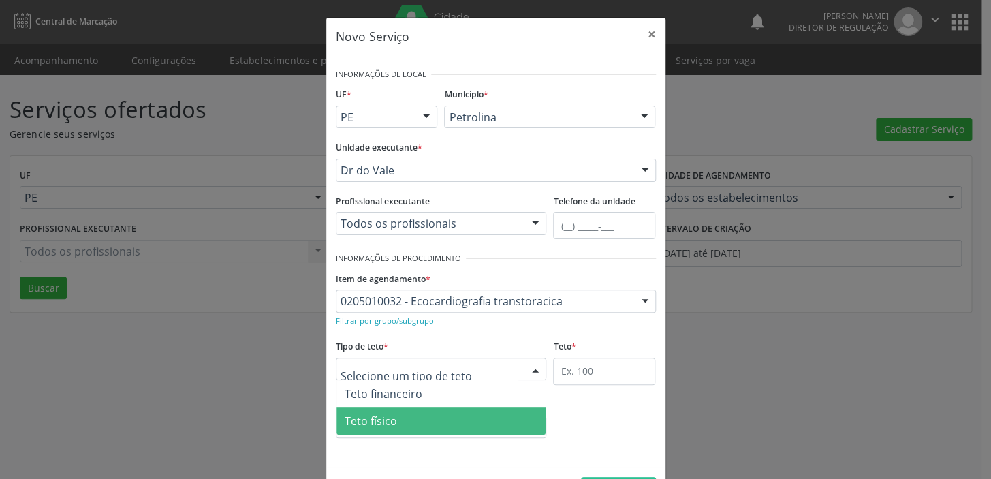
click at [364, 422] on span "Teto físico" at bounding box center [371, 420] width 52 height 15
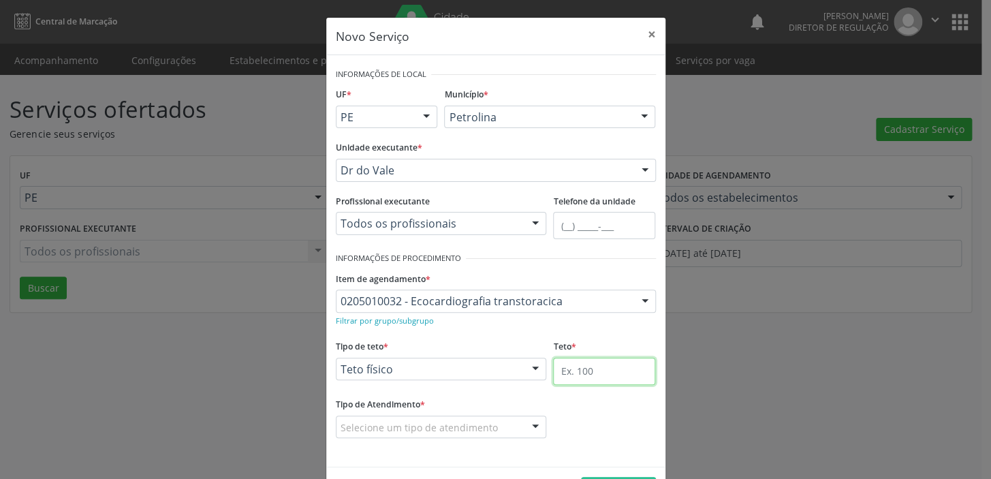
click at [568, 370] on input "text" at bounding box center [604, 371] width 102 height 27
type input "1"
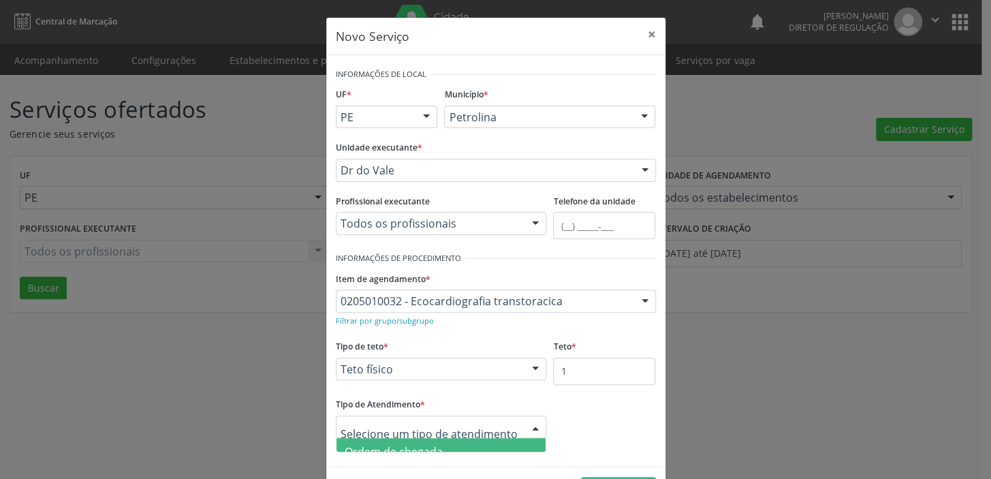
click at [390, 447] on span "Ordem de chegada" at bounding box center [394, 451] width 98 height 15
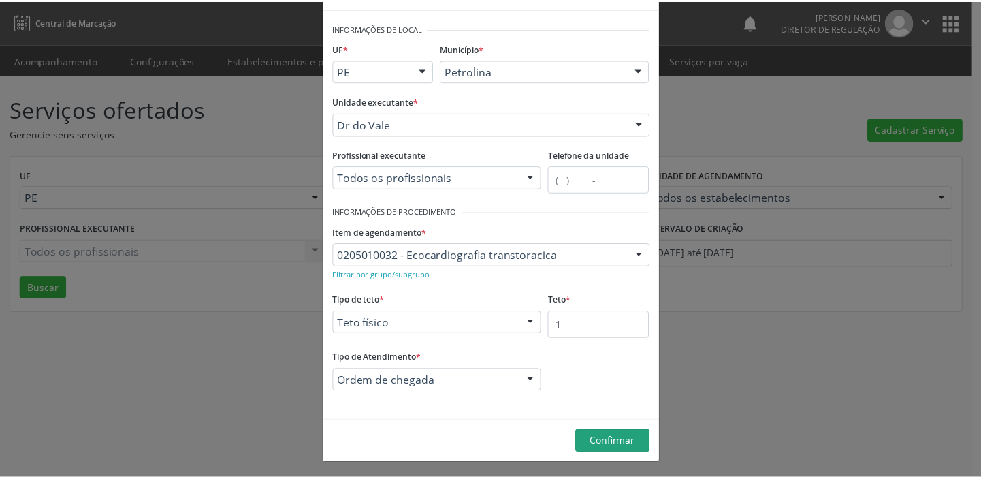
scroll to position [47, 0]
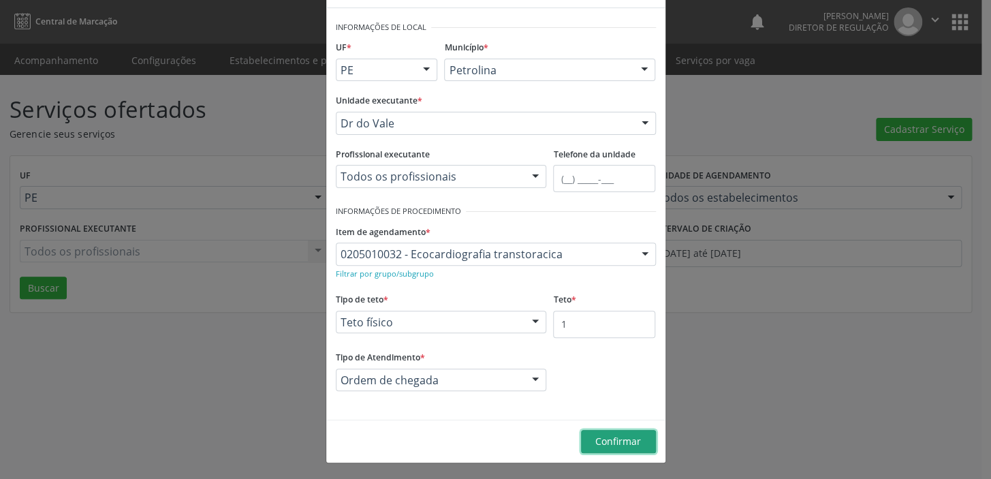
click at [610, 439] on span "Confirmar" at bounding box center [618, 440] width 46 height 13
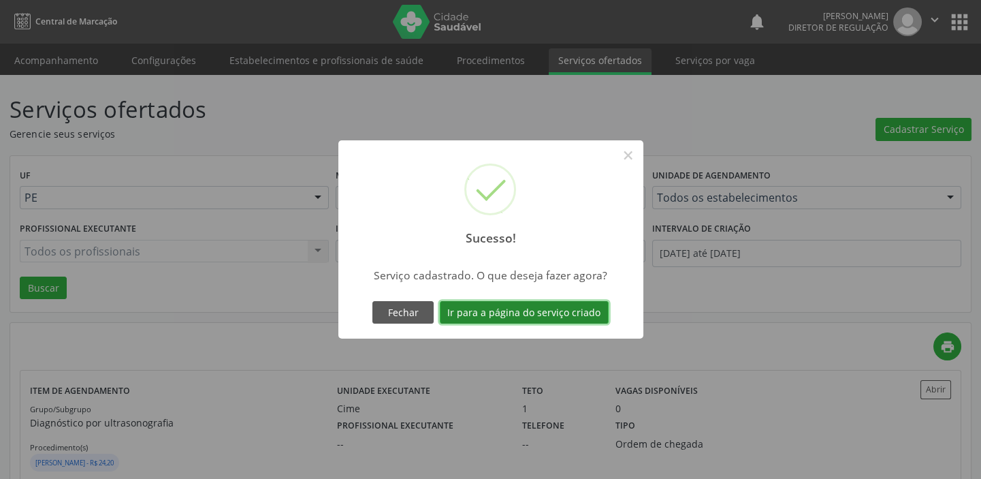
click at [522, 306] on button "Ir para a página do serviço criado" at bounding box center [524, 312] width 169 height 23
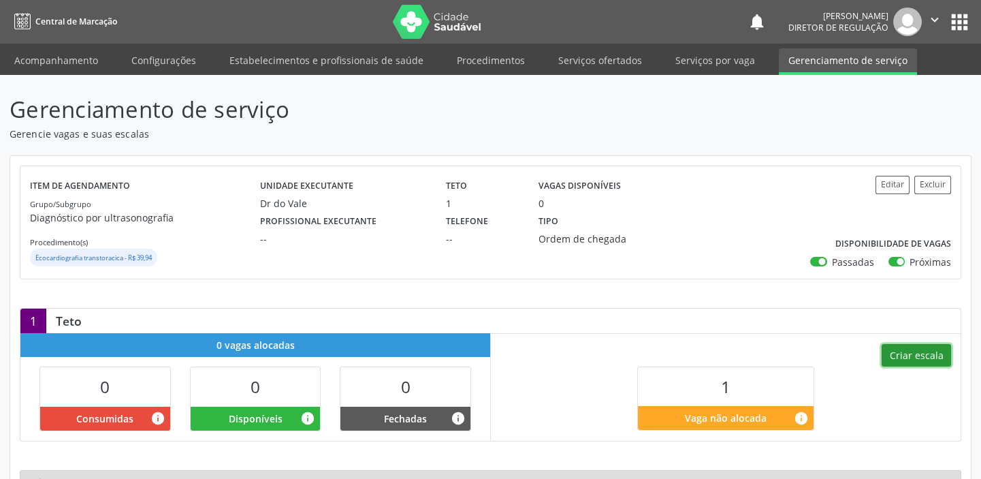
click at [906, 361] on button "Criar escala" at bounding box center [916, 355] width 69 height 23
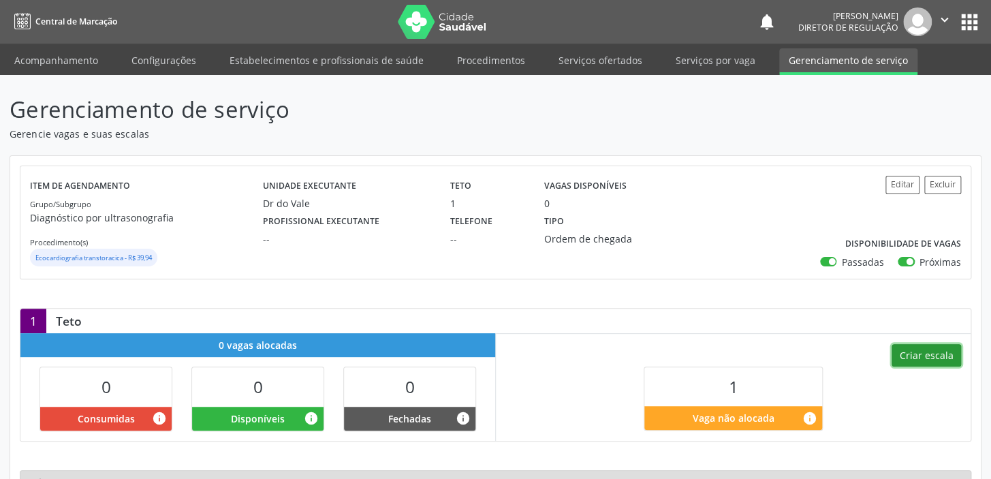
select select "7"
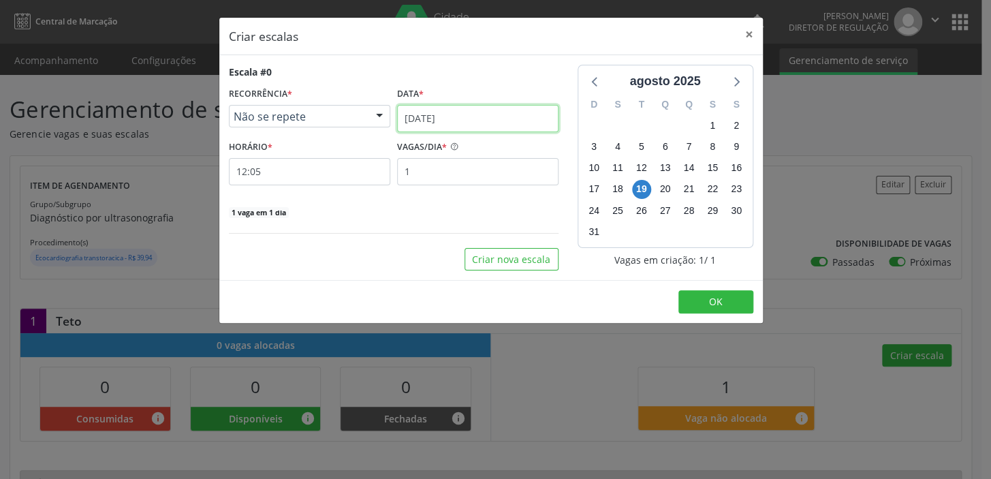
click at [438, 123] on input "[DATE]" at bounding box center [477, 118] width 161 height 27
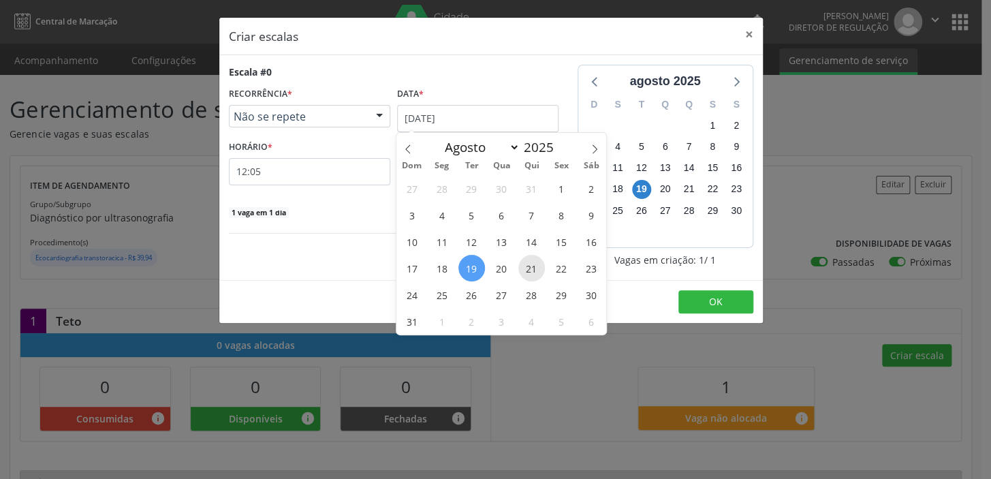
click at [530, 272] on span "21" at bounding box center [531, 268] width 27 height 27
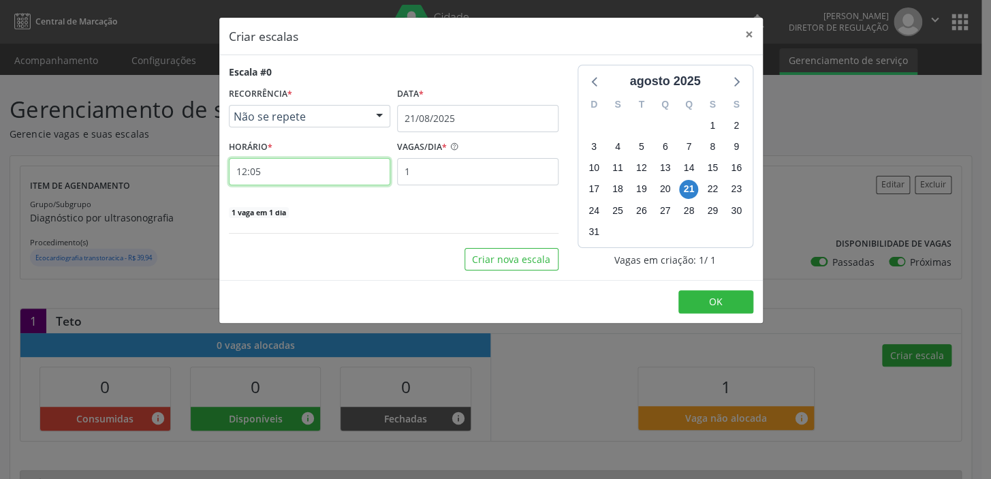
click at [260, 171] on input "12:05" at bounding box center [309, 171] width 161 height 27
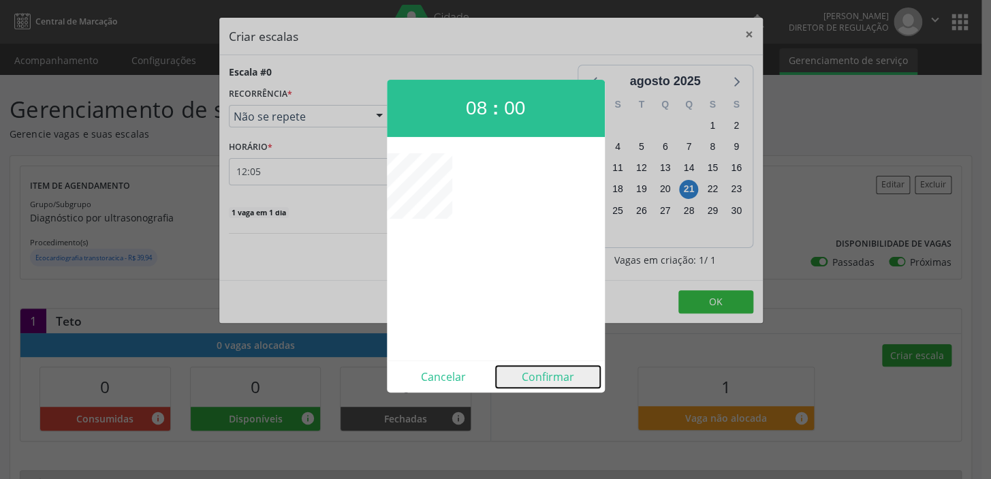
click at [552, 384] on button "Confirmar" at bounding box center [548, 377] width 104 height 22
type input "08:00"
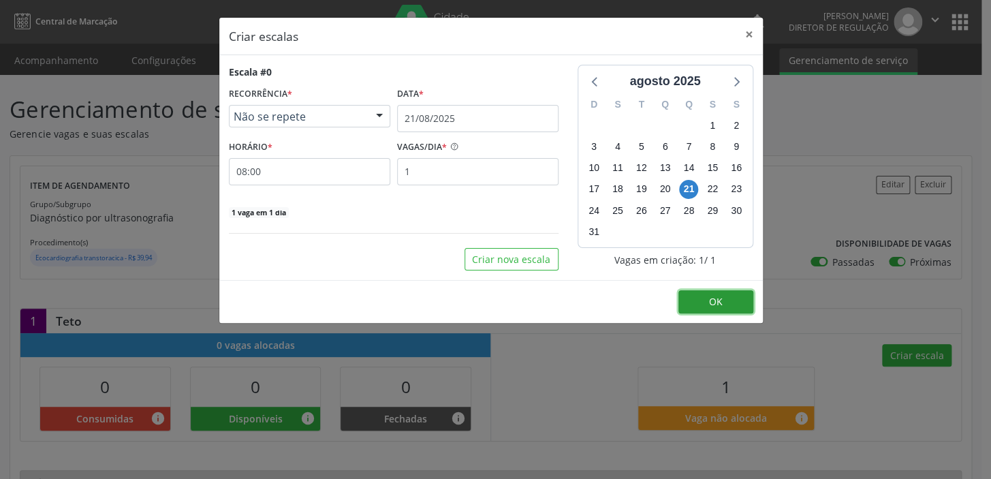
click at [715, 293] on button "OK" at bounding box center [715, 301] width 75 height 23
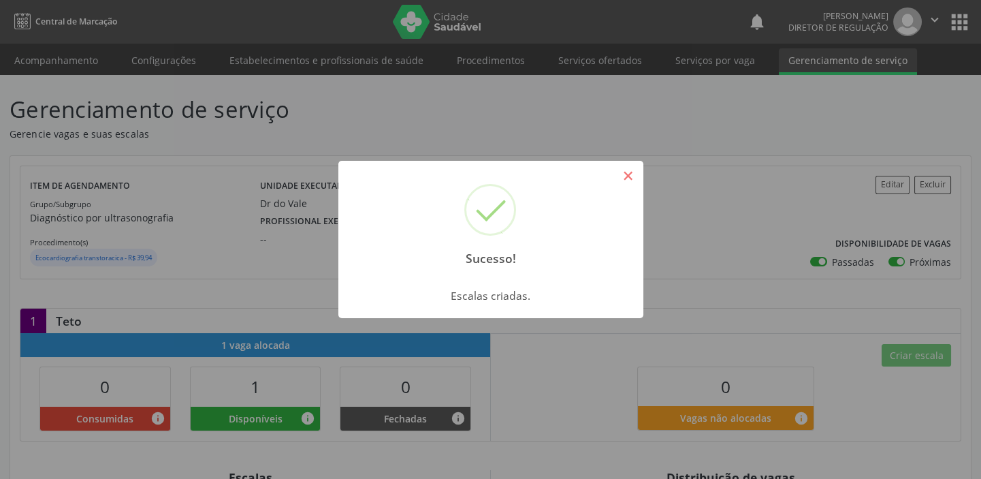
click at [635, 180] on button "×" at bounding box center [628, 175] width 23 height 23
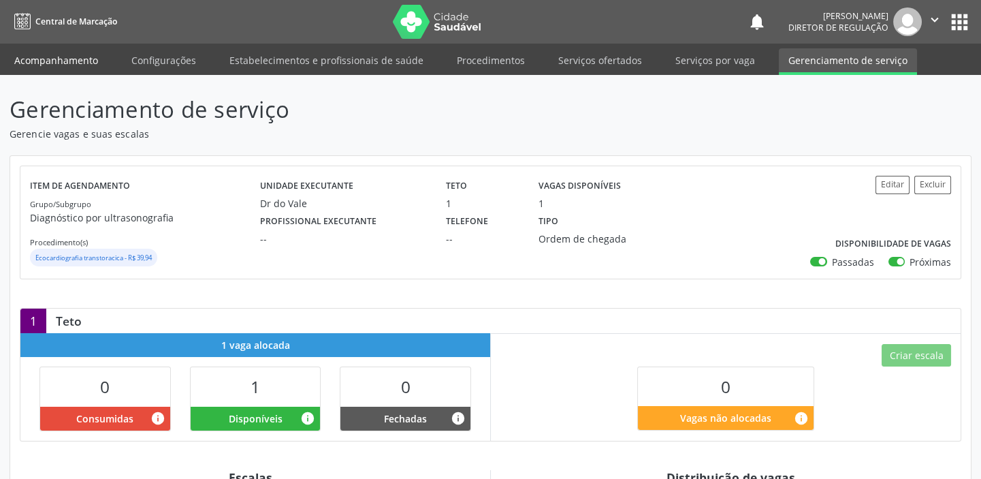
click at [43, 48] on link "Acompanhamento" at bounding box center [56, 60] width 103 height 24
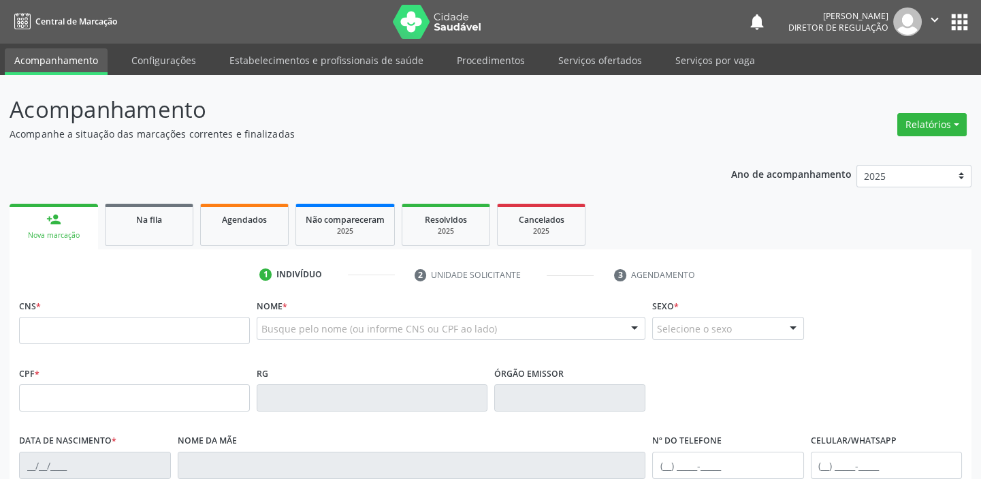
click at [64, 65] on link "Acompanhamento" at bounding box center [56, 61] width 103 height 27
click at [93, 336] on input "text" at bounding box center [134, 330] width 231 height 27
type input "702 6082 2076 2247"
type input "046.404.044-25"
type input "02/11/1977"
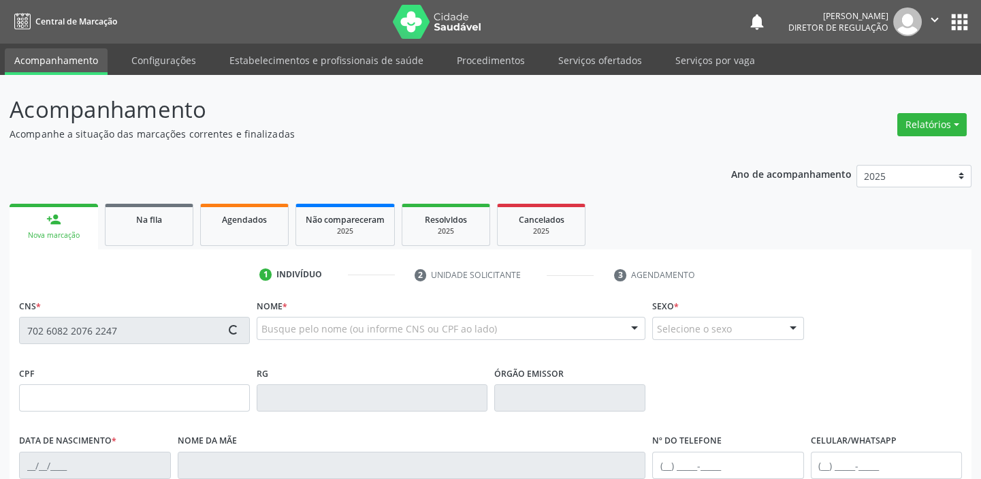
type input "Alvina Pereira Sa Silva"
type input "(87) 98845-9303"
type input "S/N"
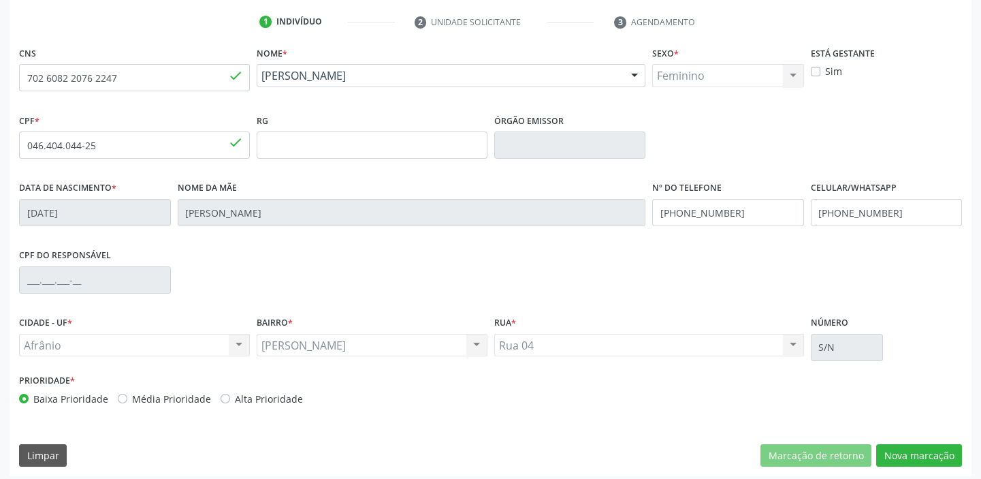
scroll to position [259, 0]
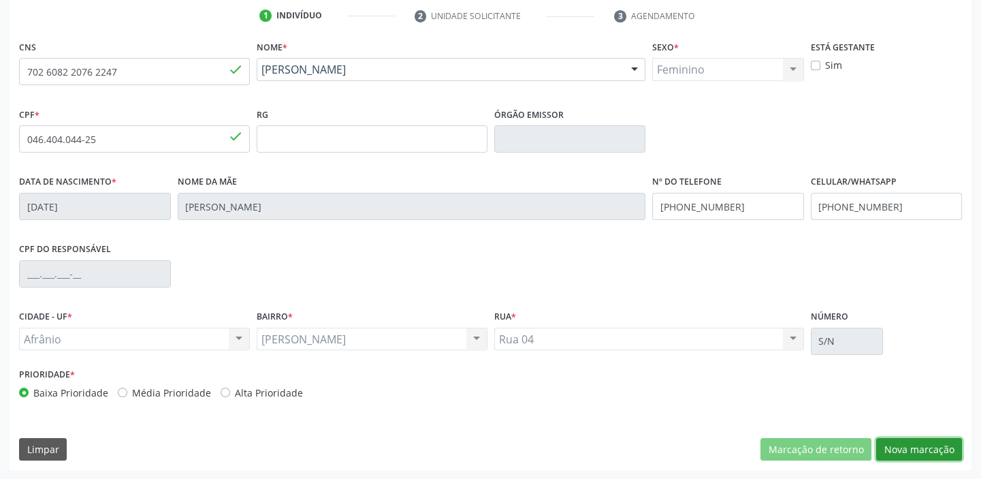
click at [907, 445] on button "Nova marcação" at bounding box center [919, 449] width 86 height 23
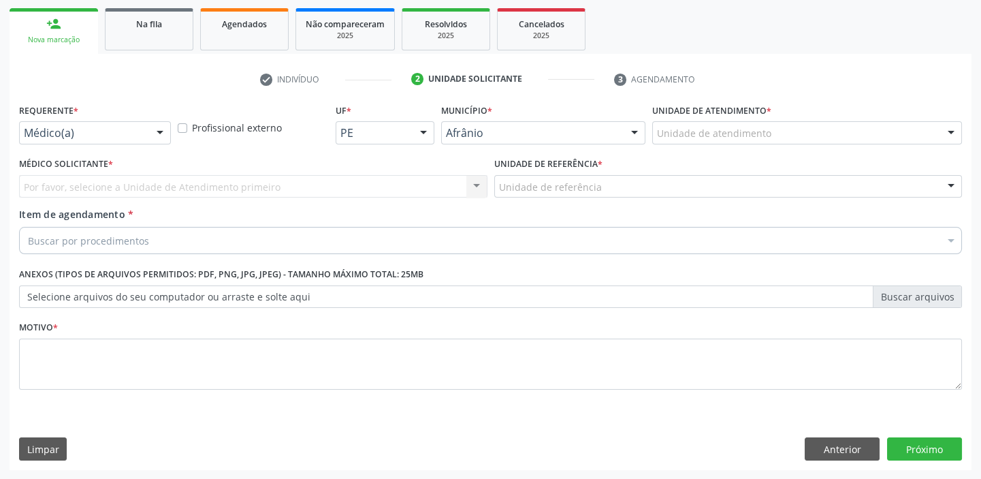
drag, startPoint x: 683, startPoint y: 129, endPoint x: 683, endPoint y: 142, distance: 12.9
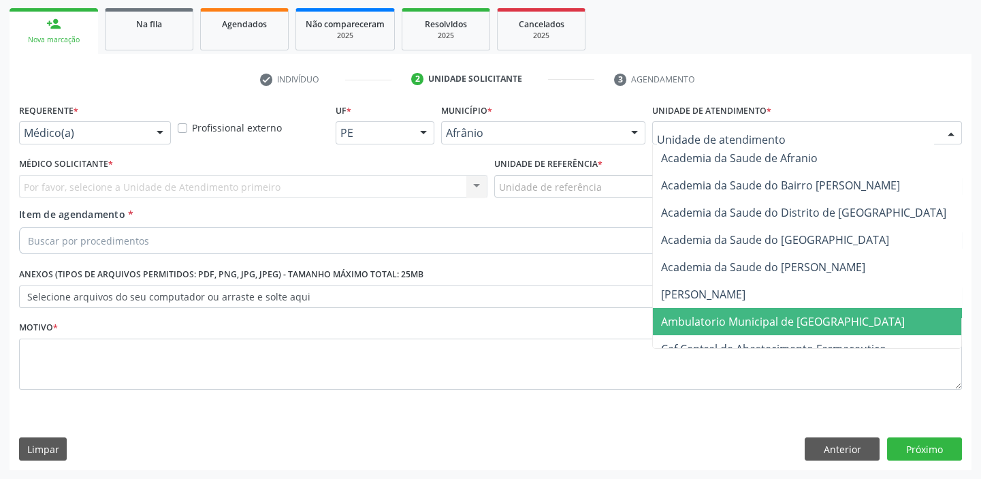
click at [703, 319] on span "Ambulatorio Municipal de [GEOGRAPHIC_DATA]" at bounding box center [783, 321] width 244 height 15
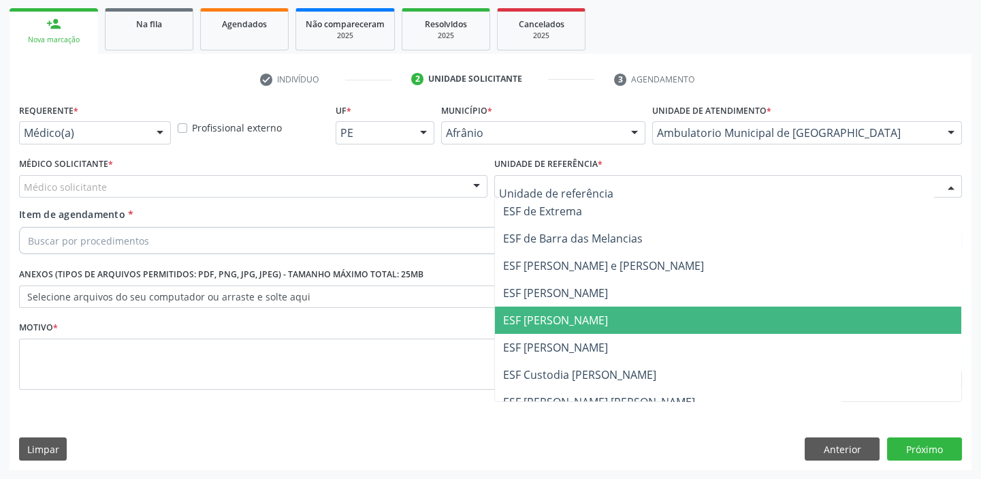
click at [538, 319] on span "ESF [PERSON_NAME]" at bounding box center [555, 320] width 105 height 15
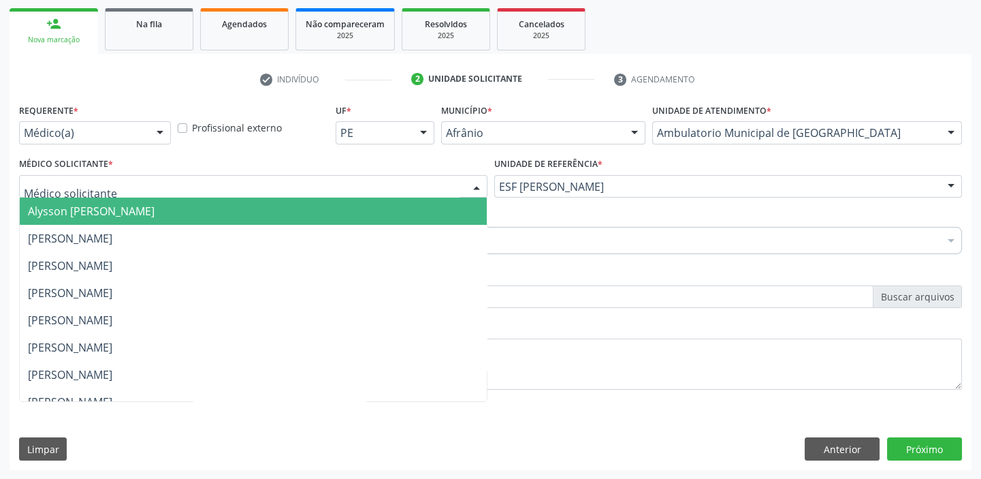
click at [78, 206] on span "Alysson [PERSON_NAME]" at bounding box center [91, 211] width 127 height 15
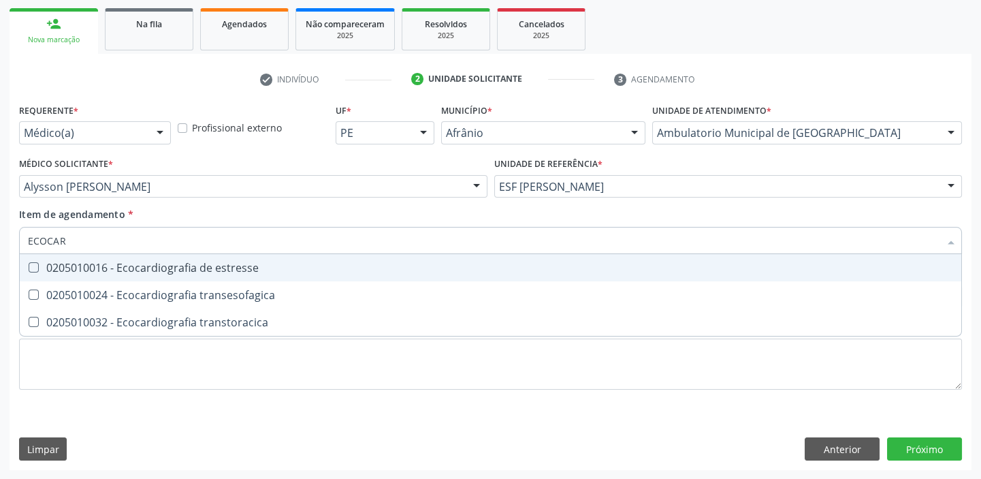
type input "ECOCARD"
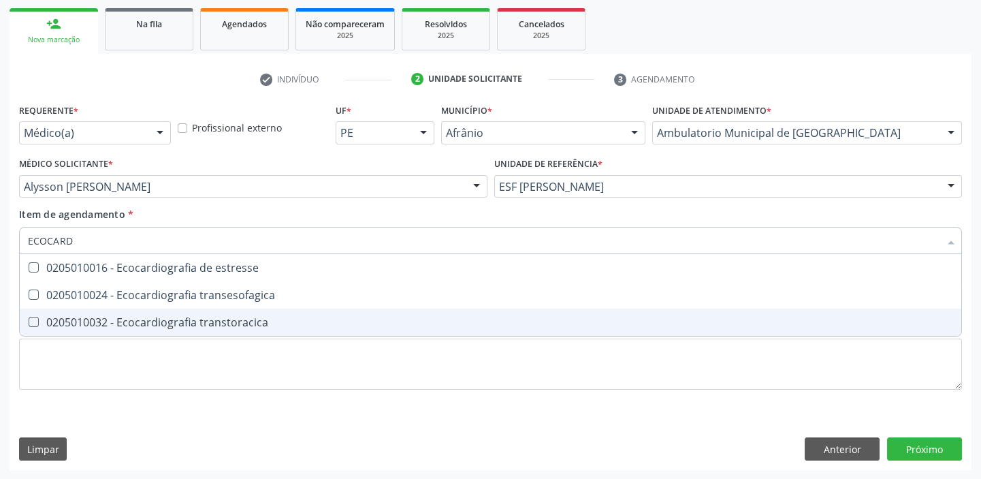
click at [124, 330] on span "0205010032 - Ecocardiografia transtoracica" at bounding box center [491, 321] width 942 height 27
checkbox transtoracica "true"
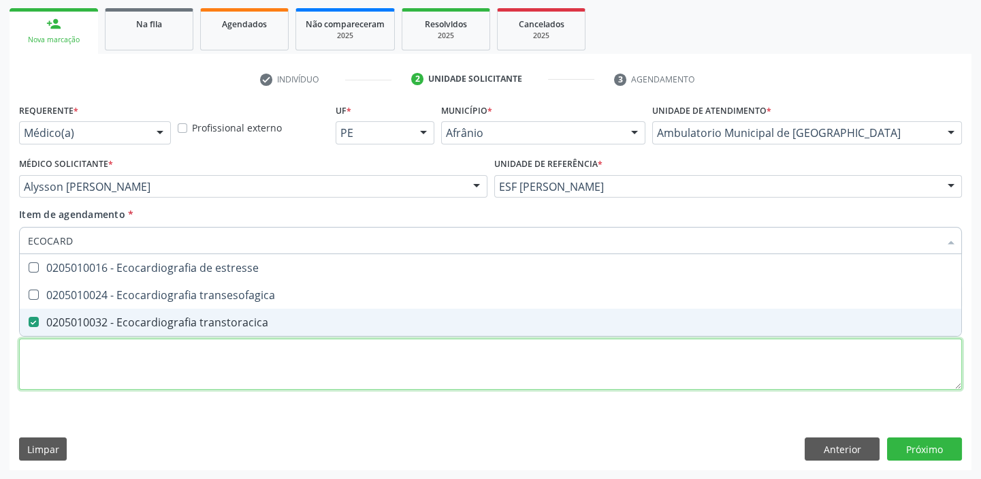
click at [90, 349] on div "Requerente * Médico(a) Médico(a) Enfermeiro(a) Paciente Nenhum resultado encont…" at bounding box center [490, 254] width 943 height 308
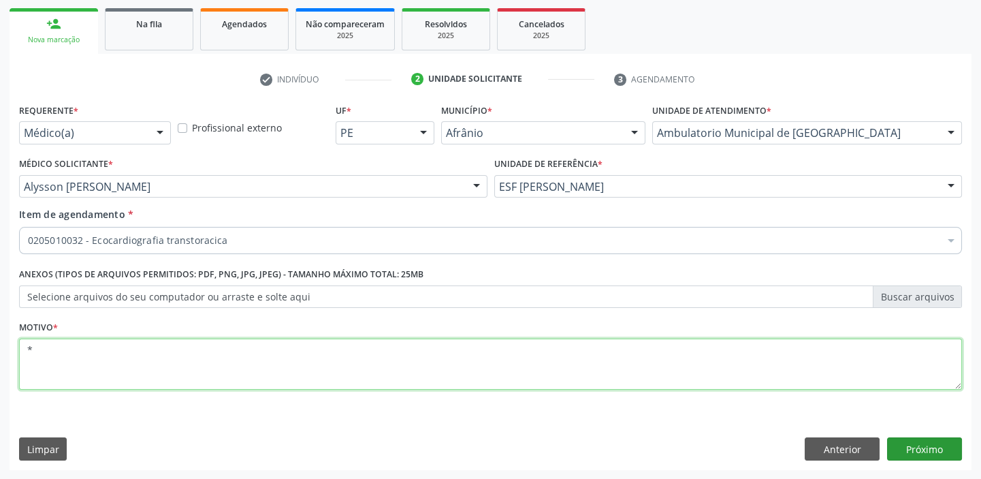
type textarea "*"
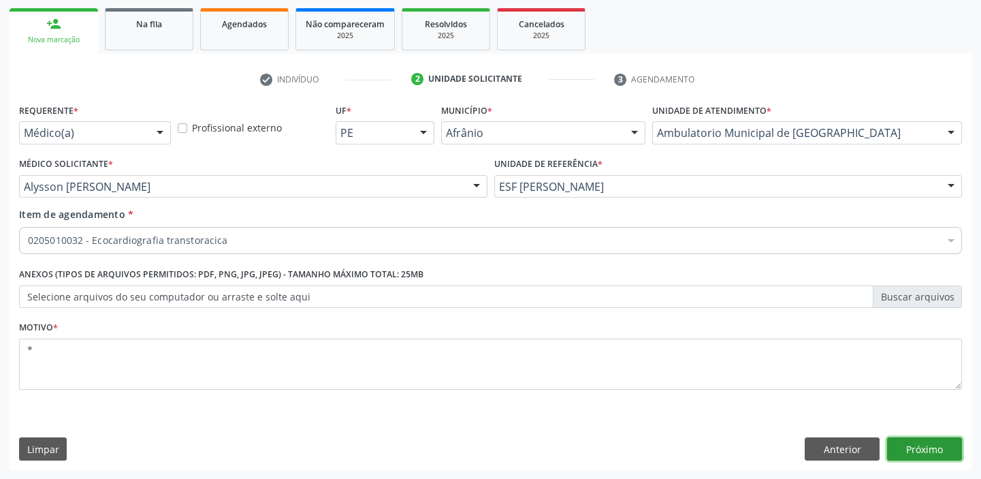
click at [918, 445] on button "Próximo" at bounding box center [924, 448] width 75 height 23
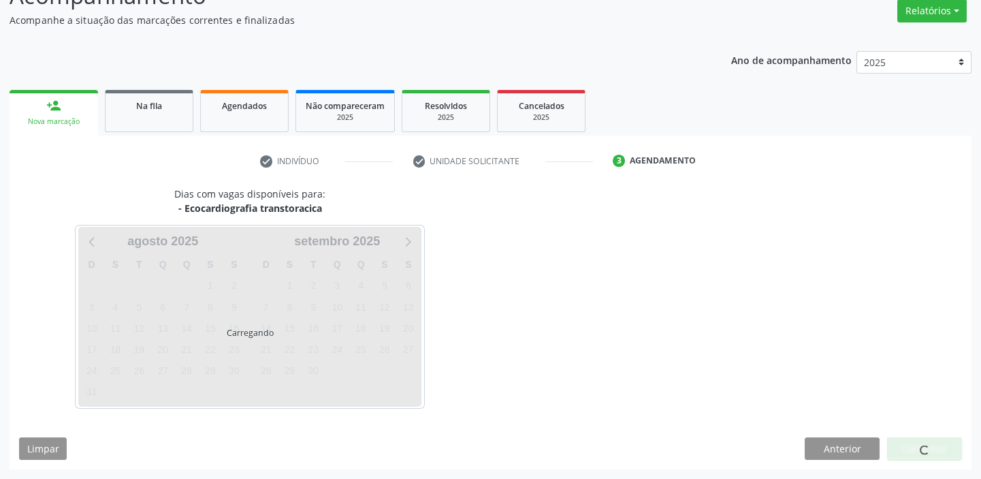
scroll to position [113, 0]
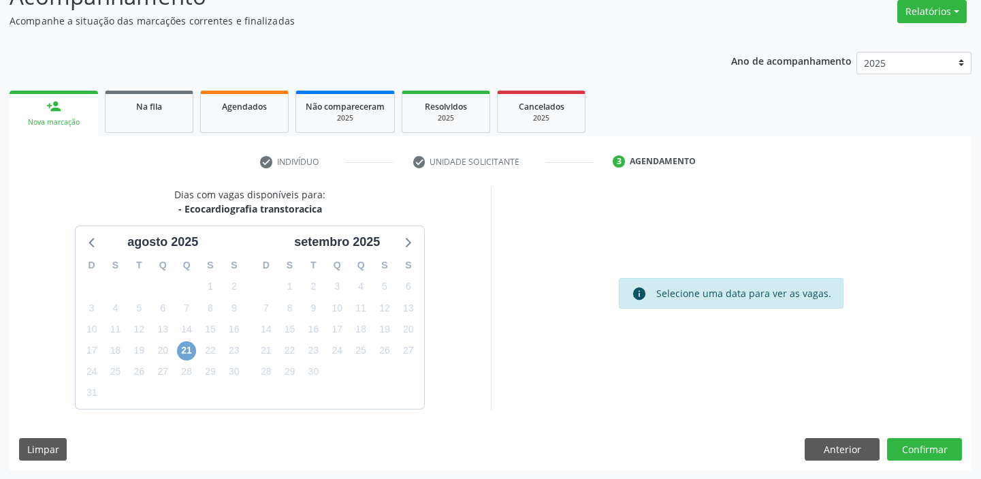
click at [187, 353] on span "21" at bounding box center [186, 350] width 19 height 19
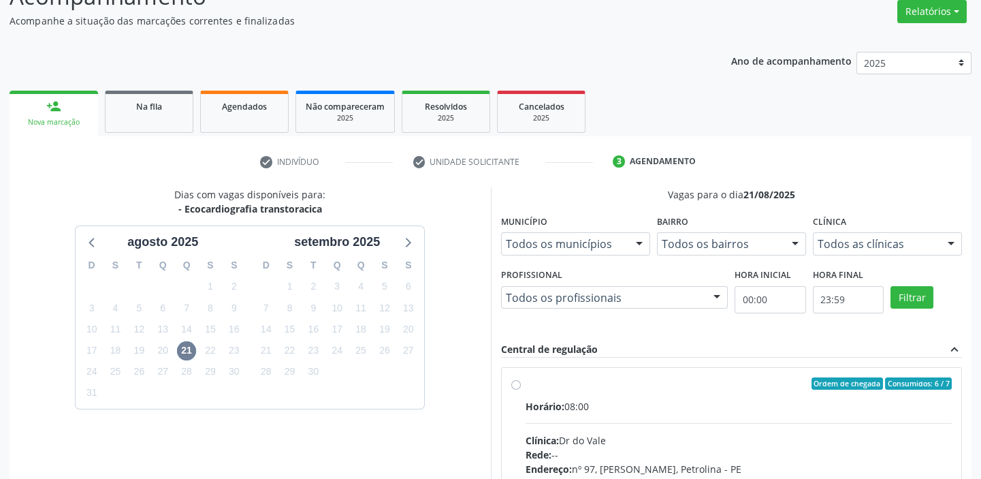
click at [748, 433] on div "Clínica: Dr do Vale" at bounding box center [739, 440] width 427 height 14
click at [521, 390] on input "Ordem de chegada Consumidos: 6 / 7 Horário: 08:00 Clínica: Dr do Vale Rede: -- …" at bounding box center [516, 383] width 10 height 12
radio input "true"
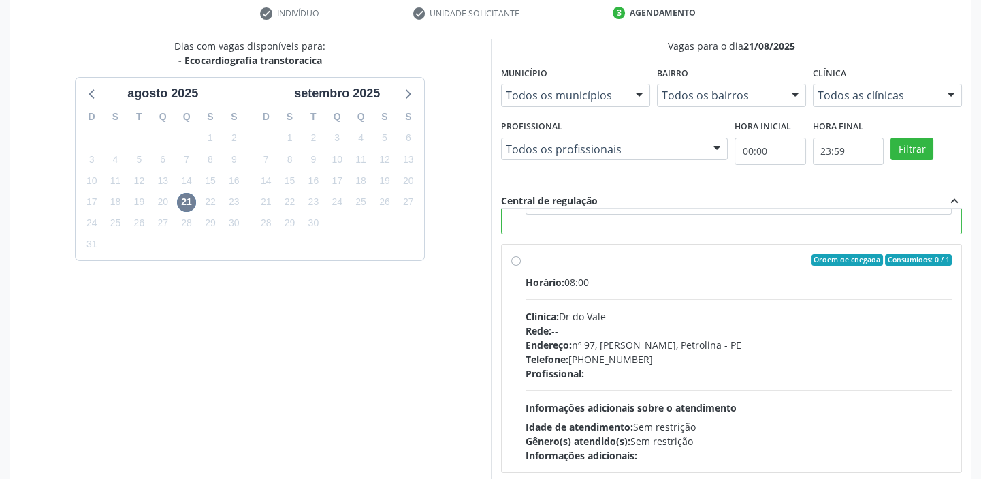
scroll to position [334, 0]
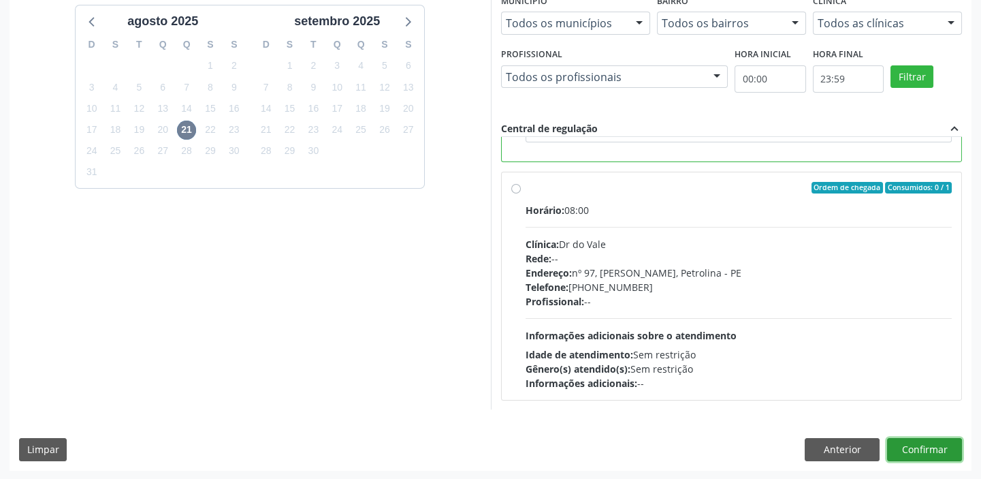
click at [919, 449] on button "Confirmar" at bounding box center [924, 449] width 75 height 23
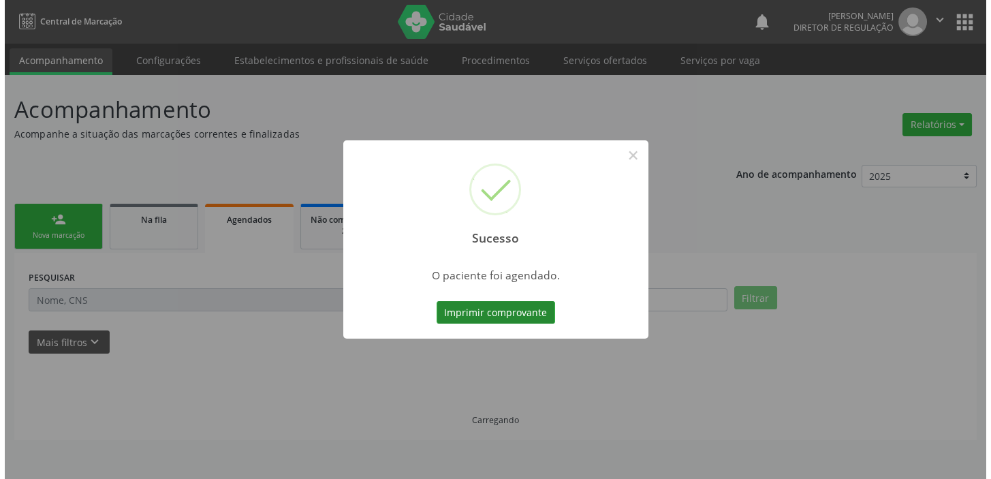
scroll to position [0, 0]
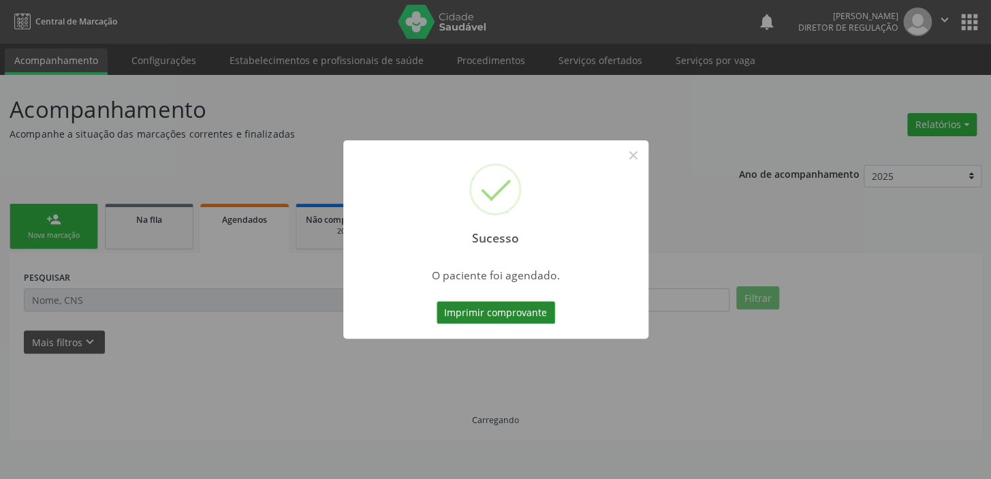
click at [488, 305] on button "Imprimir comprovante" at bounding box center [496, 312] width 118 height 23
